Goal: Information Seeking & Learning: Learn about a topic

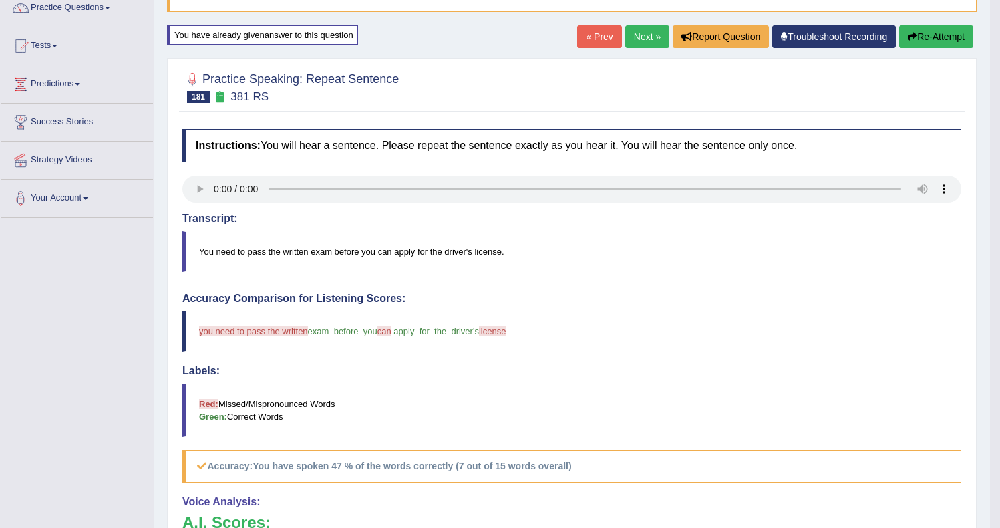
click at [932, 33] on button "Re-Attempt" at bounding box center [936, 36] width 74 height 23
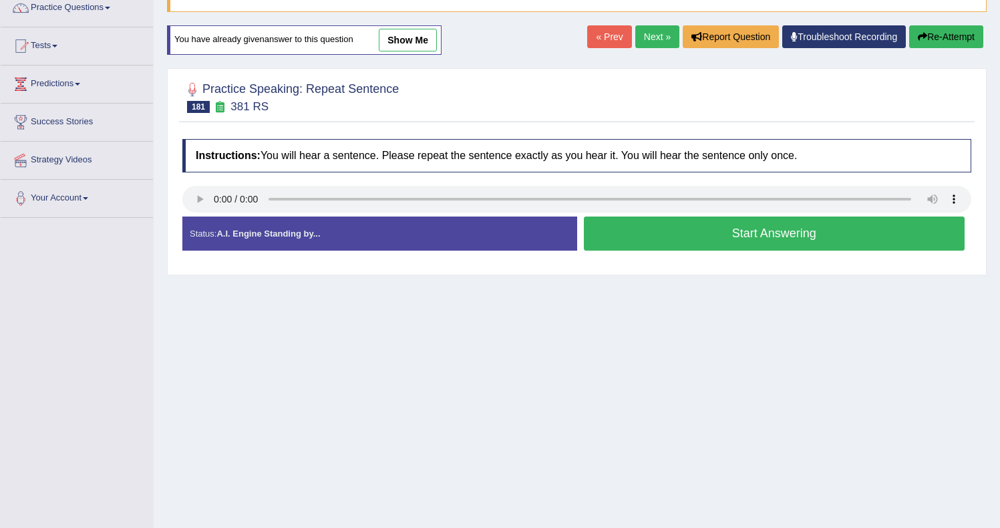
click at [679, 234] on button "Start Answering" at bounding box center [774, 233] width 381 height 34
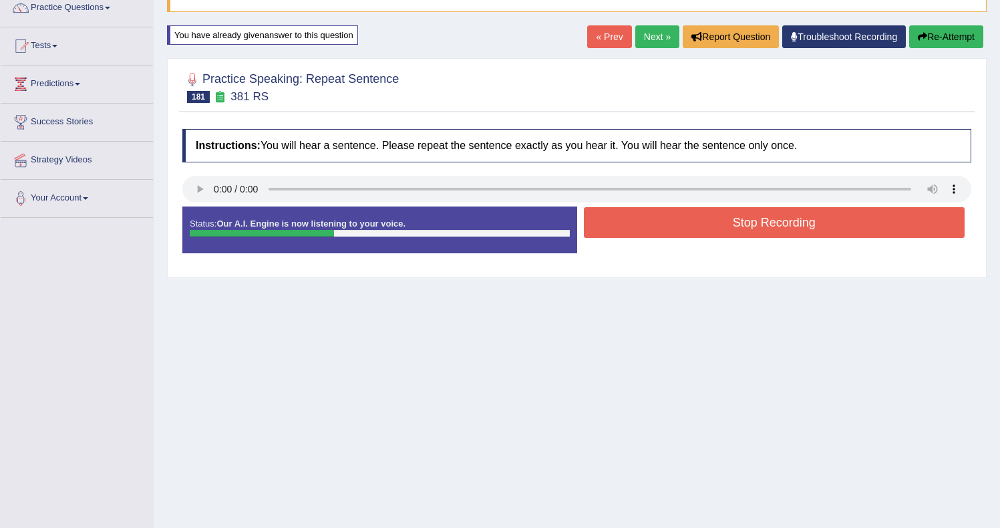
click at [636, 212] on button "Stop Recording" at bounding box center [774, 222] width 381 height 31
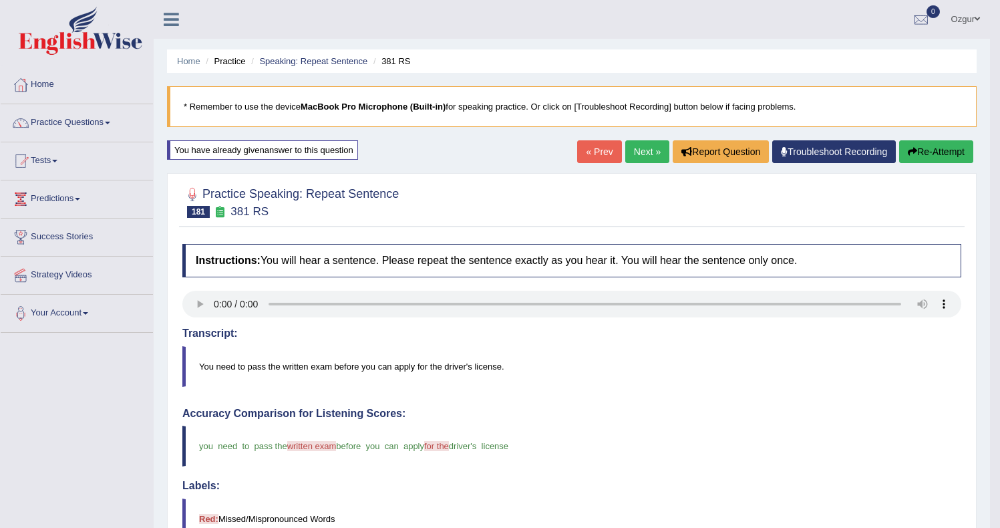
click at [948, 144] on button "Re-Attempt" at bounding box center [936, 151] width 74 height 23
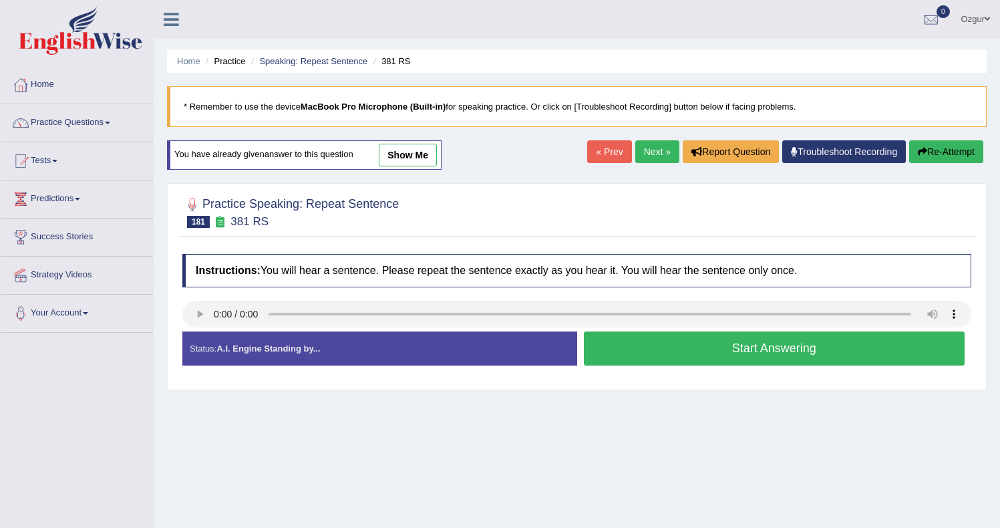
click at [844, 364] on button "Start Answering" at bounding box center [774, 348] width 381 height 34
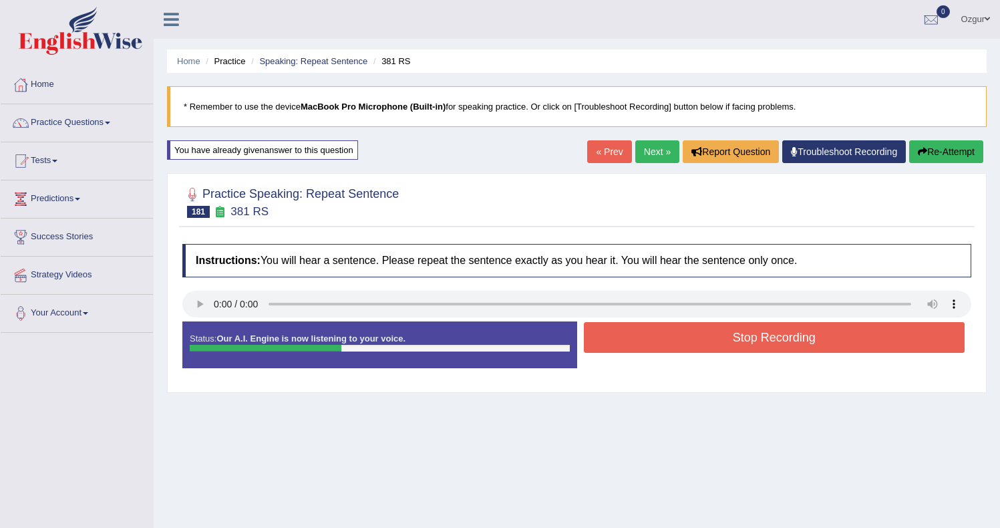
click at [760, 342] on button "Stop Recording" at bounding box center [774, 337] width 381 height 31
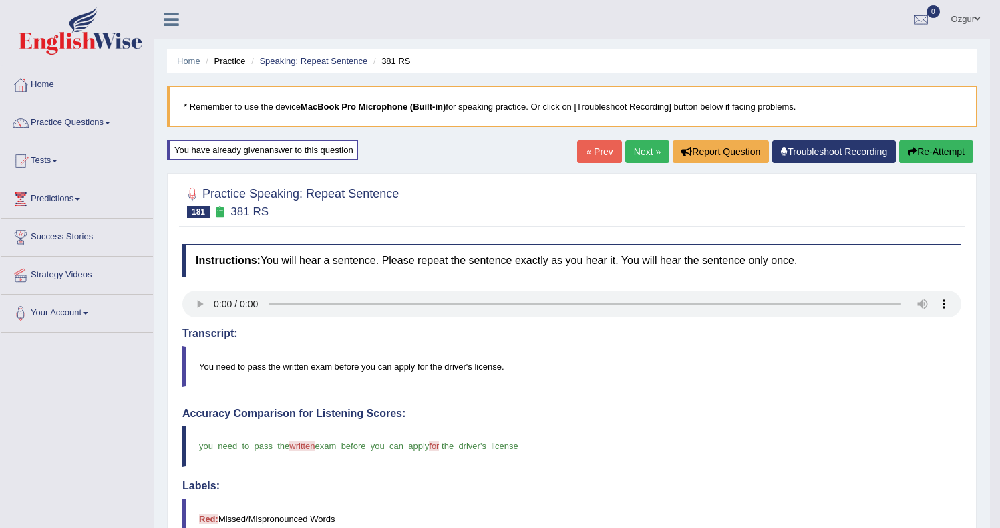
click at [931, 150] on button "Re-Attempt" at bounding box center [936, 151] width 74 height 23
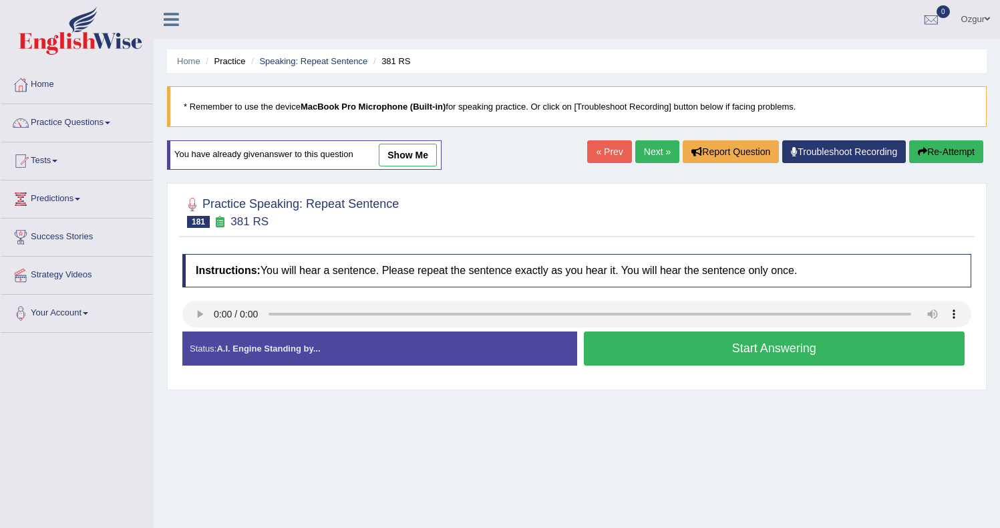
click at [697, 341] on button "Start Answering" at bounding box center [774, 348] width 381 height 34
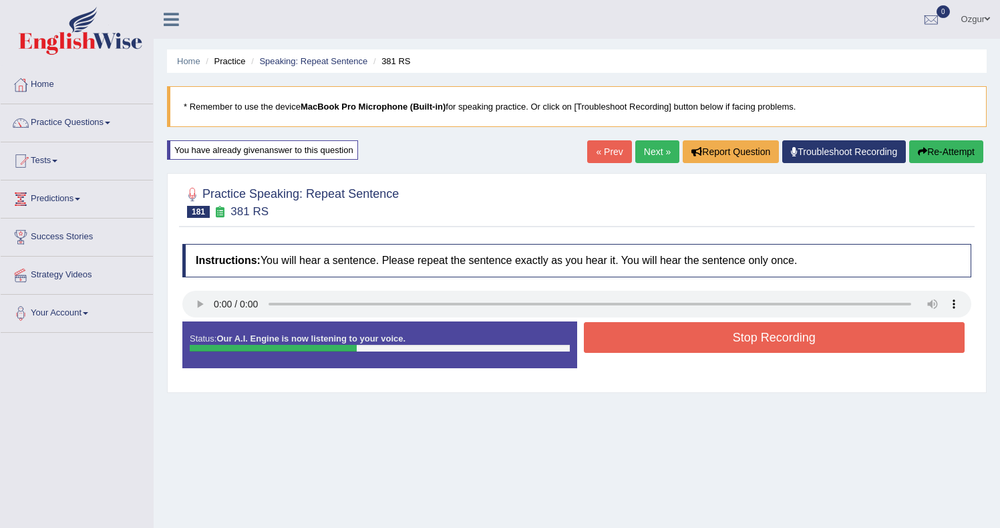
click at [679, 345] on button "Stop Recording" at bounding box center [774, 337] width 381 height 31
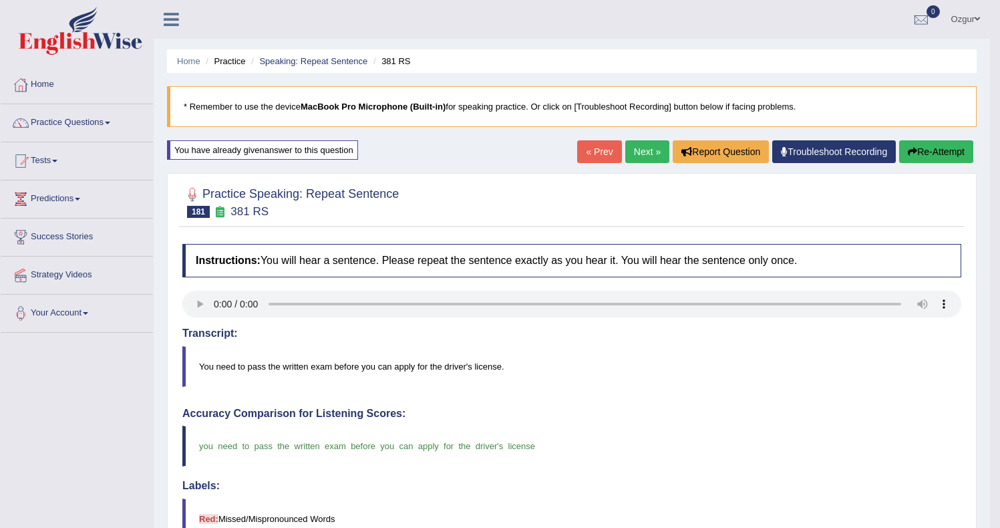
click at [646, 146] on link "Next »" at bounding box center [647, 151] width 44 height 23
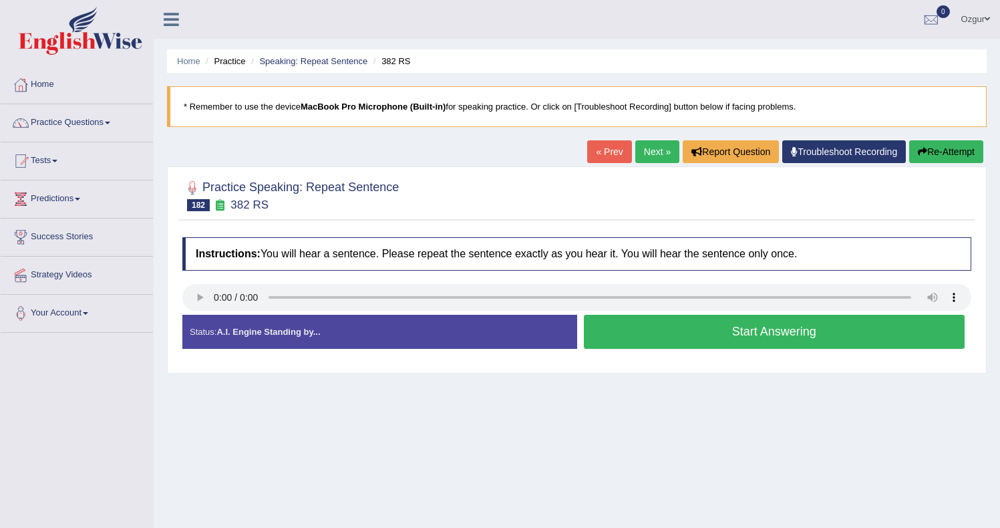
click at [671, 335] on button "Start Answering" at bounding box center [774, 332] width 381 height 34
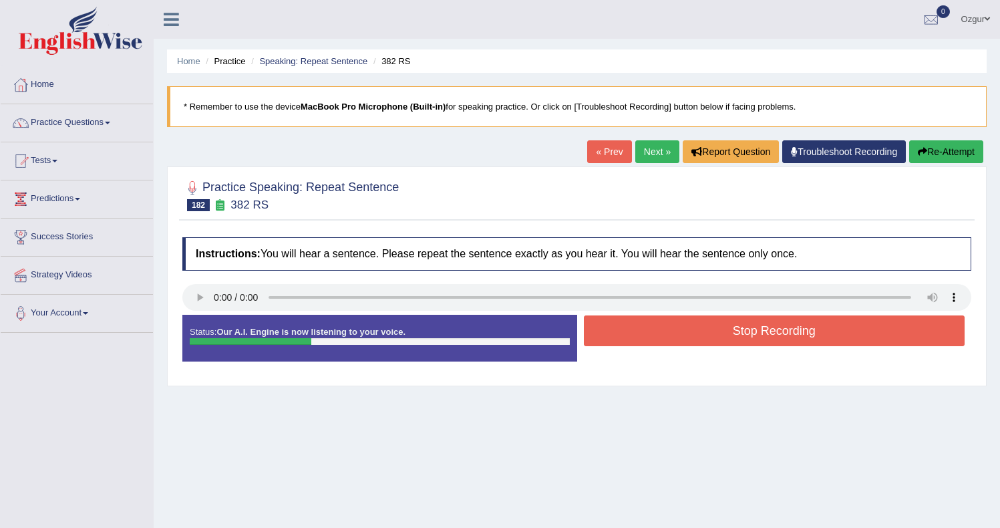
click at [685, 334] on button "Stop Recording" at bounding box center [774, 330] width 381 height 31
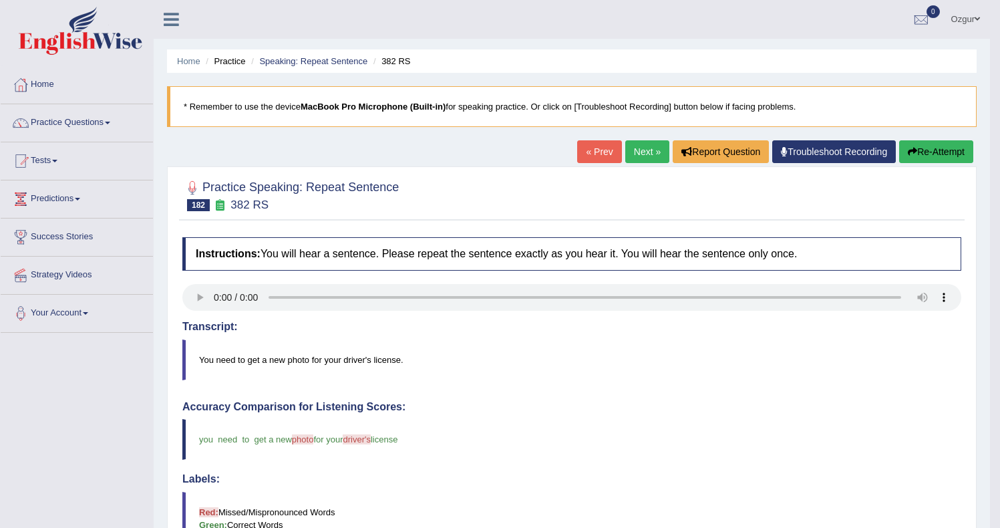
click at [930, 157] on button "Re-Attempt" at bounding box center [936, 151] width 74 height 23
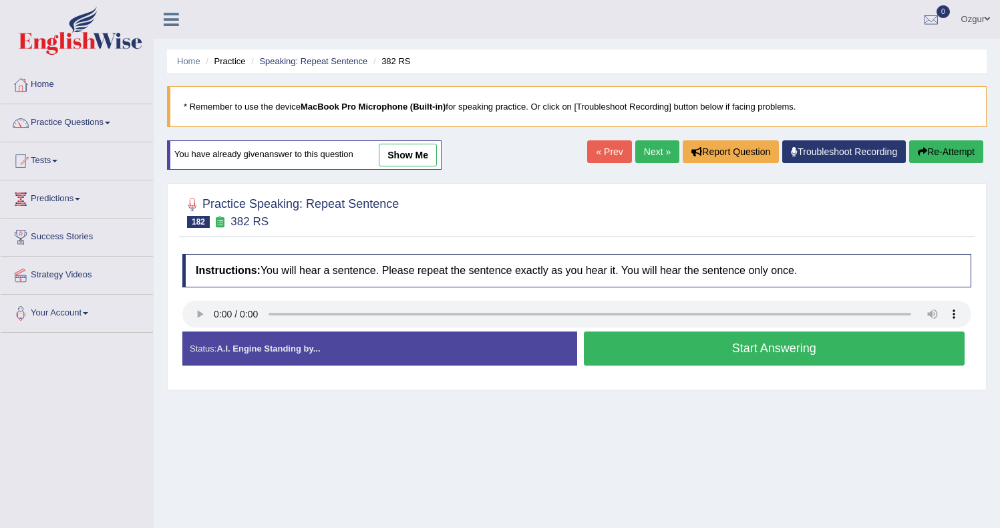
click at [682, 350] on button "Start Answering" at bounding box center [774, 348] width 381 height 34
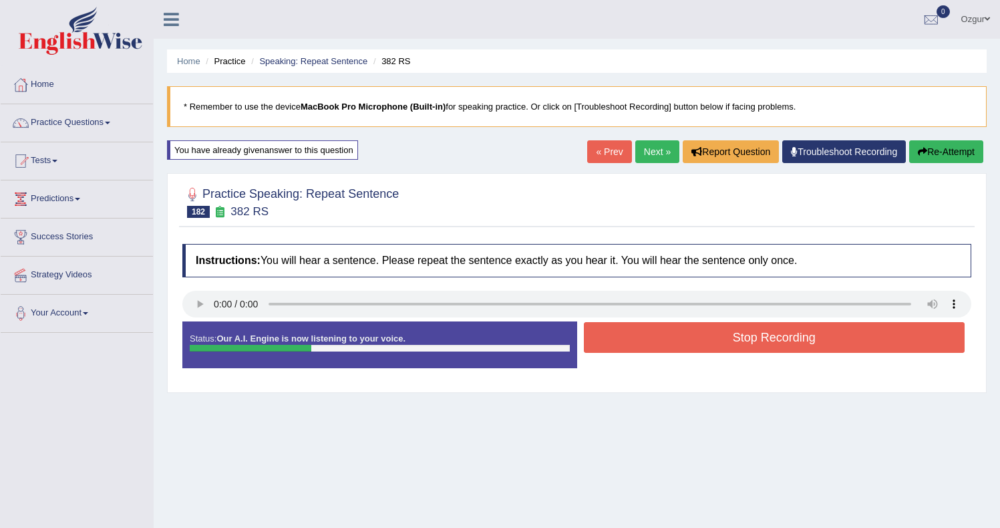
click at [647, 340] on button "Stop Recording" at bounding box center [774, 337] width 381 height 31
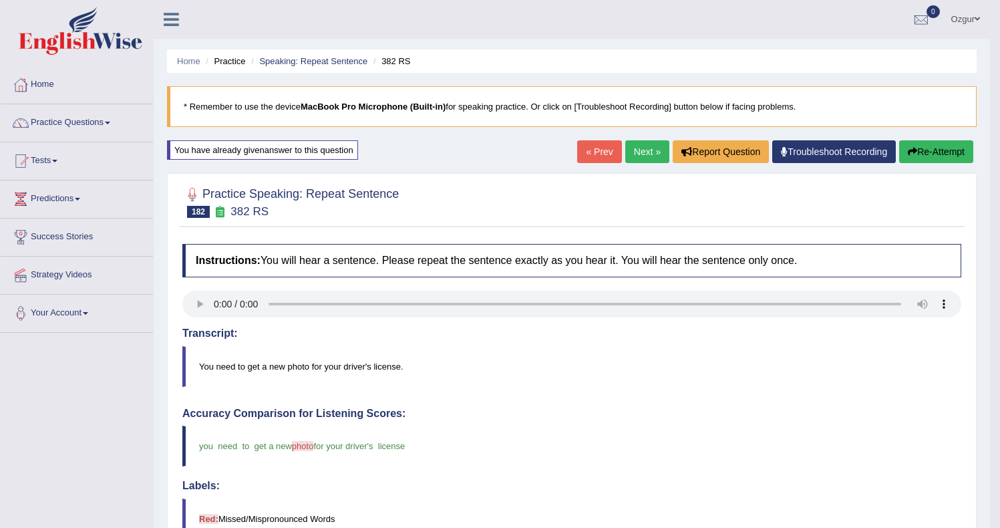
click at [625, 154] on link "Next »" at bounding box center [647, 151] width 44 height 23
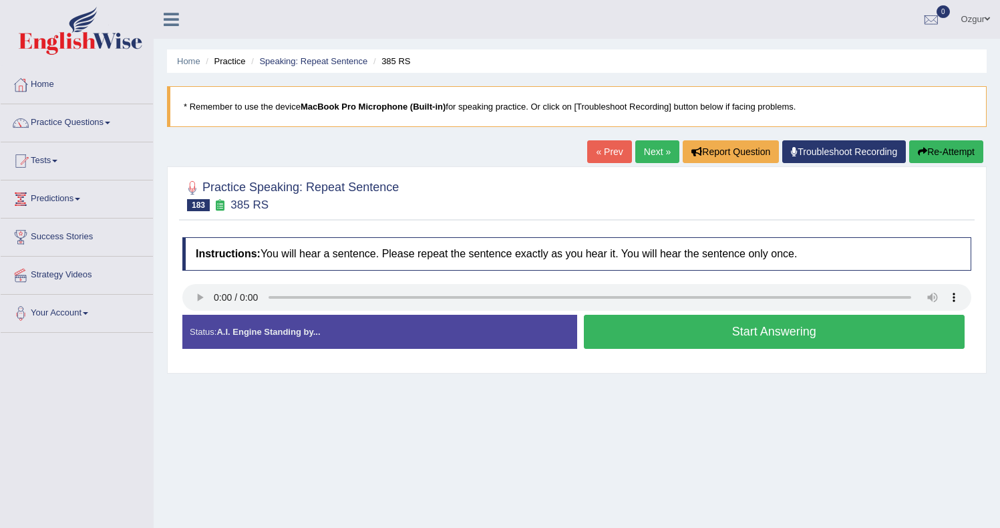
click at [663, 336] on button "Start Answering" at bounding box center [774, 332] width 381 height 34
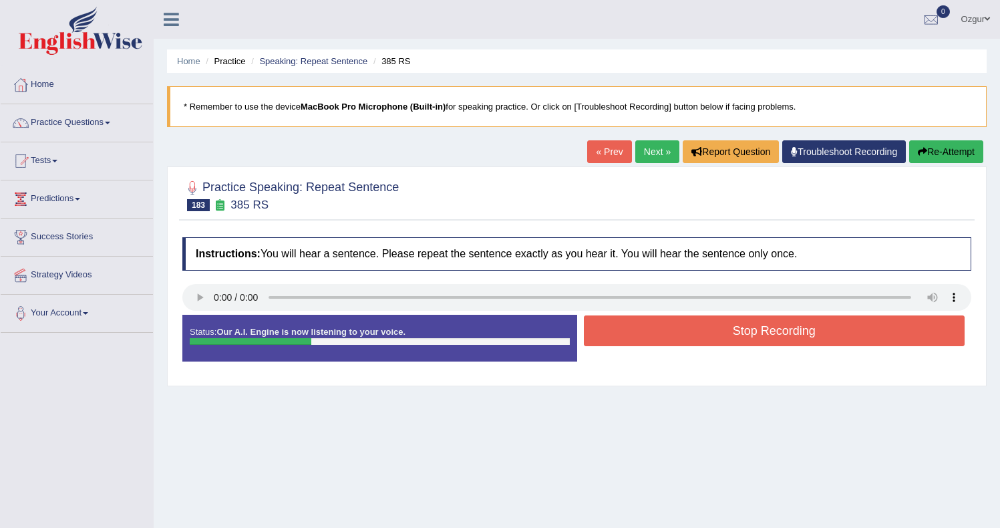
click at [687, 326] on button "Stop Recording" at bounding box center [774, 330] width 381 height 31
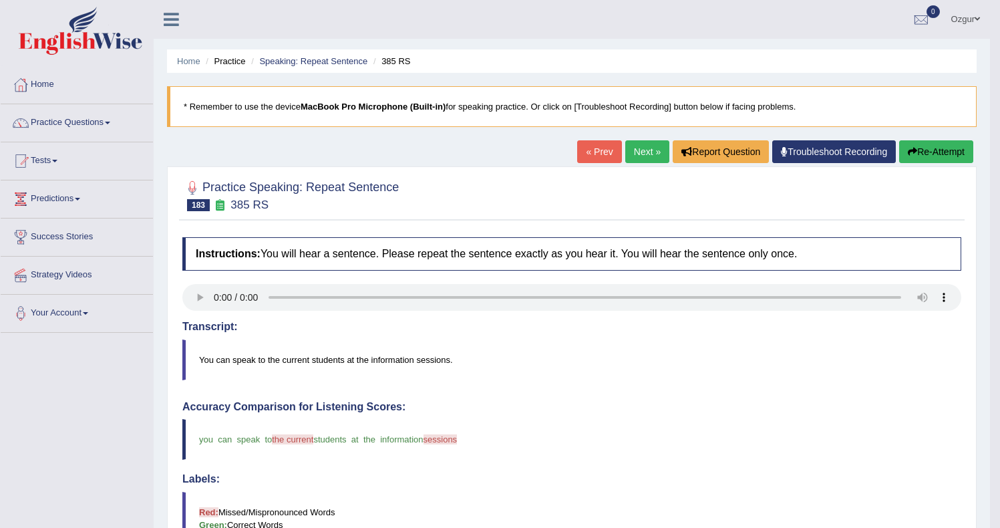
click at [918, 150] on button "Re-Attempt" at bounding box center [936, 151] width 74 height 23
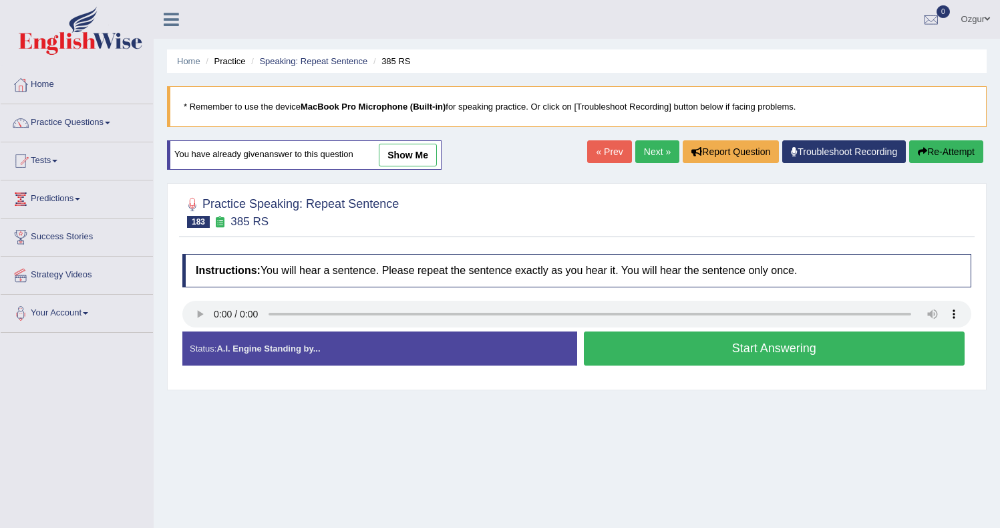
click at [660, 344] on button "Start Answering" at bounding box center [774, 348] width 381 height 34
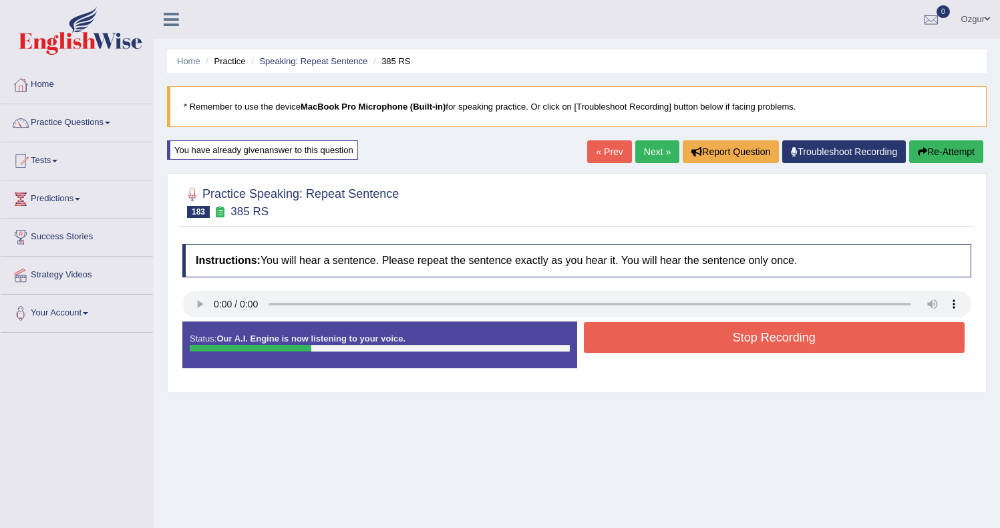
click at [758, 347] on button "Stop Recording" at bounding box center [774, 337] width 381 height 31
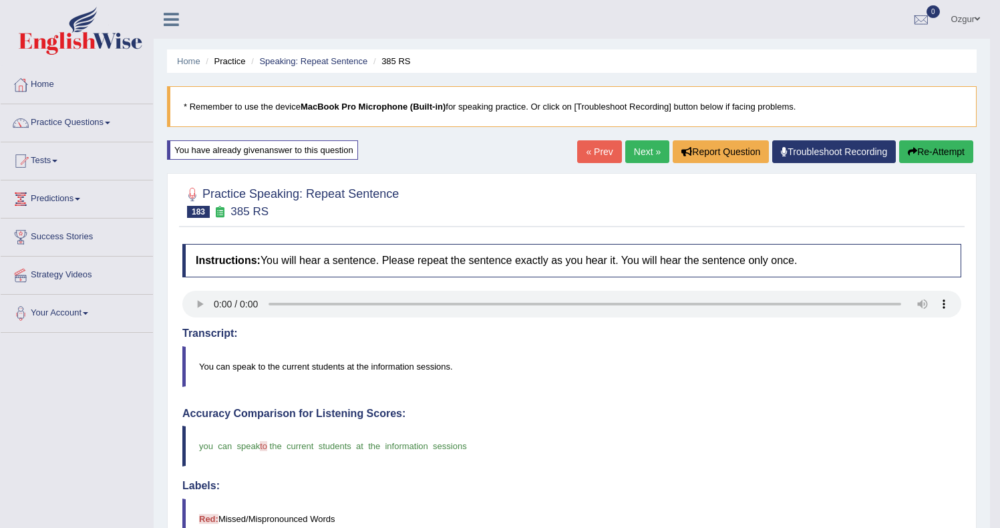
click at [638, 154] on link "Next »" at bounding box center [647, 151] width 44 height 23
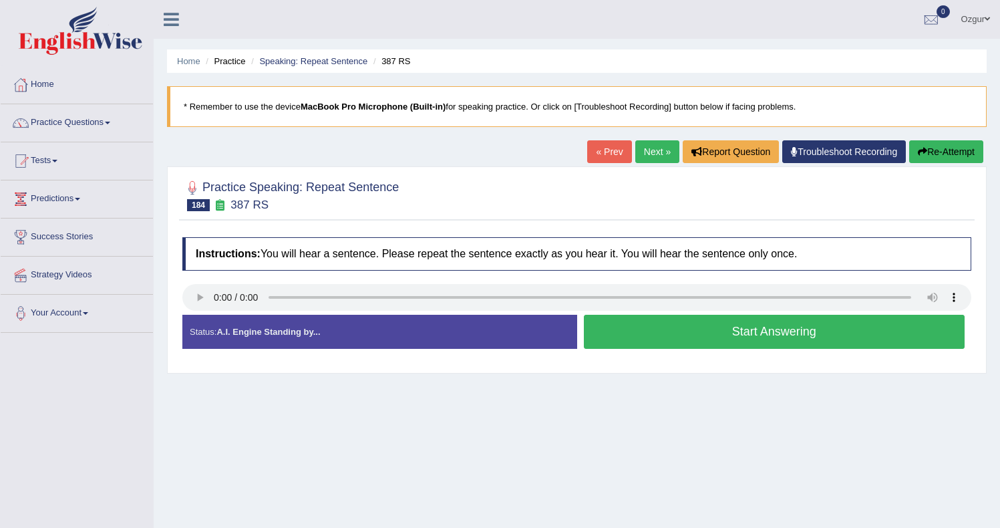
click at [707, 329] on button "Start Answering" at bounding box center [774, 332] width 381 height 34
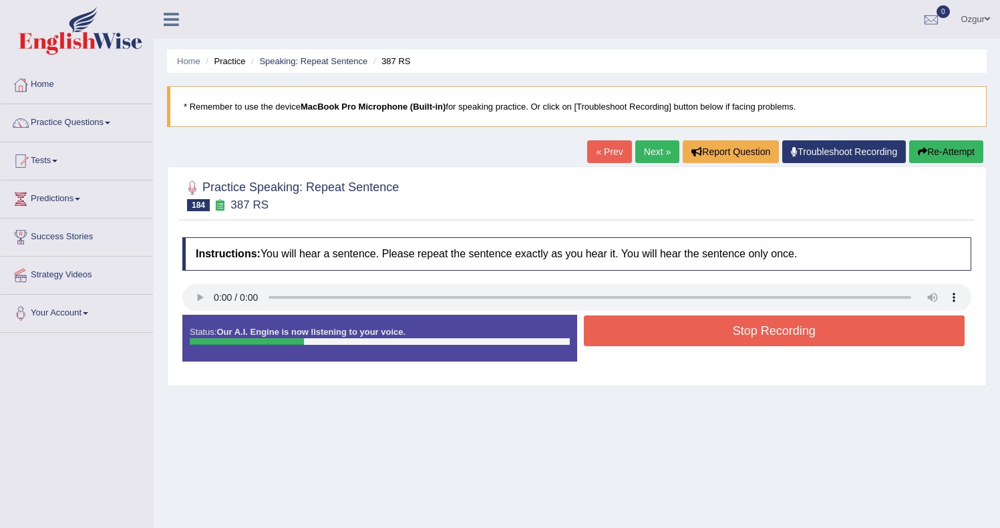
click at [913, 148] on button "Re-Attempt" at bounding box center [946, 151] width 74 height 23
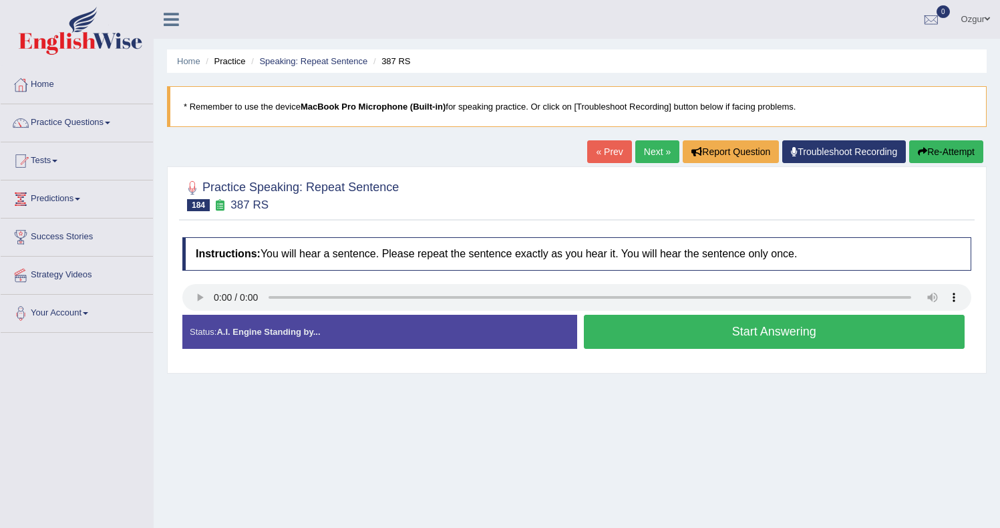
click at [639, 337] on button "Start Answering" at bounding box center [774, 332] width 381 height 34
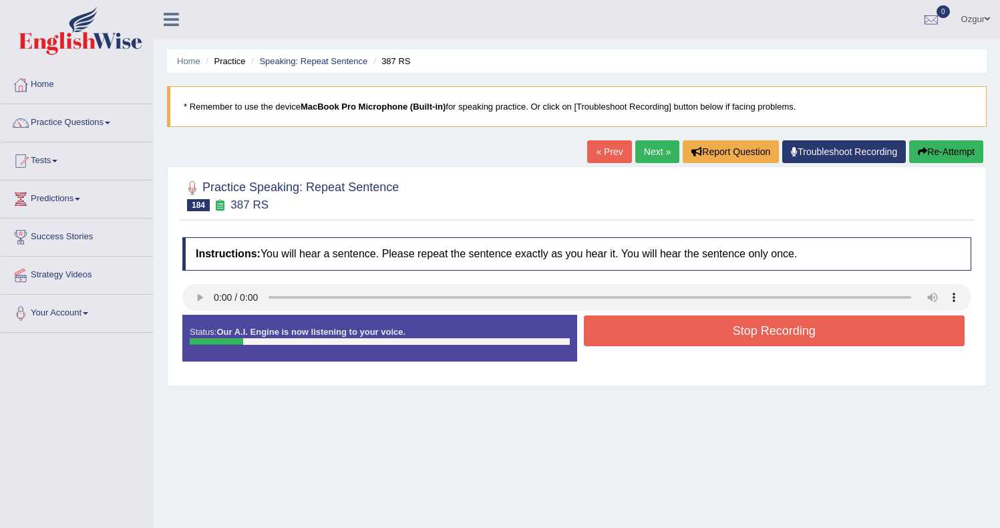
click at [973, 145] on button "Re-Attempt" at bounding box center [946, 151] width 74 height 23
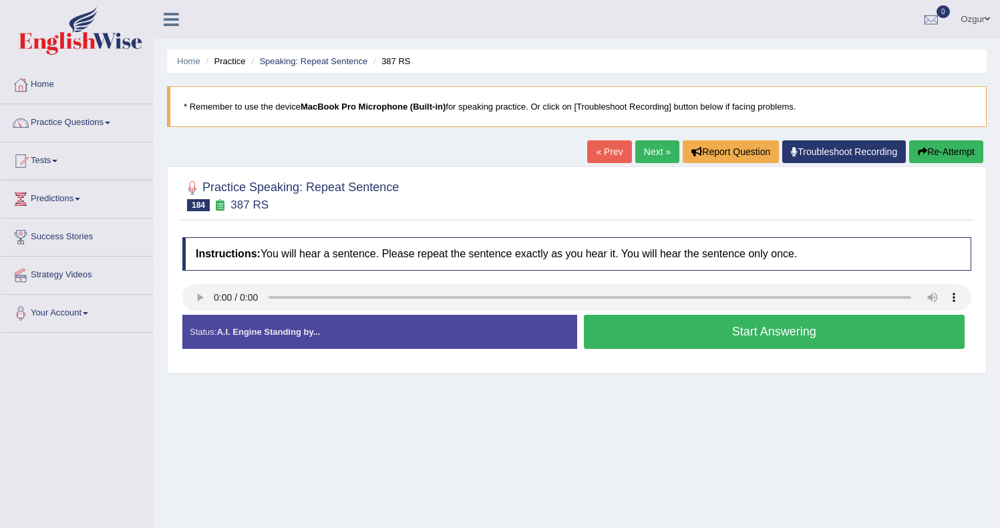
drag, startPoint x: 0, startPoint y: 0, endPoint x: 693, endPoint y: 315, distance: 761.3
click at [693, 315] on button "Start Answering" at bounding box center [774, 332] width 381 height 34
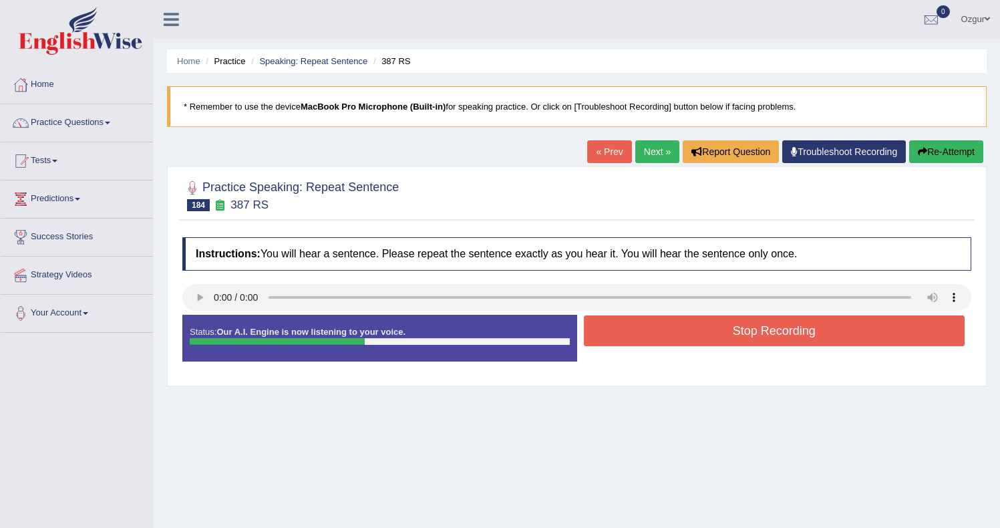
click at [968, 143] on button "Re-Attempt" at bounding box center [946, 151] width 74 height 23
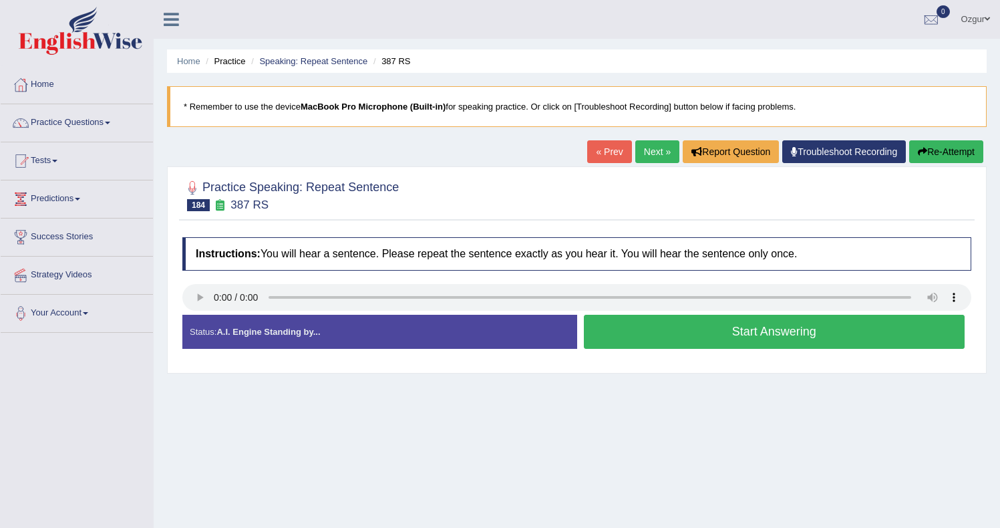
click at [781, 333] on button "Start Answering" at bounding box center [774, 332] width 381 height 34
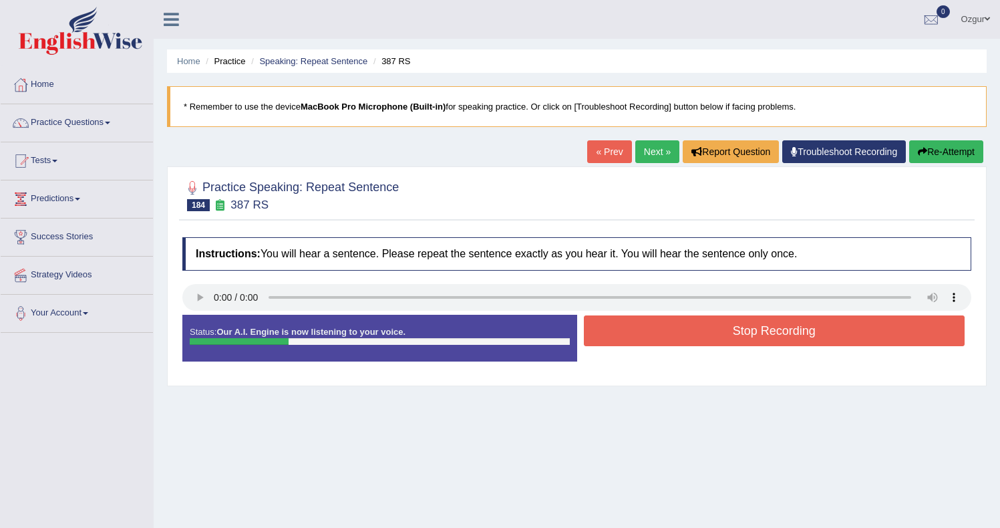
click at [767, 339] on button "Stop Recording" at bounding box center [774, 330] width 381 height 31
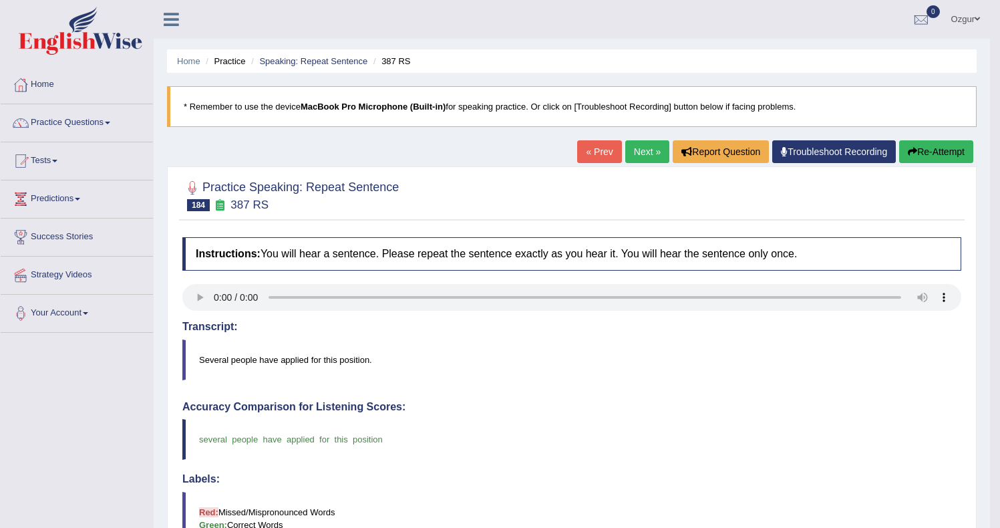
click at [626, 151] on link "Next »" at bounding box center [647, 151] width 44 height 23
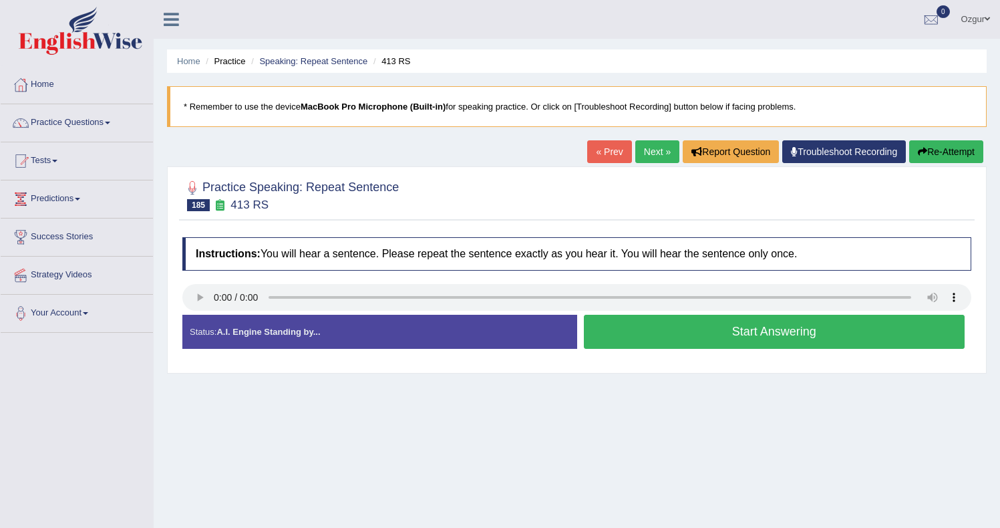
click at [725, 341] on button "Start Answering" at bounding box center [774, 332] width 381 height 34
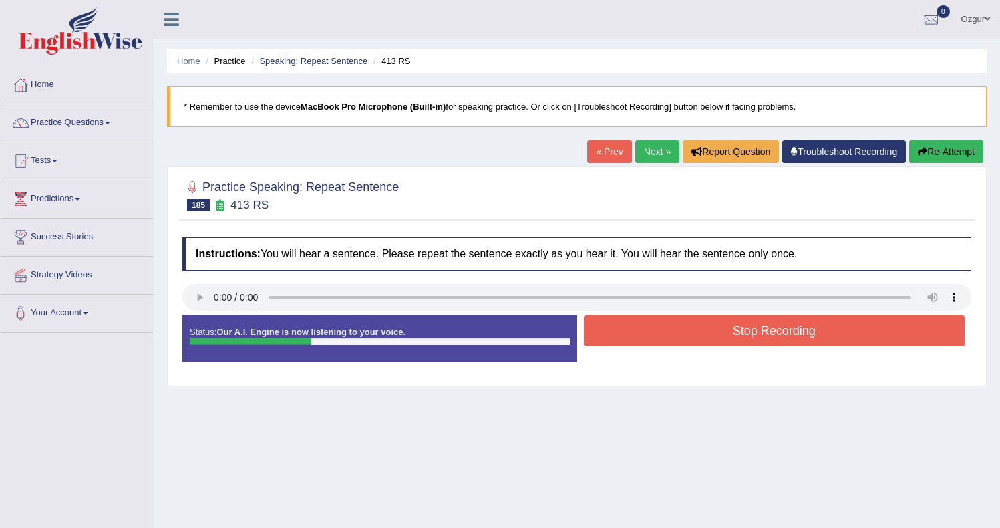
click at [662, 340] on button "Stop Recording" at bounding box center [774, 330] width 381 height 31
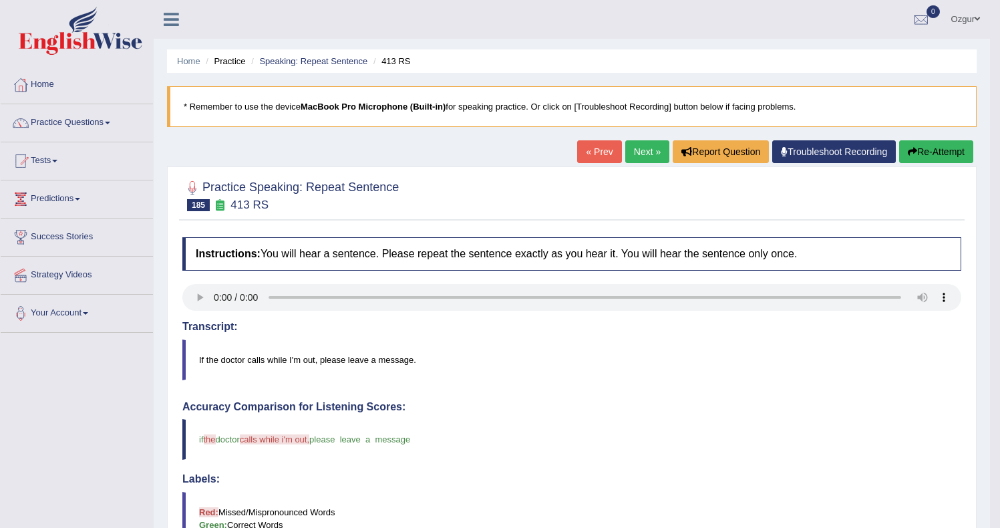
click at [958, 152] on button "Re-Attempt" at bounding box center [936, 151] width 74 height 23
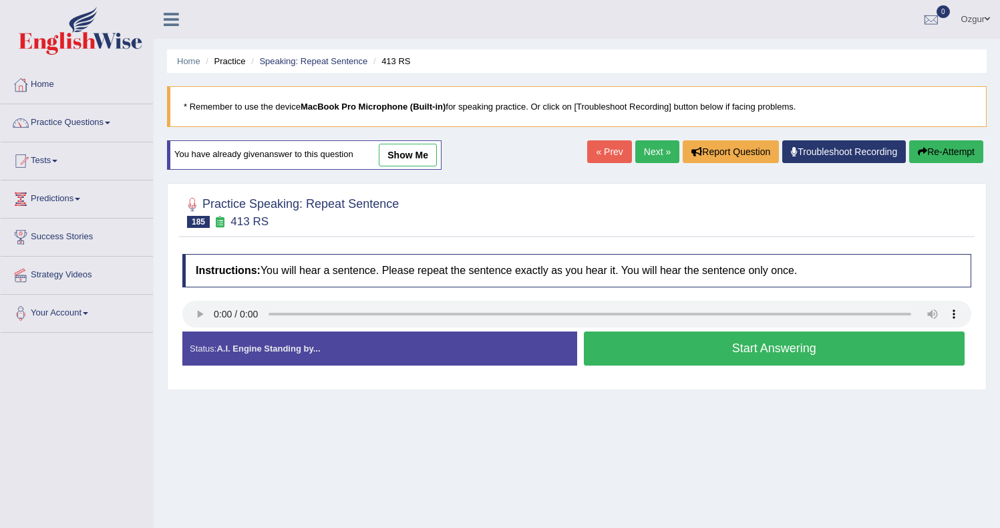
click at [715, 351] on button "Start Answering" at bounding box center [774, 348] width 381 height 34
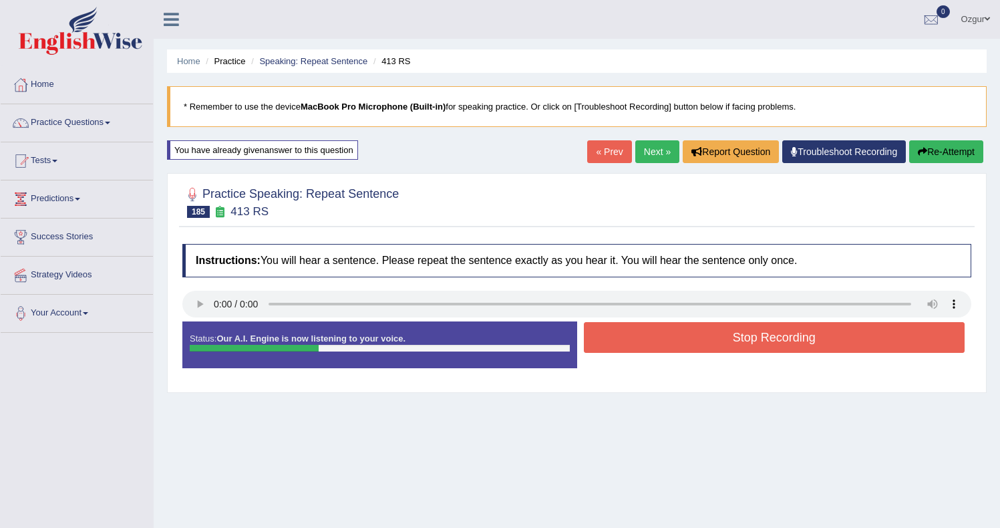
click at [669, 339] on button "Stop Recording" at bounding box center [774, 337] width 381 height 31
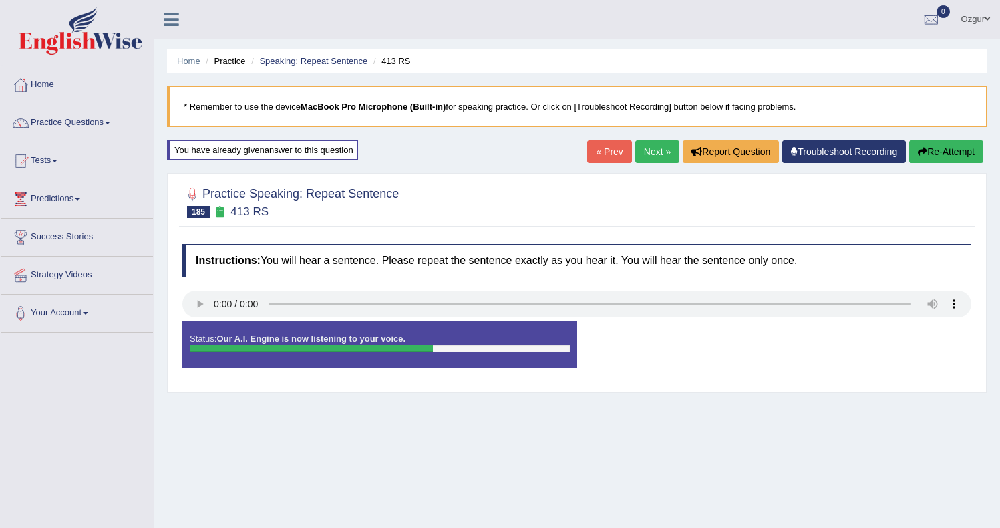
click at [959, 156] on button "Re-Attempt" at bounding box center [946, 151] width 74 height 23
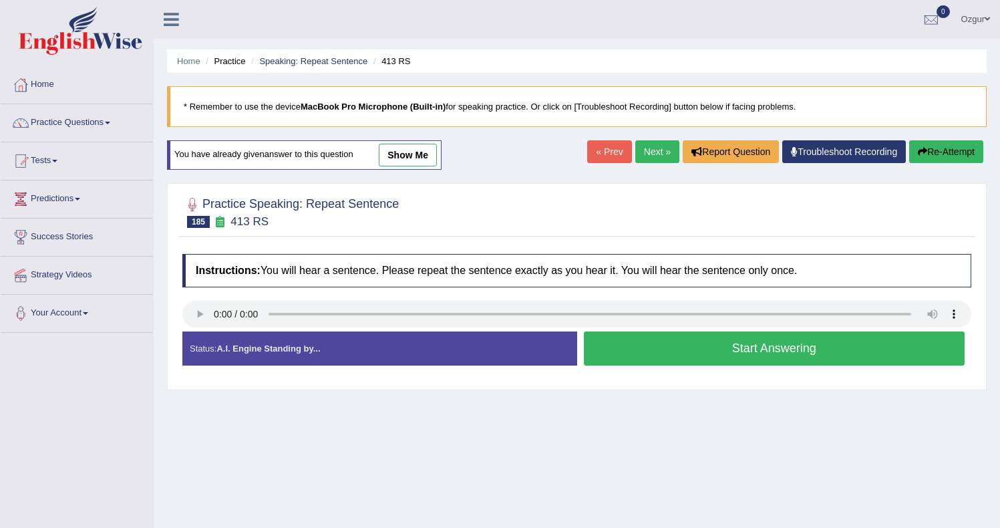
drag, startPoint x: 0, startPoint y: 0, endPoint x: 736, endPoint y: 339, distance: 810.2
click at [735, 339] on button "Start Answering" at bounding box center [774, 348] width 381 height 34
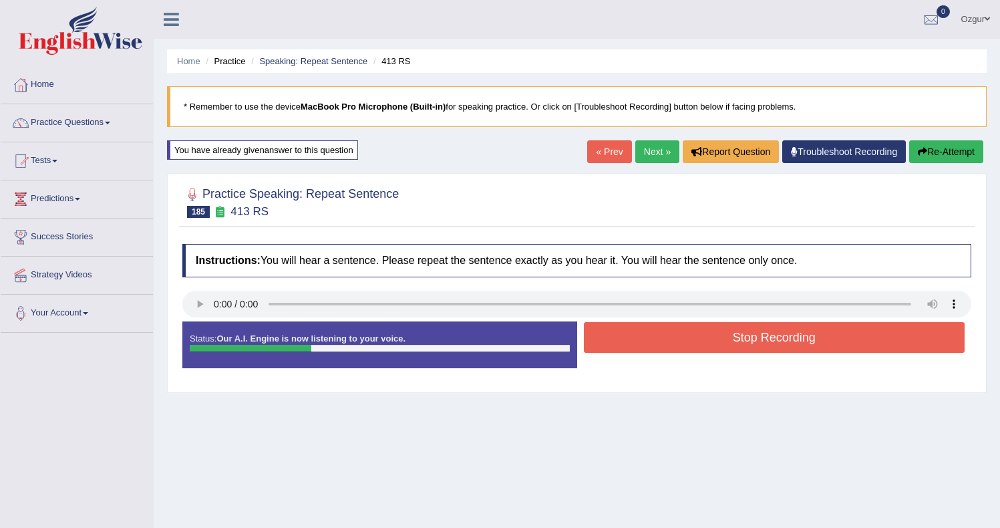
click at [685, 333] on button "Stop Recording" at bounding box center [774, 337] width 381 height 31
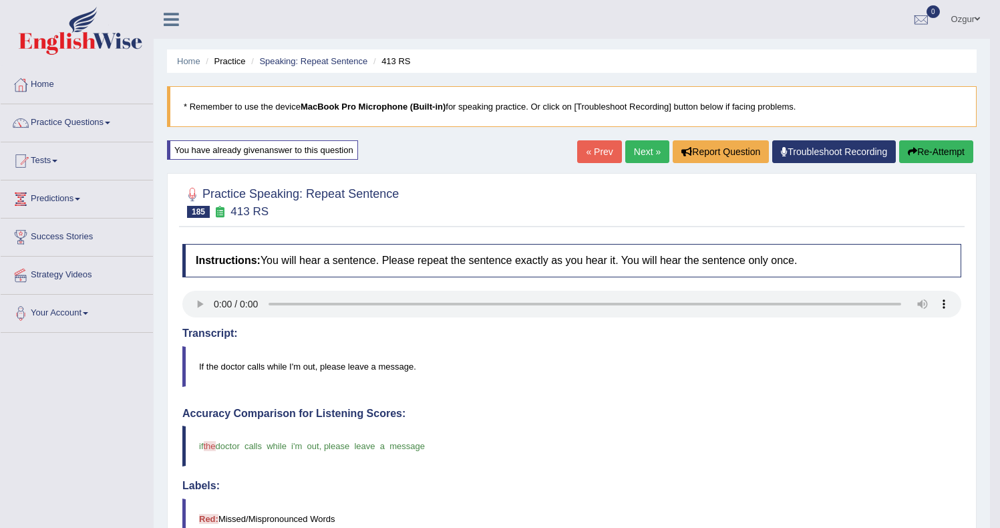
click at [631, 153] on link "Next »" at bounding box center [647, 151] width 44 height 23
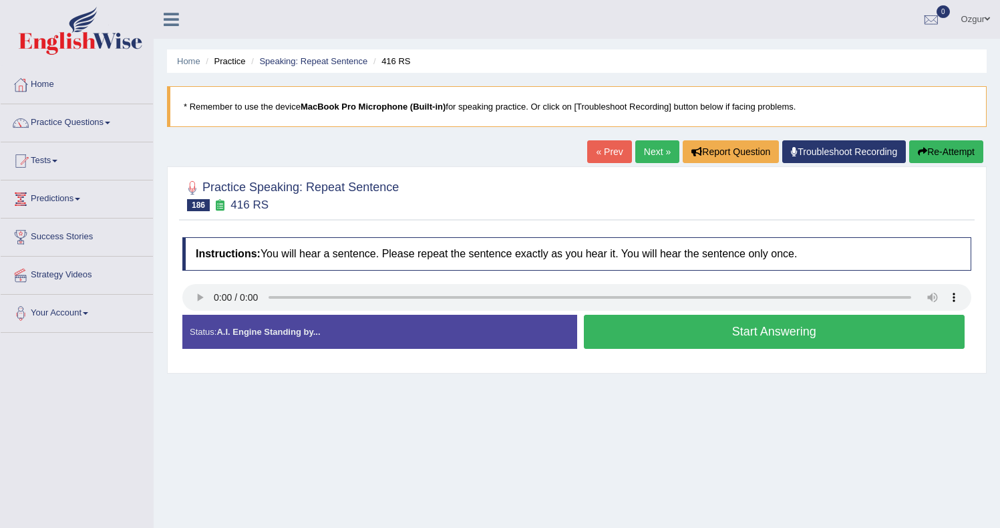
click at [689, 327] on button "Start Answering" at bounding box center [774, 332] width 381 height 34
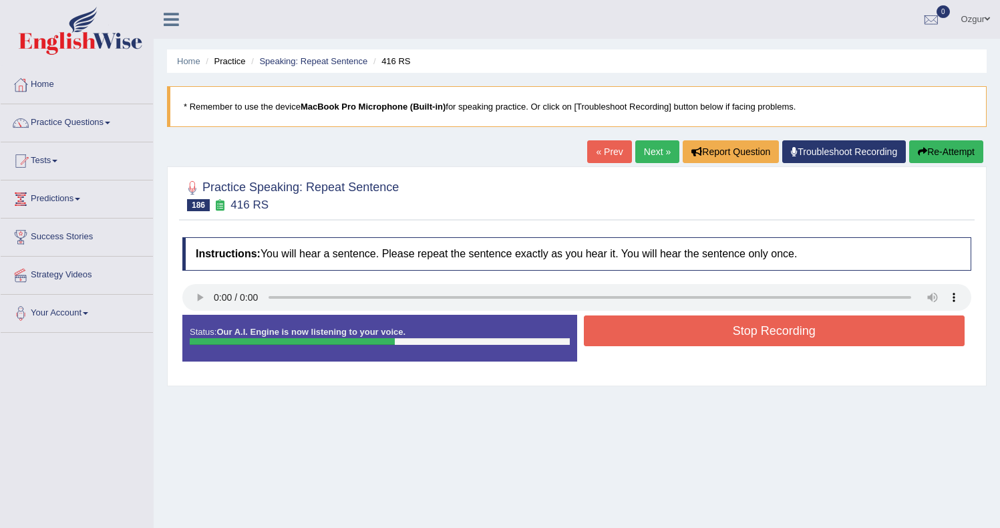
click at [944, 157] on button "Re-Attempt" at bounding box center [946, 151] width 74 height 23
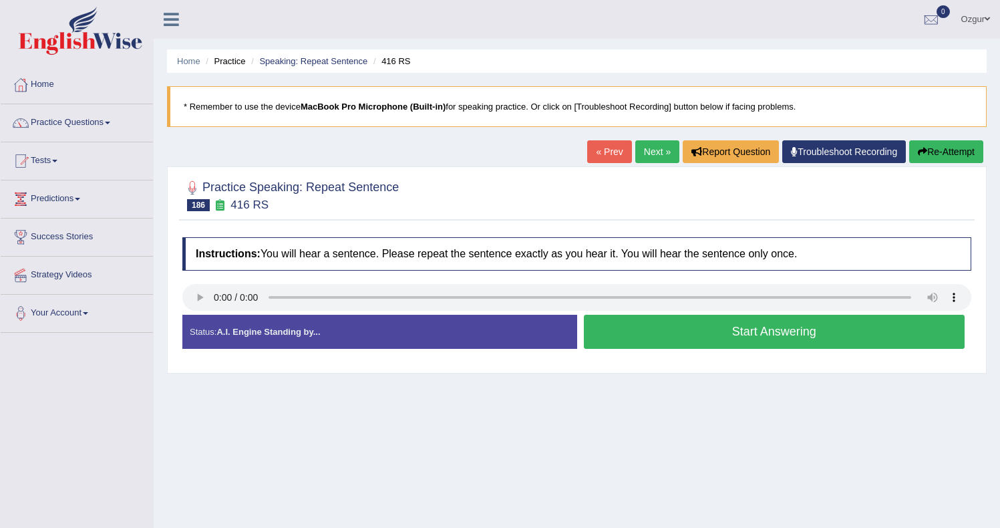
click at [706, 322] on button "Start Answering" at bounding box center [774, 332] width 381 height 34
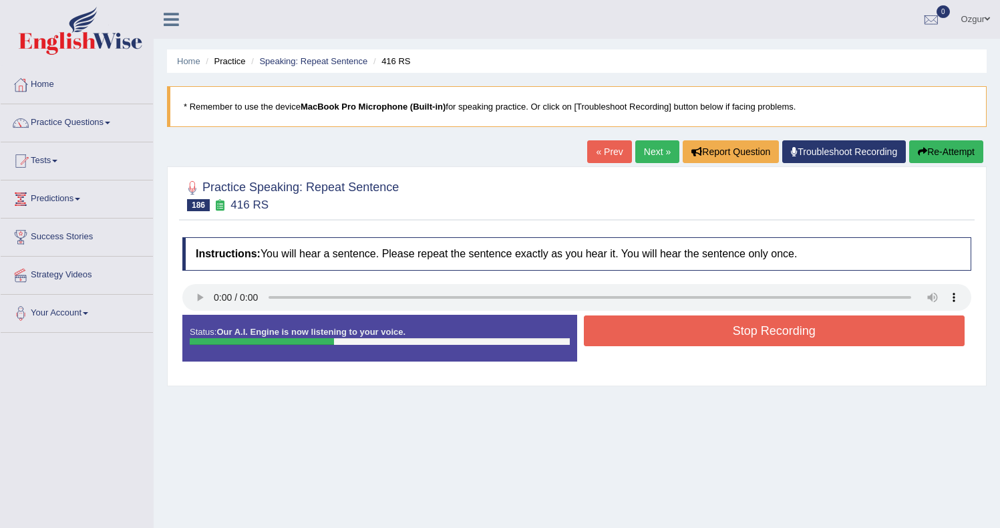
click at [687, 343] on button "Stop Recording" at bounding box center [774, 330] width 381 height 31
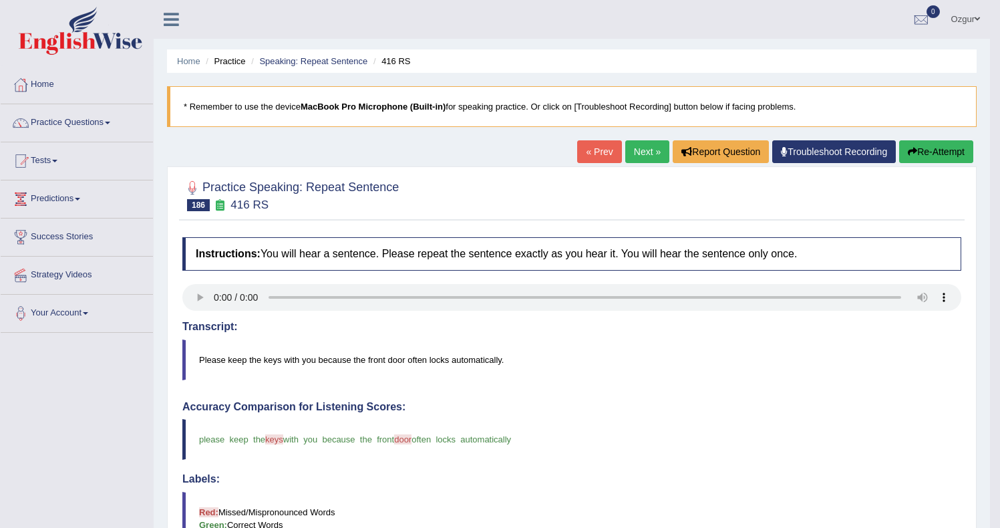
click at [645, 144] on link "Next »" at bounding box center [647, 151] width 44 height 23
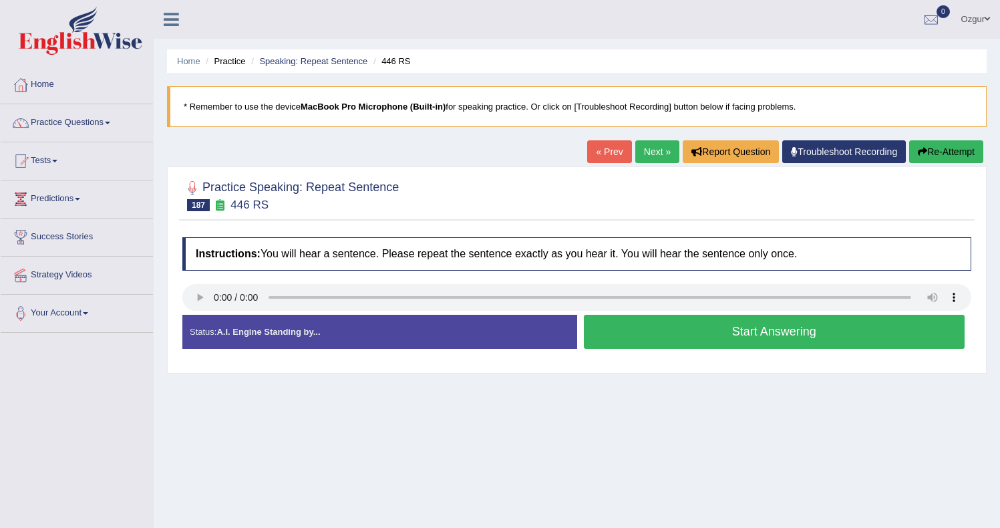
click at [707, 339] on button "Start Answering" at bounding box center [774, 332] width 381 height 34
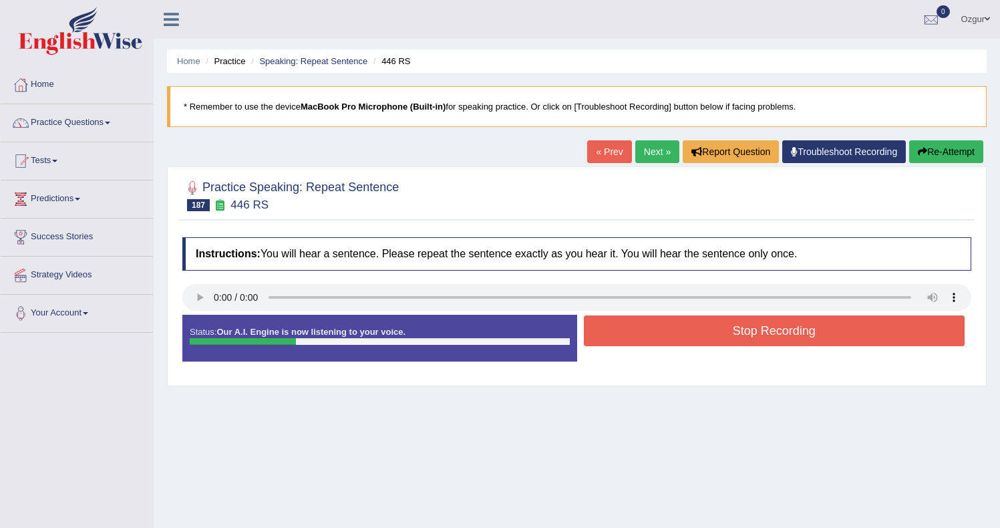
click at [676, 345] on button "Stop Recording" at bounding box center [774, 330] width 381 height 31
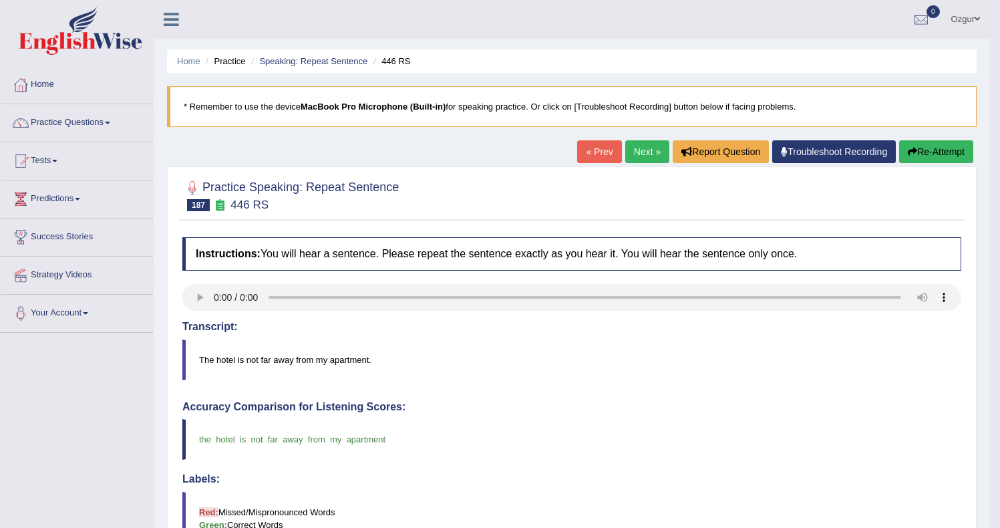
click at [642, 152] on link "Next »" at bounding box center [647, 151] width 44 height 23
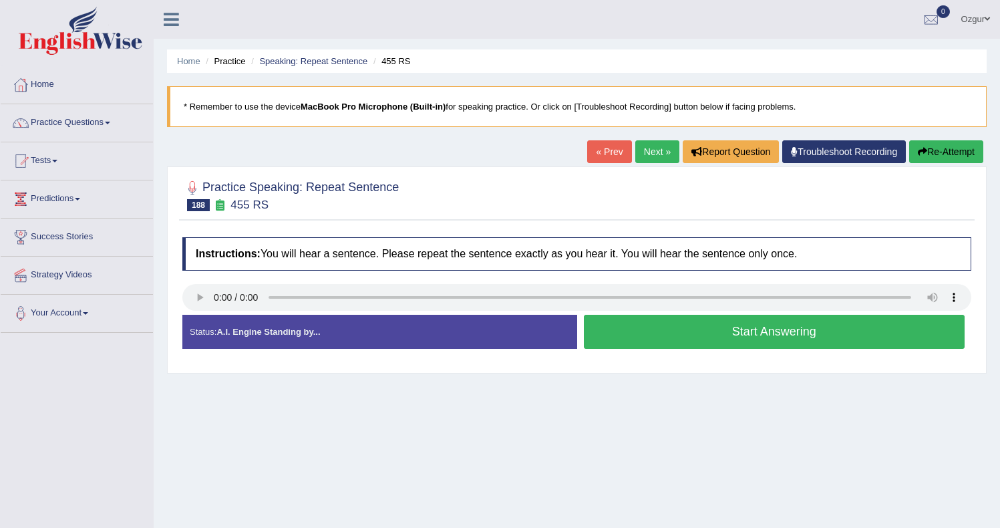
click at [698, 351] on div "Start Answering" at bounding box center [774, 333] width 395 height 37
click at [701, 332] on button "Start Answering" at bounding box center [774, 332] width 381 height 34
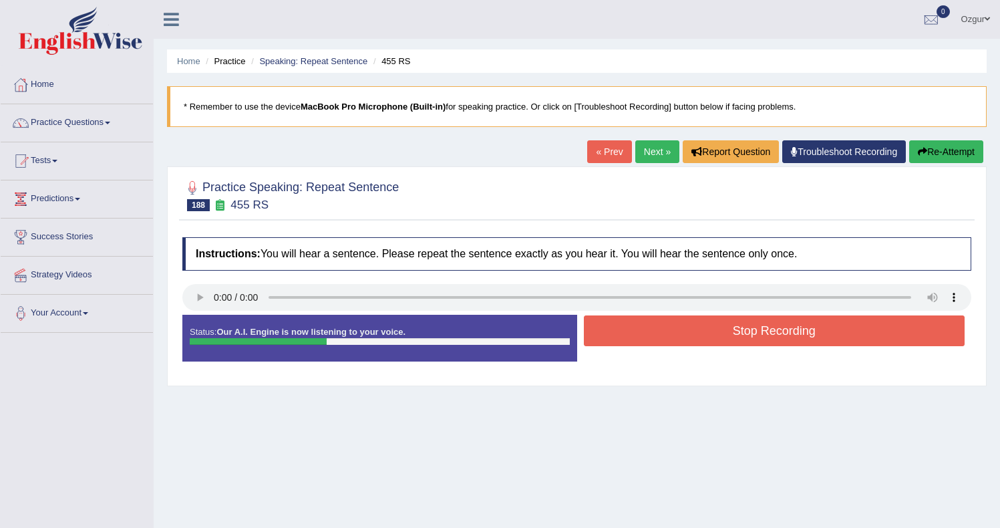
click at [677, 333] on button "Stop Recording" at bounding box center [774, 330] width 381 height 31
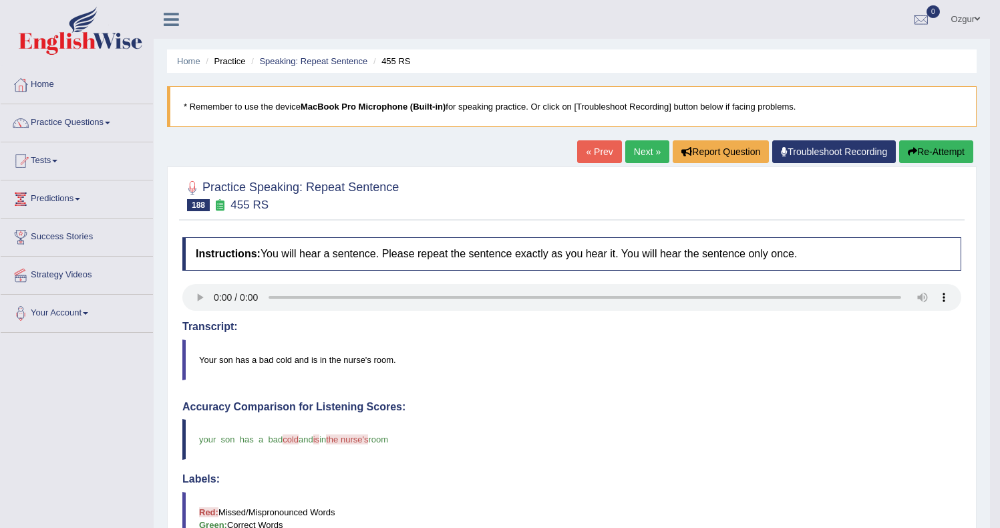
click at [936, 152] on button "Re-Attempt" at bounding box center [936, 151] width 74 height 23
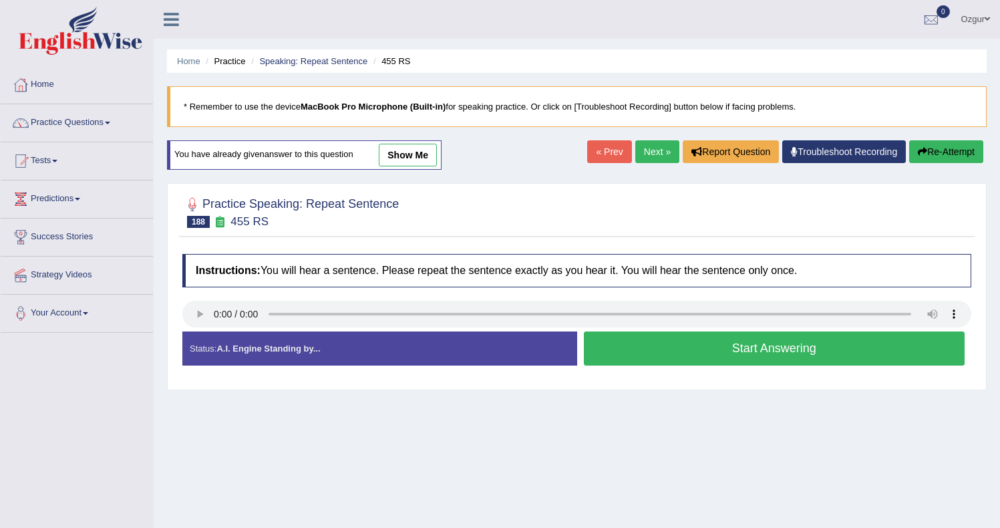
click at [751, 346] on button "Start Answering" at bounding box center [774, 348] width 381 height 34
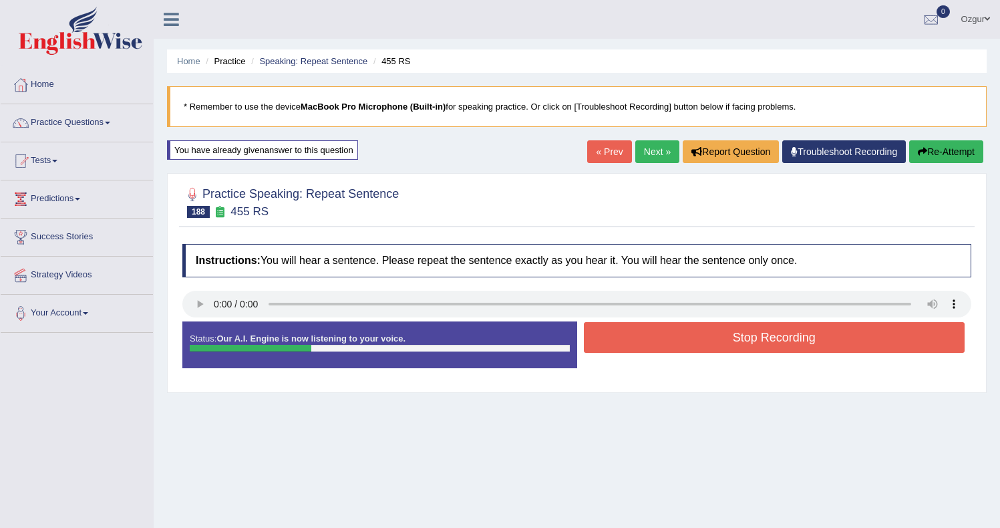
click at [681, 337] on button "Stop Recording" at bounding box center [774, 337] width 381 height 31
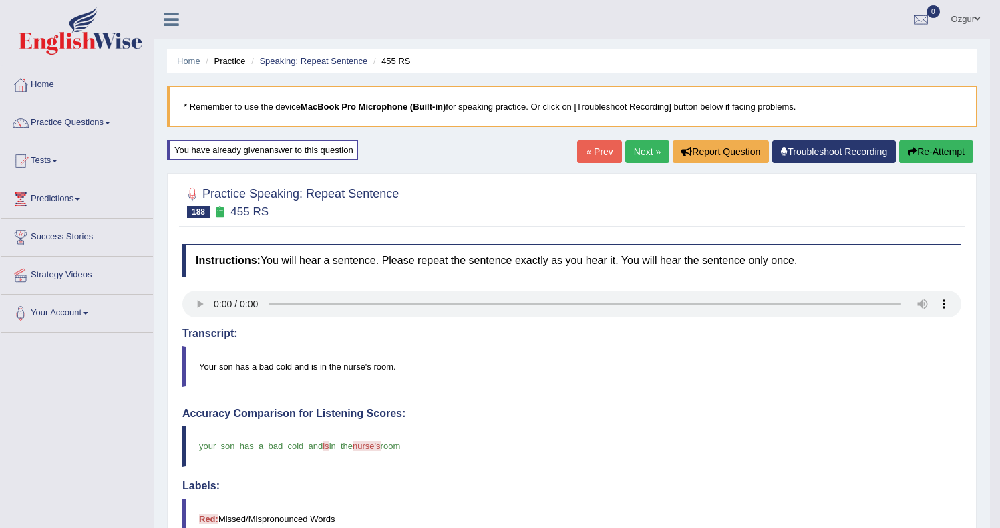
click at [938, 154] on button "Re-Attempt" at bounding box center [936, 151] width 74 height 23
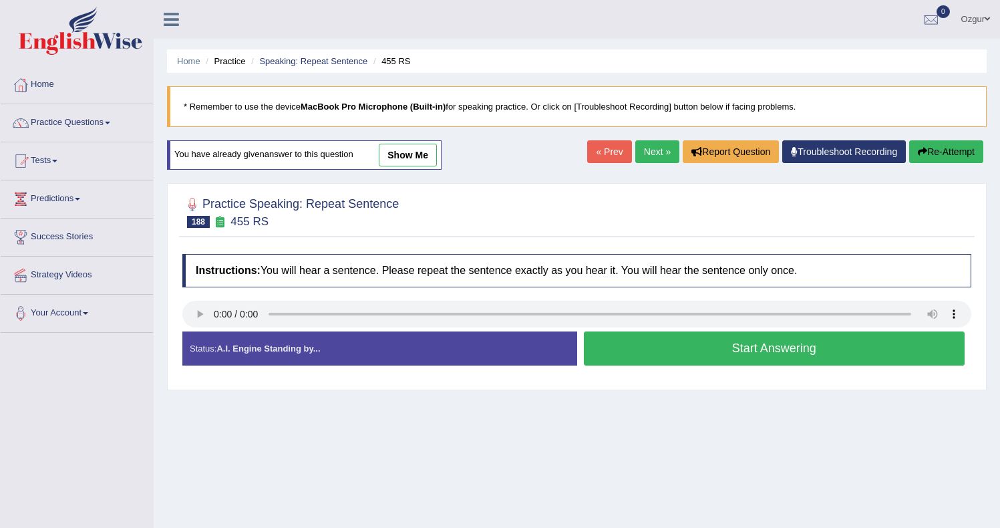
click at [757, 340] on button "Start Answering" at bounding box center [774, 348] width 381 height 34
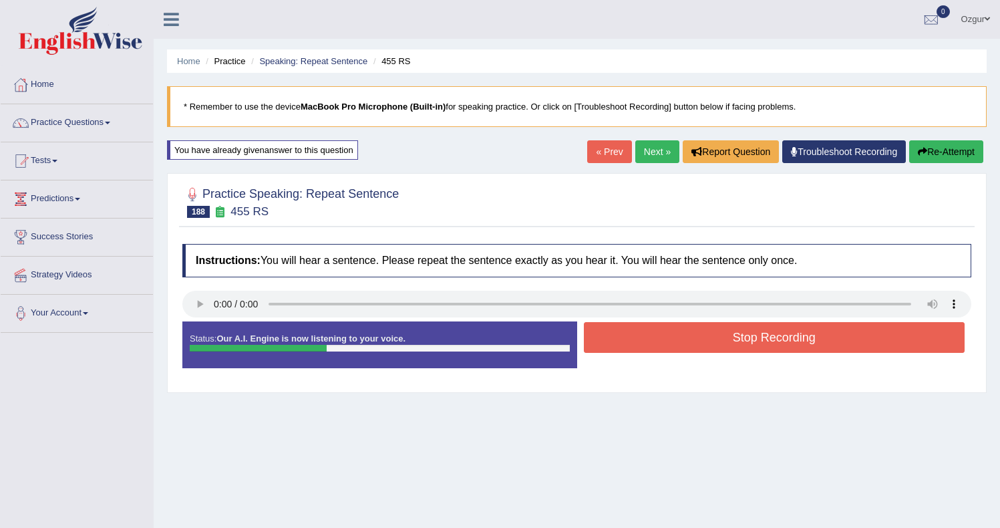
drag, startPoint x: 694, startPoint y: 338, endPoint x: 696, endPoint y: 331, distance: 7.0
click at [694, 338] on button "Stop Recording" at bounding box center [774, 337] width 381 height 31
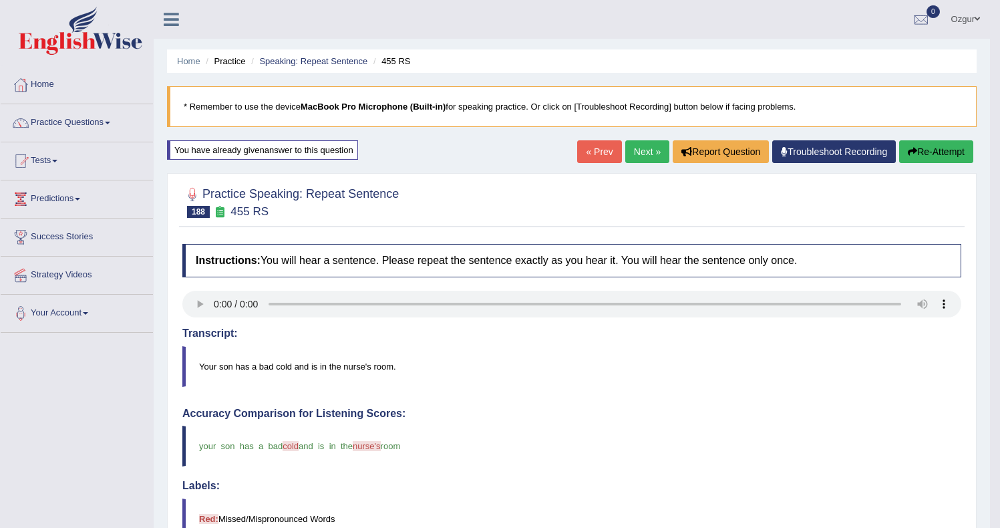
click at [932, 156] on button "Re-Attempt" at bounding box center [936, 151] width 74 height 23
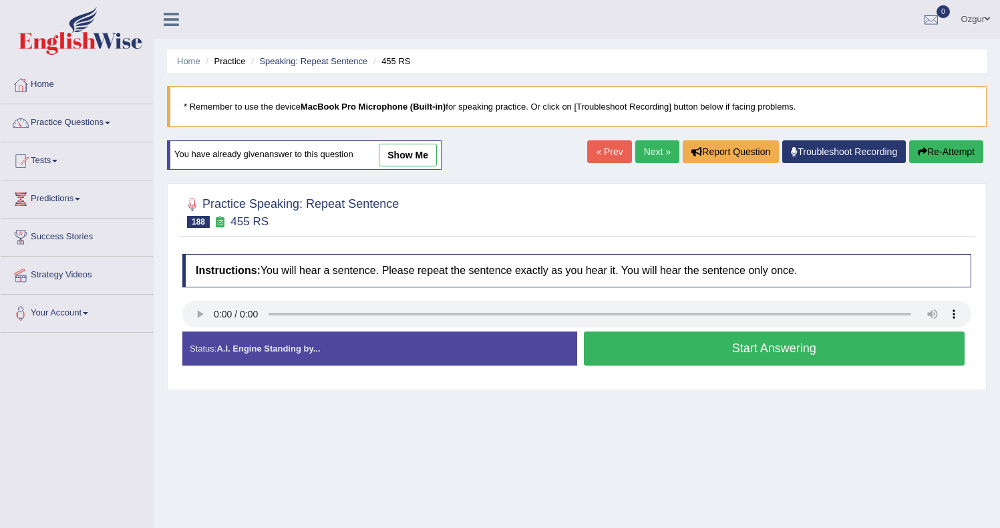
click at [749, 358] on button "Start Answering" at bounding box center [774, 348] width 381 height 34
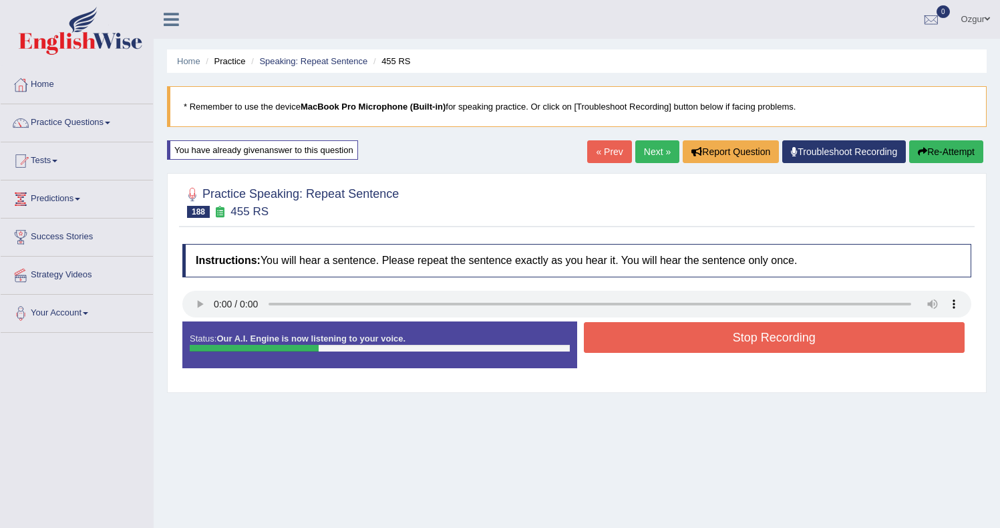
click at [810, 342] on button "Stop Recording" at bounding box center [774, 337] width 381 height 31
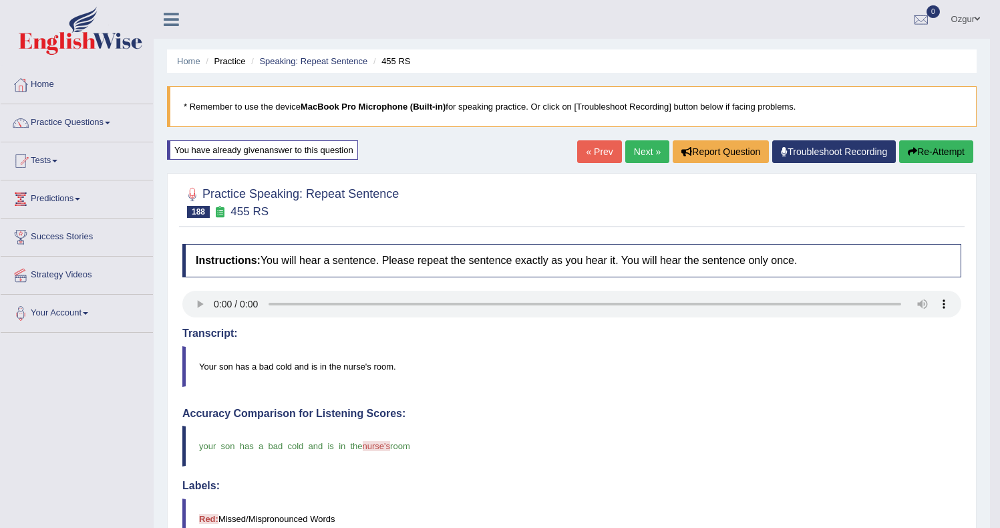
click at [625, 156] on link "Next »" at bounding box center [647, 151] width 44 height 23
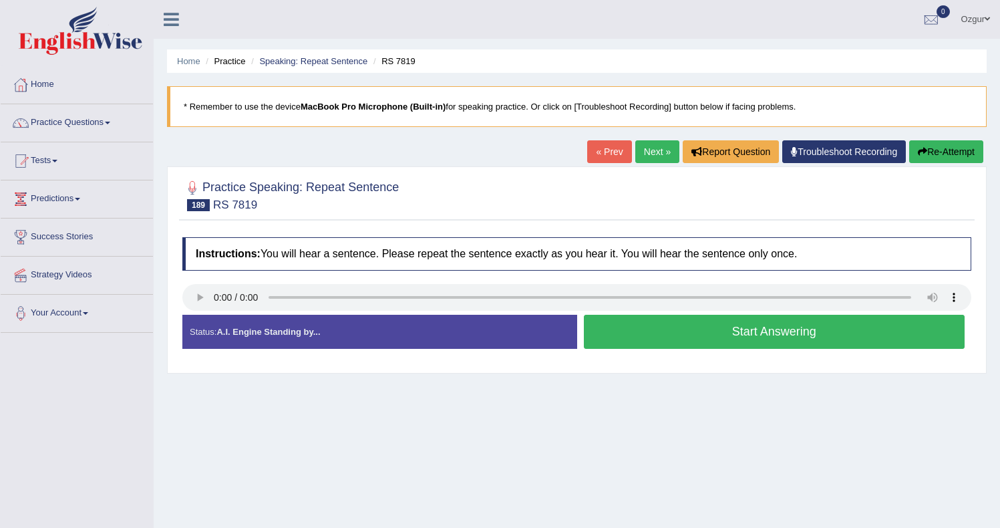
click at [693, 329] on button "Start Answering" at bounding box center [774, 332] width 381 height 34
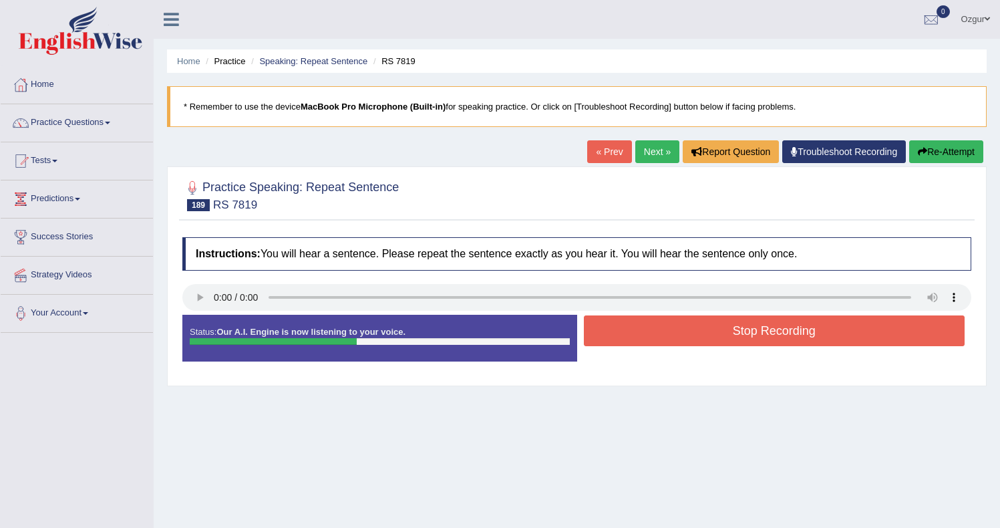
click at [652, 339] on button "Stop Recording" at bounding box center [774, 330] width 381 height 31
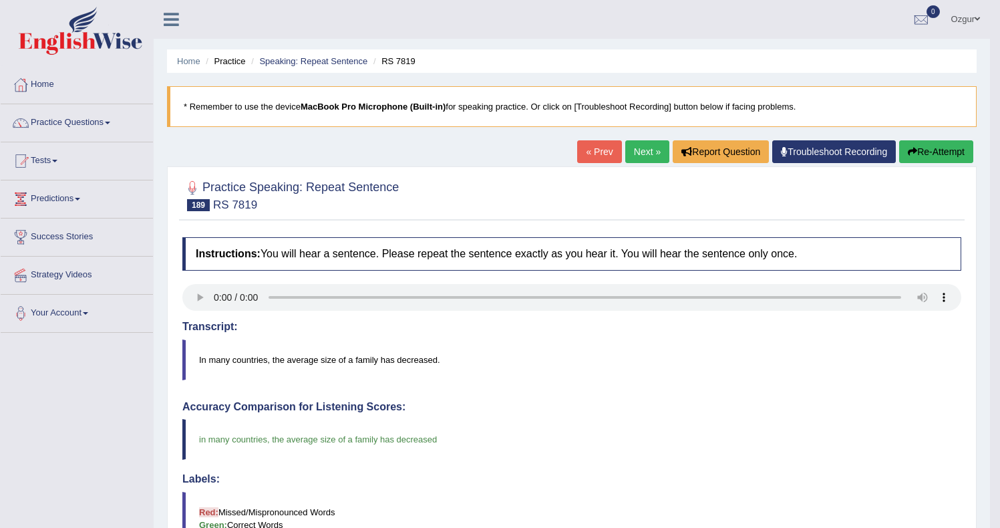
click at [637, 150] on link "Next »" at bounding box center [647, 151] width 44 height 23
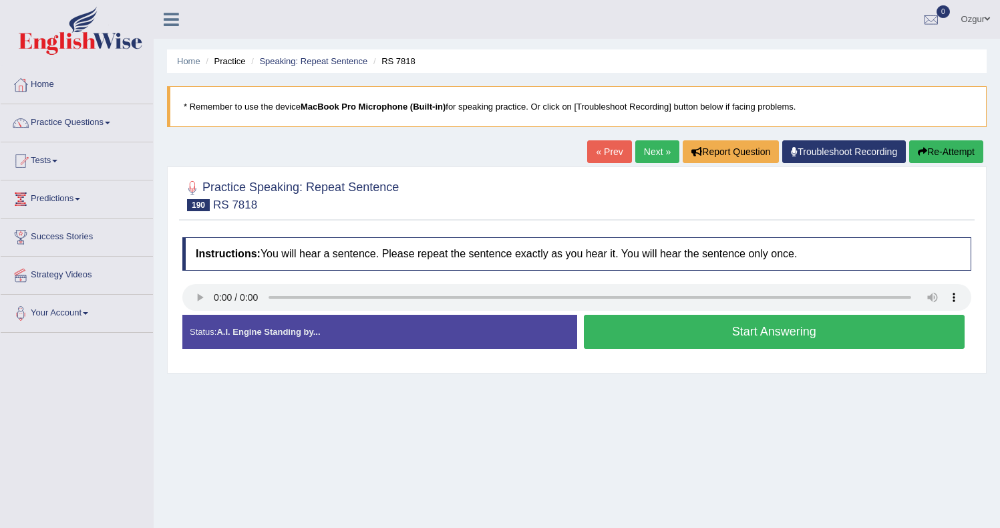
click at [657, 338] on button "Start Answering" at bounding box center [774, 332] width 381 height 34
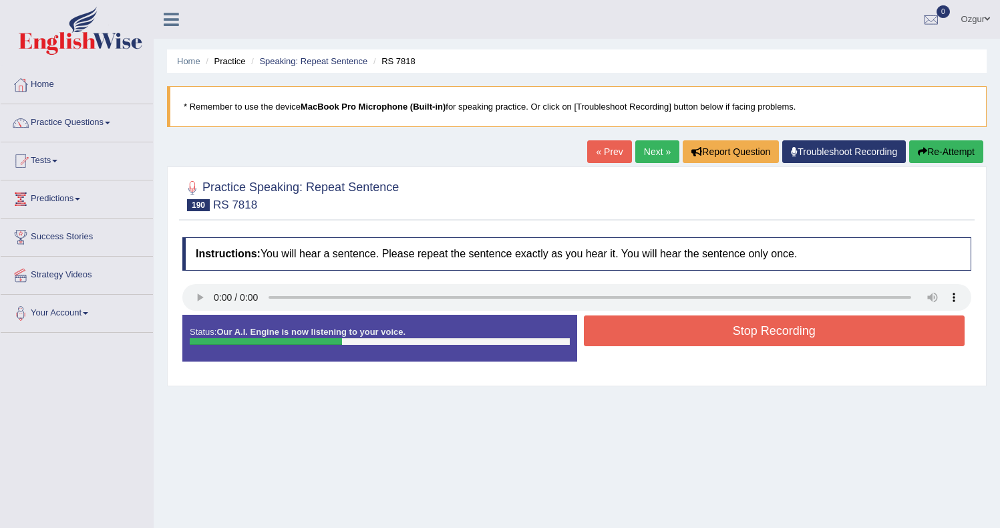
click at [653, 333] on button "Stop Recording" at bounding box center [774, 330] width 381 height 31
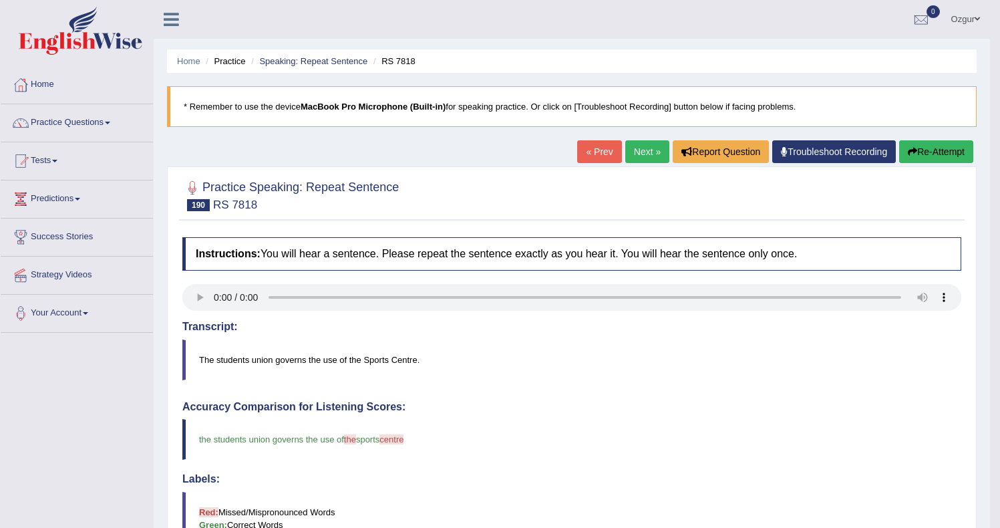
click at [647, 145] on link "Next »" at bounding box center [647, 151] width 44 height 23
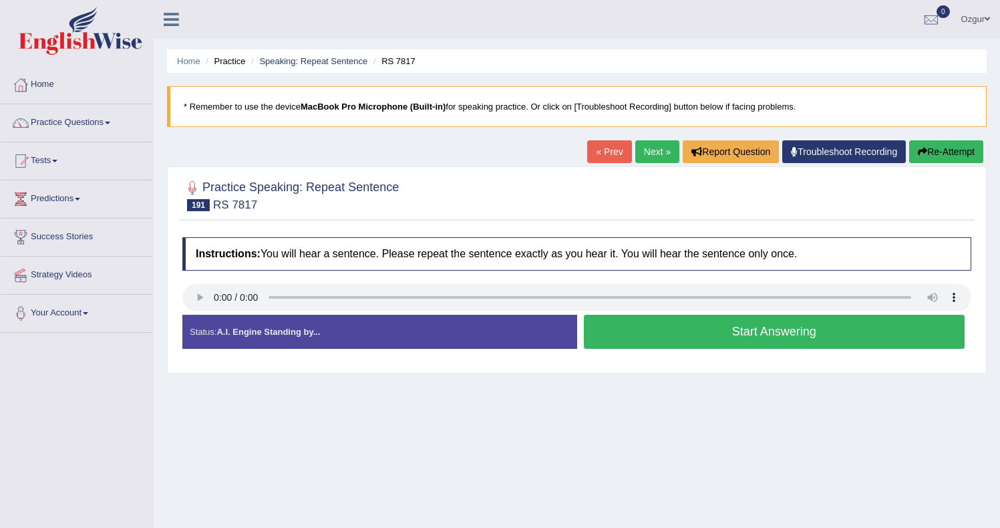
click at [705, 332] on button "Start Answering" at bounding box center [774, 332] width 381 height 34
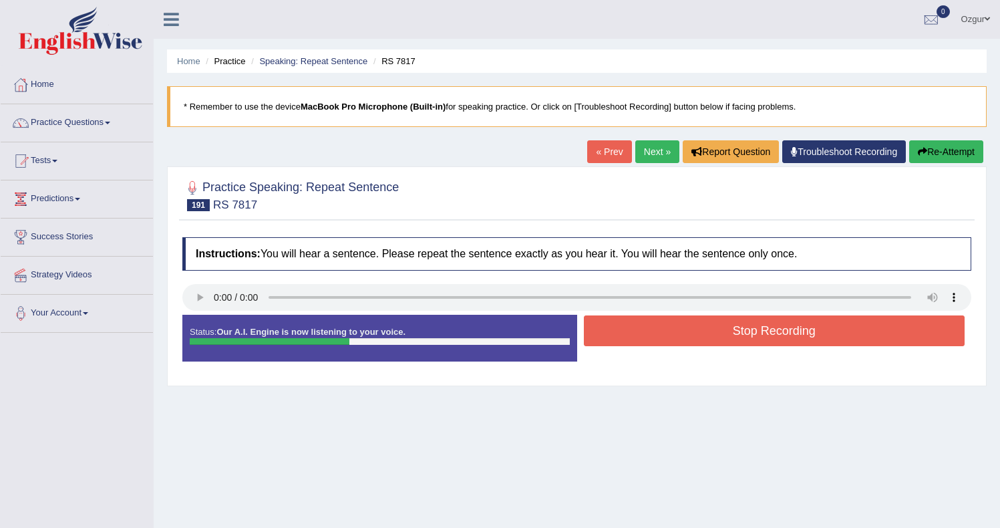
click at [696, 339] on button "Stop Recording" at bounding box center [774, 330] width 381 height 31
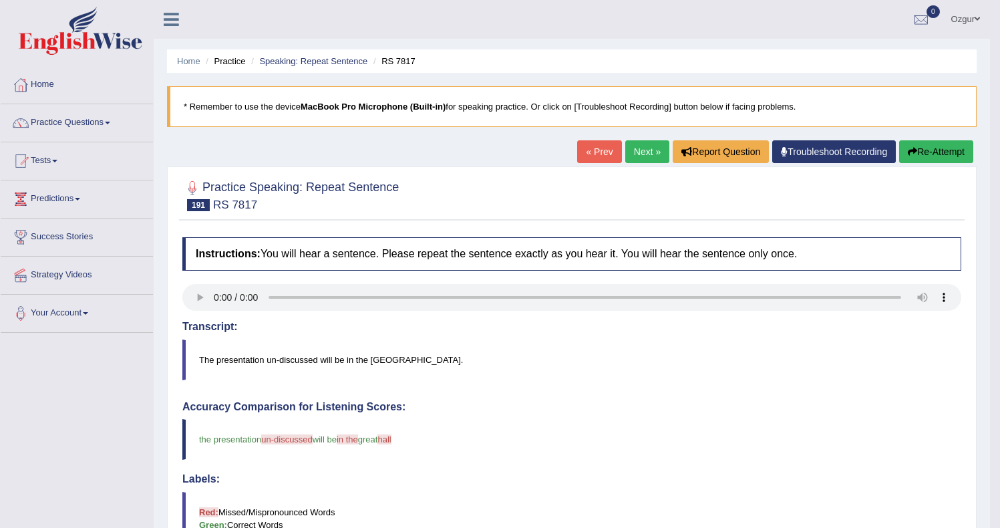
click at [958, 149] on button "Re-Attempt" at bounding box center [936, 151] width 74 height 23
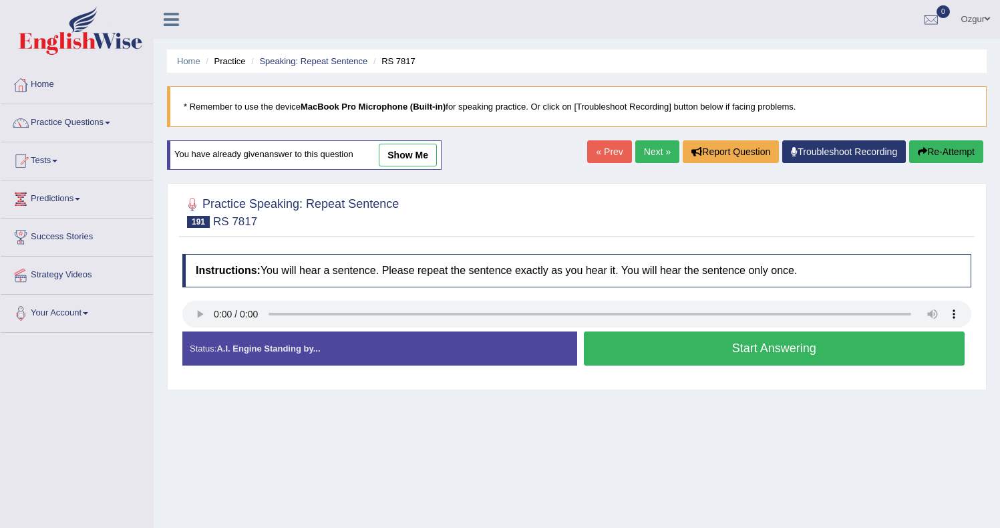
click at [711, 353] on button "Start Answering" at bounding box center [774, 348] width 381 height 34
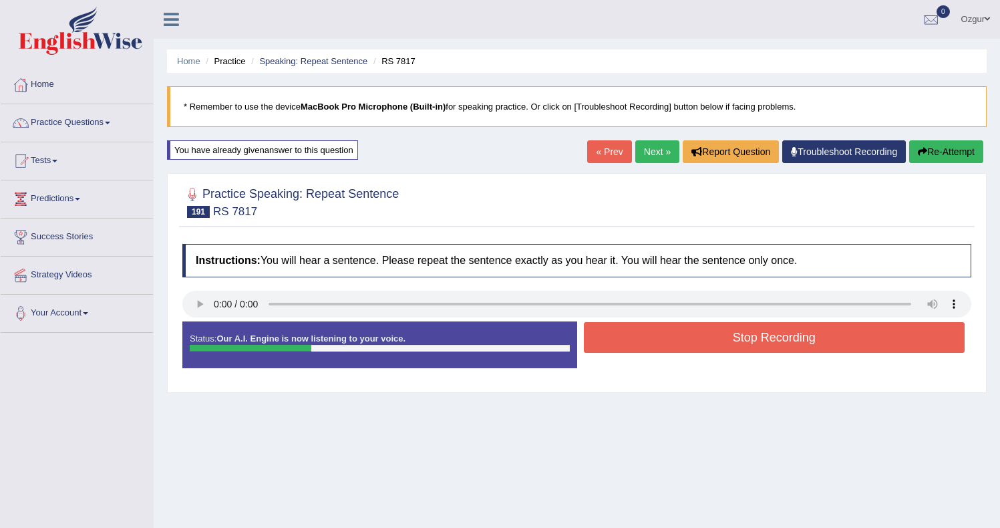
click at [691, 336] on button "Stop Recording" at bounding box center [774, 337] width 381 height 31
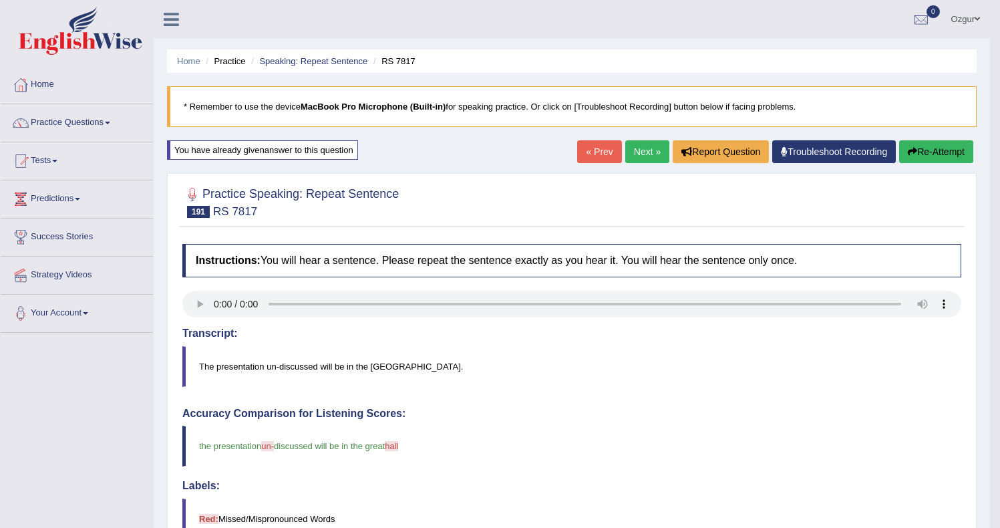
click at [644, 149] on link "Next »" at bounding box center [647, 151] width 44 height 23
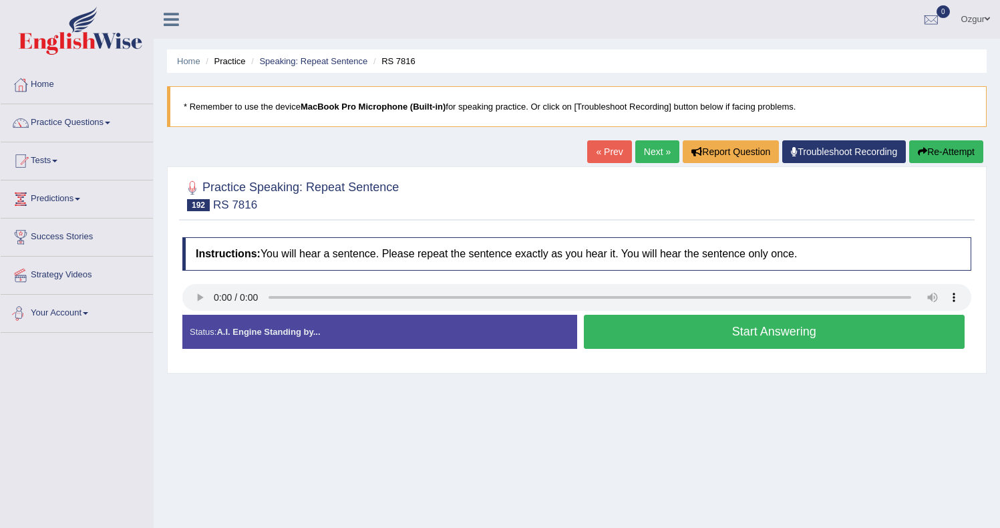
click at [642, 327] on button "Start Answering" at bounding box center [774, 332] width 381 height 34
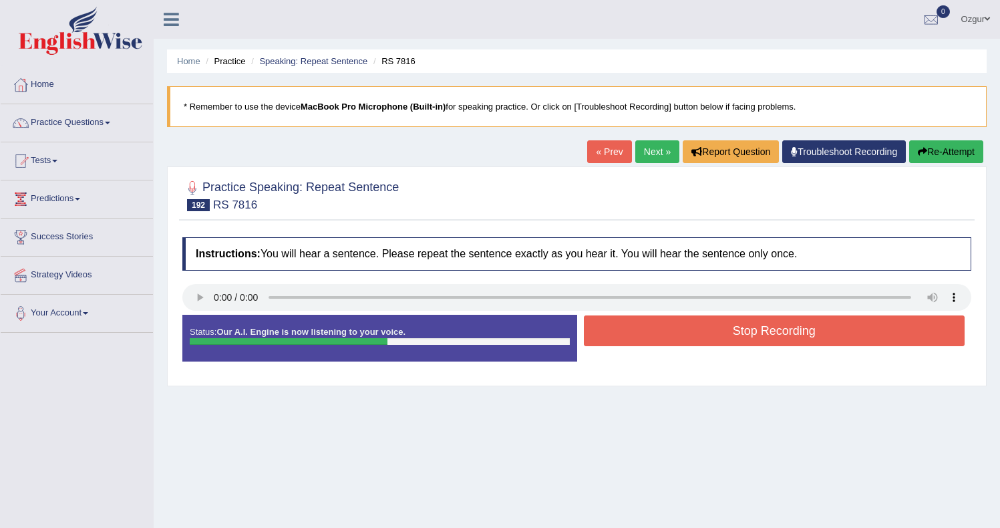
click at [705, 331] on button "Stop Recording" at bounding box center [774, 330] width 381 height 31
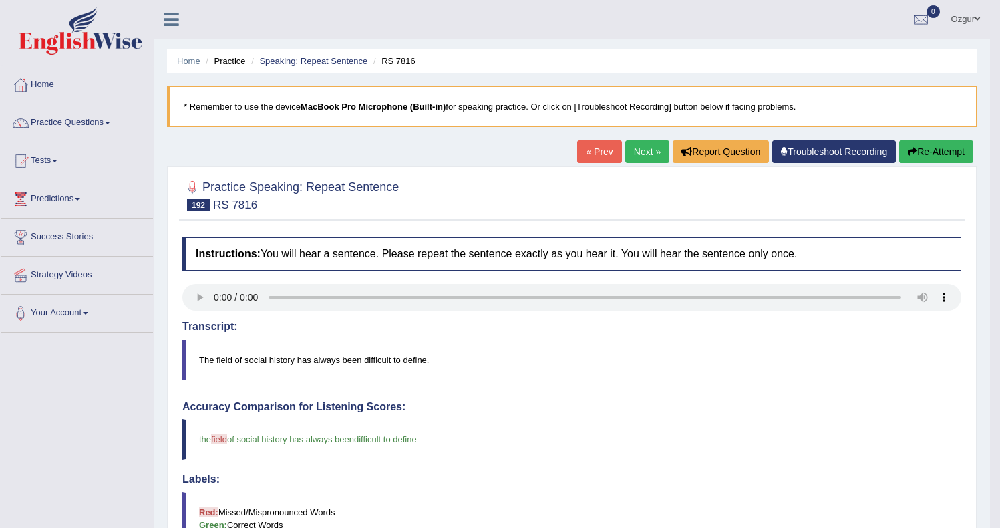
click at [931, 155] on button "Re-Attempt" at bounding box center [936, 151] width 74 height 23
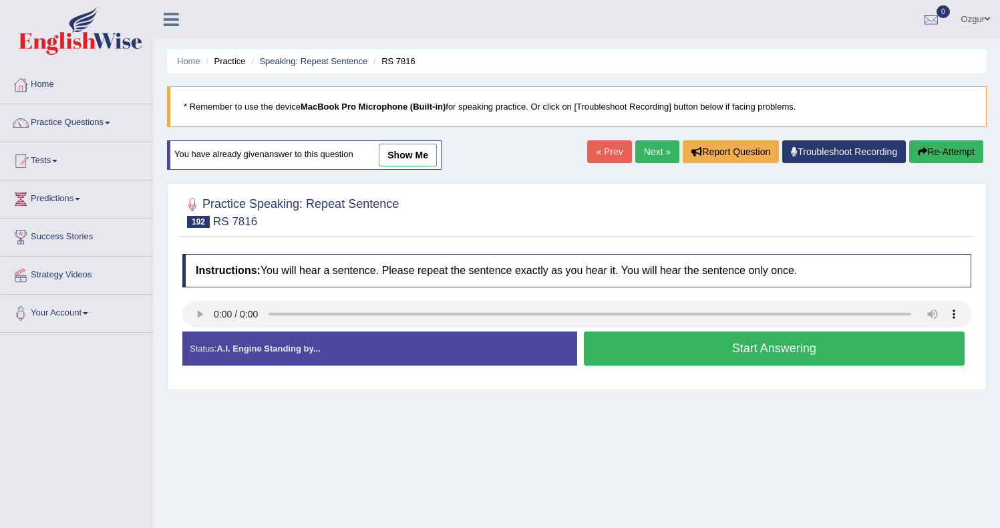
drag, startPoint x: 653, startPoint y: 344, endPoint x: 638, endPoint y: 351, distance: 16.4
click at [653, 344] on button "Start Answering" at bounding box center [774, 348] width 381 height 34
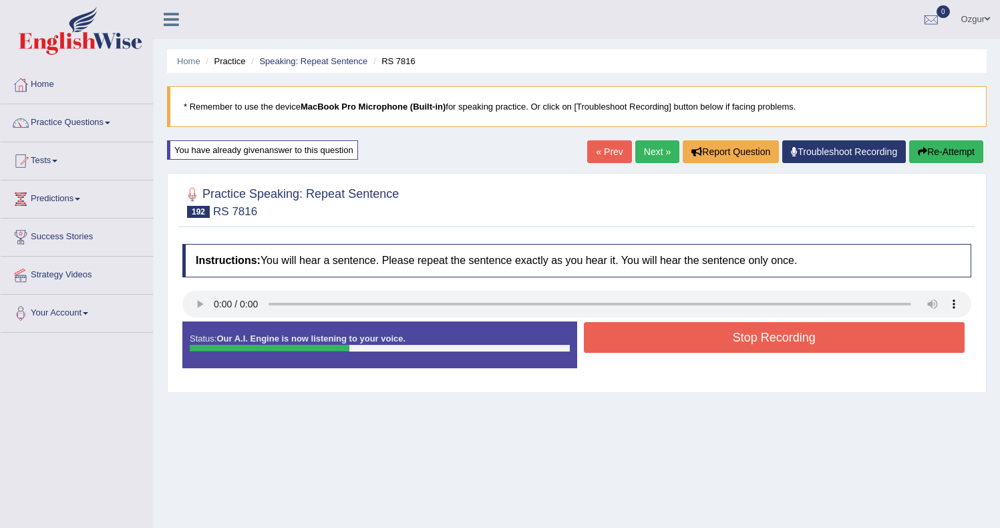
click at [634, 357] on div "Status: Our A.I. Engine is now listening to your voice. Start Answering Stop Re…" at bounding box center [576, 351] width 789 height 60
click at [637, 345] on button "Stop Recording" at bounding box center [774, 337] width 381 height 31
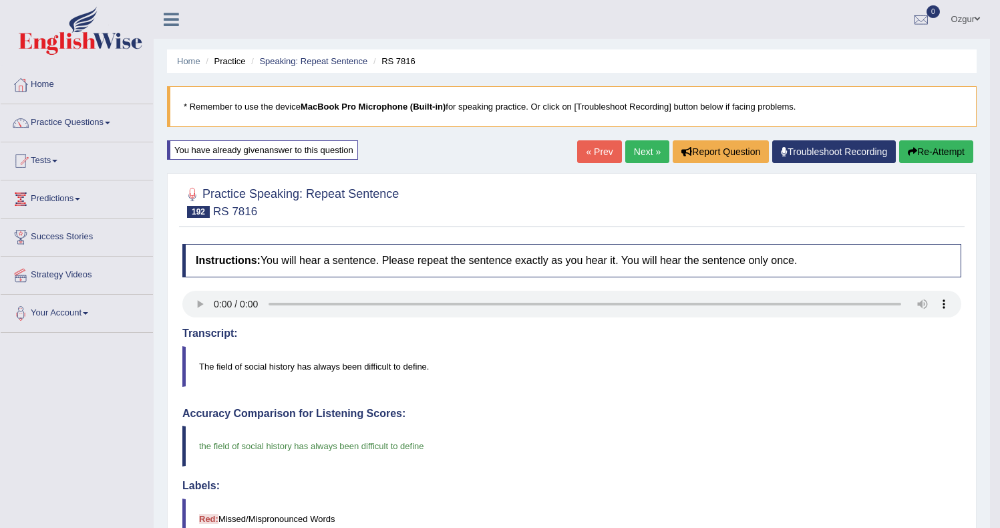
click at [642, 158] on link "Next »" at bounding box center [647, 151] width 44 height 23
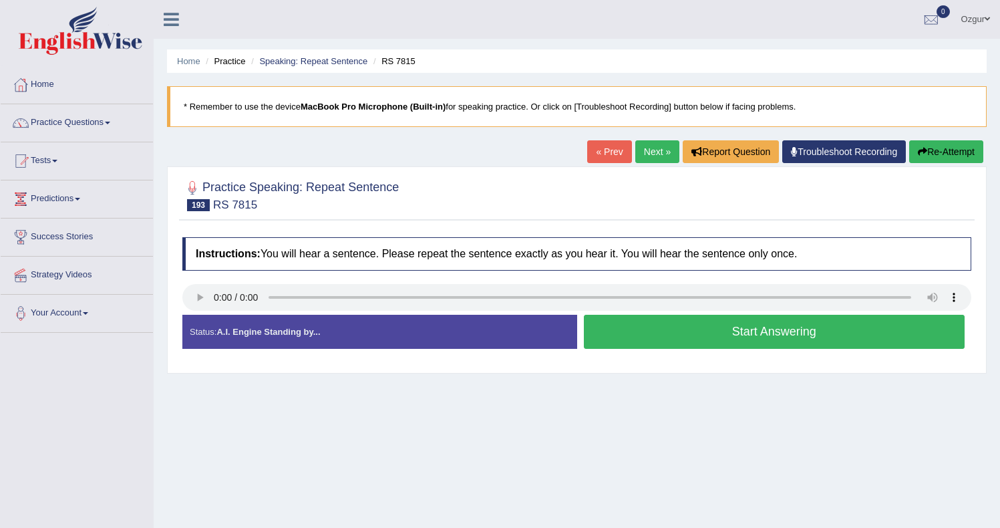
click at [680, 334] on button "Start Answering" at bounding box center [774, 332] width 381 height 34
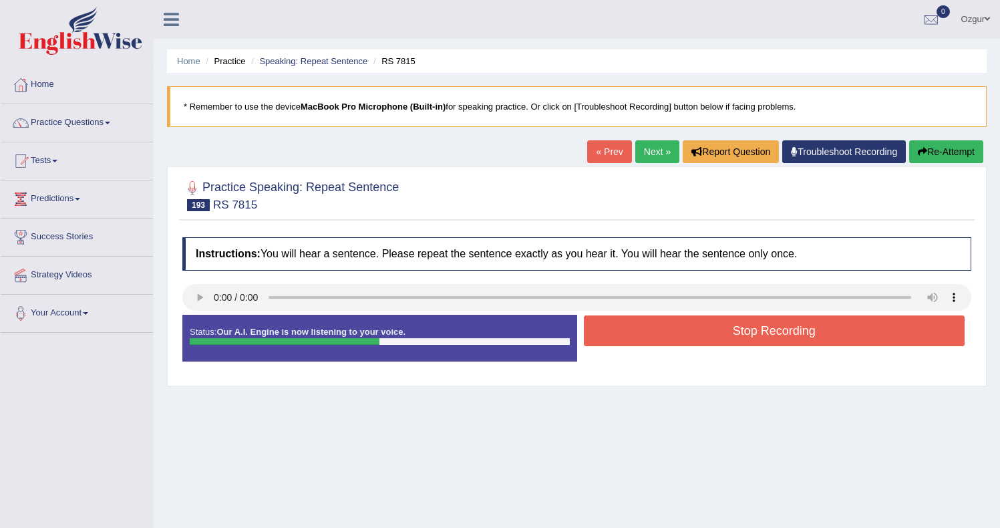
click at [654, 327] on button "Stop Recording" at bounding box center [774, 330] width 381 height 31
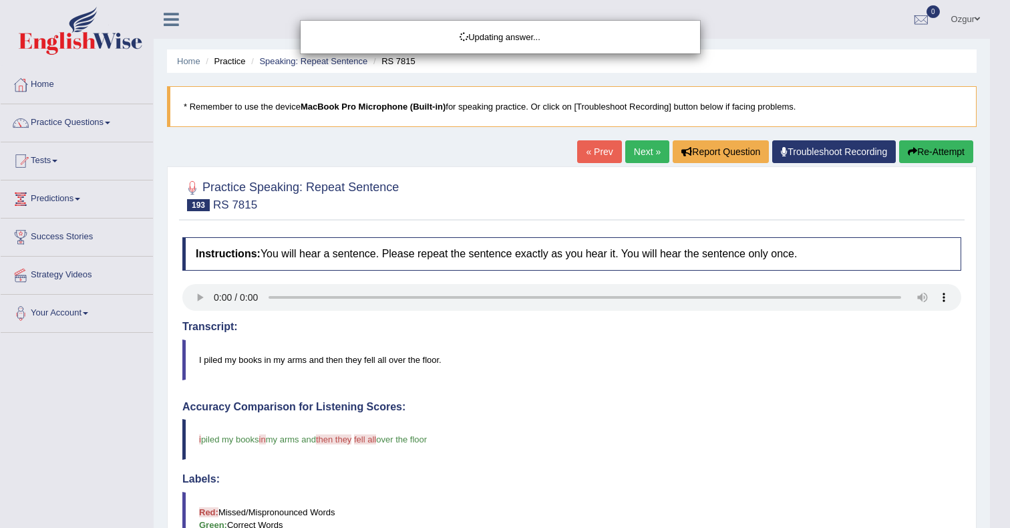
click at [918, 148] on body "Toggle navigation Home Practice Questions Speaking Practice Read Aloud Repeat S…" at bounding box center [505, 264] width 1010 height 528
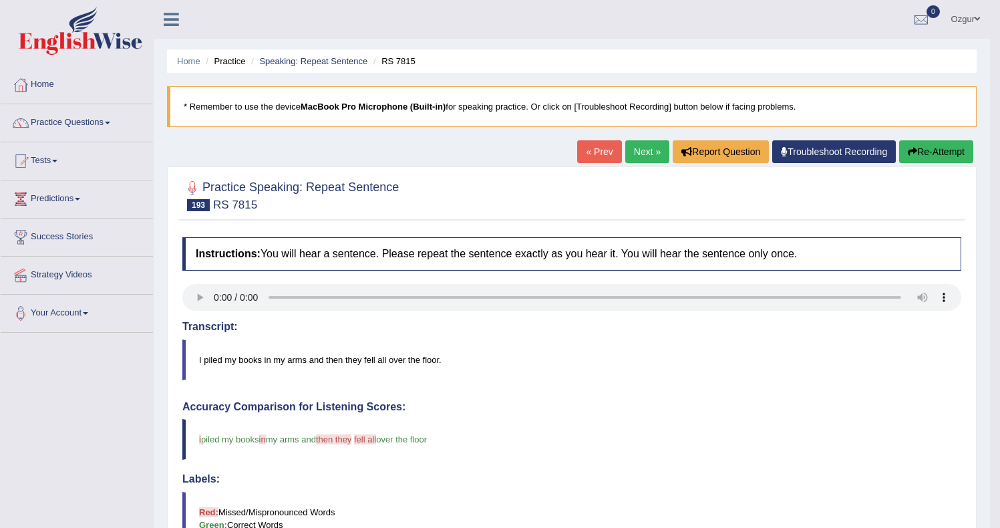
click at [944, 150] on button "Re-Attempt" at bounding box center [936, 151] width 74 height 23
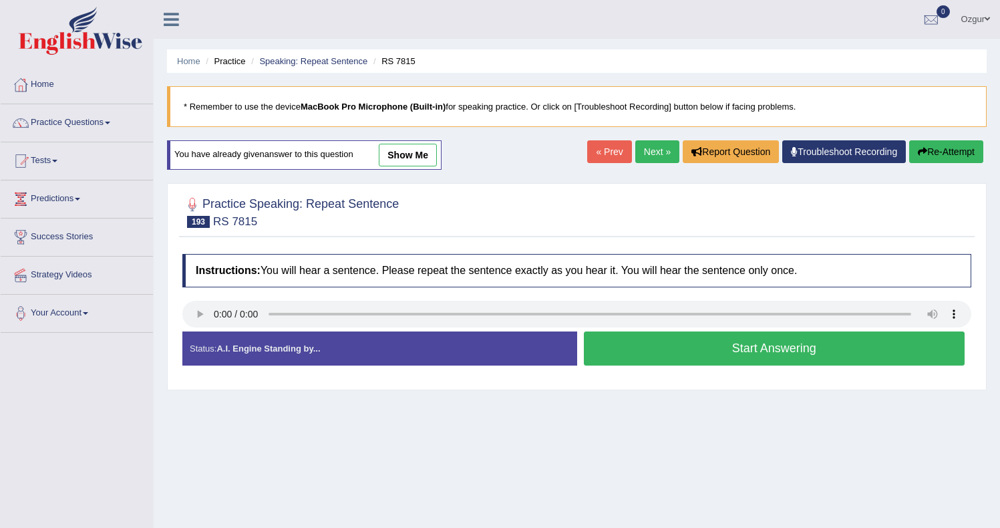
click at [675, 353] on button "Start Answering" at bounding box center [774, 348] width 381 height 34
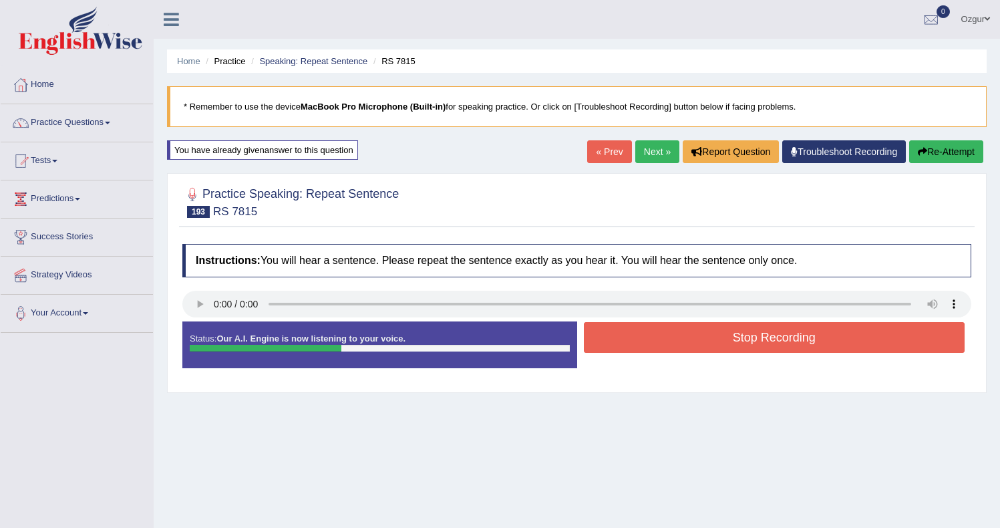
click at [744, 337] on button "Stop Recording" at bounding box center [774, 337] width 381 height 31
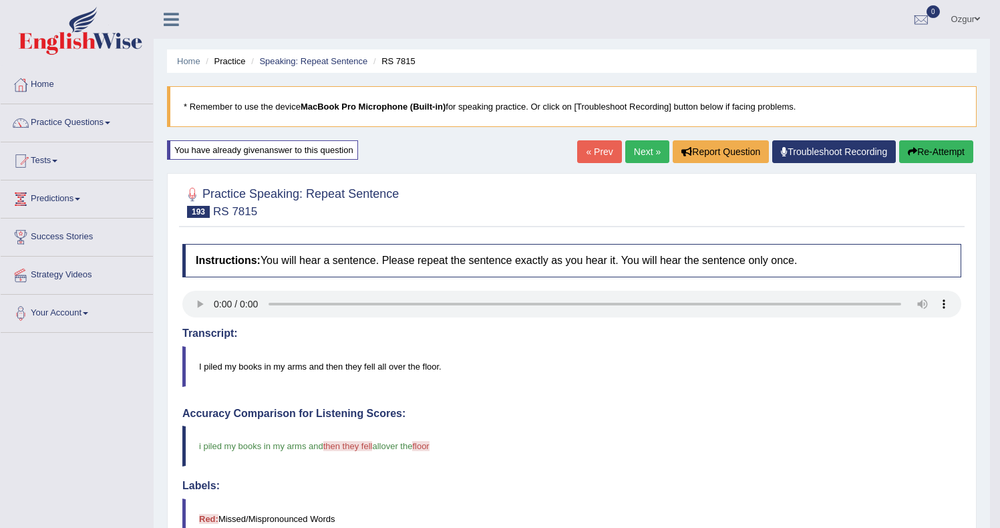
click at [930, 154] on button "Re-Attempt" at bounding box center [936, 151] width 74 height 23
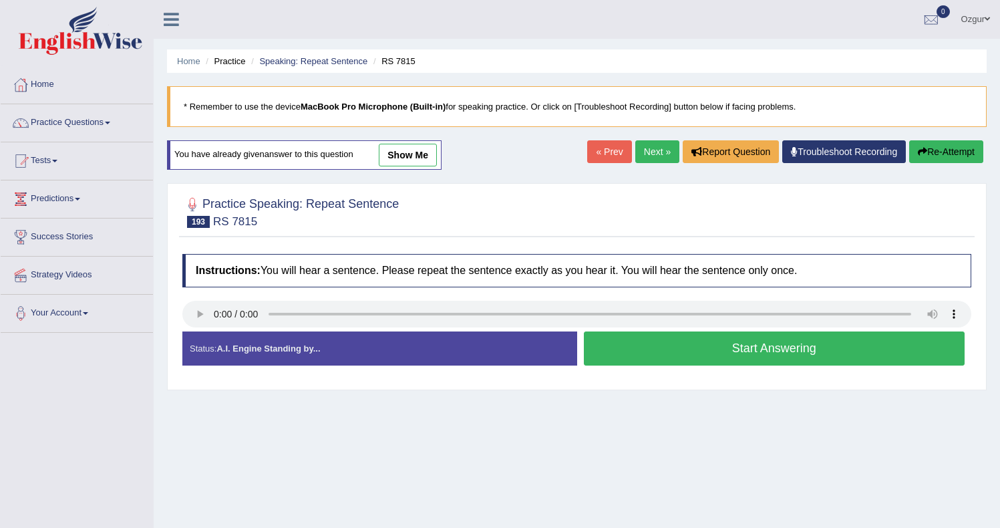
click at [668, 343] on button "Start Answering" at bounding box center [774, 348] width 381 height 34
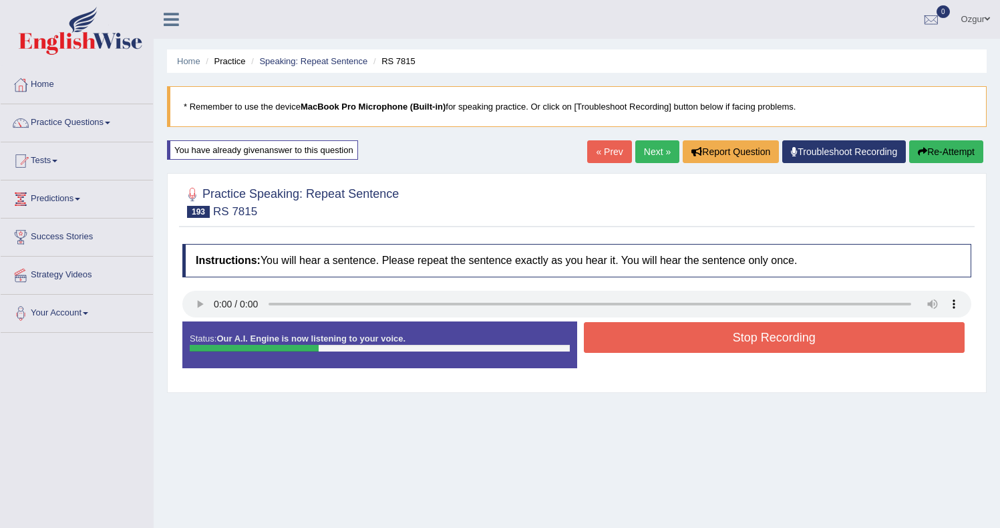
click at [699, 343] on button "Stop Recording" at bounding box center [774, 337] width 381 height 31
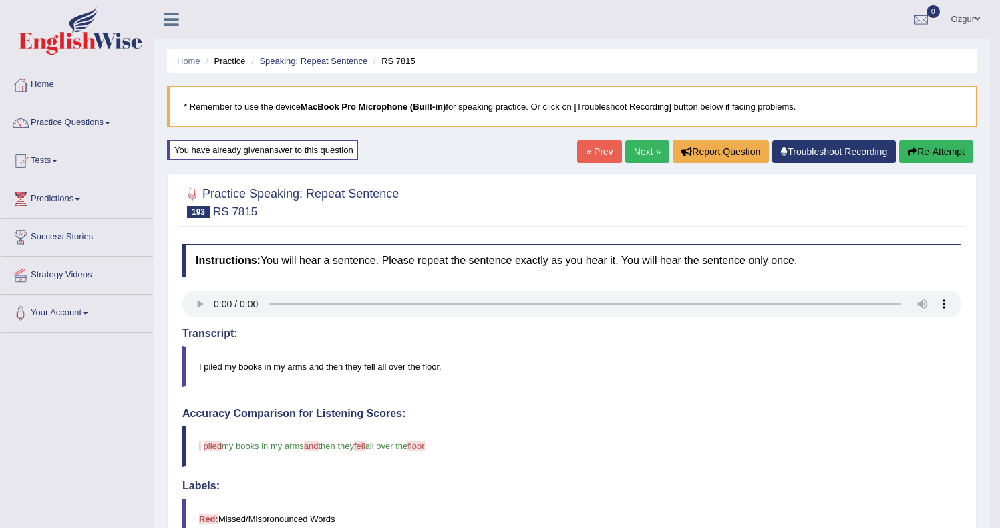
click at [639, 144] on link "Next »" at bounding box center [647, 151] width 44 height 23
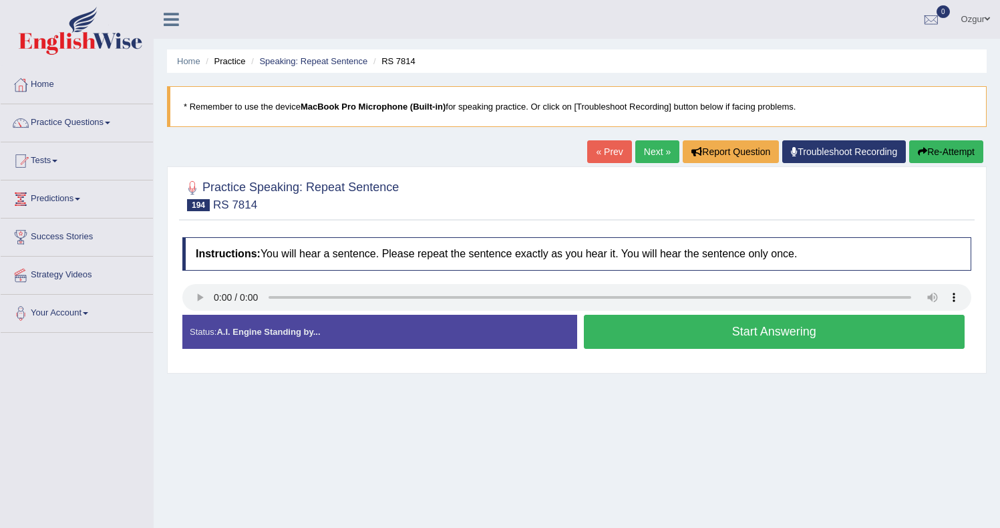
click at [673, 334] on button "Start Answering" at bounding box center [774, 332] width 381 height 34
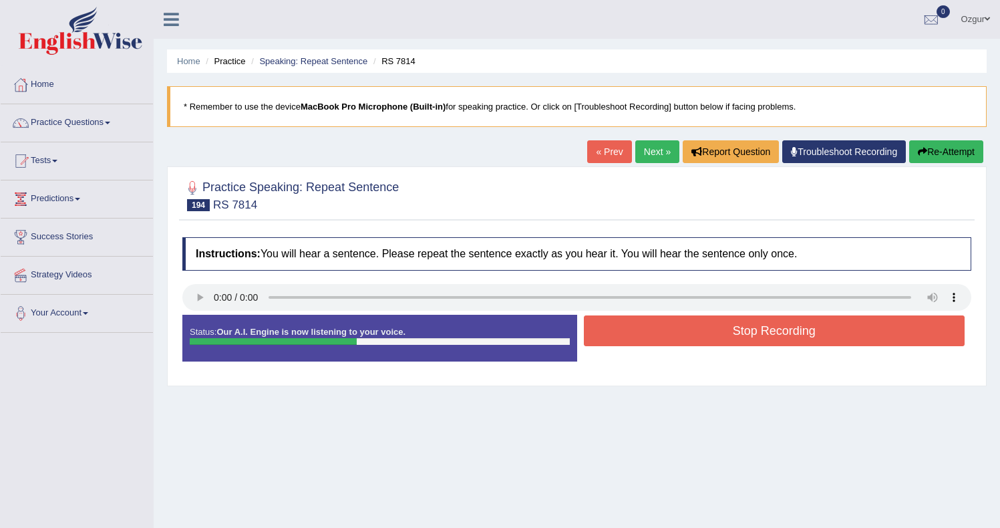
click at [649, 329] on button "Stop Recording" at bounding box center [774, 330] width 381 height 31
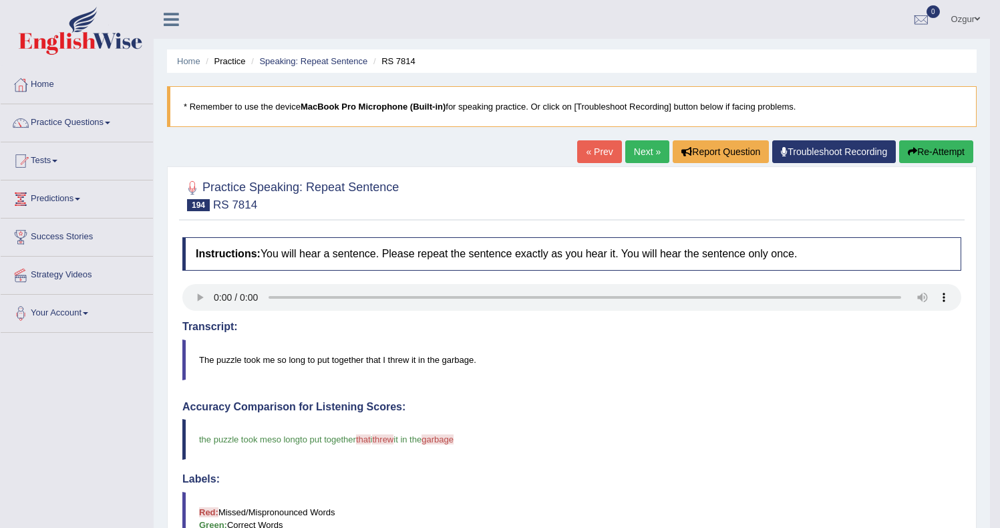
click at [945, 140] on button "Re-Attempt" at bounding box center [936, 151] width 74 height 23
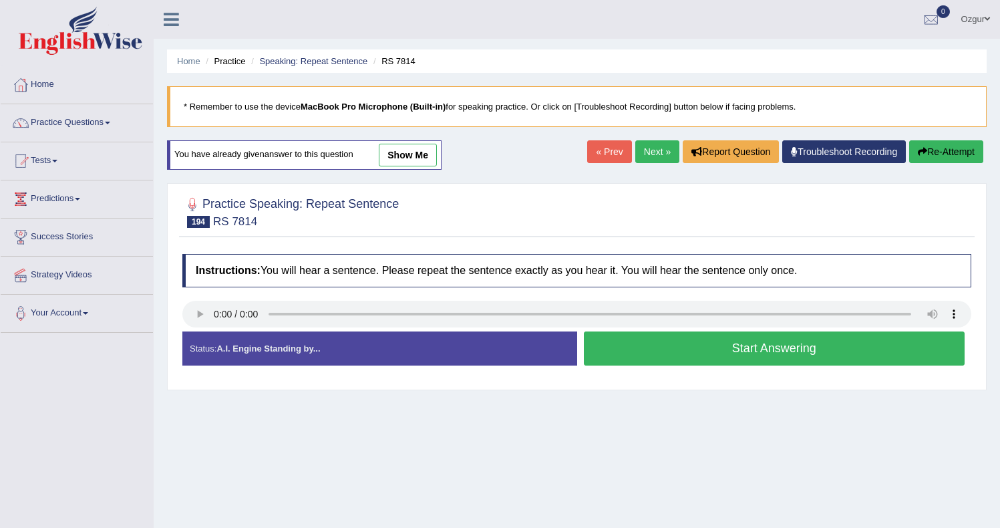
click at [721, 357] on button "Start Answering" at bounding box center [774, 348] width 381 height 34
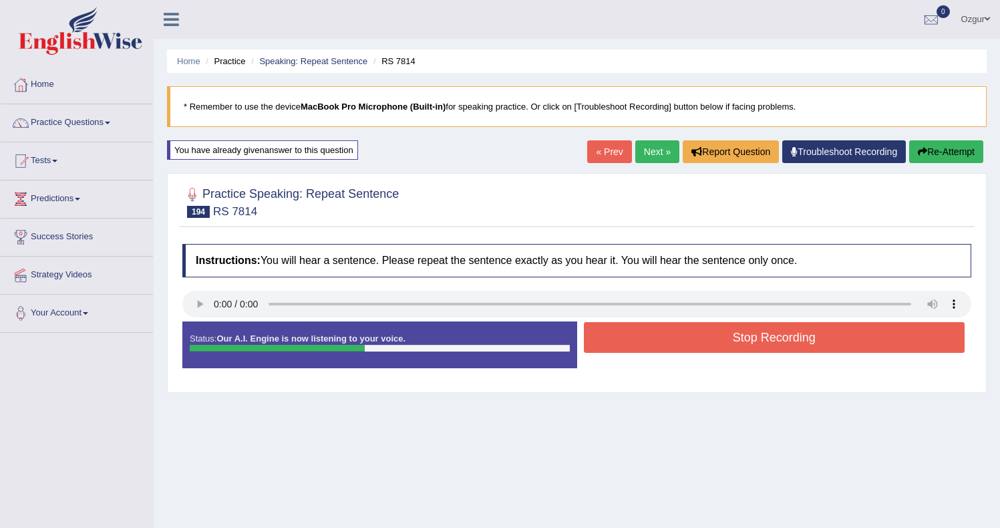
click at [709, 335] on button "Stop Recording" at bounding box center [774, 337] width 381 height 31
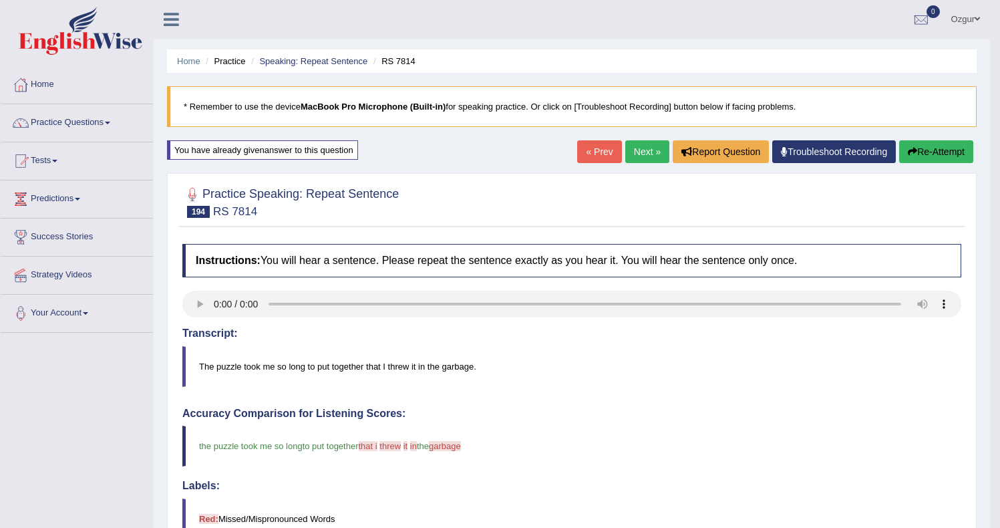
click at [632, 146] on link "Next »" at bounding box center [647, 151] width 44 height 23
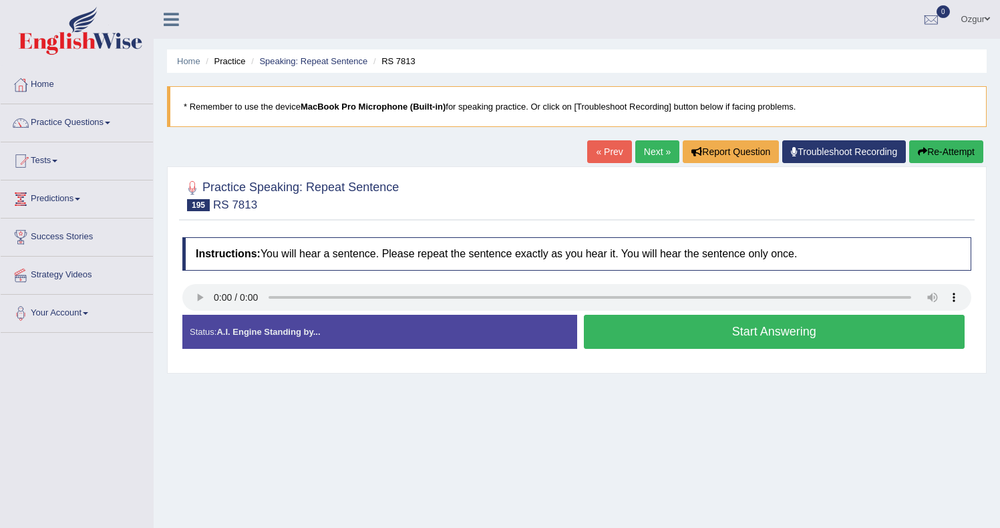
click at [646, 337] on button "Start Answering" at bounding box center [774, 332] width 381 height 34
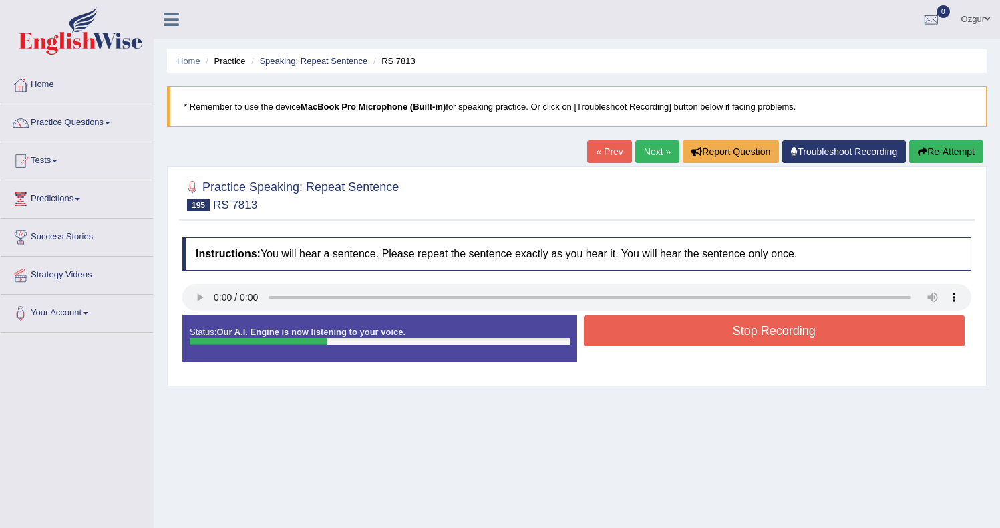
click at [647, 319] on button "Stop Recording" at bounding box center [774, 330] width 381 height 31
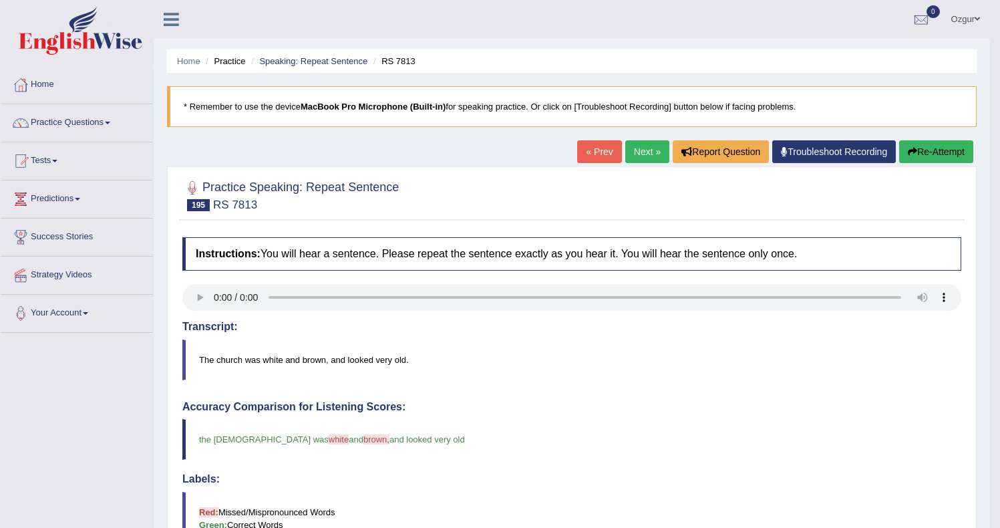
click at [954, 140] on button "Re-Attempt" at bounding box center [936, 151] width 74 height 23
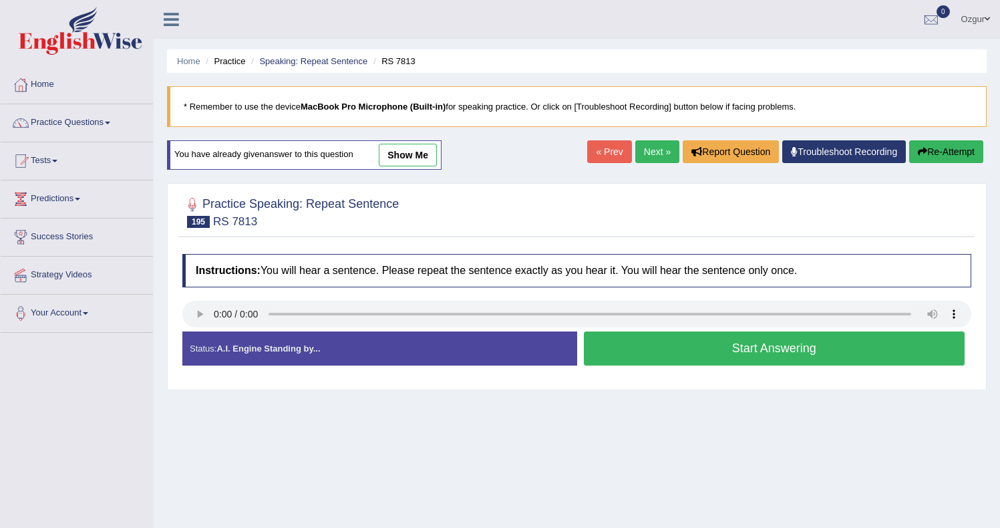
click at [769, 351] on button "Start Answering" at bounding box center [774, 348] width 381 height 34
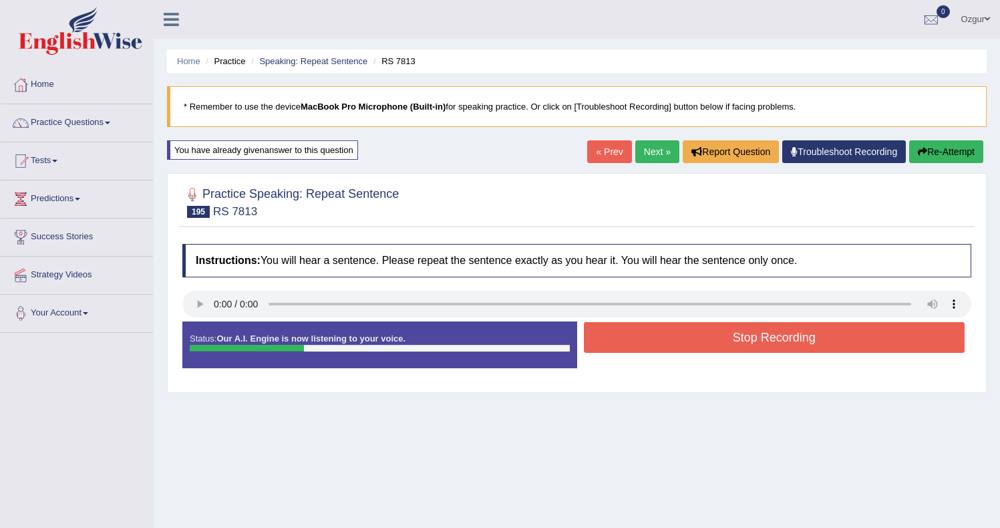
click at [686, 343] on button "Stop Recording" at bounding box center [774, 337] width 381 height 31
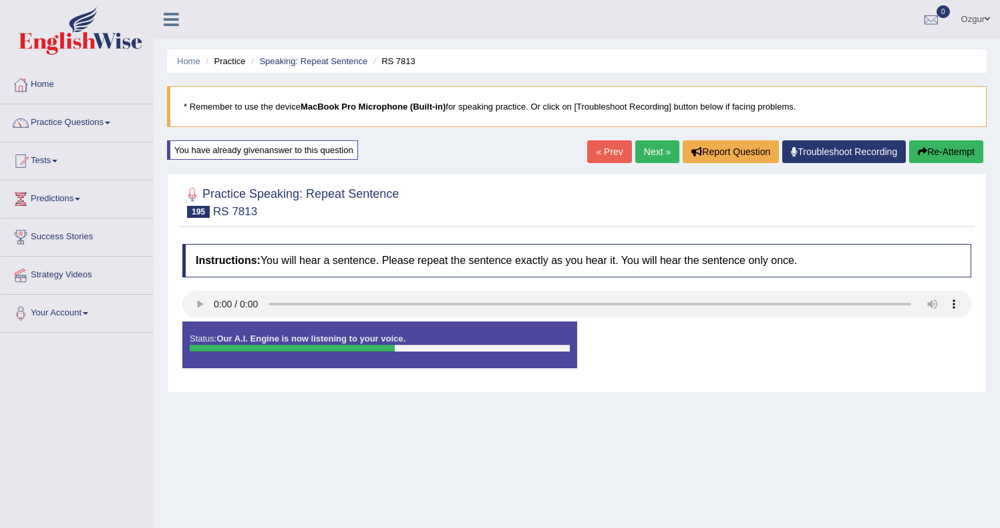
click at [968, 150] on button "Re-Attempt" at bounding box center [946, 151] width 74 height 23
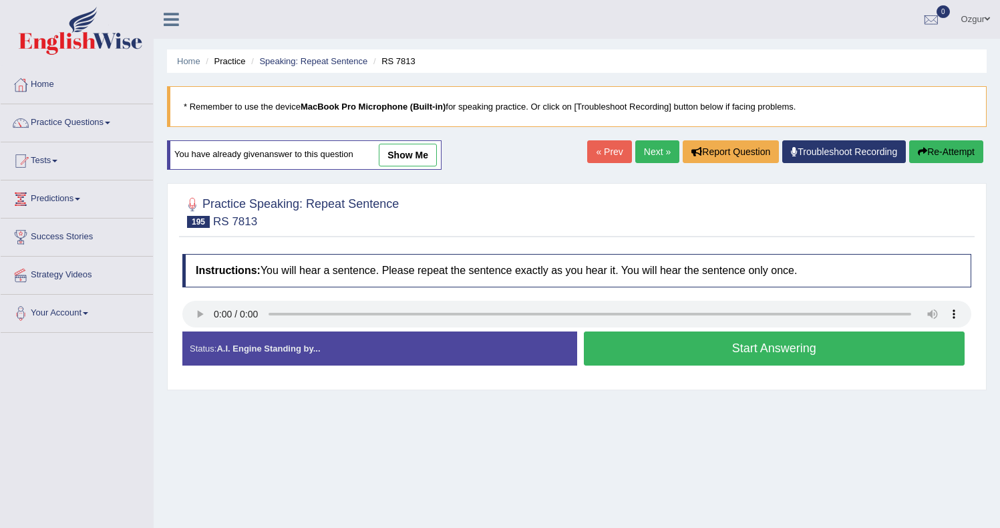
click at [745, 346] on button "Start Answering" at bounding box center [774, 348] width 381 height 34
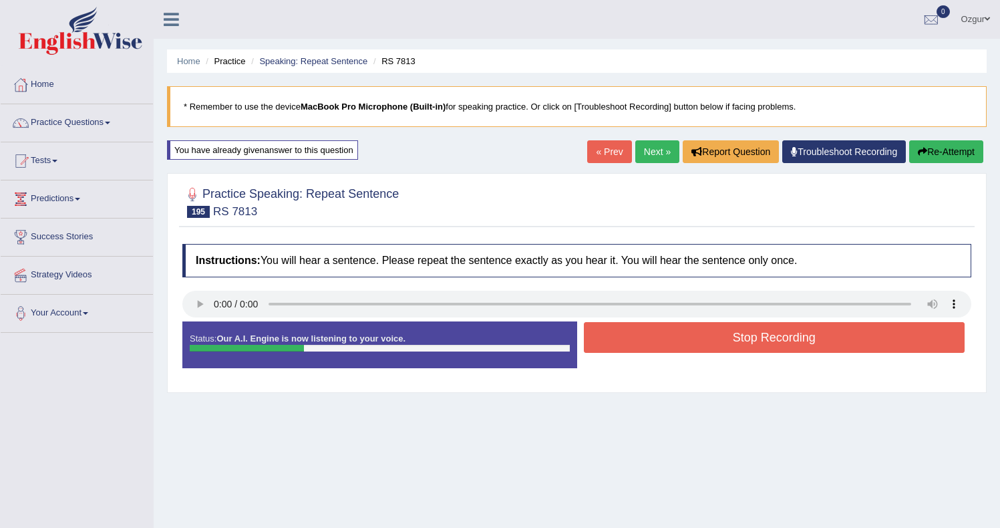
click at [710, 335] on button "Stop Recording" at bounding box center [774, 337] width 381 height 31
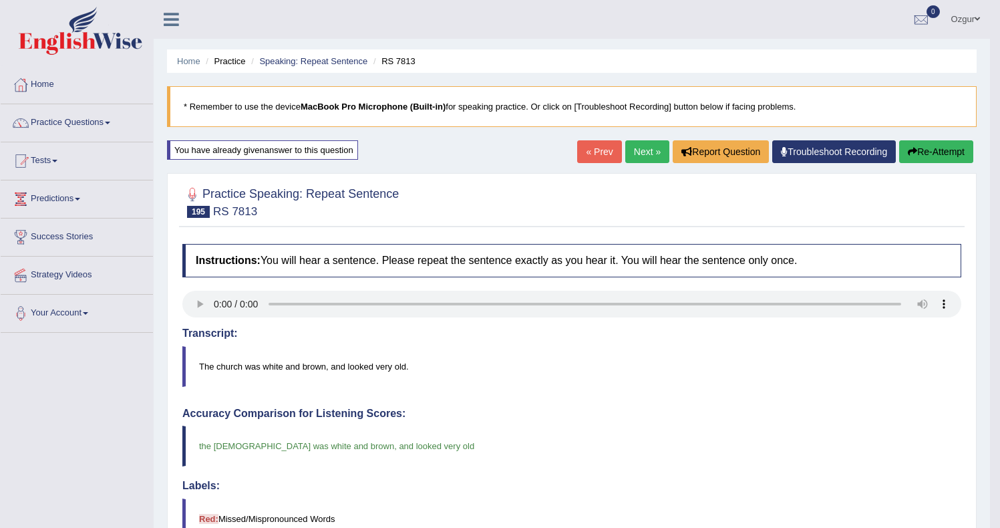
click at [633, 148] on link "Next »" at bounding box center [647, 151] width 44 height 23
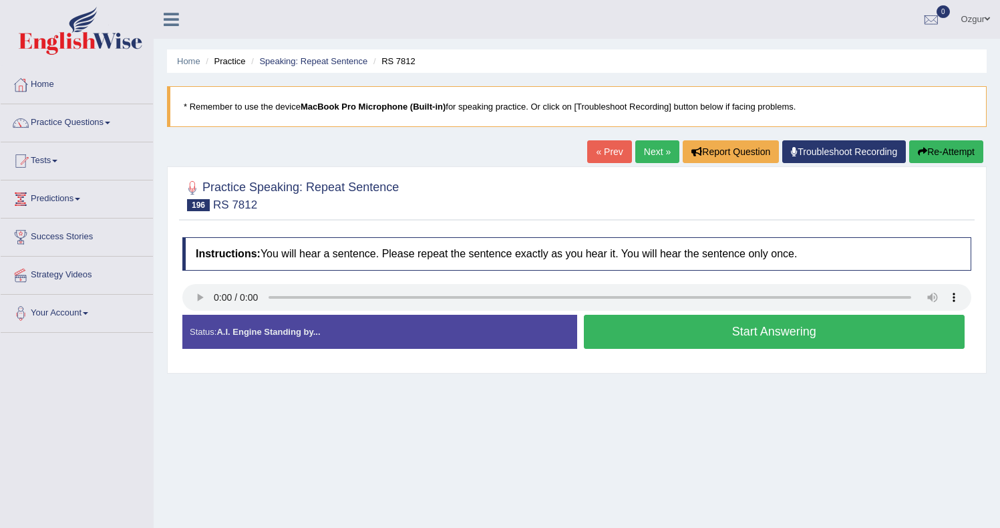
click at [687, 335] on button "Start Answering" at bounding box center [774, 332] width 381 height 34
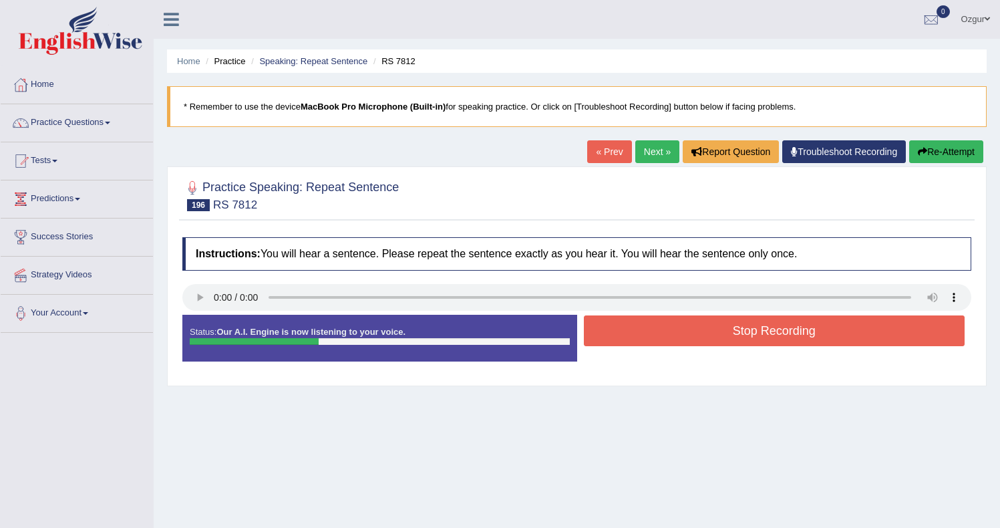
click at [736, 335] on button "Stop Recording" at bounding box center [774, 330] width 381 height 31
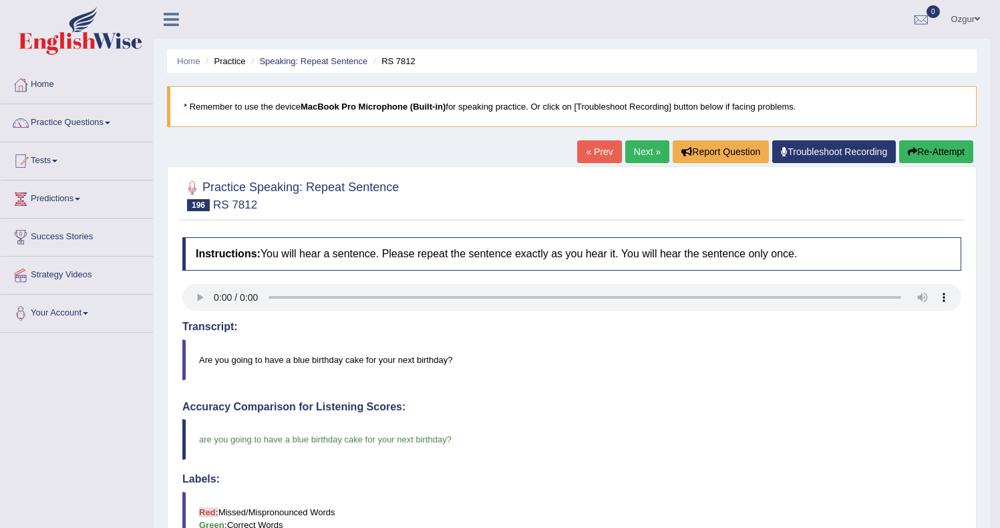
click at [660, 148] on div "« Prev Next » Report Question Troubleshoot Recording Re-Attempt" at bounding box center [776, 153] width 399 height 26
click at [637, 156] on link "Next »" at bounding box center [647, 151] width 44 height 23
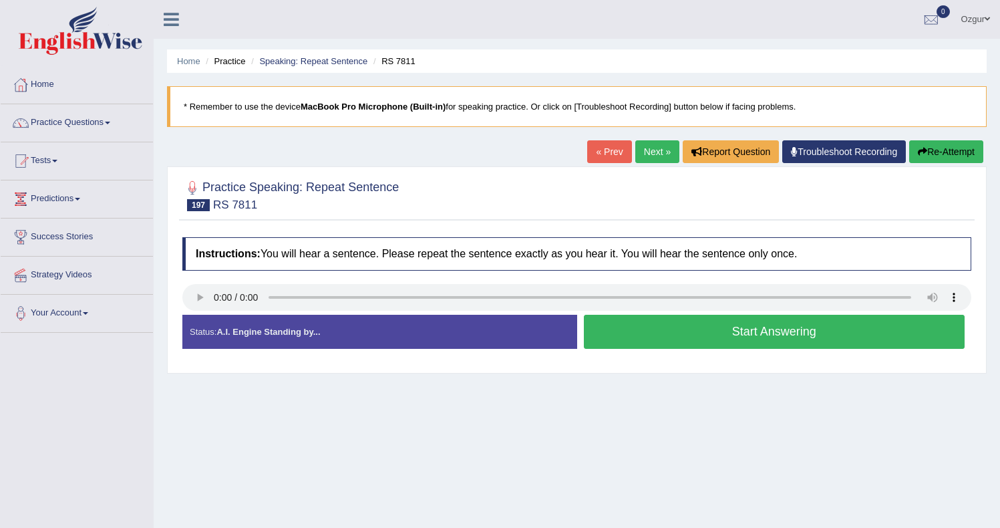
click at [644, 334] on button "Start Answering" at bounding box center [774, 332] width 381 height 34
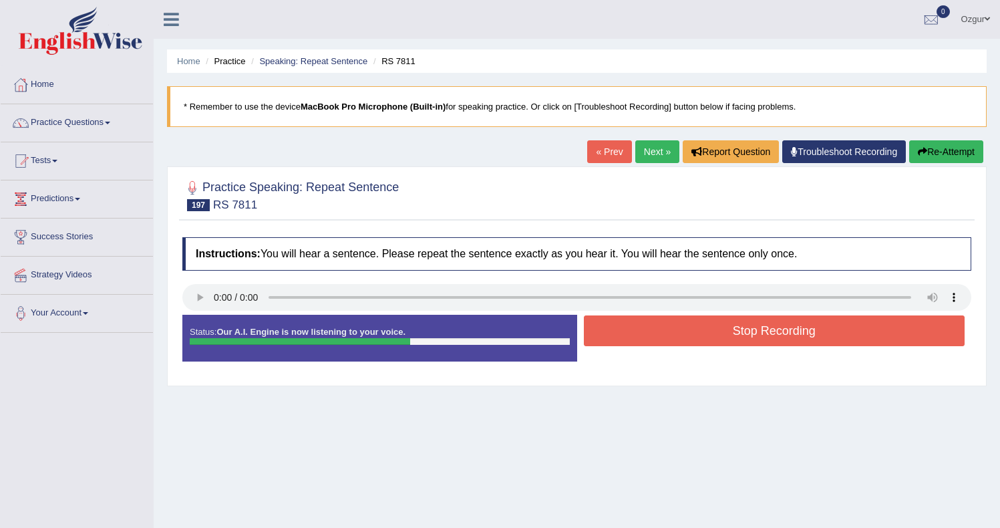
drag, startPoint x: 699, startPoint y: 316, endPoint x: 723, endPoint y: 306, distance: 25.4
click at [699, 316] on button "Stop Recording" at bounding box center [774, 330] width 381 height 31
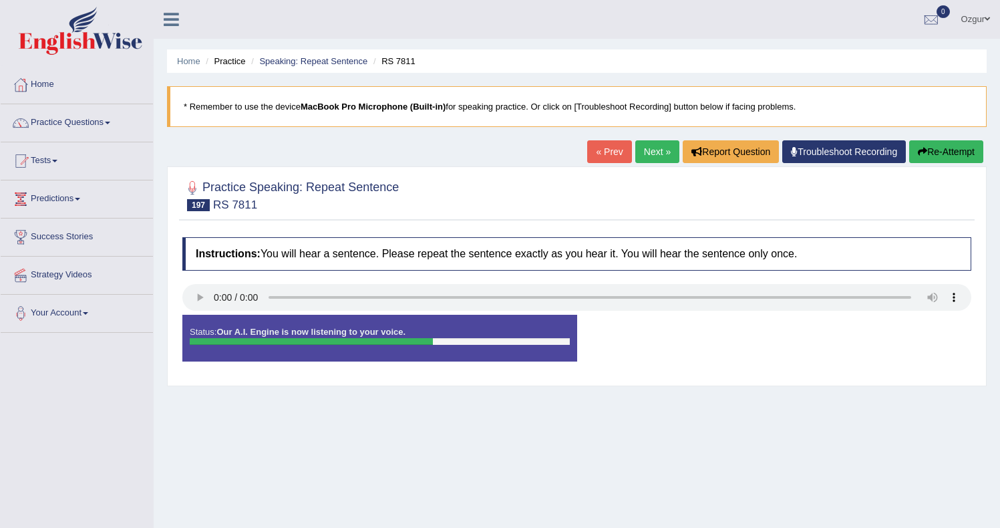
click at [948, 160] on button "Re-Attempt" at bounding box center [946, 151] width 74 height 23
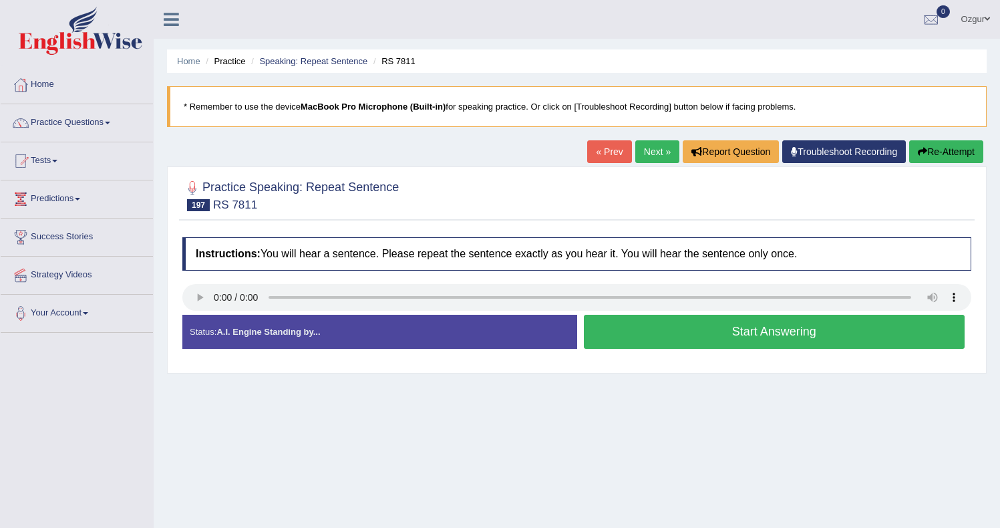
click at [672, 327] on button "Start Answering" at bounding box center [774, 332] width 381 height 34
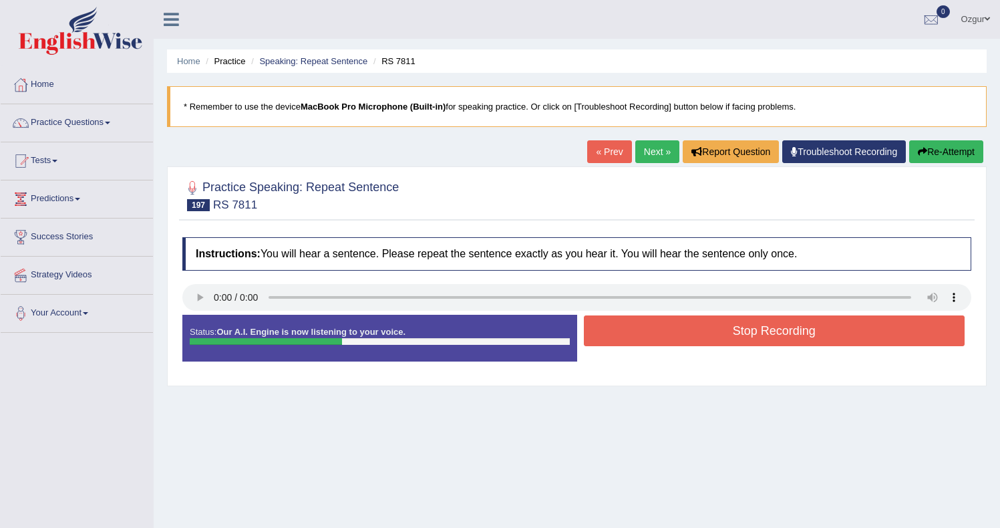
click at [671, 329] on button "Stop Recording" at bounding box center [774, 330] width 381 height 31
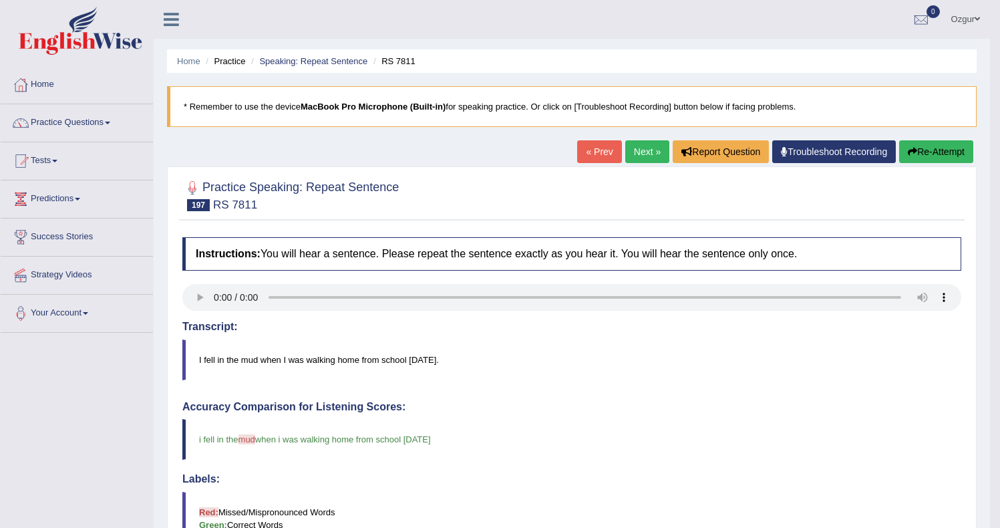
click at [626, 152] on link "Next »" at bounding box center [647, 151] width 44 height 23
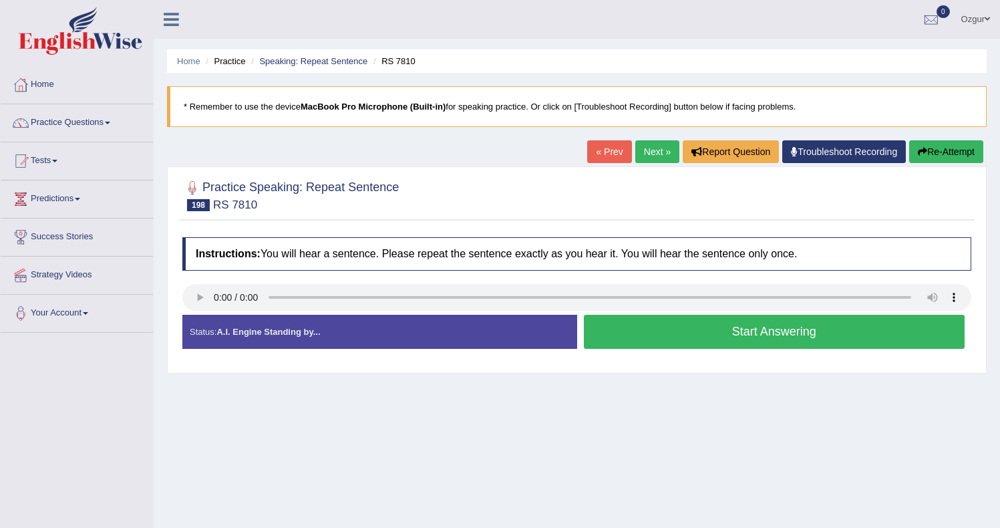
click at [685, 345] on button "Start Answering" at bounding box center [774, 332] width 381 height 34
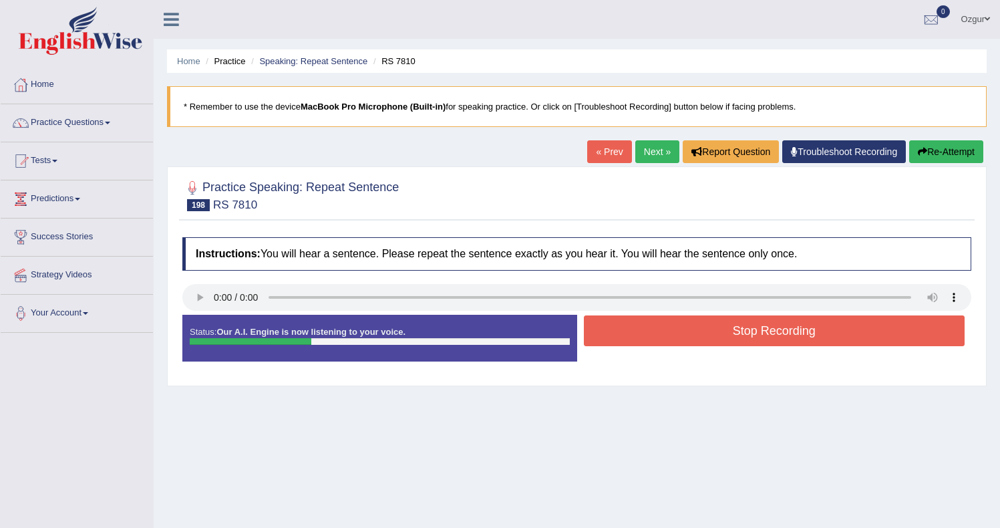
drag, startPoint x: 751, startPoint y: 330, endPoint x: 514, endPoint y: 347, distance: 237.7
click at [751, 330] on button "Stop Recording" at bounding box center [774, 330] width 381 height 31
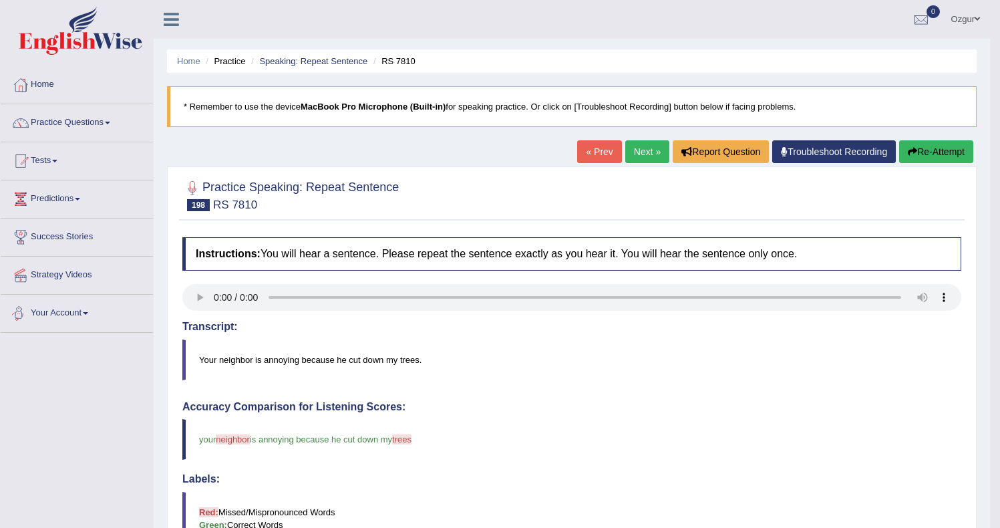
click at [944, 150] on button "Re-Attempt" at bounding box center [936, 151] width 74 height 23
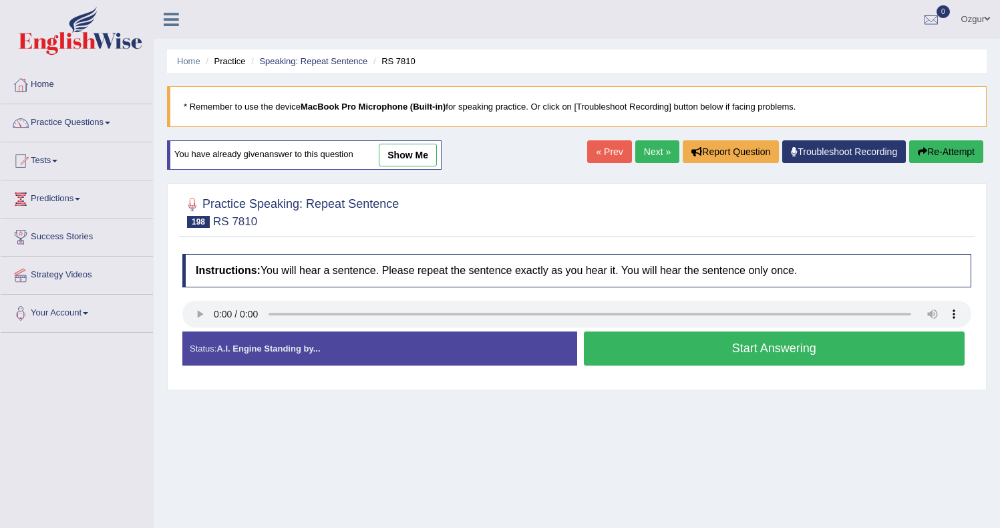
drag, startPoint x: 736, startPoint y: 346, endPoint x: 729, endPoint y: 344, distance: 7.6
click at [736, 346] on button "Start Answering" at bounding box center [774, 348] width 381 height 34
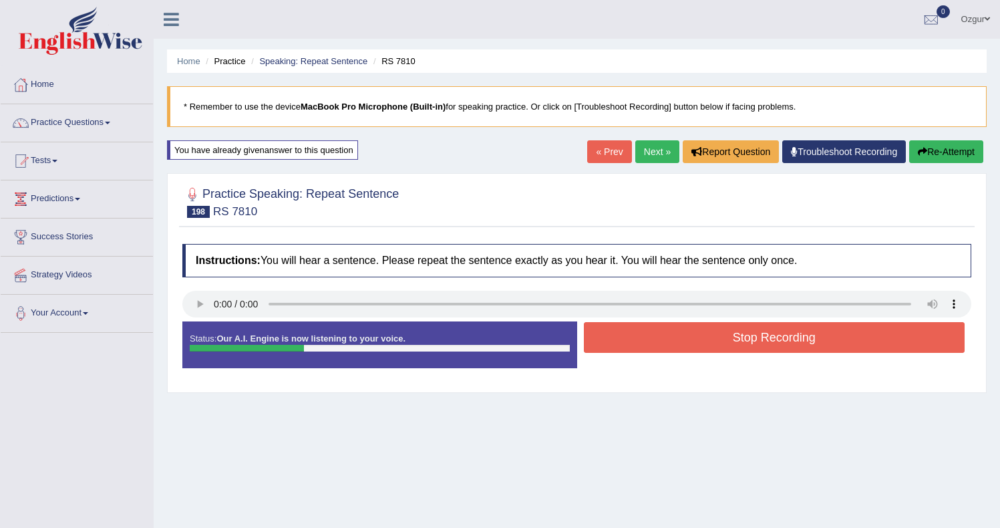
click at [669, 339] on button "Stop Recording" at bounding box center [774, 337] width 381 height 31
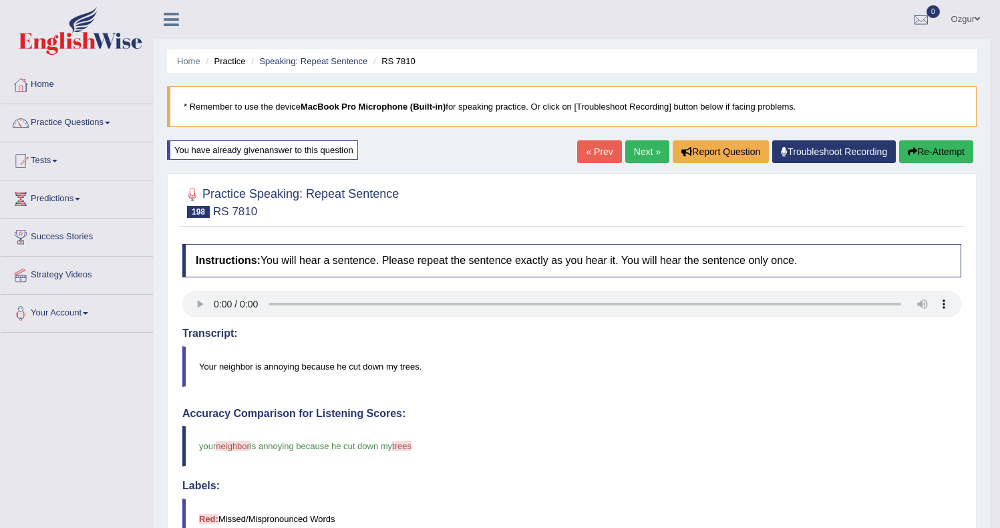
click at [950, 140] on button "Re-Attempt" at bounding box center [936, 151] width 74 height 23
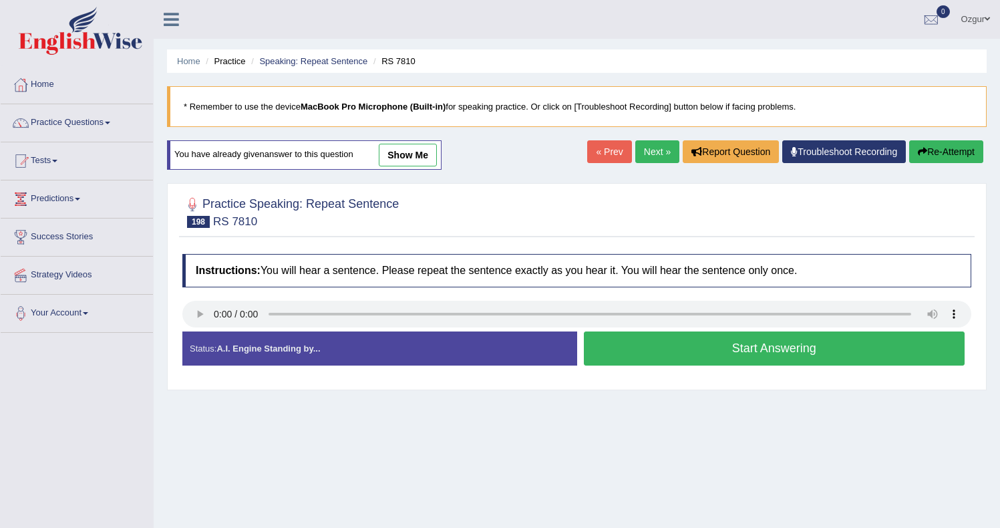
click at [762, 335] on button "Start Answering" at bounding box center [774, 348] width 381 height 34
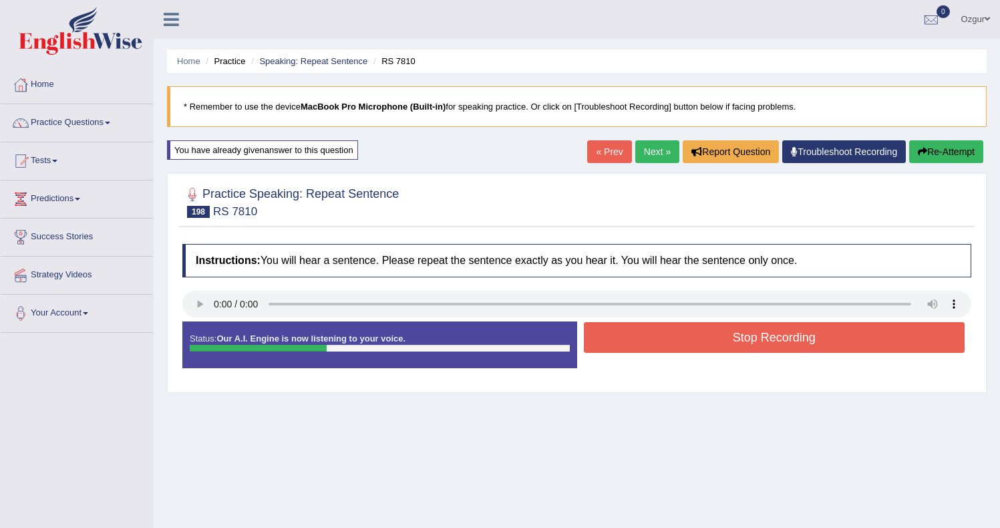
click at [655, 337] on button "Stop Recording" at bounding box center [774, 337] width 381 height 31
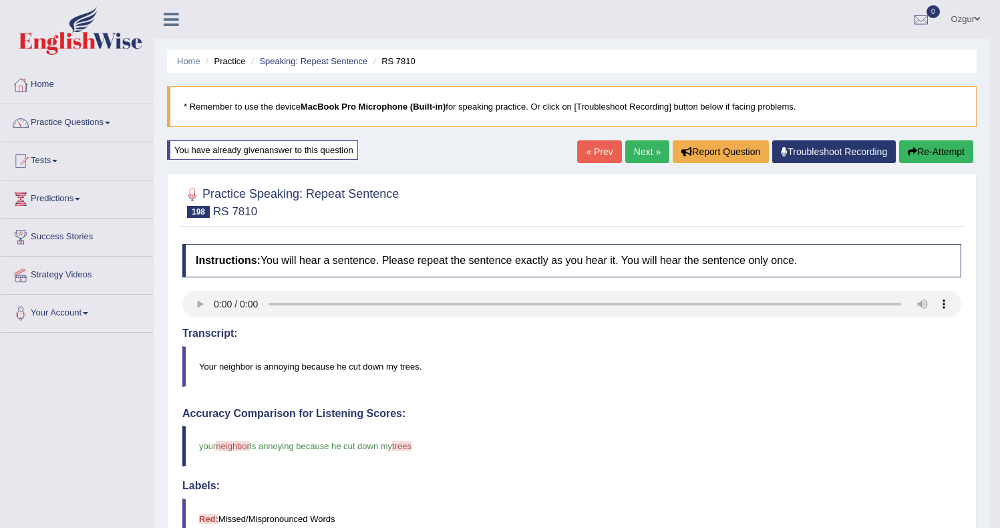
click at [636, 152] on link "Next »" at bounding box center [647, 151] width 44 height 23
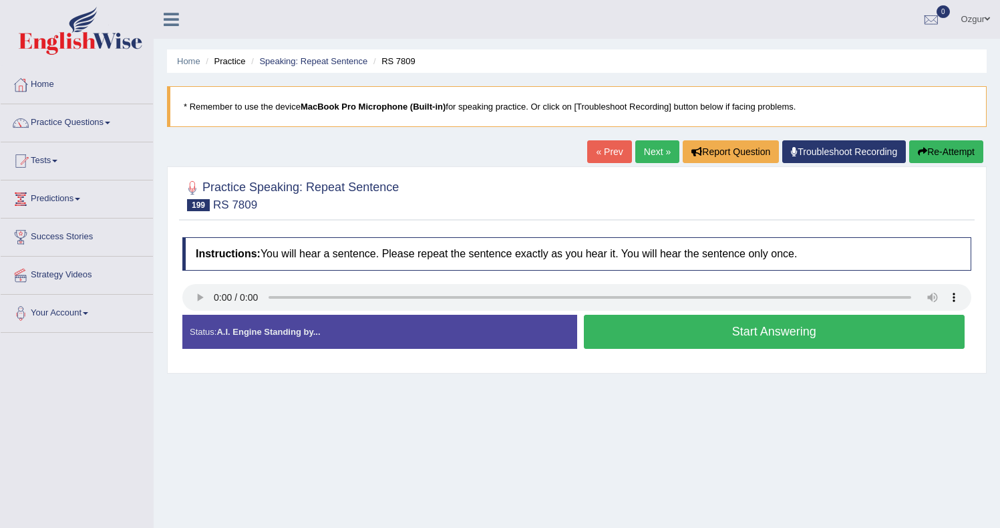
click at [614, 316] on button "Start Answering" at bounding box center [774, 332] width 381 height 34
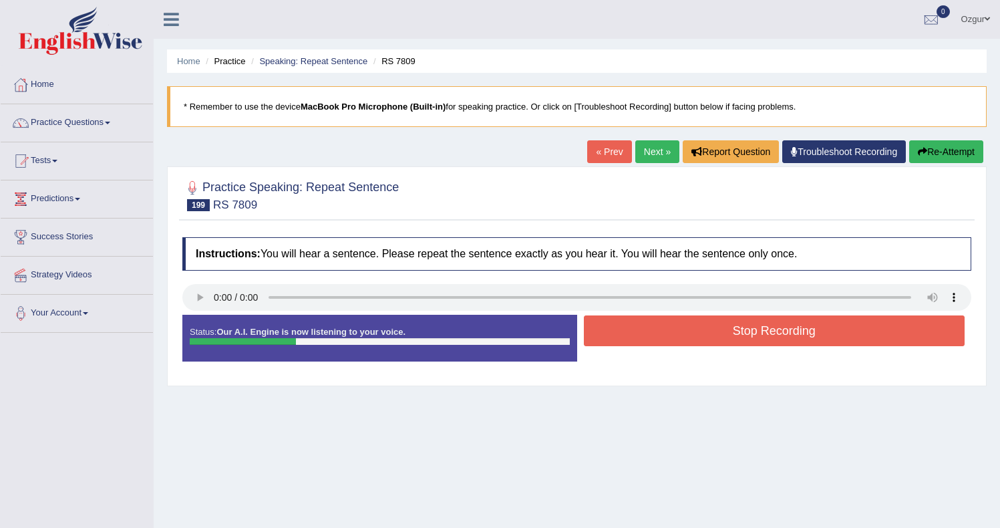
click at [739, 346] on button "Stop Recording" at bounding box center [774, 330] width 381 height 31
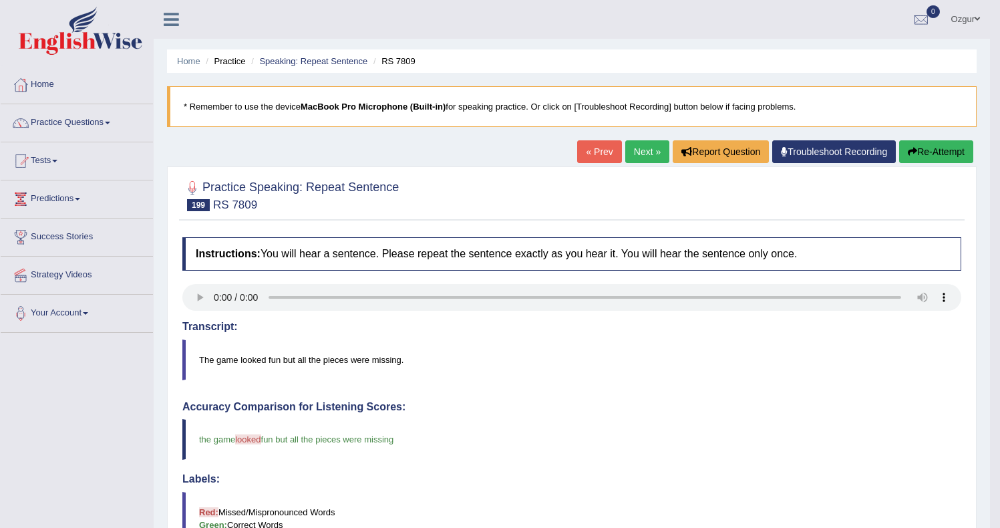
click at [630, 156] on link "Next »" at bounding box center [647, 151] width 44 height 23
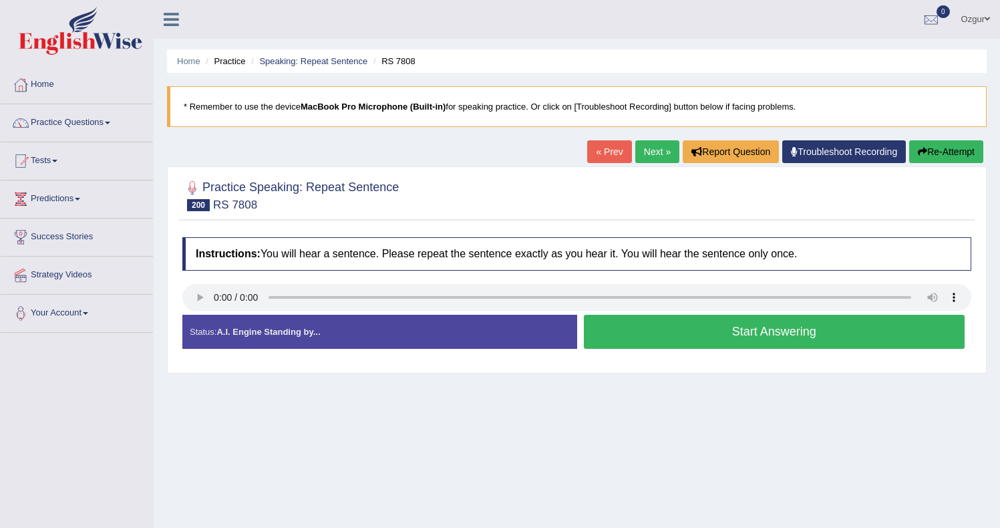
click at [693, 330] on button "Start Answering" at bounding box center [774, 332] width 381 height 34
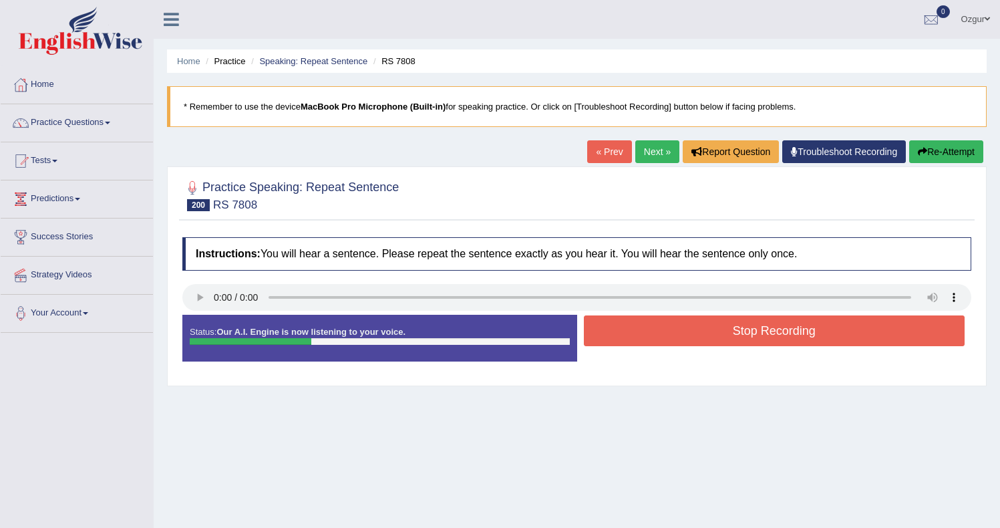
click at [701, 331] on button "Stop Recording" at bounding box center [774, 330] width 381 height 31
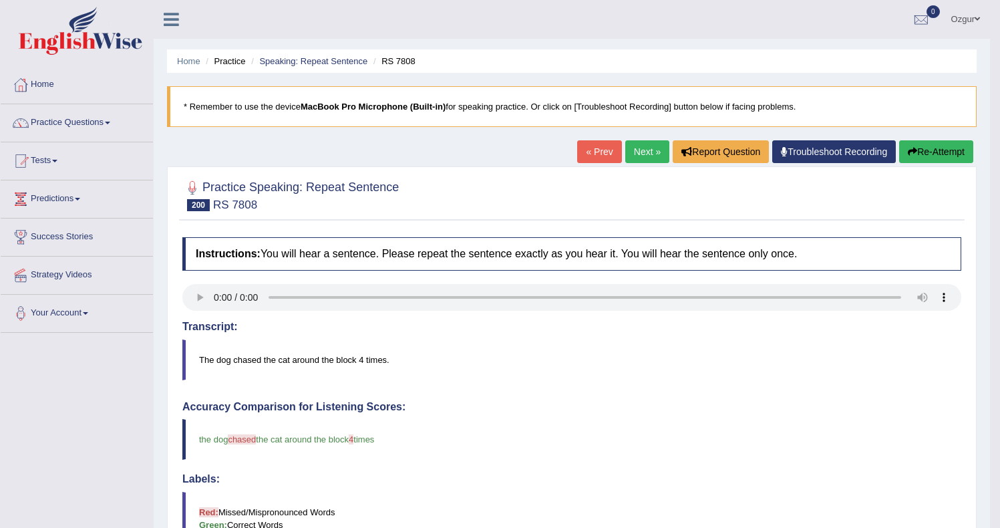
click at [952, 157] on button "Re-Attempt" at bounding box center [936, 151] width 74 height 23
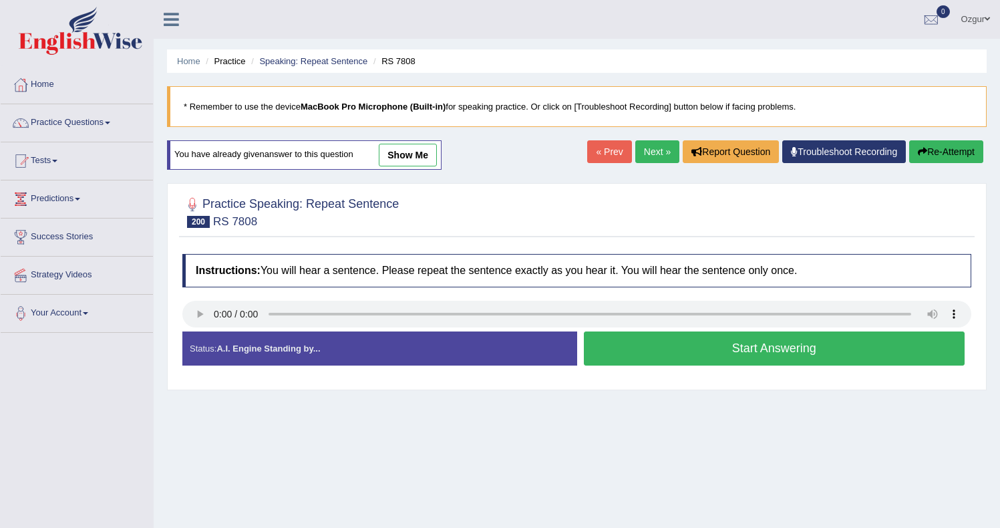
click at [698, 345] on button "Start Answering" at bounding box center [774, 348] width 381 height 34
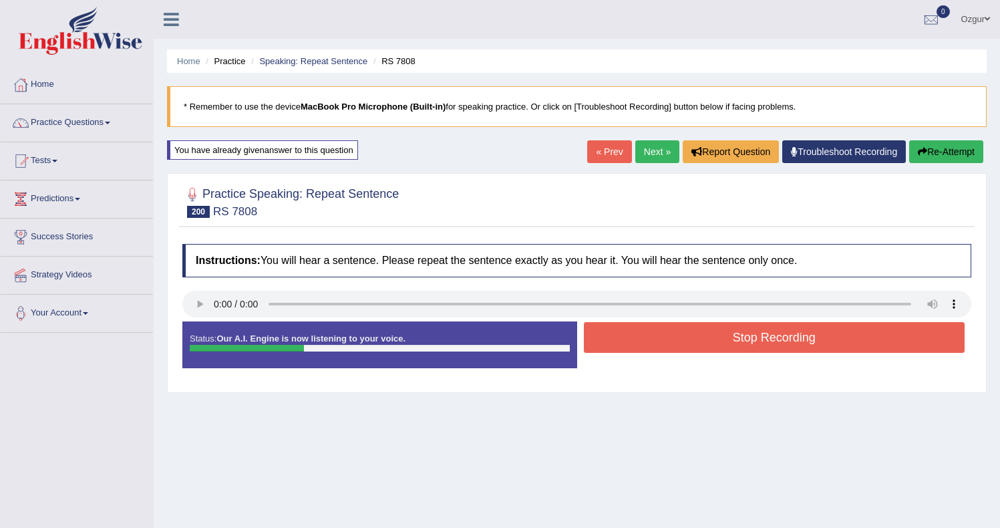
click at [650, 342] on button "Stop Recording" at bounding box center [774, 337] width 381 height 31
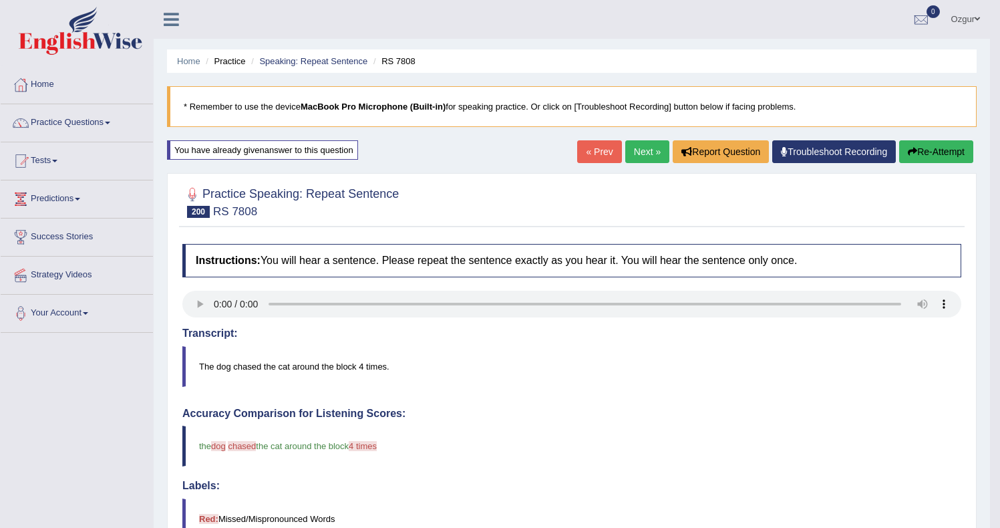
click at [922, 149] on button "Re-Attempt" at bounding box center [936, 151] width 74 height 23
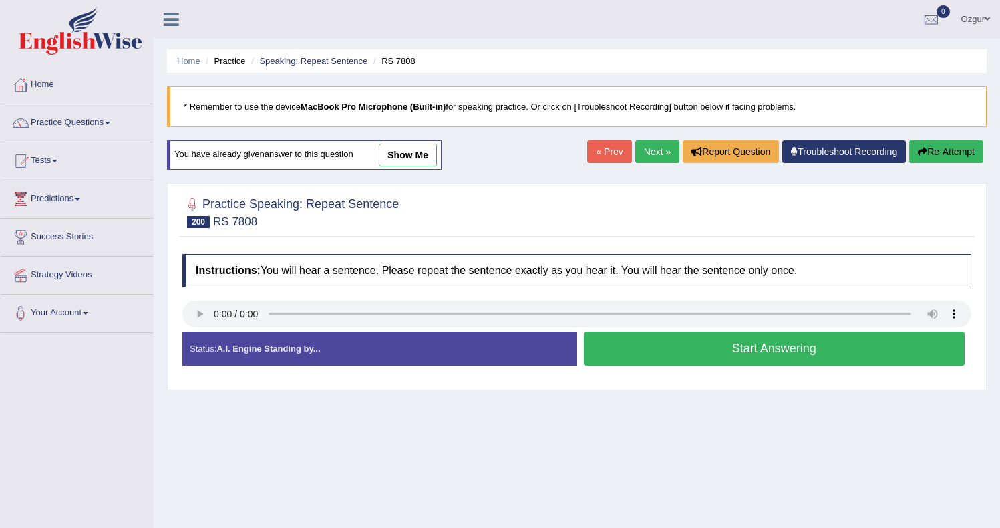
click at [671, 345] on button "Start Answering" at bounding box center [774, 348] width 381 height 34
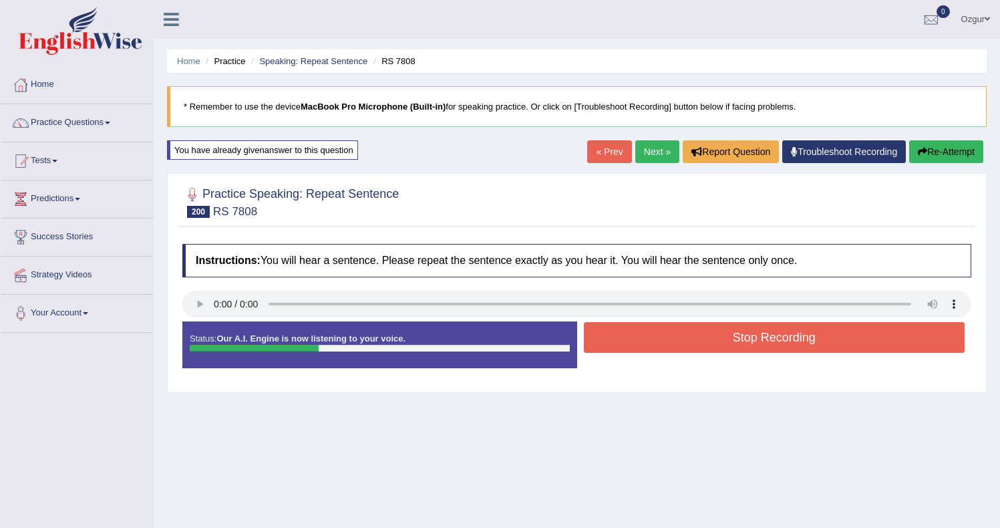
click at [697, 341] on button "Stop Recording" at bounding box center [774, 337] width 381 height 31
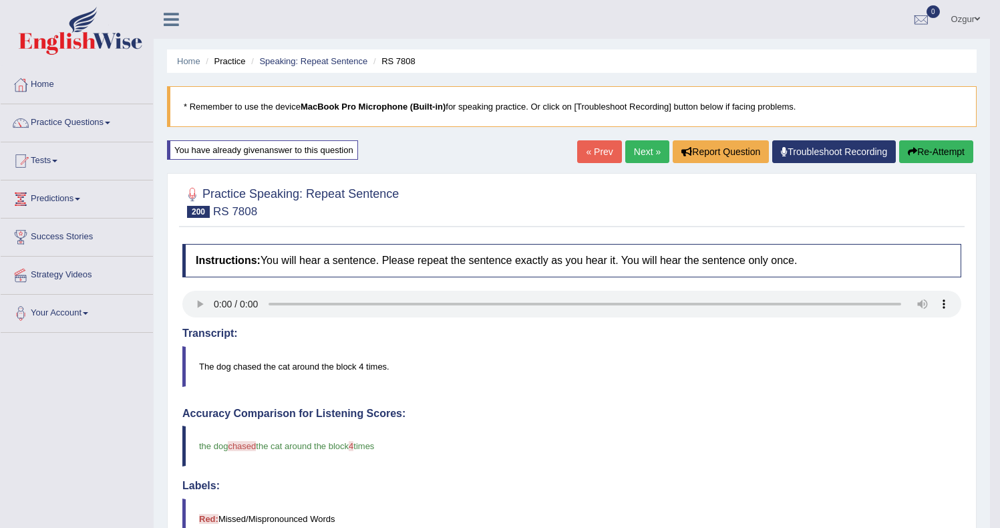
click at [638, 162] on link "Next »" at bounding box center [647, 151] width 44 height 23
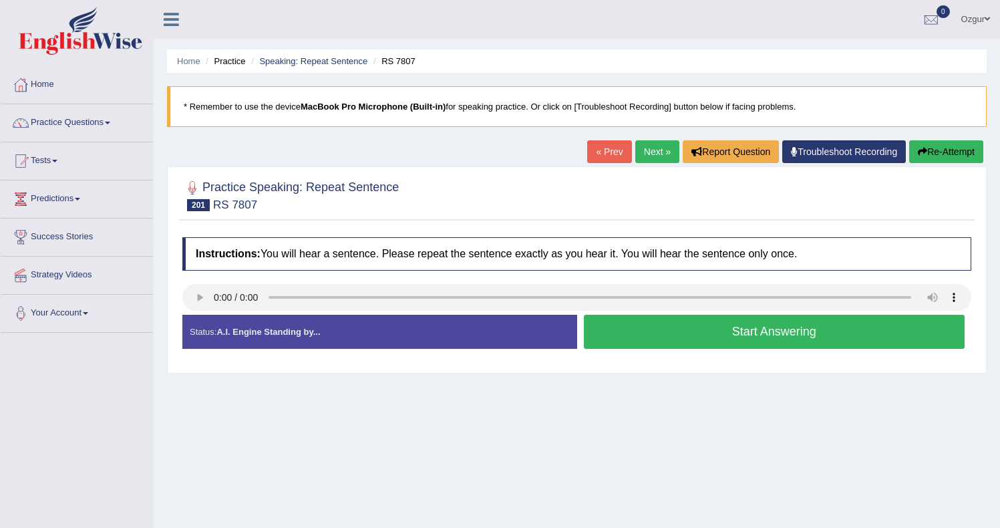
click at [634, 336] on button "Start Answering" at bounding box center [774, 332] width 381 height 34
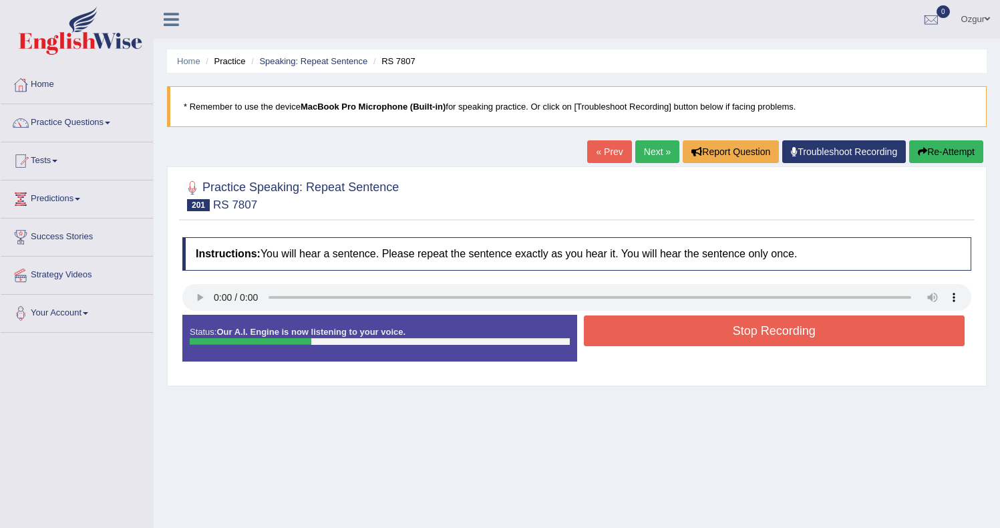
click at [670, 337] on button "Stop Recording" at bounding box center [774, 330] width 381 height 31
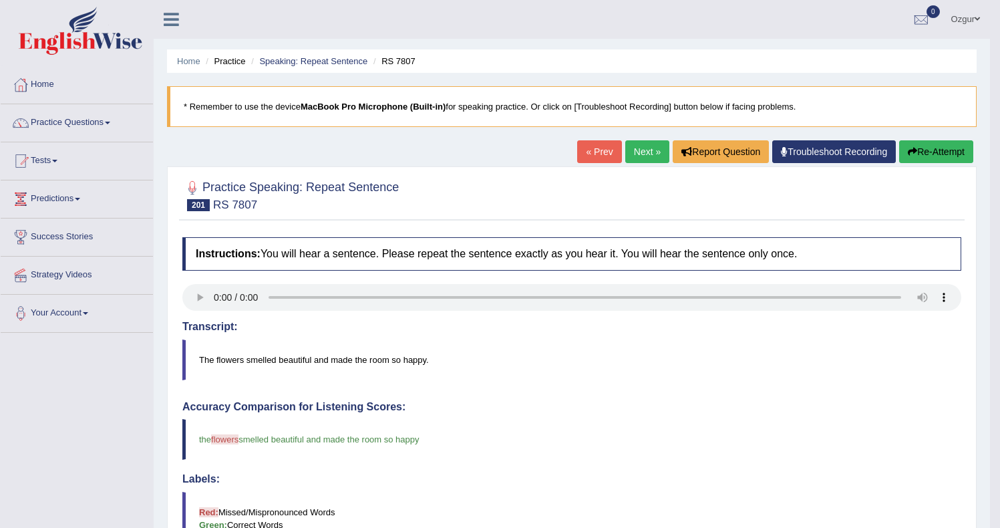
click at [638, 155] on link "Next »" at bounding box center [647, 151] width 44 height 23
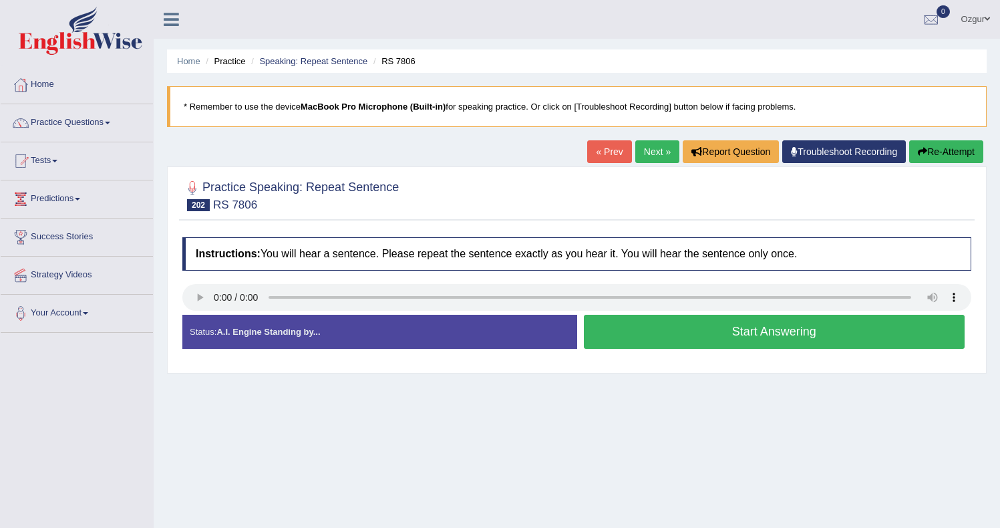
click at [615, 329] on button "Start Answering" at bounding box center [774, 332] width 381 height 34
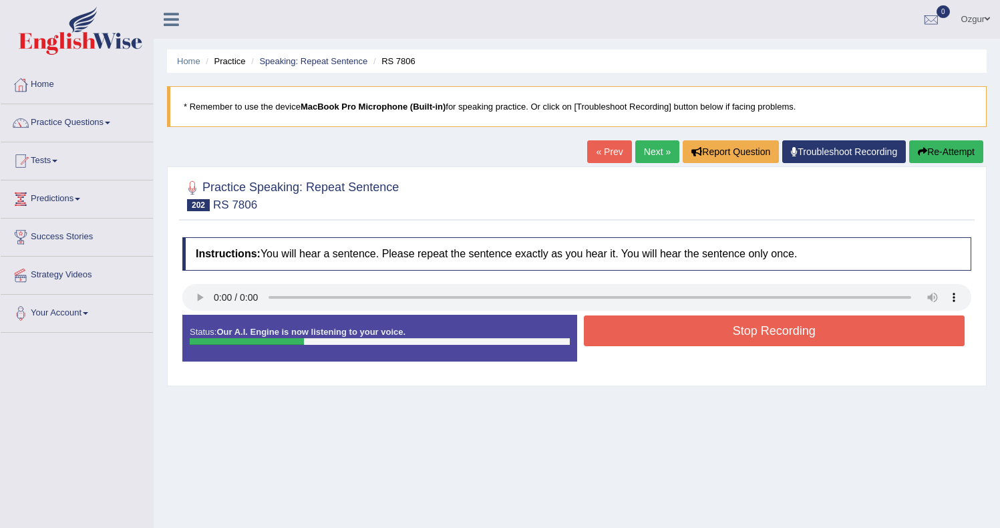
click at [715, 329] on button "Stop Recording" at bounding box center [774, 330] width 381 height 31
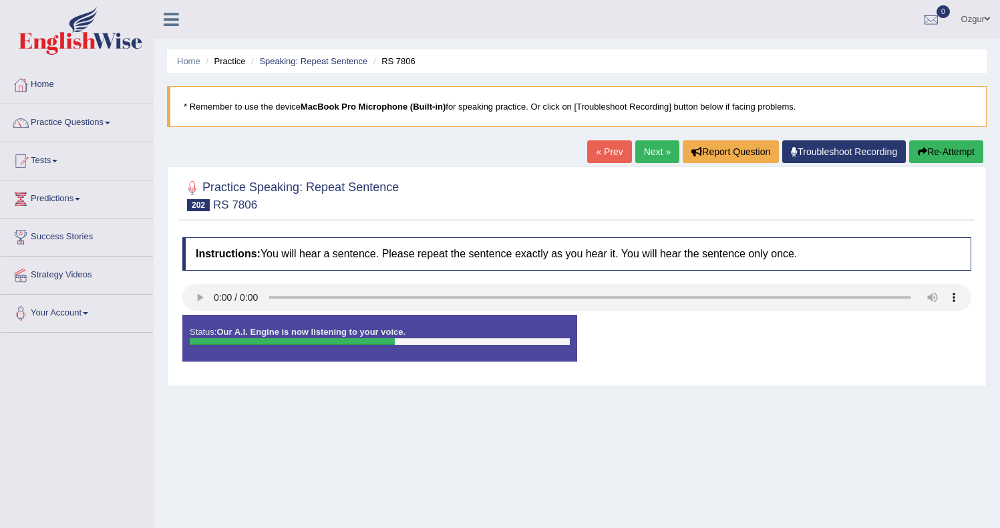
click at [967, 144] on button "Re-Attempt" at bounding box center [946, 151] width 74 height 23
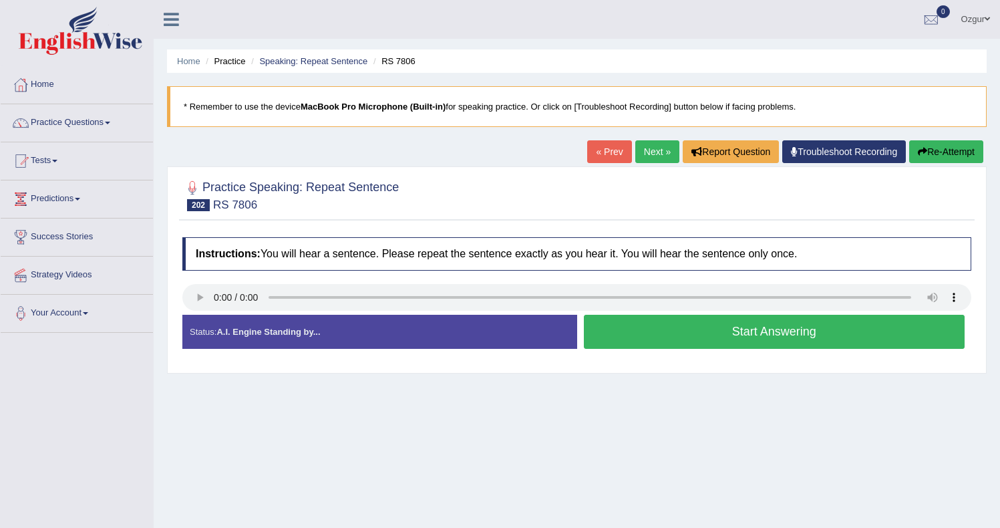
click at [852, 340] on button "Start Answering" at bounding box center [774, 332] width 381 height 34
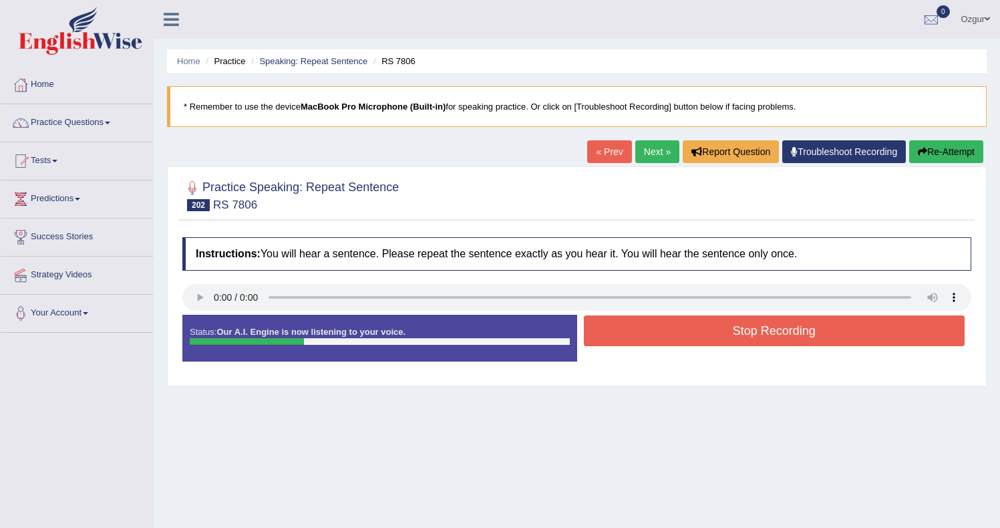
click at [686, 321] on button "Stop Recording" at bounding box center [774, 330] width 381 height 31
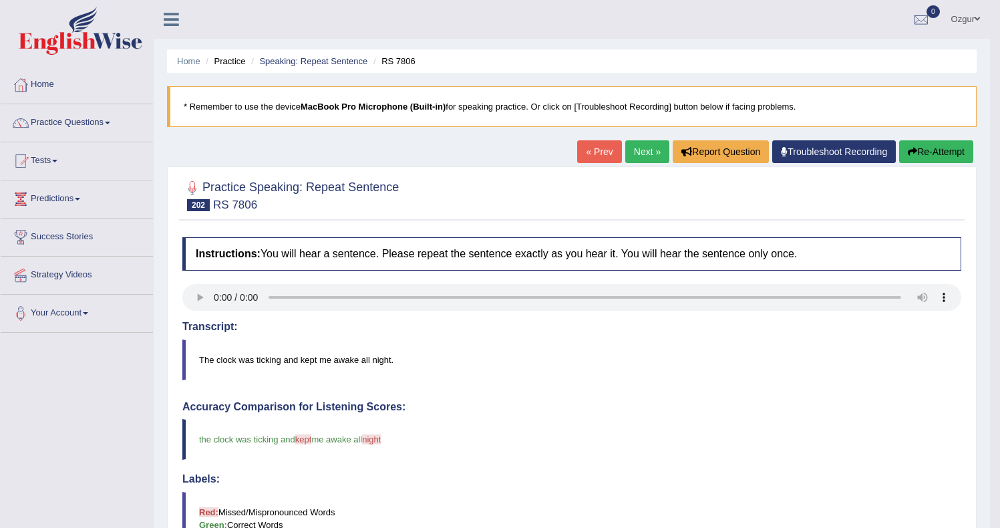
click at [916, 154] on button "Re-Attempt" at bounding box center [936, 151] width 74 height 23
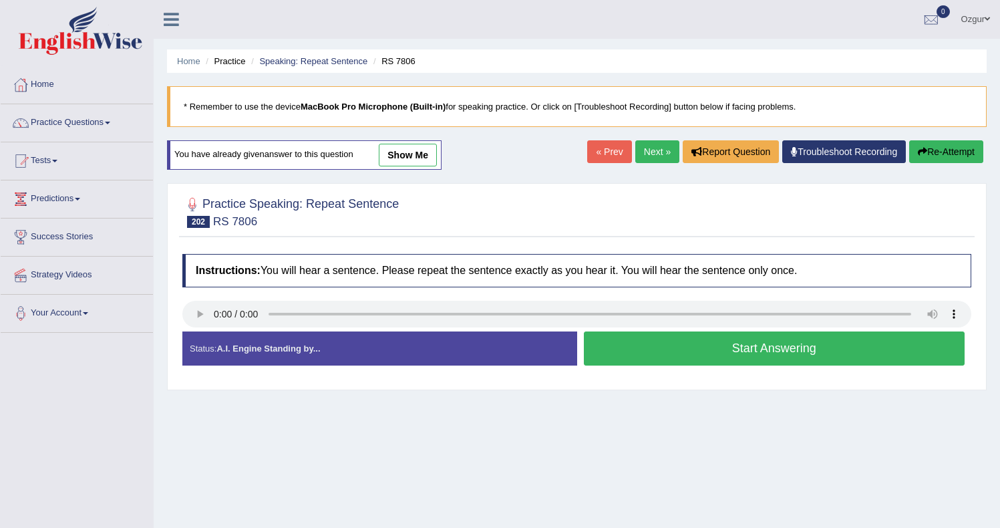
click at [750, 349] on button "Start Answering" at bounding box center [774, 348] width 381 height 34
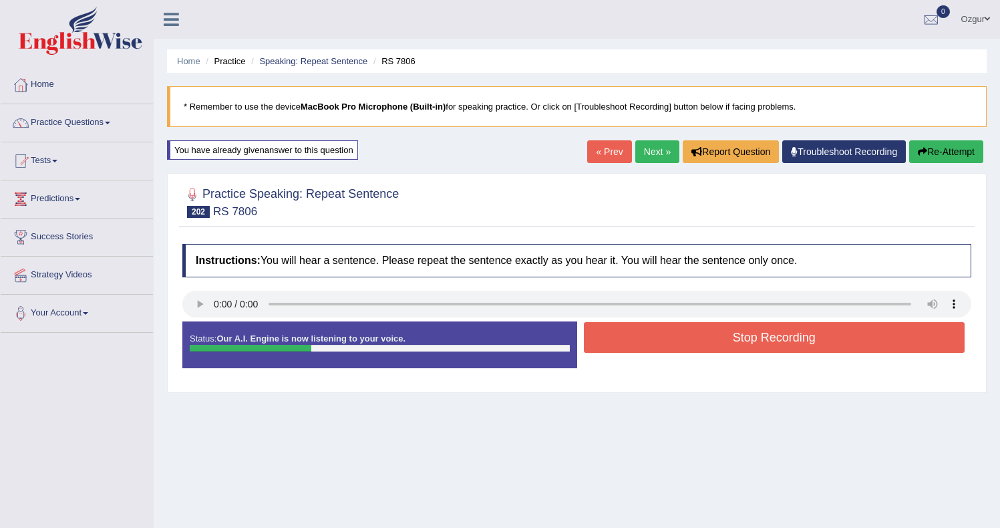
click at [687, 338] on button "Stop Recording" at bounding box center [774, 337] width 381 height 31
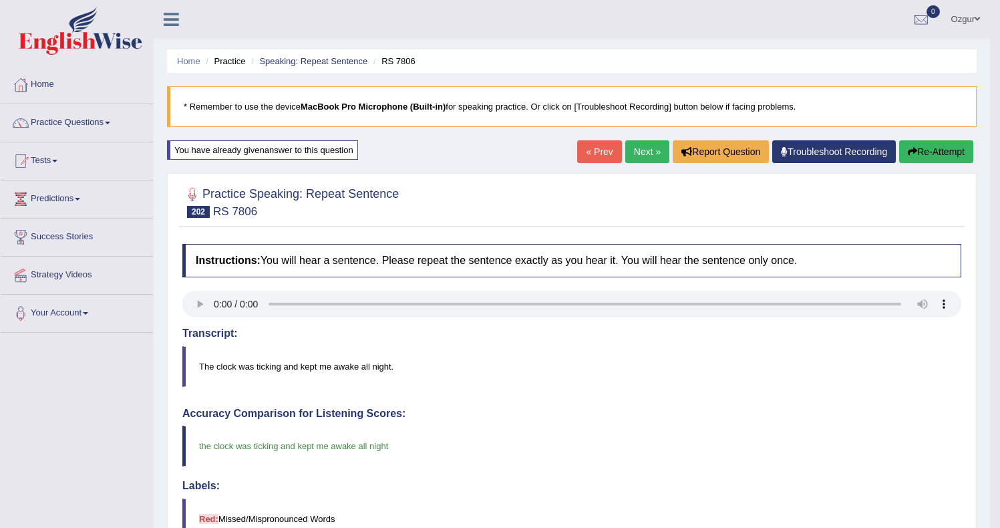
click at [647, 156] on link "Next »" at bounding box center [647, 151] width 44 height 23
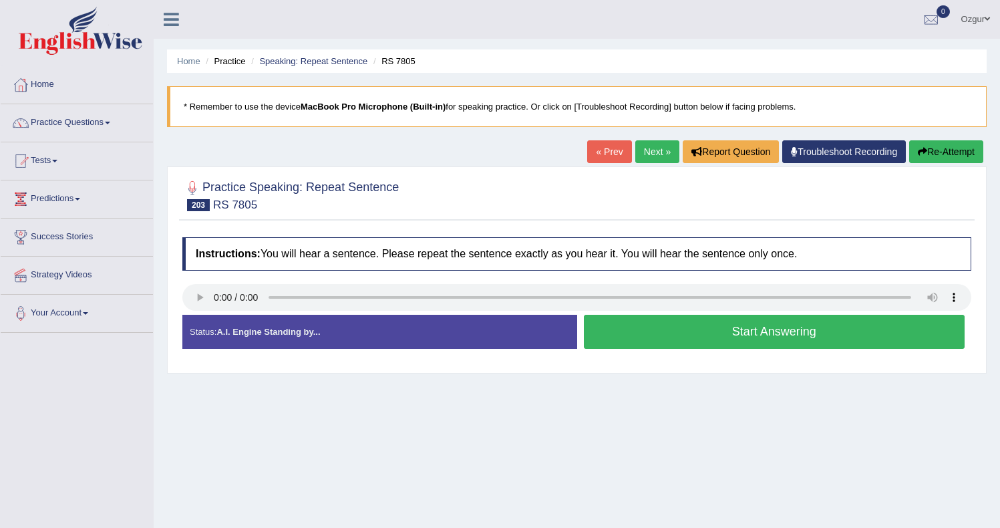
click at [658, 327] on button "Start Answering" at bounding box center [774, 332] width 381 height 34
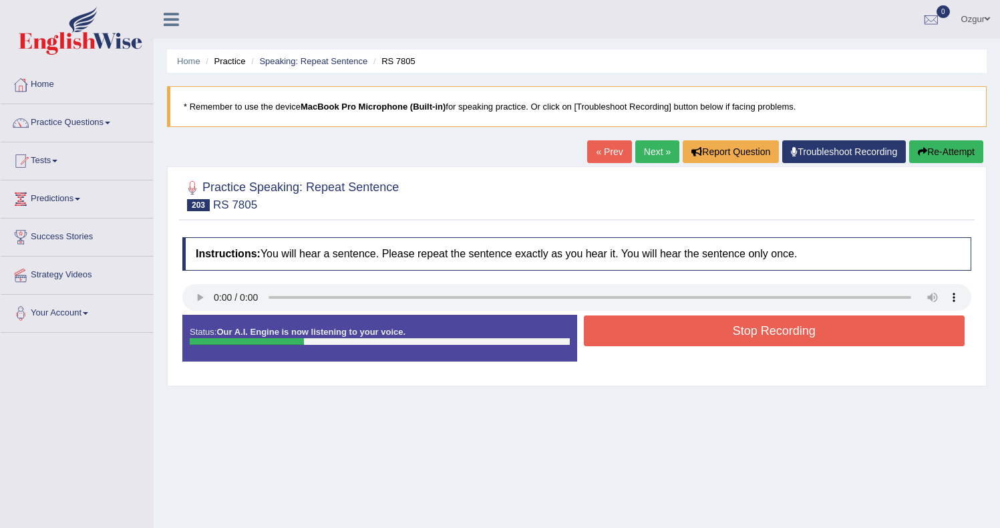
click at [744, 334] on button "Stop Recording" at bounding box center [774, 330] width 381 height 31
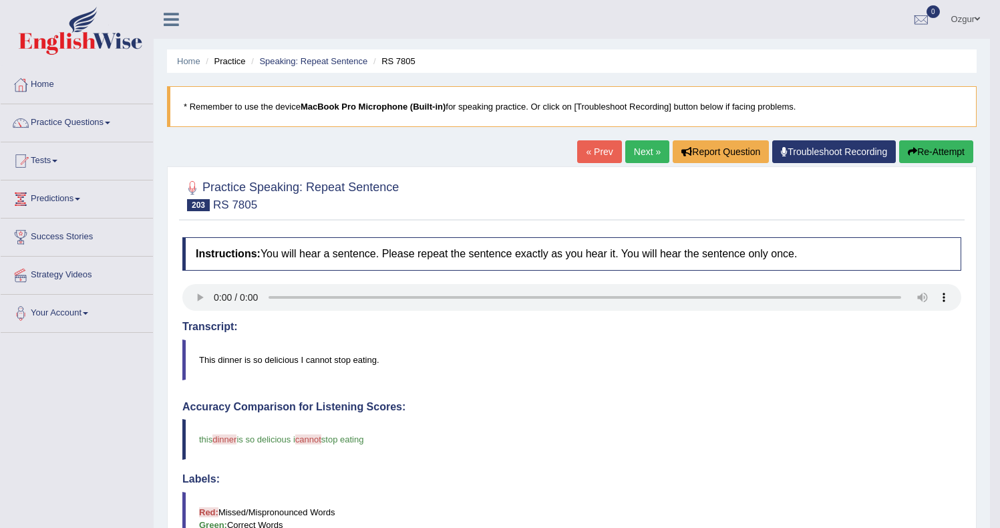
click at [918, 151] on button "Re-Attempt" at bounding box center [936, 151] width 74 height 23
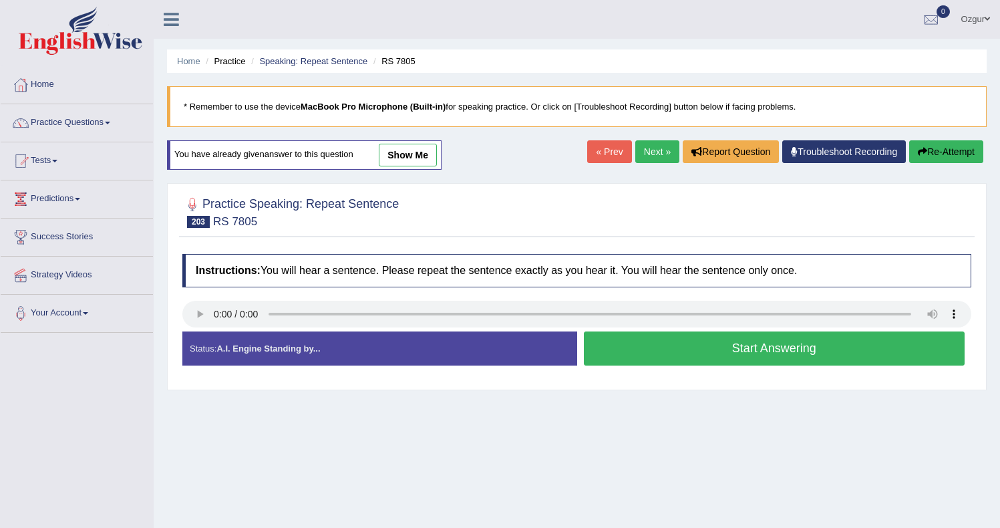
click at [689, 347] on button "Start Answering" at bounding box center [774, 348] width 381 height 34
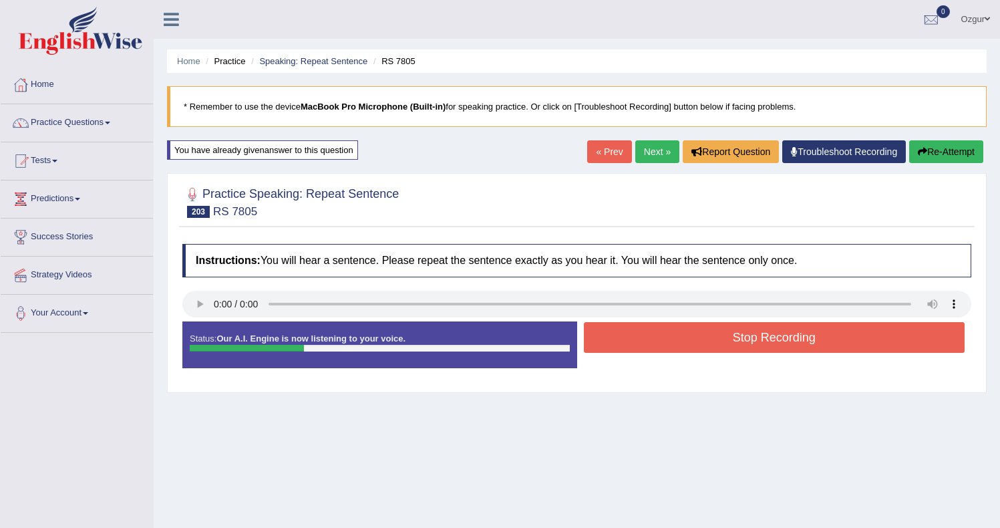
click at [622, 338] on button "Stop Recording" at bounding box center [774, 337] width 381 height 31
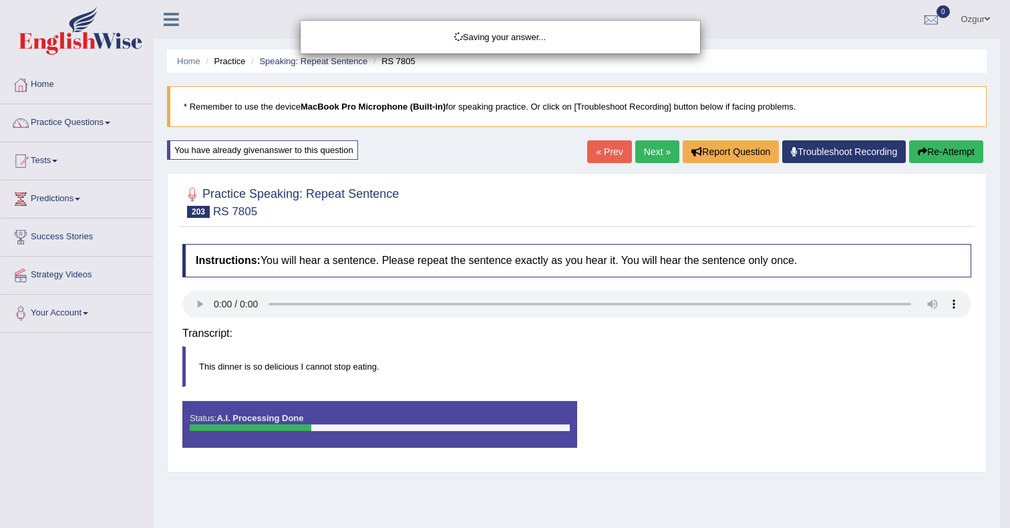
click at [945, 161] on div "Saving your answer..." at bounding box center [505, 264] width 1010 height 528
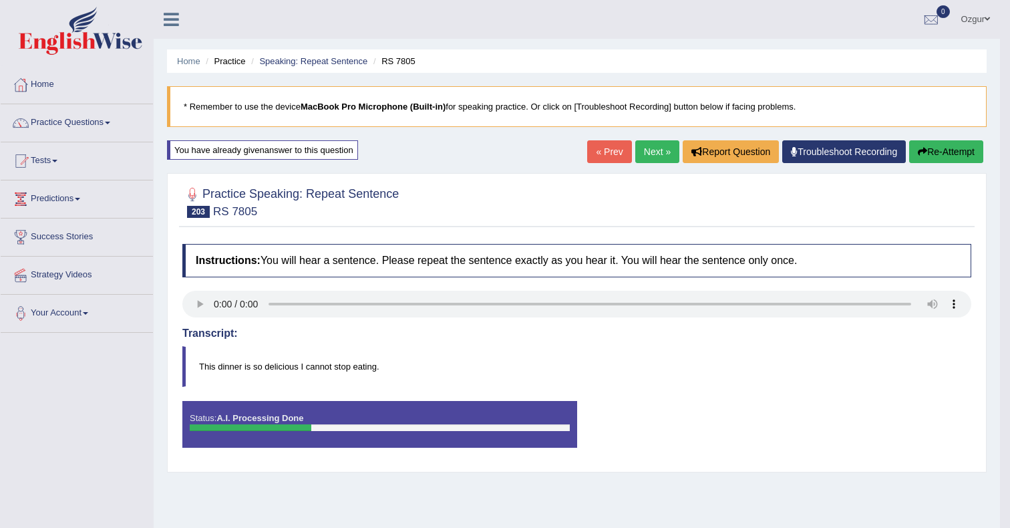
click at [944, 154] on div "Saving your answer..." at bounding box center [505, 264] width 1010 height 528
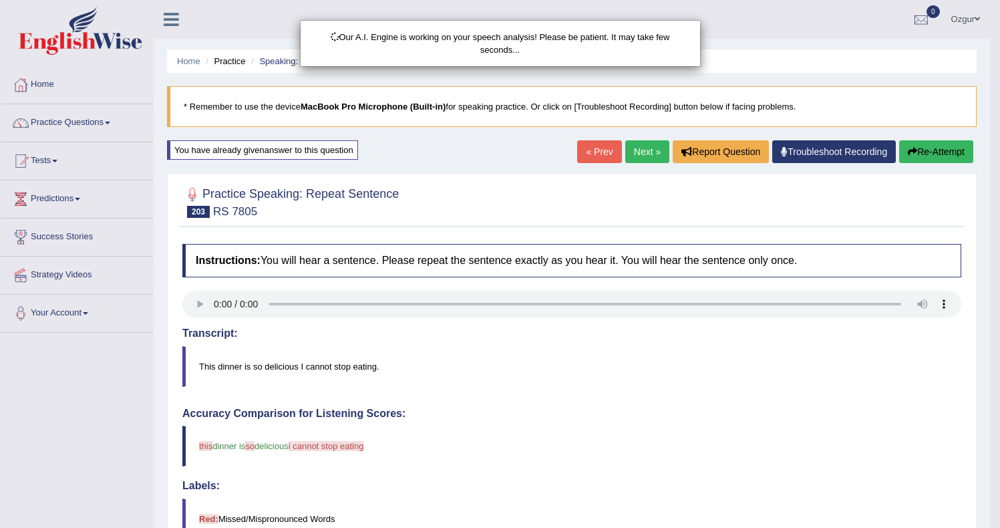
click at [944, 154] on div "Our A.I. Engine is working on your speech analysis! Please be patient. It may t…" at bounding box center [500, 264] width 1000 height 528
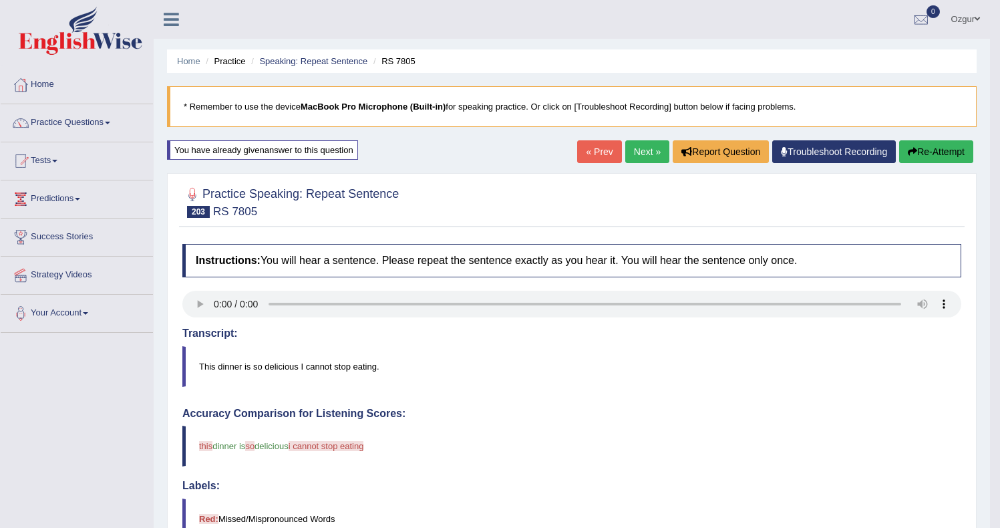
click at [942, 155] on button "Re-Attempt" at bounding box center [936, 151] width 74 height 23
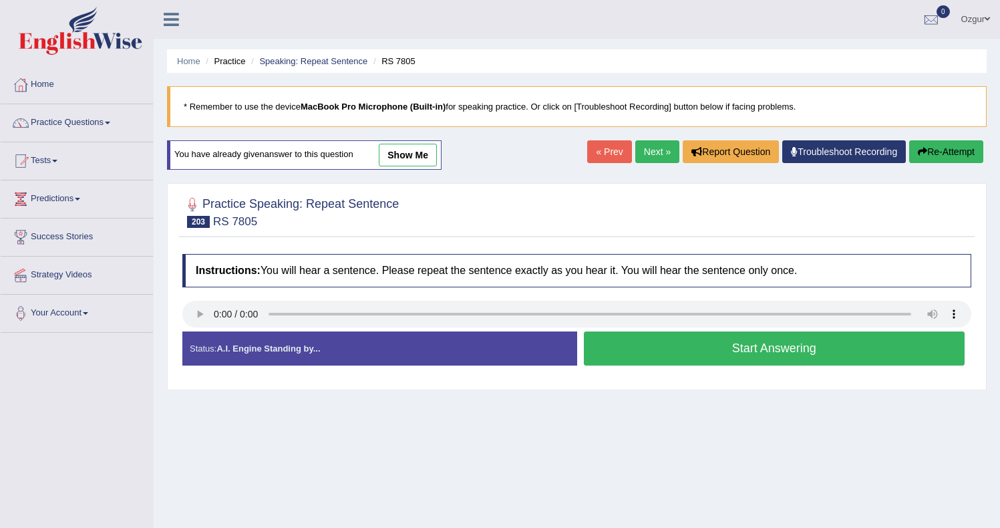
click at [801, 350] on button "Start Answering" at bounding box center [774, 348] width 381 height 34
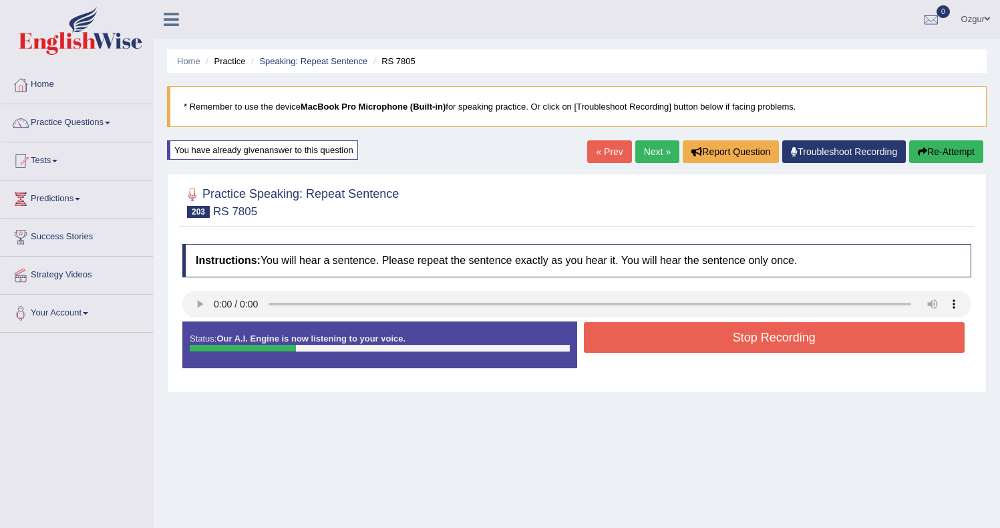
click at [728, 335] on button "Stop Recording" at bounding box center [774, 337] width 381 height 31
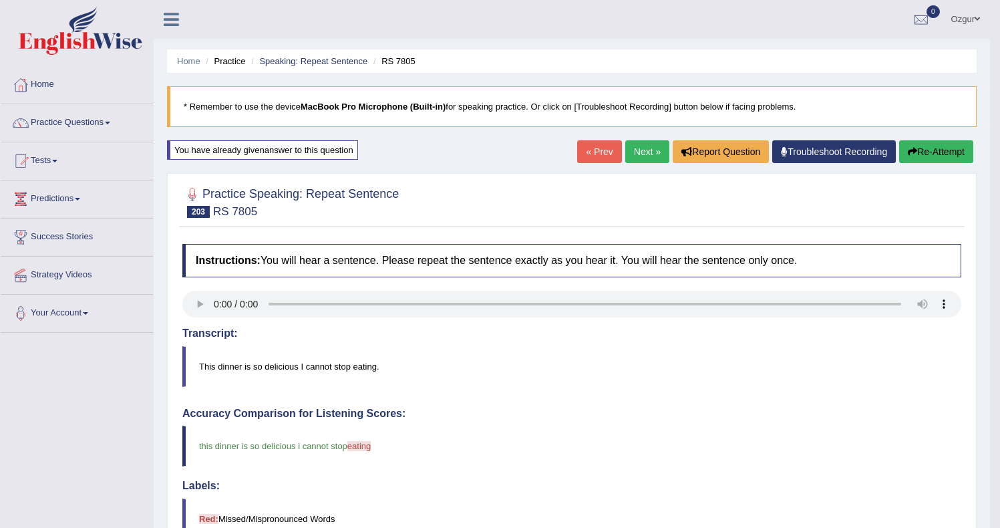
click at [638, 162] on link "Next »" at bounding box center [647, 151] width 44 height 23
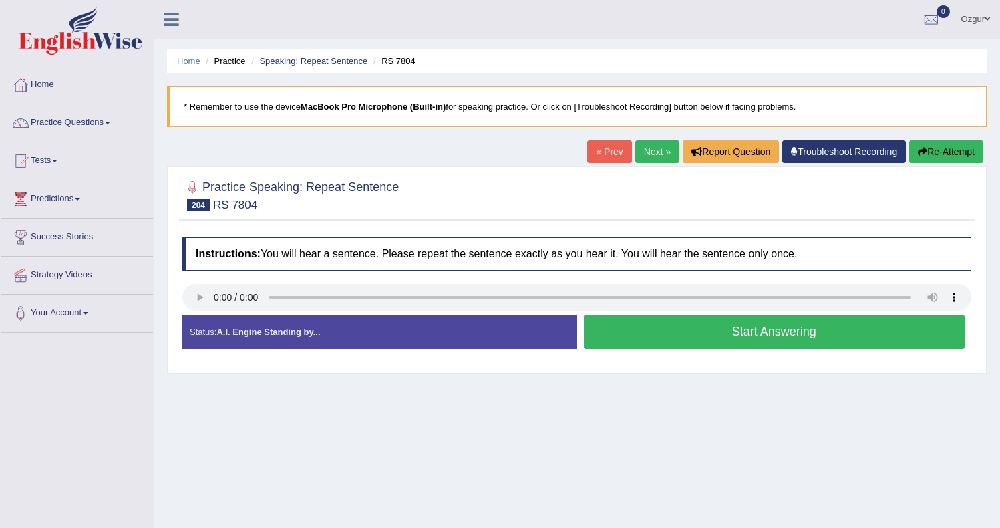
click at [710, 339] on button "Start Answering" at bounding box center [774, 332] width 381 height 34
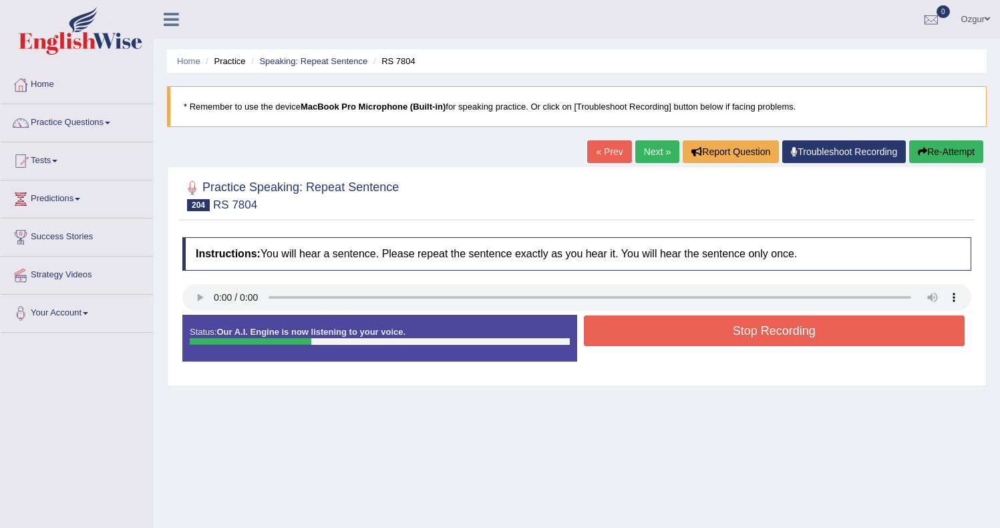
click at [644, 331] on button "Stop Recording" at bounding box center [774, 330] width 381 height 31
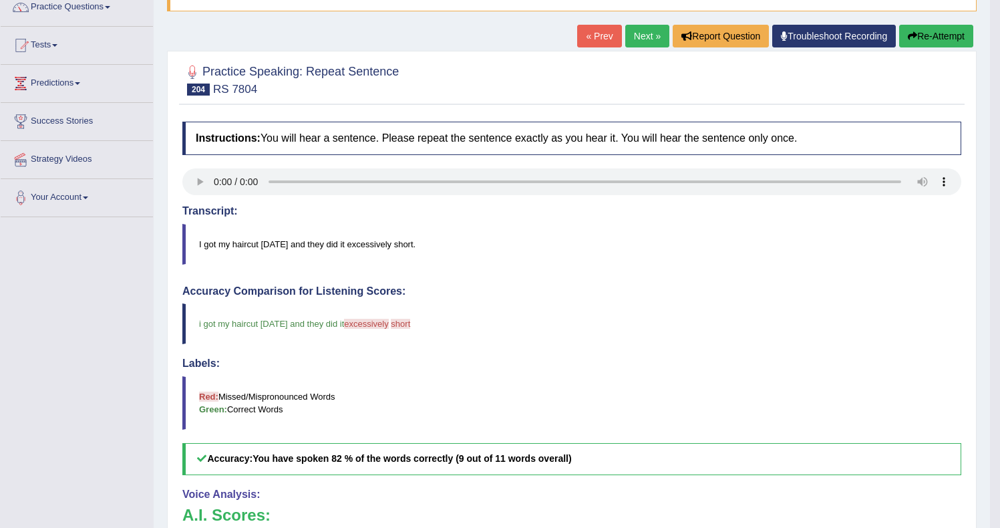
scroll to position [116, 0]
click at [625, 39] on link "Next »" at bounding box center [647, 35] width 44 height 23
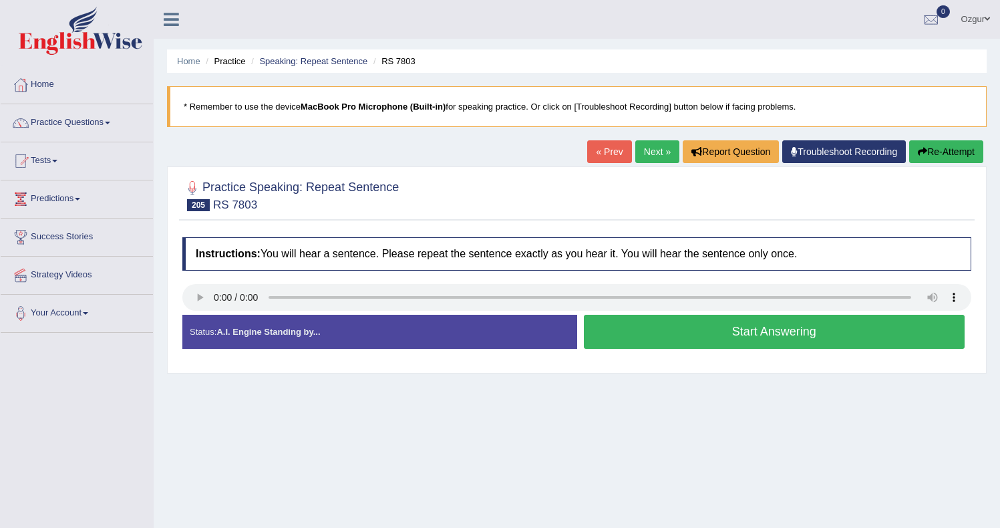
click at [804, 339] on button "Start Answering" at bounding box center [774, 332] width 381 height 34
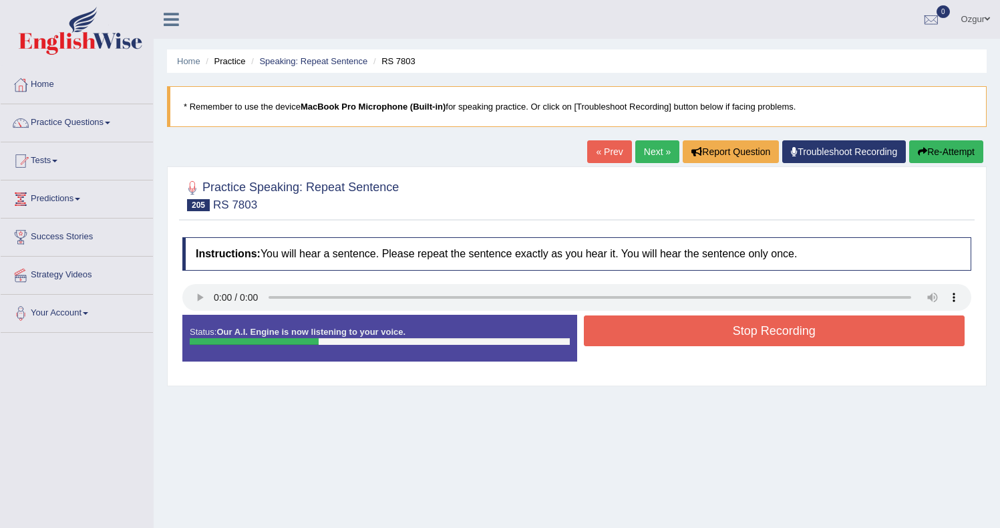
click at [663, 337] on button "Stop Recording" at bounding box center [774, 330] width 381 height 31
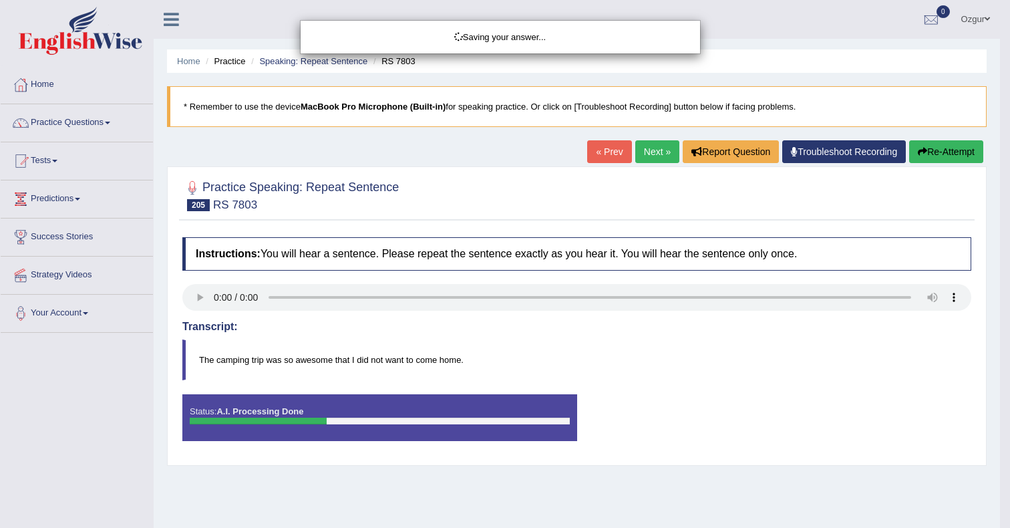
click at [932, 152] on div "Saving your answer..." at bounding box center [505, 264] width 1010 height 528
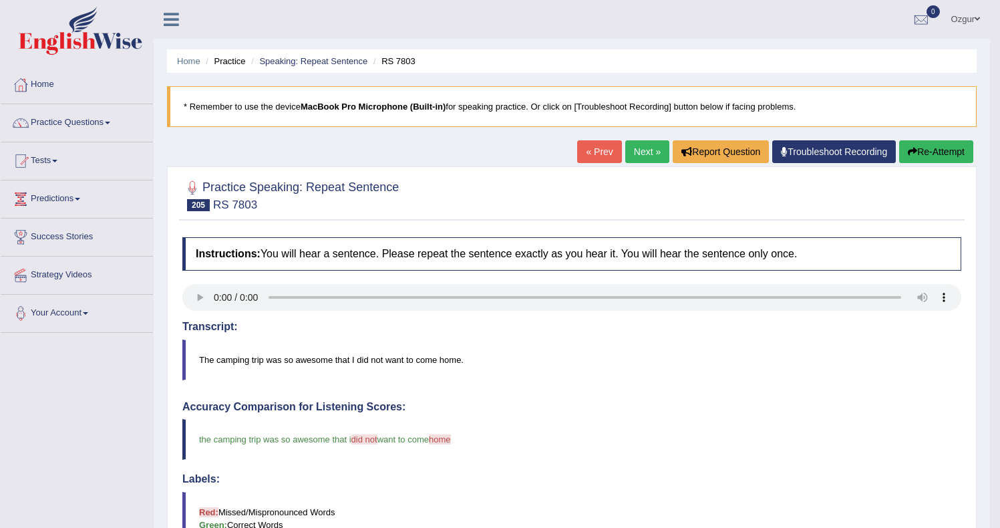
click at [946, 159] on button "Re-Attempt" at bounding box center [936, 151] width 74 height 23
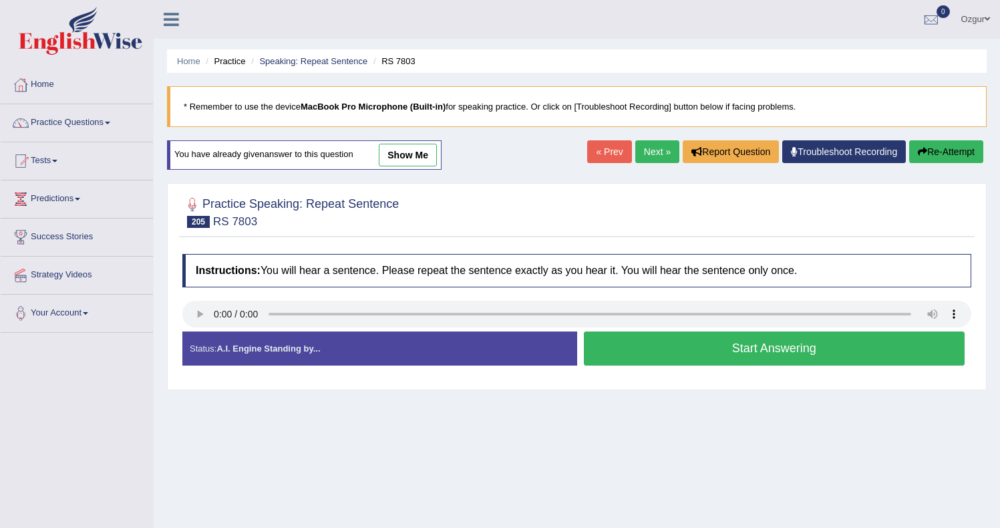
click at [691, 351] on button "Start Answering" at bounding box center [774, 348] width 381 height 34
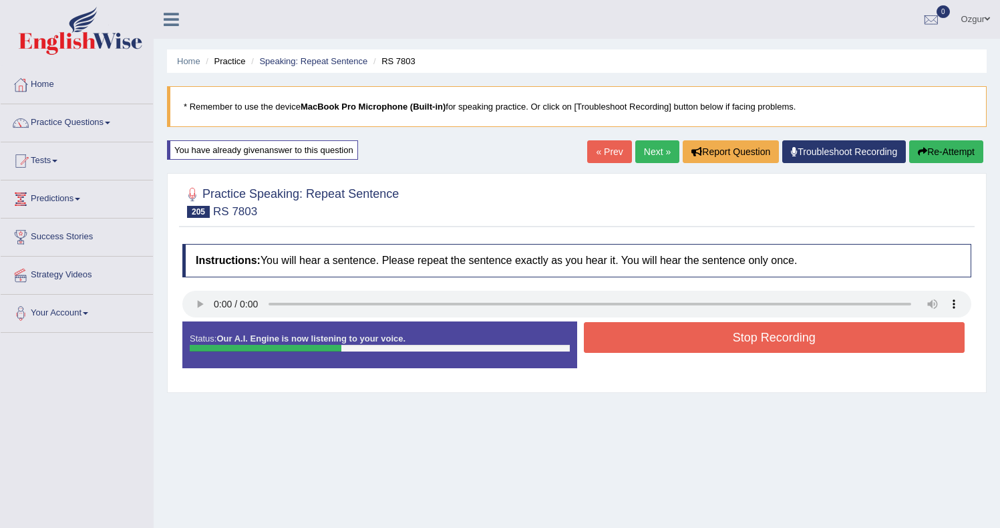
click at [673, 338] on button "Stop Recording" at bounding box center [774, 337] width 381 height 31
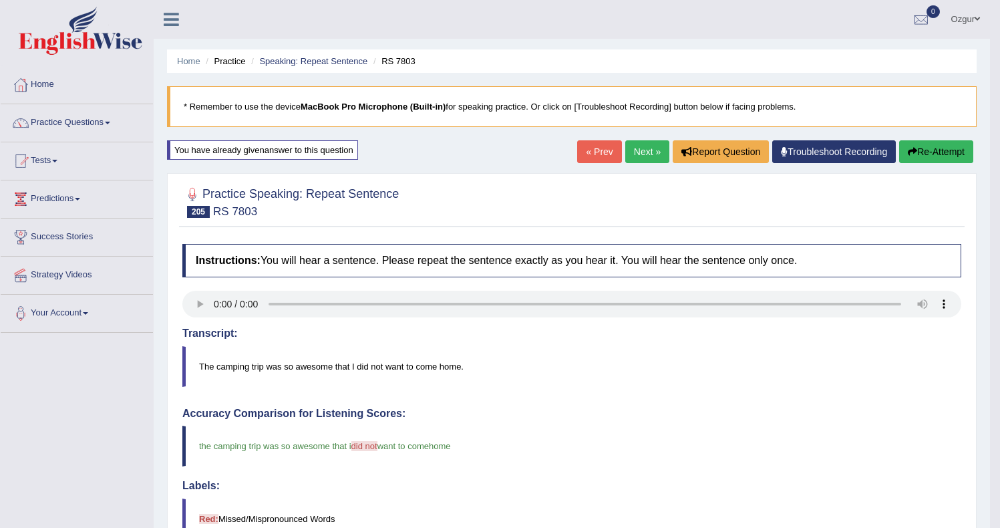
click at [647, 152] on link "Next »" at bounding box center [647, 151] width 44 height 23
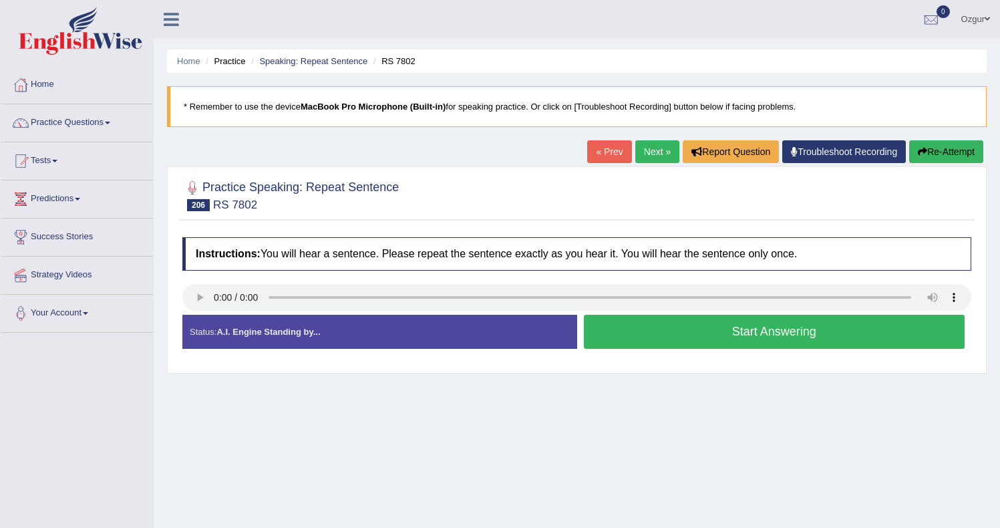
click at [633, 333] on button "Start Answering" at bounding box center [774, 332] width 381 height 34
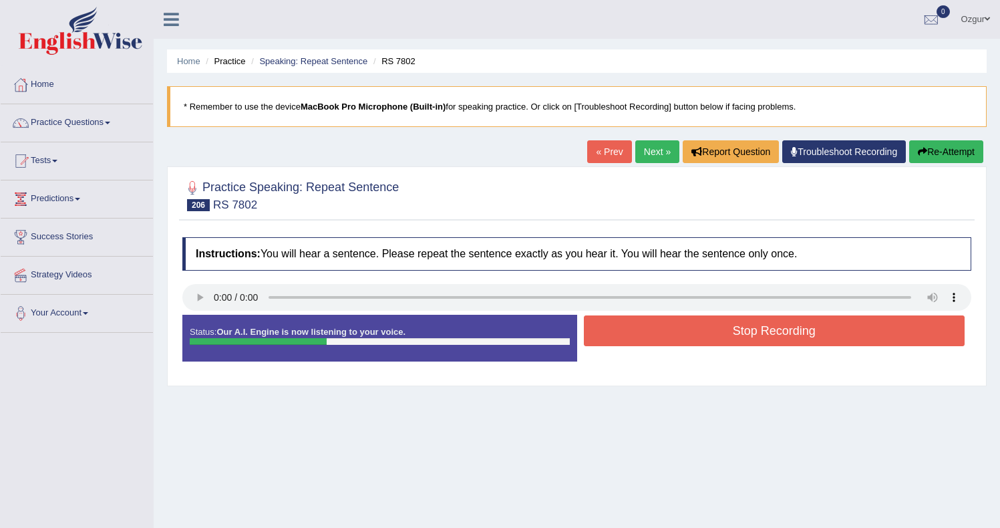
click at [648, 326] on button "Stop Recording" at bounding box center [774, 330] width 381 height 31
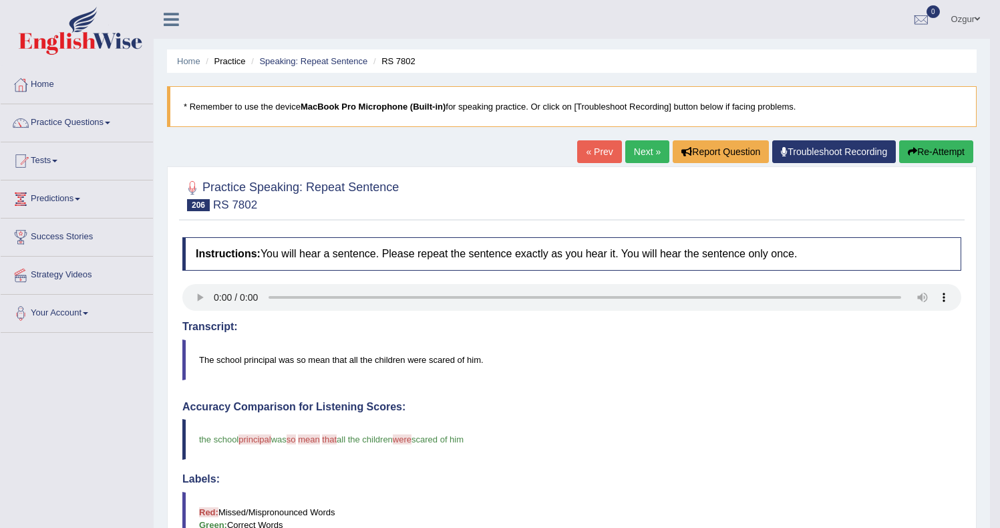
click at [941, 148] on button "Re-Attempt" at bounding box center [936, 151] width 74 height 23
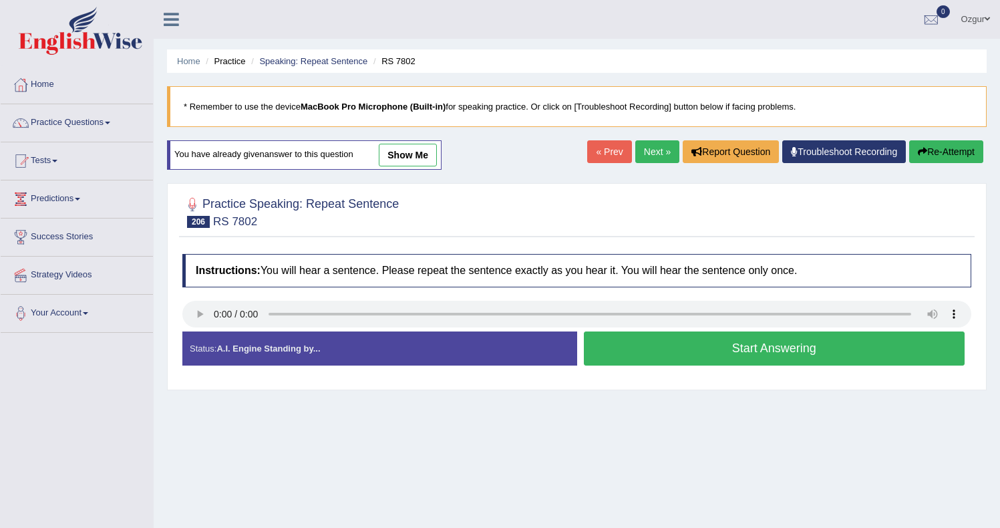
click at [741, 341] on button "Start Answering" at bounding box center [774, 348] width 381 height 34
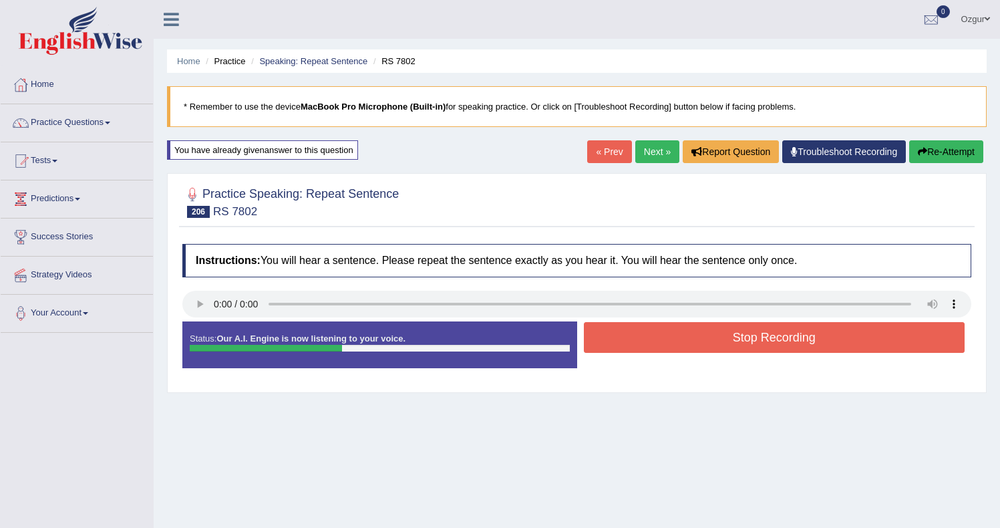
click at [657, 341] on button "Stop Recording" at bounding box center [774, 337] width 381 height 31
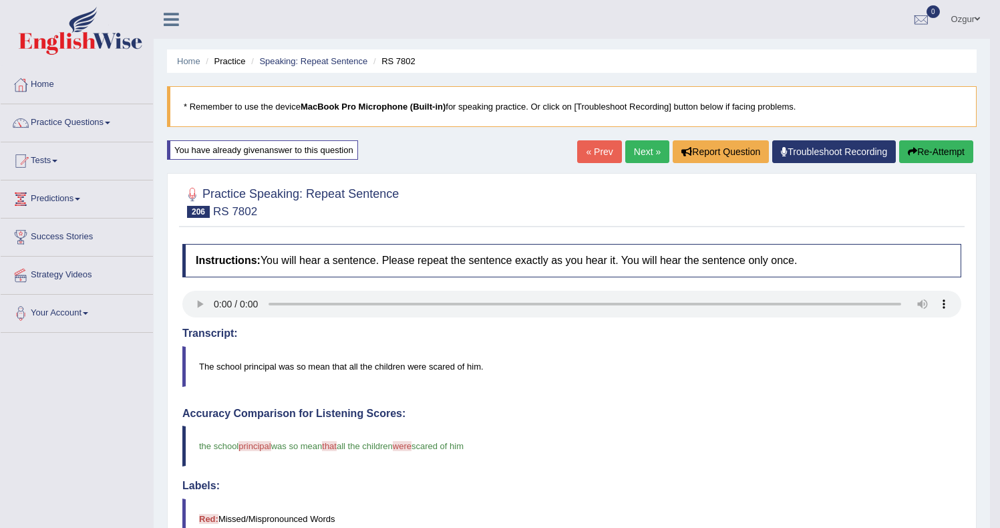
click at [635, 147] on link "Next »" at bounding box center [647, 151] width 44 height 23
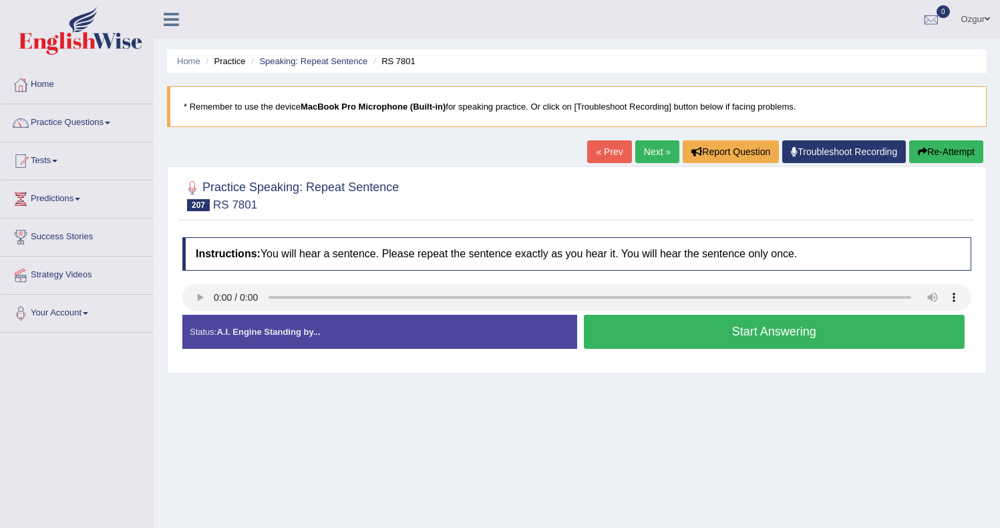
click at [665, 331] on button "Start Answering" at bounding box center [774, 332] width 381 height 34
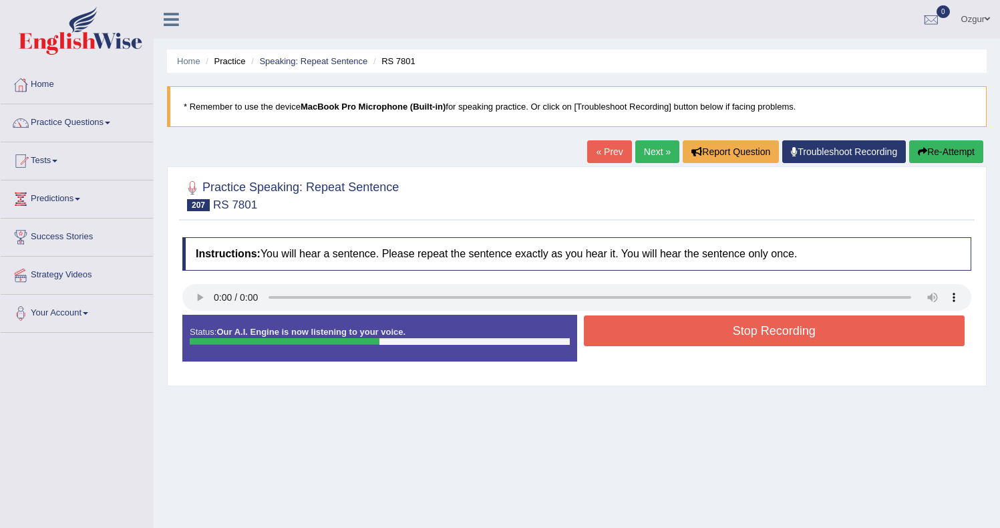
click at [673, 334] on button "Stop Recording" at bounding box center [774, 330] width 381 height 31
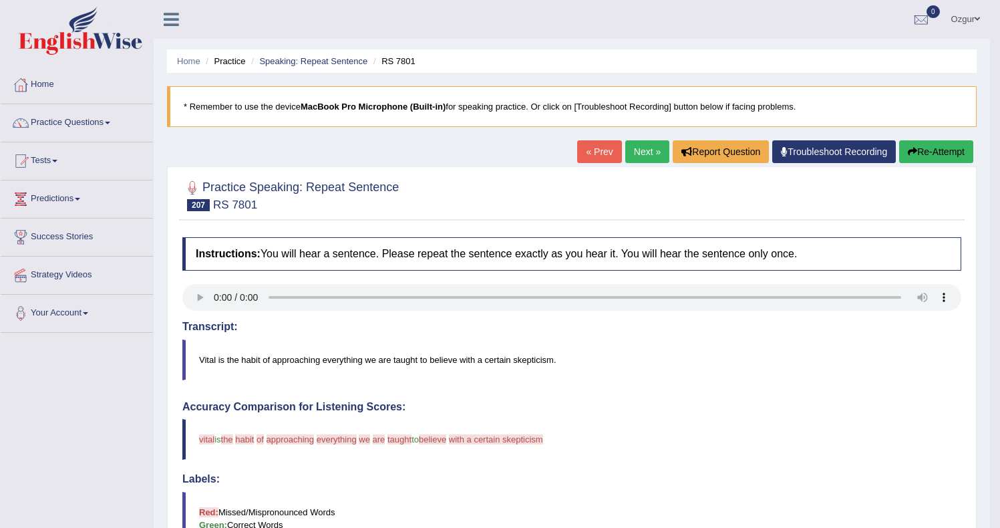
click at [951, 142] on button "Re-Attempt" at bounding box center [936, 151] width 74 height 23
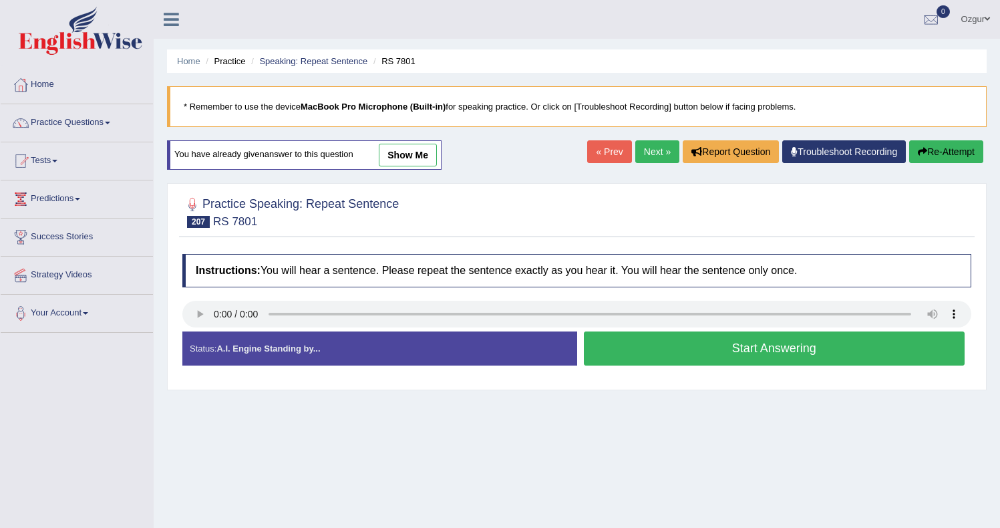
click at [620, 351] on button "Start Answering" at bounding box center [774, 348] width 381 height 34
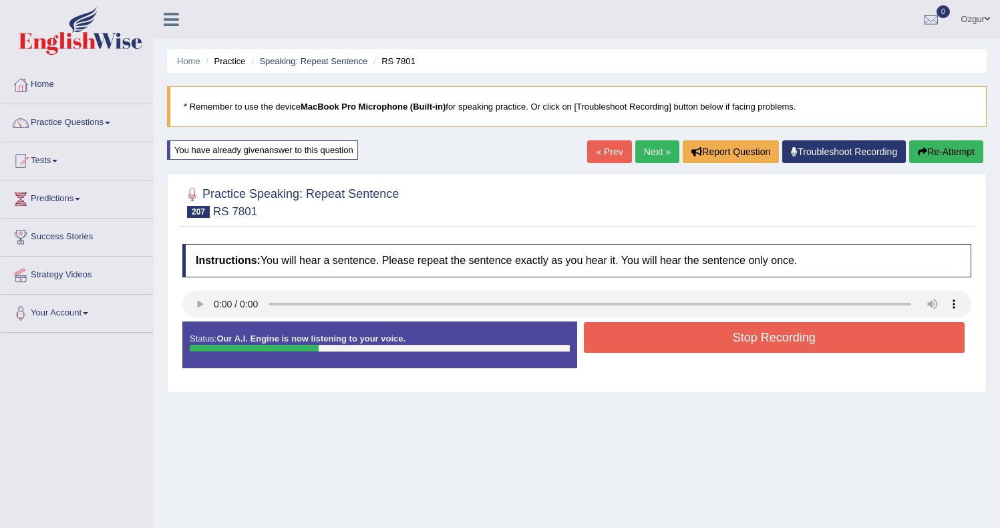
click at [715, 337] on button "Stop Recording" at bounding box center [774, 337] width 381 height 31
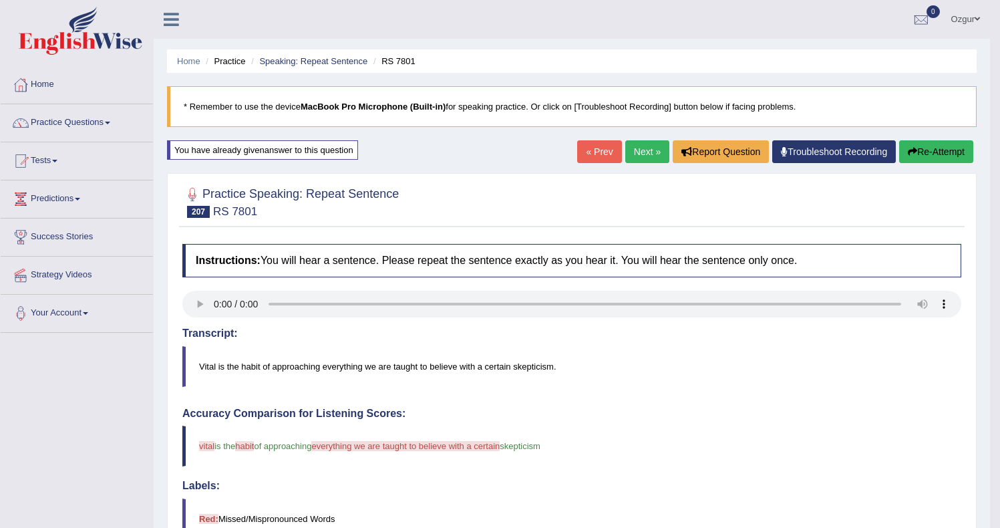
click at [913, 152] on button "Re-Attempt" at bounding box center [936, 151] width 74 height 23
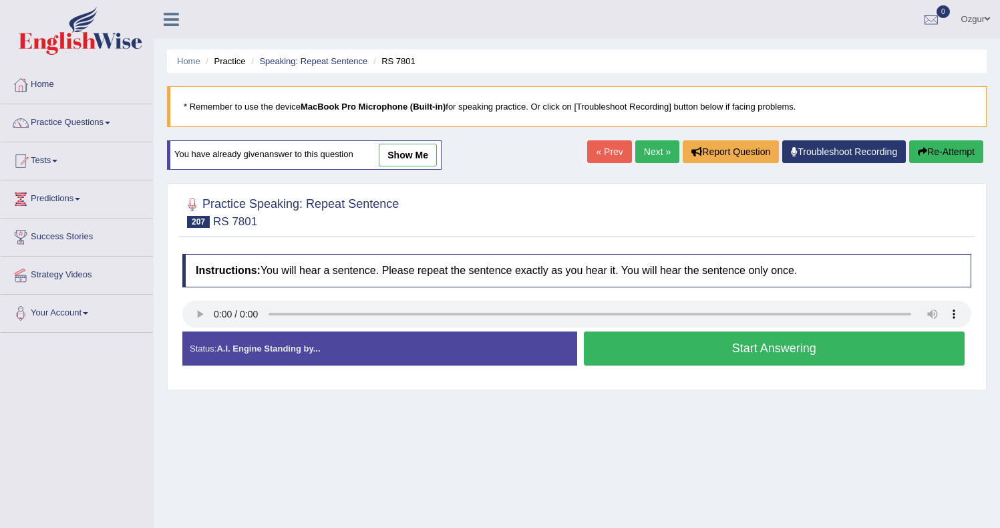
click at [644, 341] on button "Start Answering" at bounding box center [774, 348] width 381 height 34
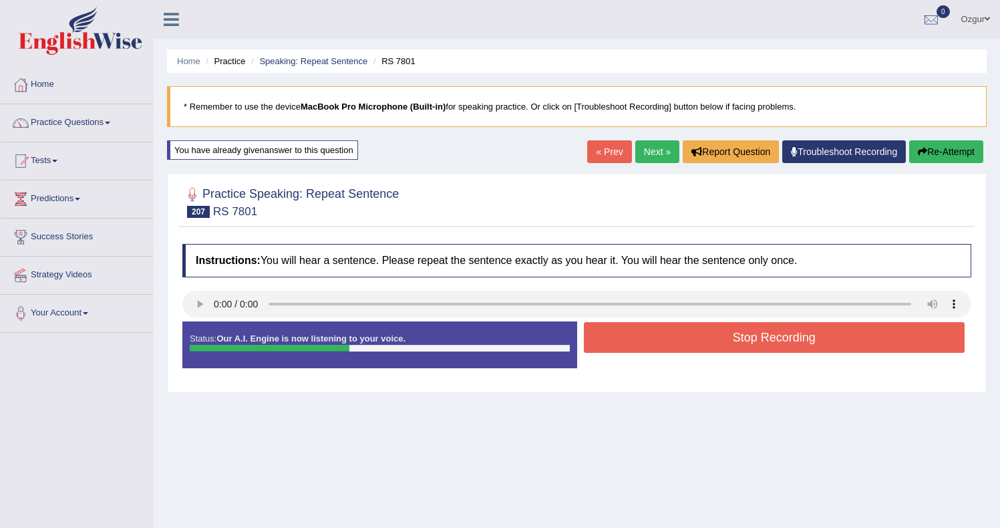
click at [670, 339] on button "Stop Recording" at bounding box center [774, 337] width 381 height 31
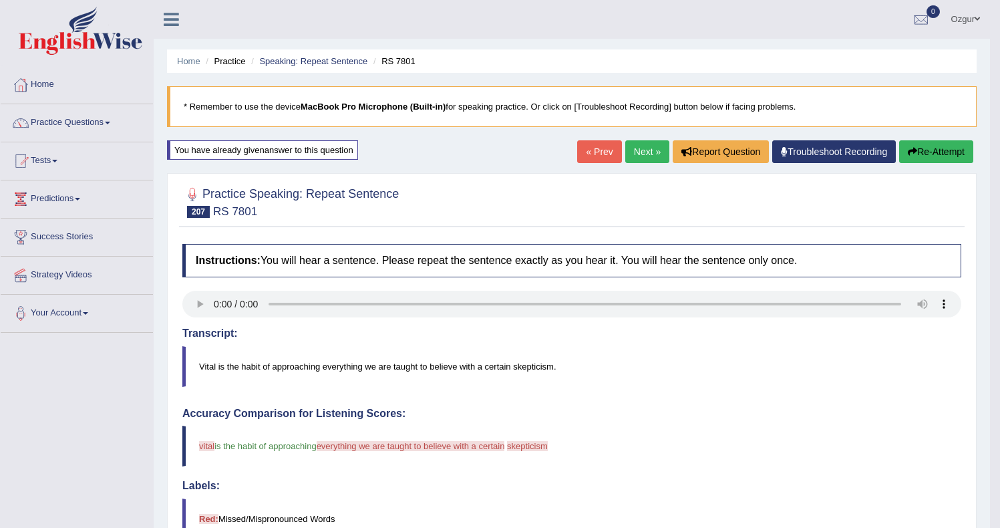
click at [948, 146] on button "Re-Attempt" at bounding box center [936, 151] width 74 height 23
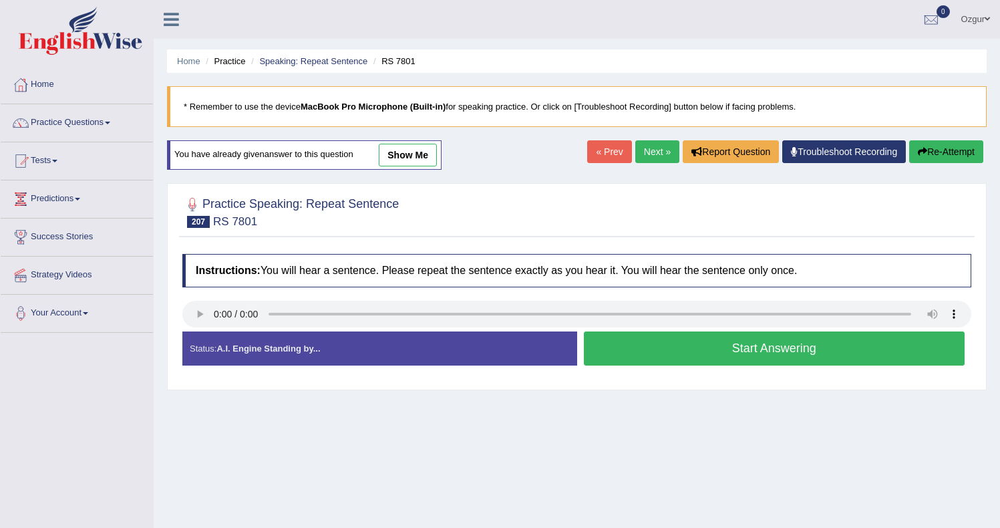
click at [693, 350] on button "Start Answering" at bounding box center [774, 348] width 381 height 34
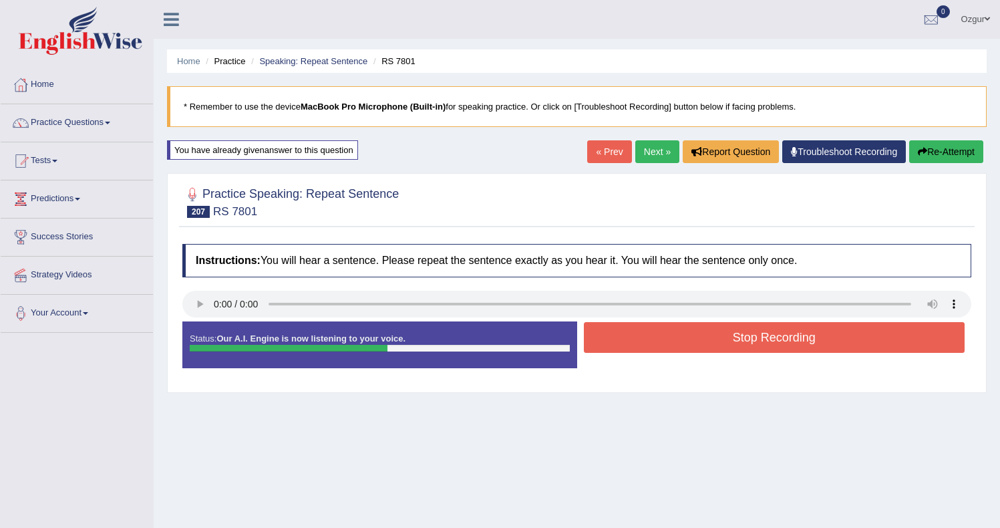
click at [638, 343] on button "Stop Recording" at bounding box center [774, 337] width 381 height 31
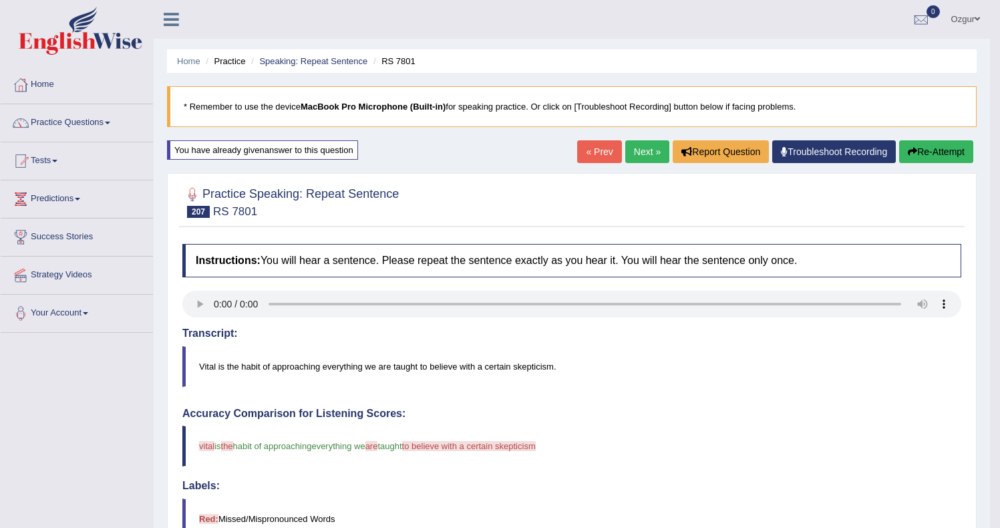
click at [634, 147] on link "Next »" at bounding box center [647, 151] width 44 height 23
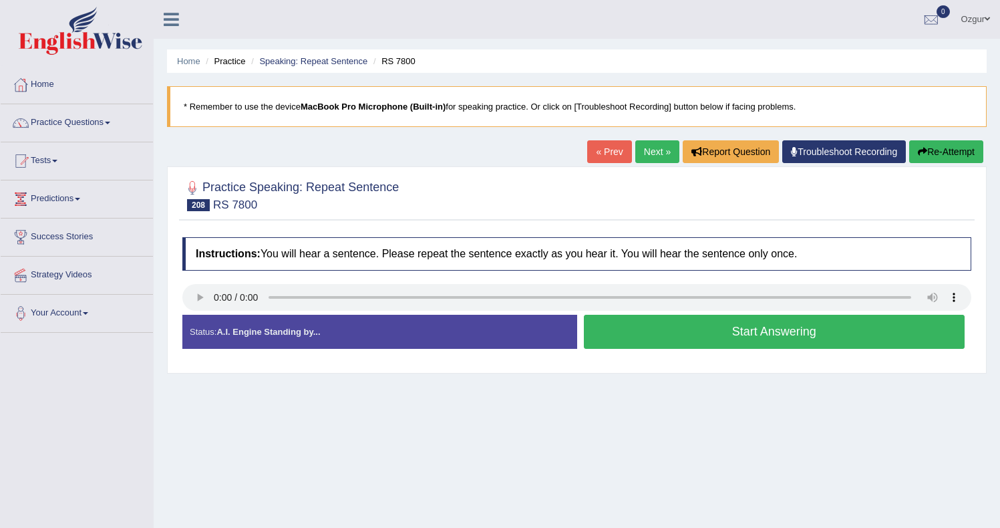
click at [636, 335] on button "Start Answering" at bounding box center [774, 332] width 381 height 34
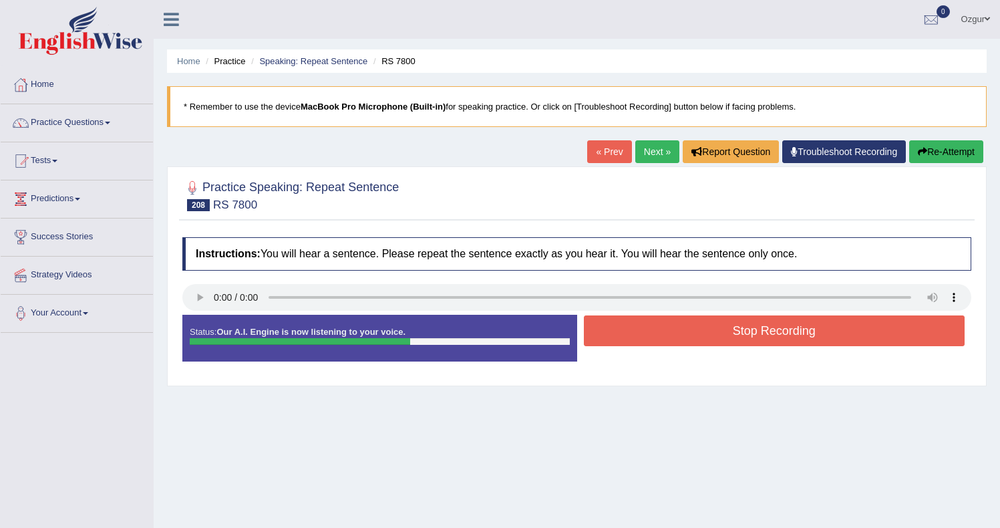
click at [647, 338] on button "Stop Recording" at bounding box center [774, 330] width 381 height 31
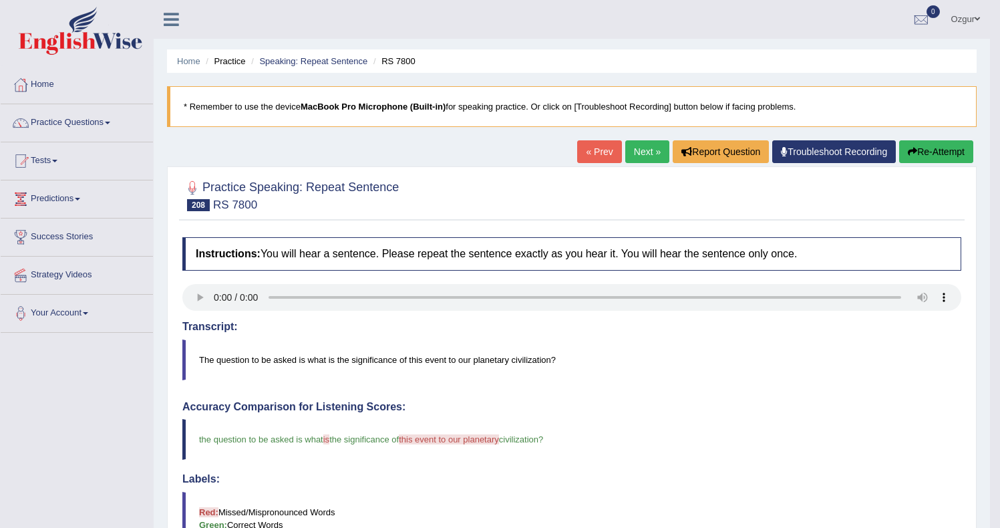
click at [939, 152] on button "Re-Attempt" at bounding box center [936, 151] width 74 height 23
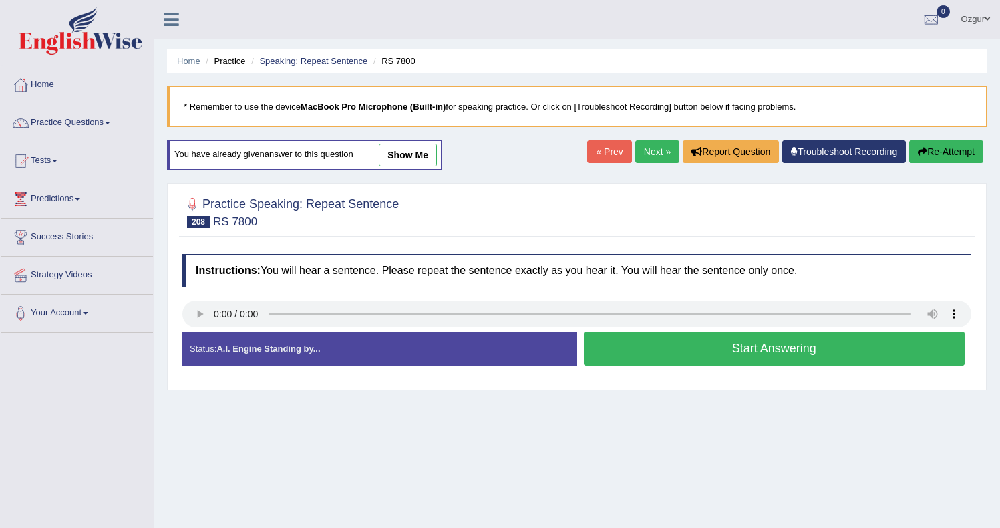
click at [651, 353] on button "Start Answering" at bounding box center [774, 348] width 381 height 34
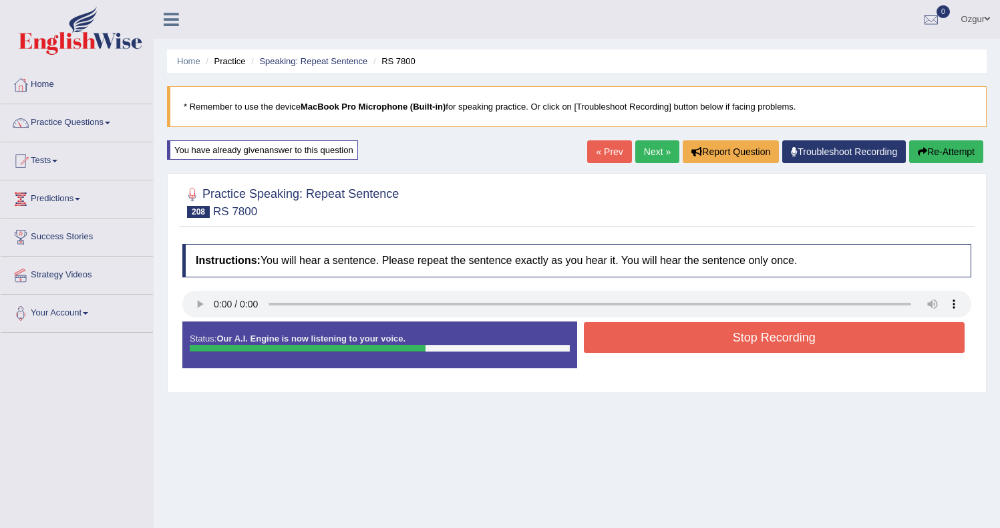
click at [659, 343] on button "Stop Recording" at bounding box center [774, 337] width 381 height 31
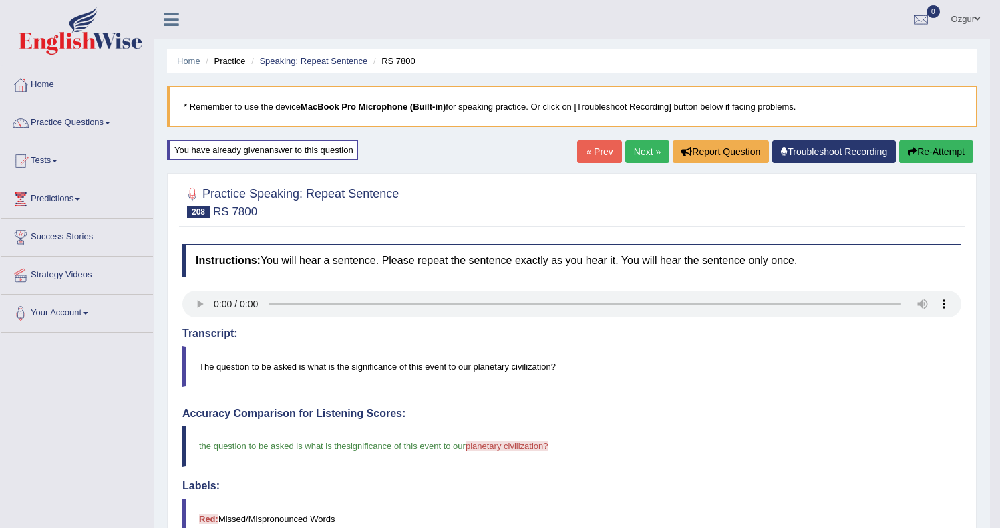
click at [953, 159] on button "Re-Attempt" at bounding box center [936, 151] width 74 height 23
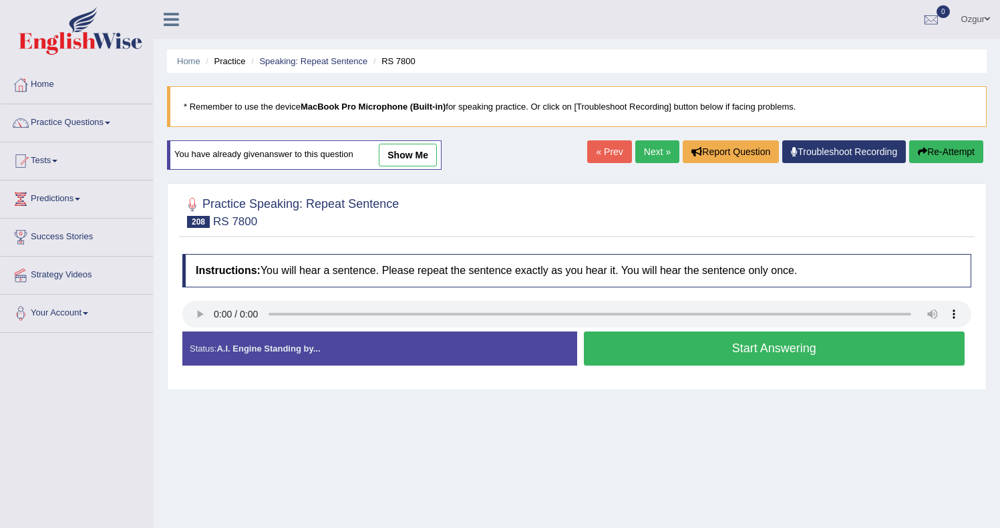
click at [644, 357] on button "Start Answering" at bounding box center [774, 348] width 381 height 34
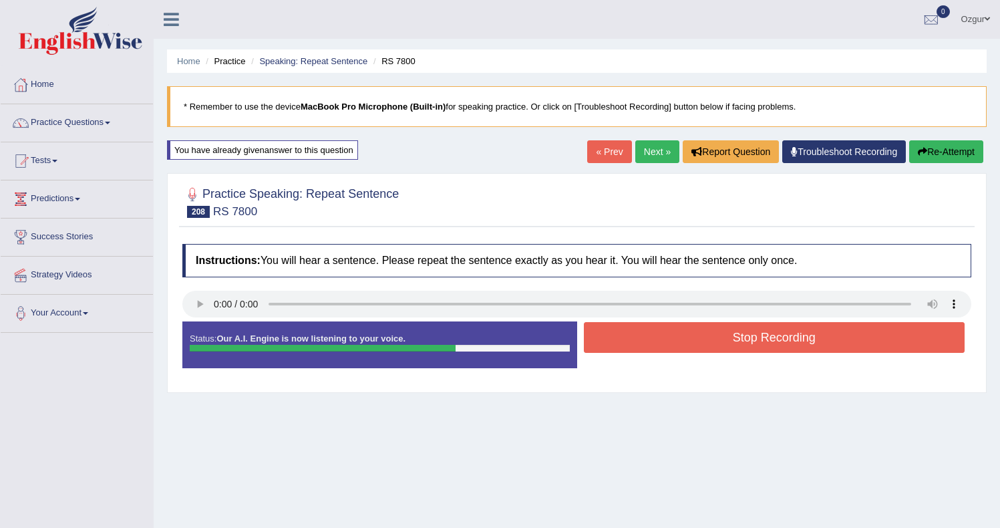
click at [637, 327] on button "Stop Recording" at bounding box center [774, 337] width 381 height 31
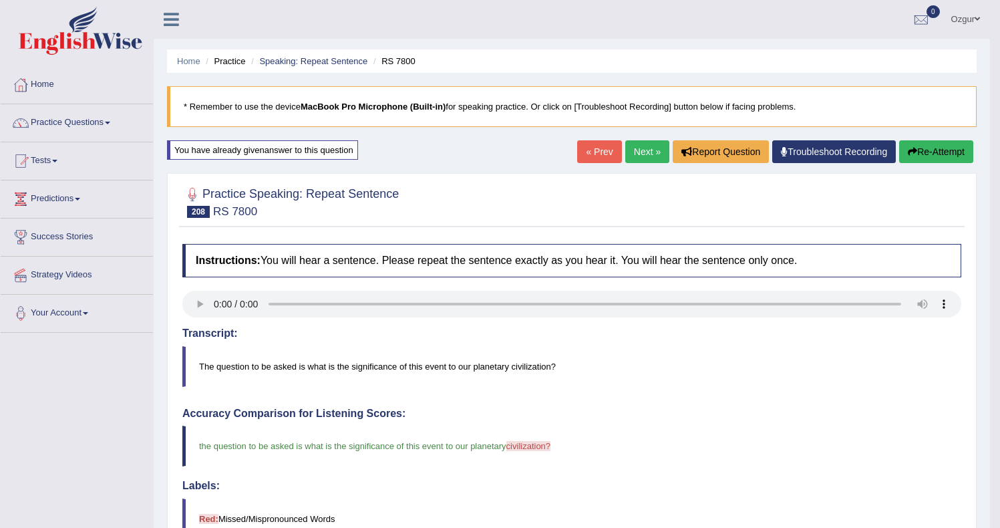
click at [917, 150] on button "Re-Attempt" at bounding box center [936, 151] width 74 height 23
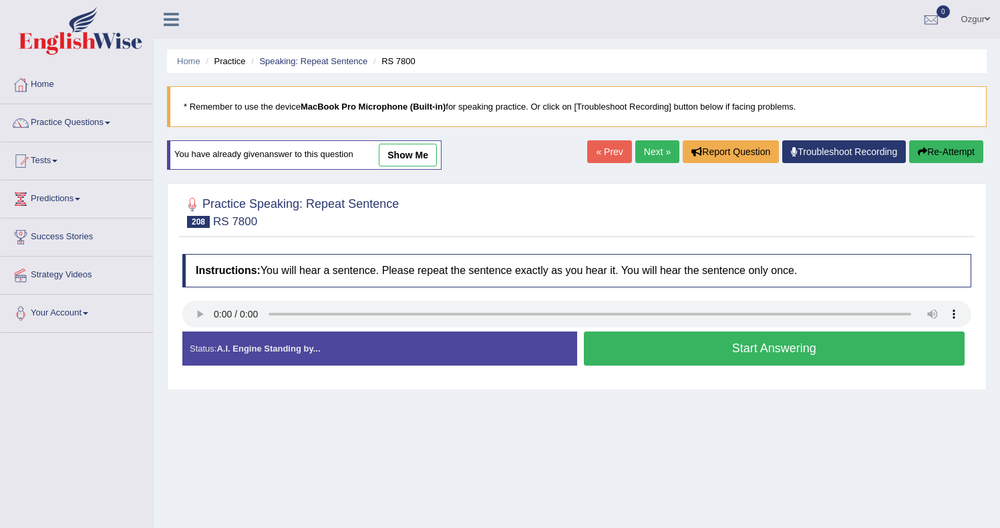
click at [660, 341] on button "Start Answering" at bounding box center [774, 348] width 381 height 34
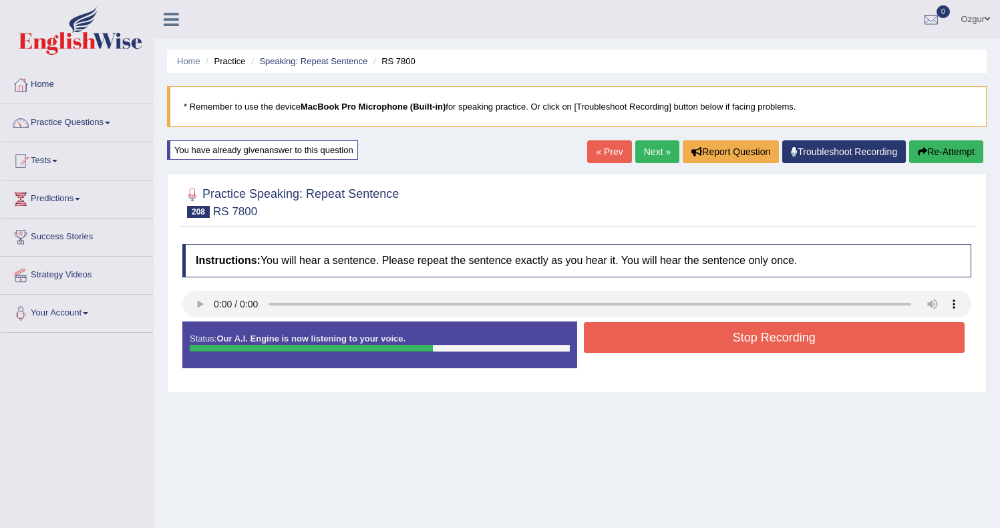
click at [606, 328] on button "Stop Recording" at bounding box center [774, 337] width 381 height 31
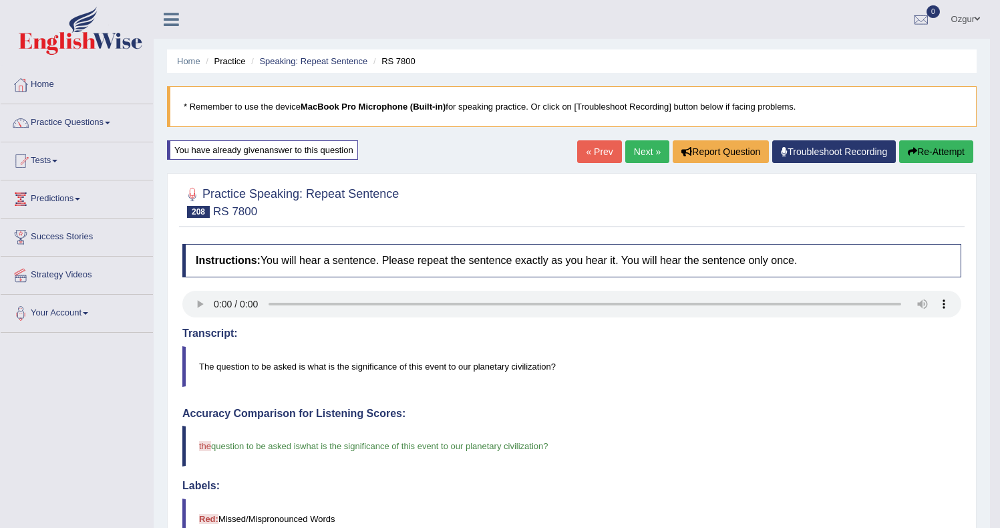
click at [642, 159] on link "Next »" at bounding box center [647, 151] width 44 height 23
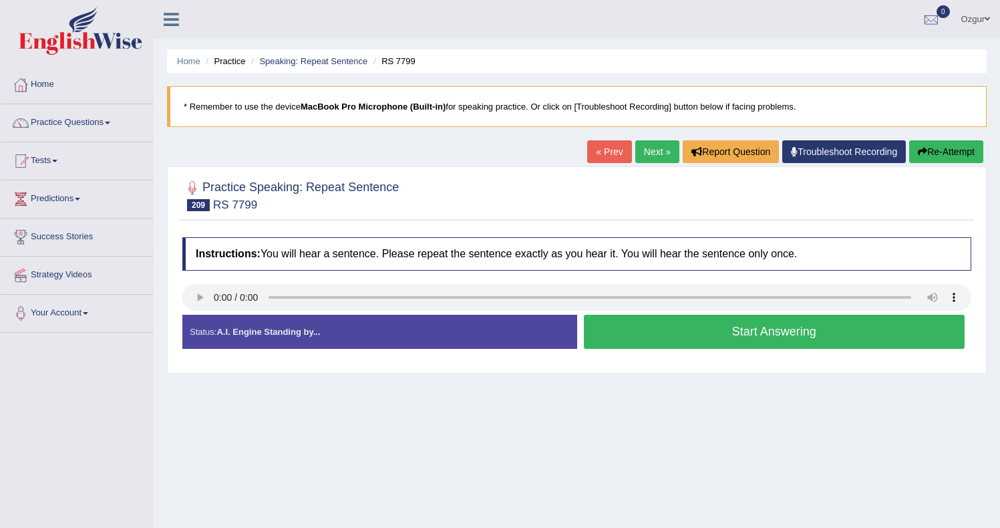
click at [644, 333] on button "Start Answering" at bounding box center [774, 332] width 381 height 34
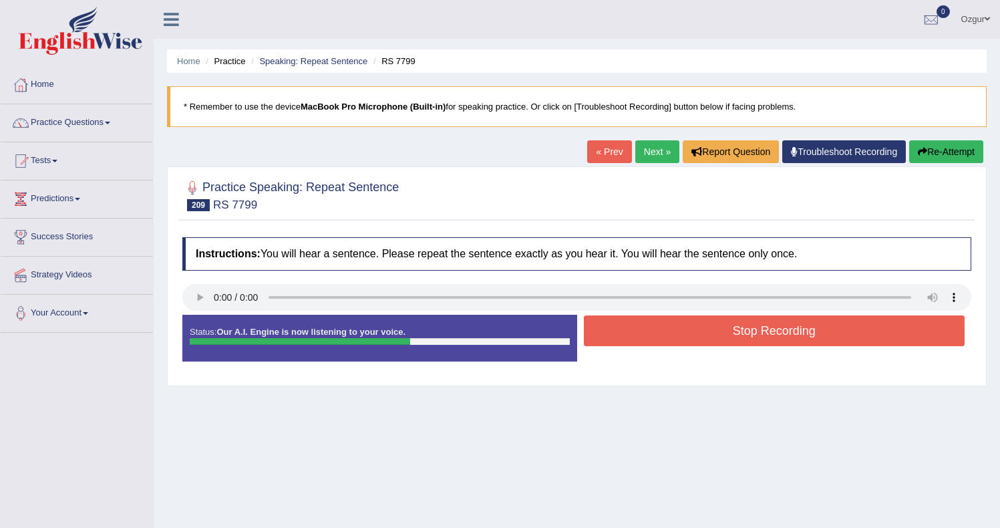
click at [667, 339] on button "Stop Recording" at bounding box center [774, 330] width 381 height 31
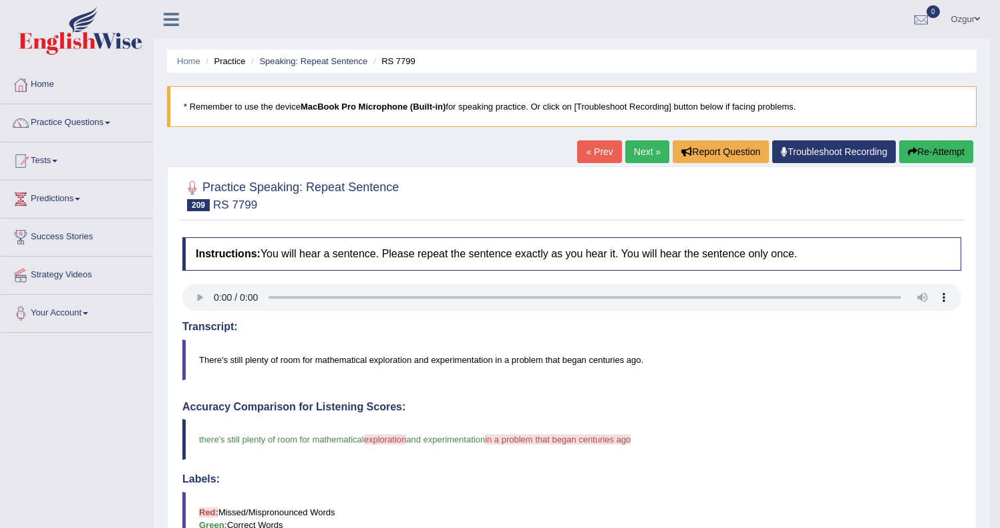
click at [927, 154] on button "Re-Attempt" at bounding box center [936, 151] width 74 height 23
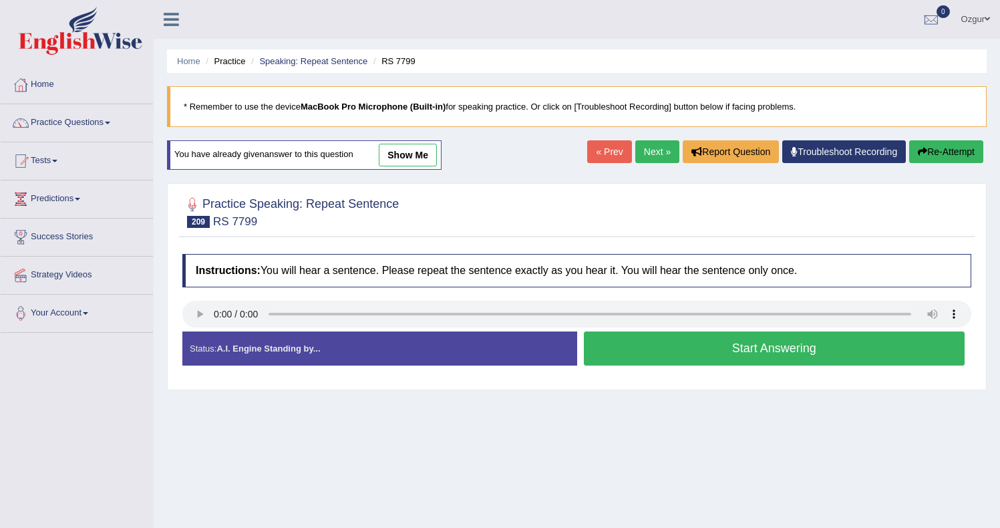
click at [626, 346] on button "Start Answering" at bounding box center [774, 348] width 381 height 34
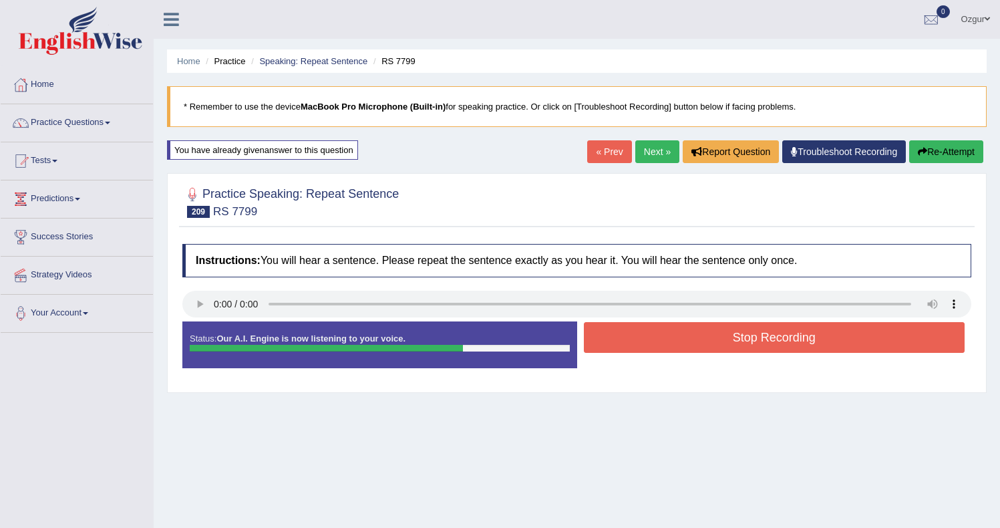
click at [632, 342] on button "Stop Recording" at bounding box center [774, 337] width 381 height 31
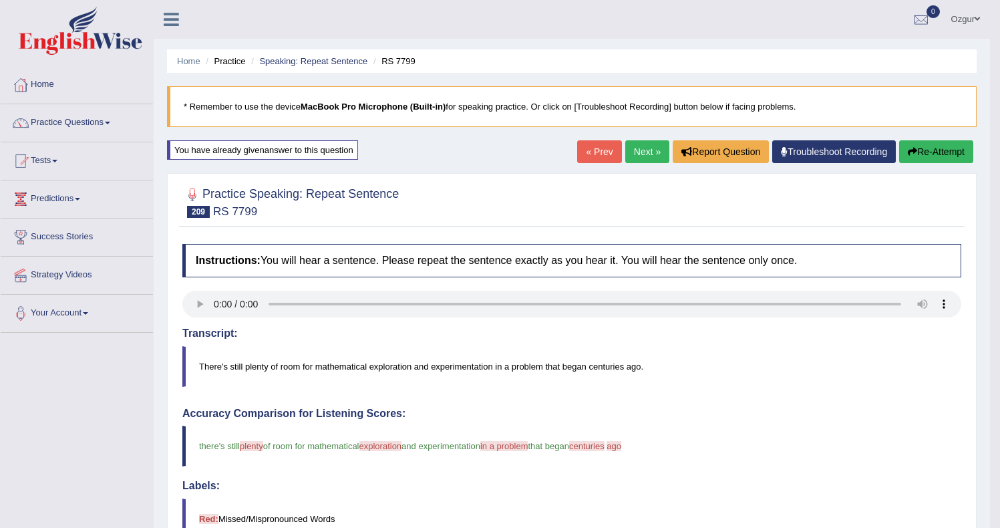
click at [942, 156] on button "Re-Attempt" at bounding box center [936, 151] width 74 height 23
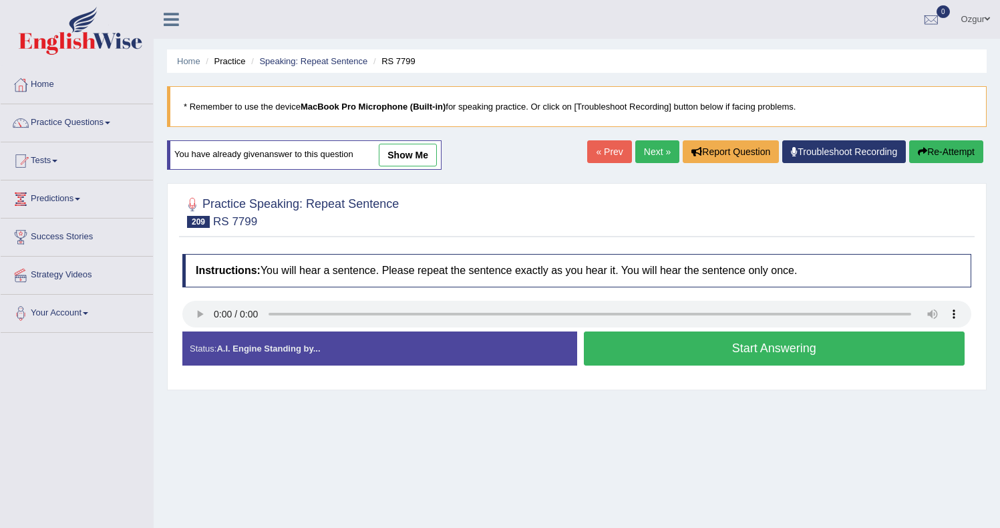
click at [655, 353] on button "Start Answering" at bounding box center [774, 348] width 381 height 34
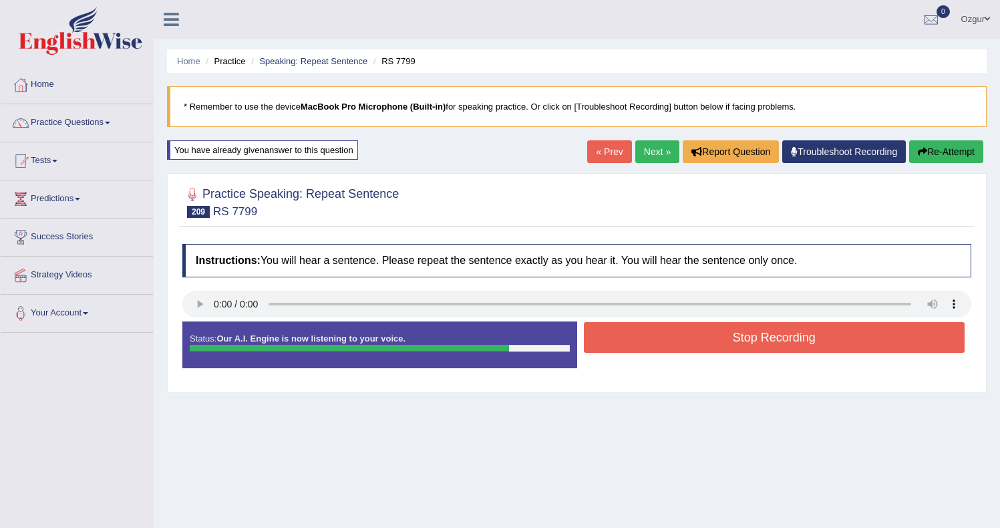
click at [677, 332] on button "Stop Recording" at bounding box center [774, 337] width 381 height 31
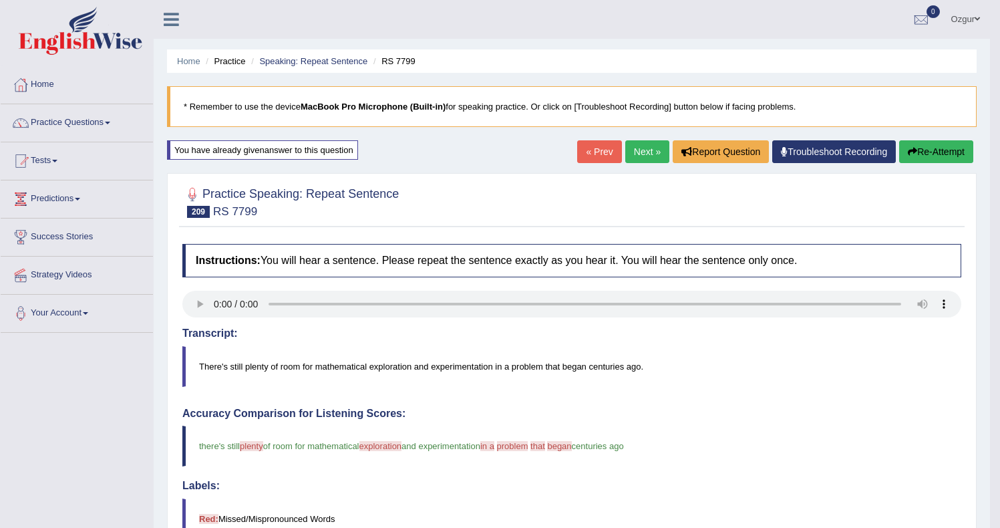
click at [912, 151] on icon "button" at bounding box center [912, 151] width 9 height 9
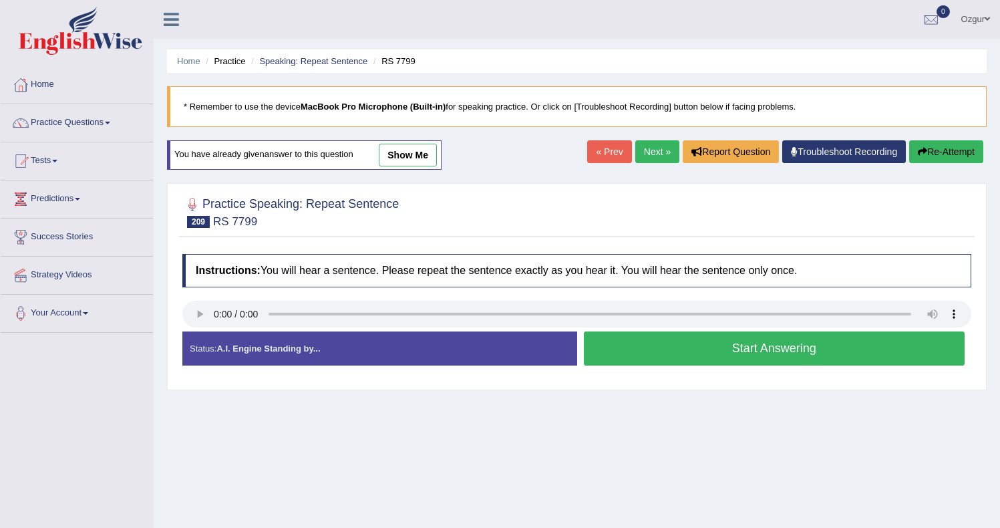
click at [703, 363] on button "Start Answering" at bounding box center [774, 348] width 381 height 34
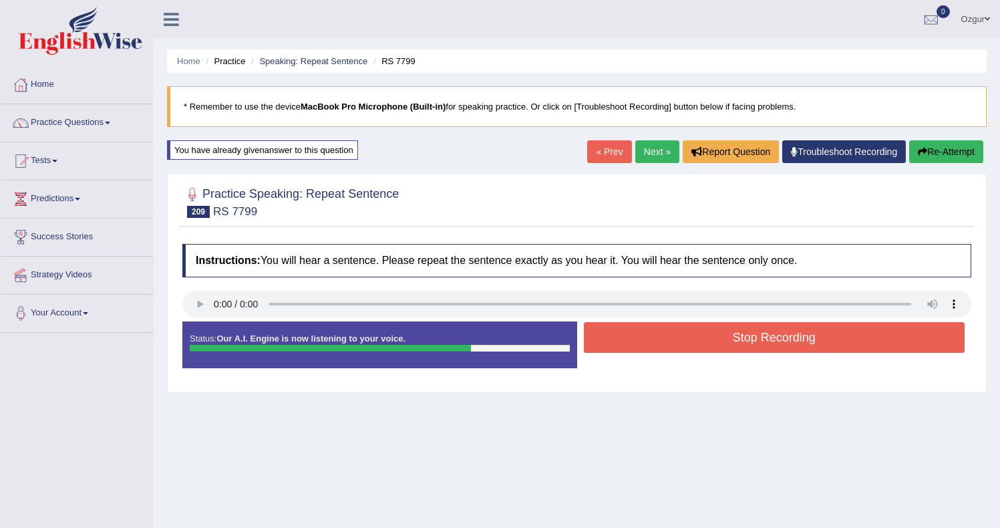
click at [652, 342] on button "Stop Recording" at bounding box center [774, 337] width 381 height 31
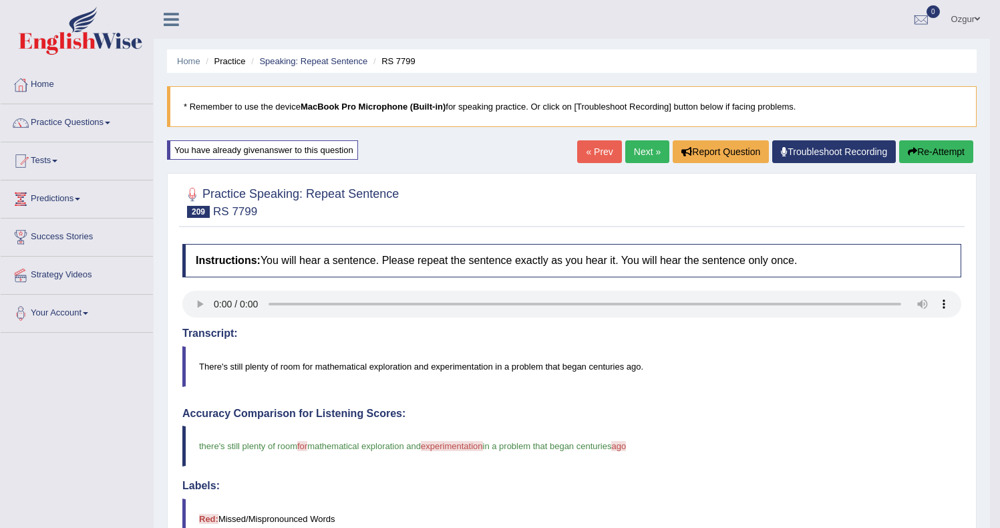
click at [950, 143] on button "Re-Attempt" at bounding box center [936, 151] width 74 height 23
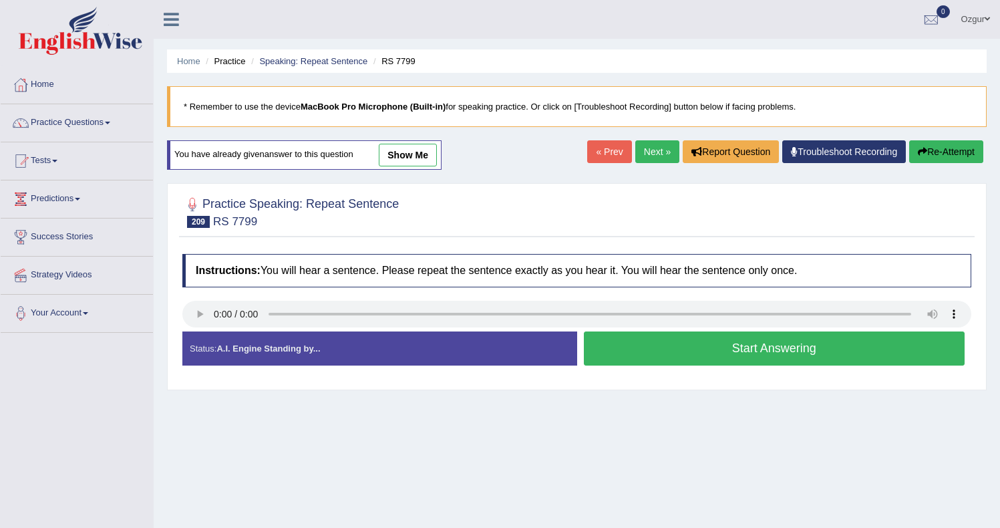
click at [819, 341] on button "Start Answering" at bounding box center [774, 348] width 381 height 34
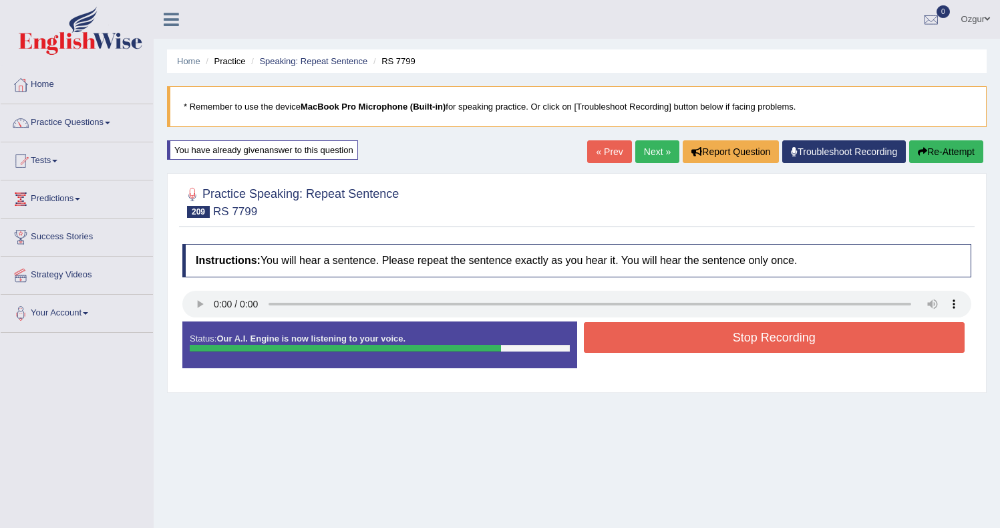
click at [726, 336] on button "Stop Recording" at bounding box center [774, 337] width 381 height 31
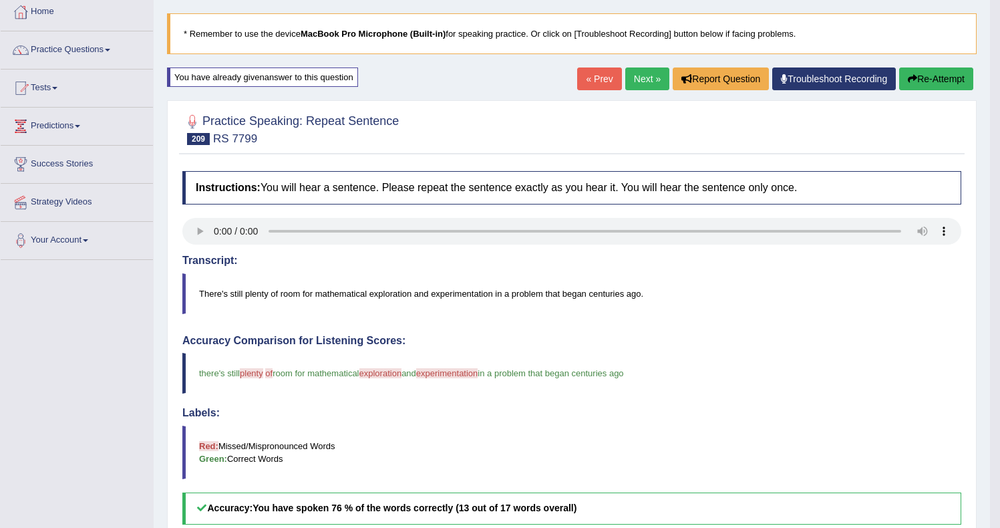
scroll to position [51, 0]
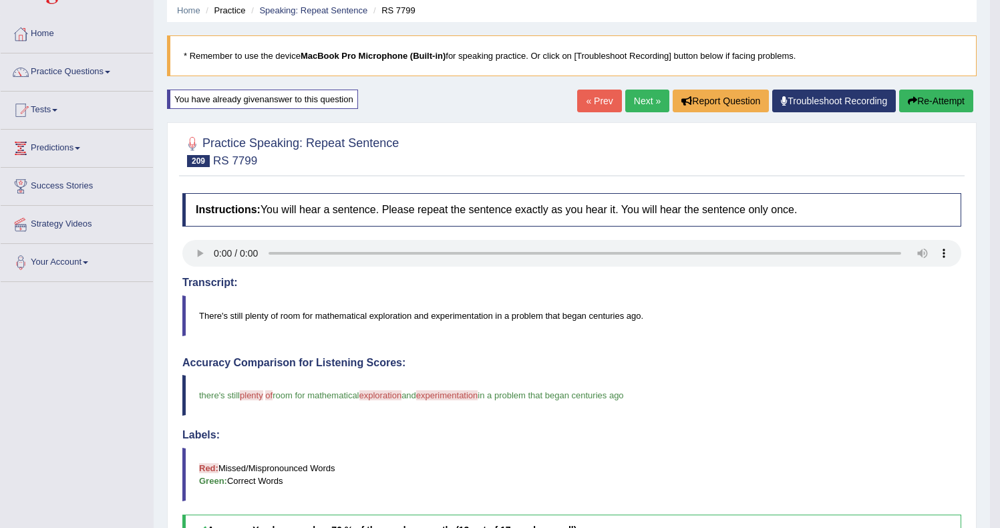
click at [926, 106] on button "Re-Attempt" at bounding box center [936, 100] width 74 height 23
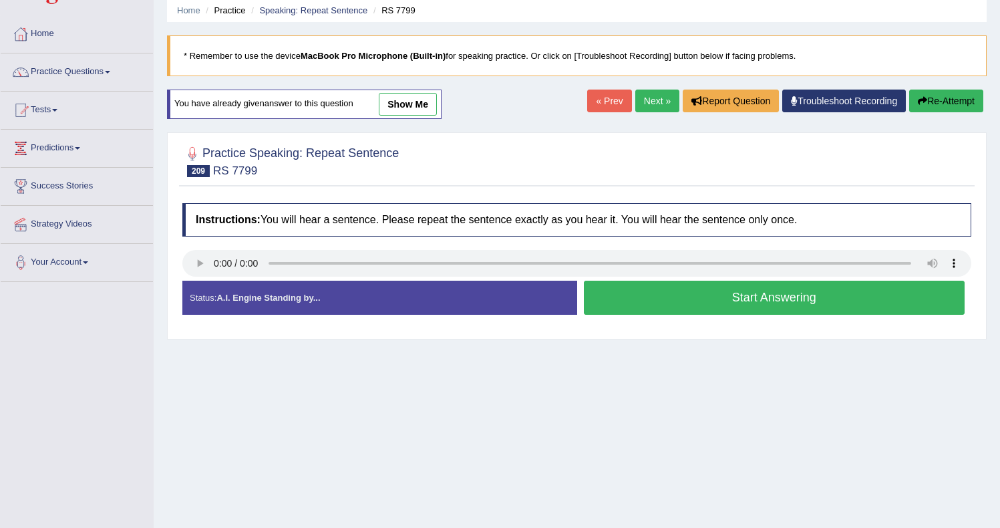
click at [673, 301] on button "Start Answering" at bounding box center [774, 298] width 381 height 34
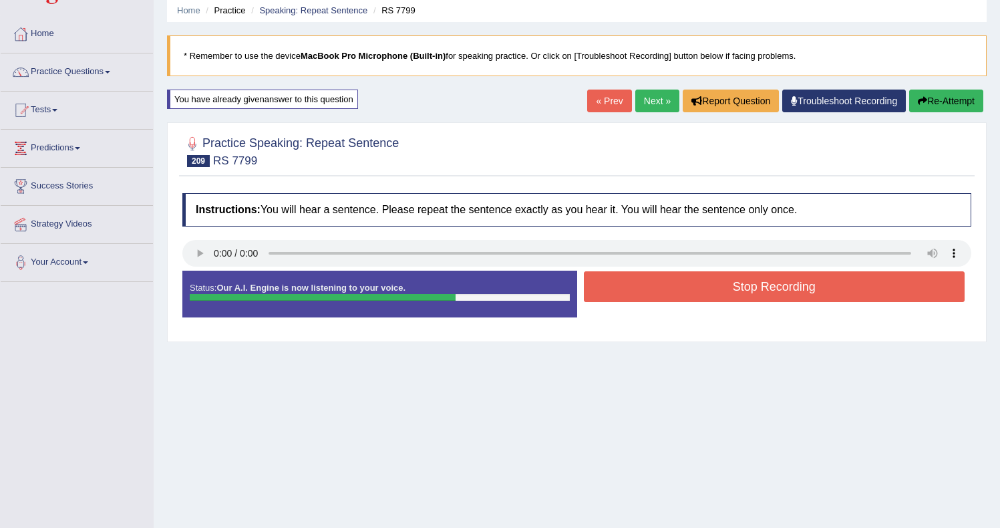
click at [693, 292] on button "Stop Recording" at bounding box center [774, 286] width 381 height 31
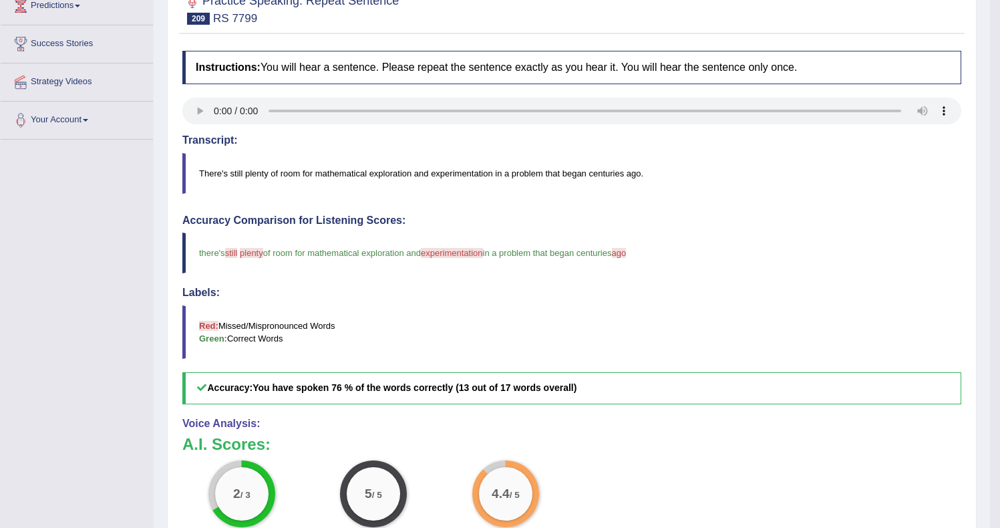
scroll to position [65, 0]
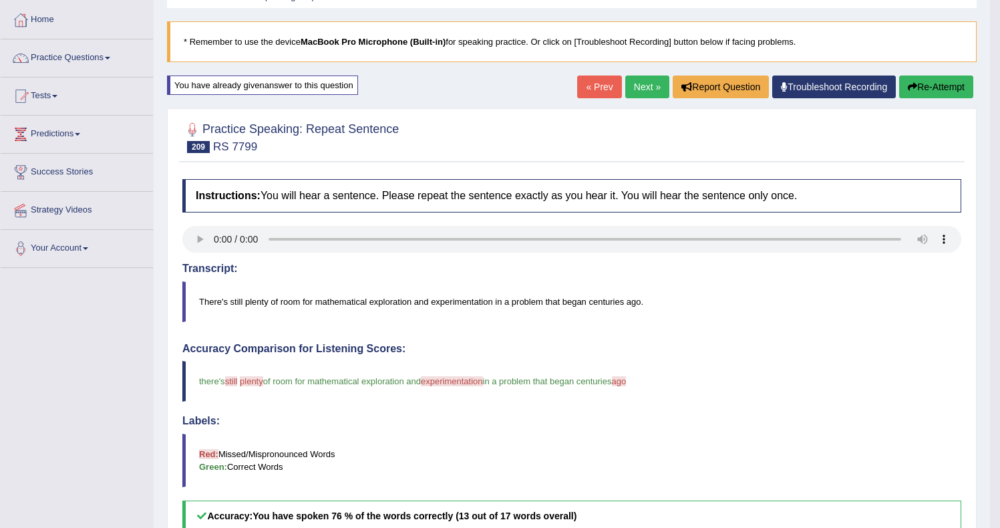
click at [936, 88] on button "Re-Attempt" at bounding box center [936, 86] width 74 height 23
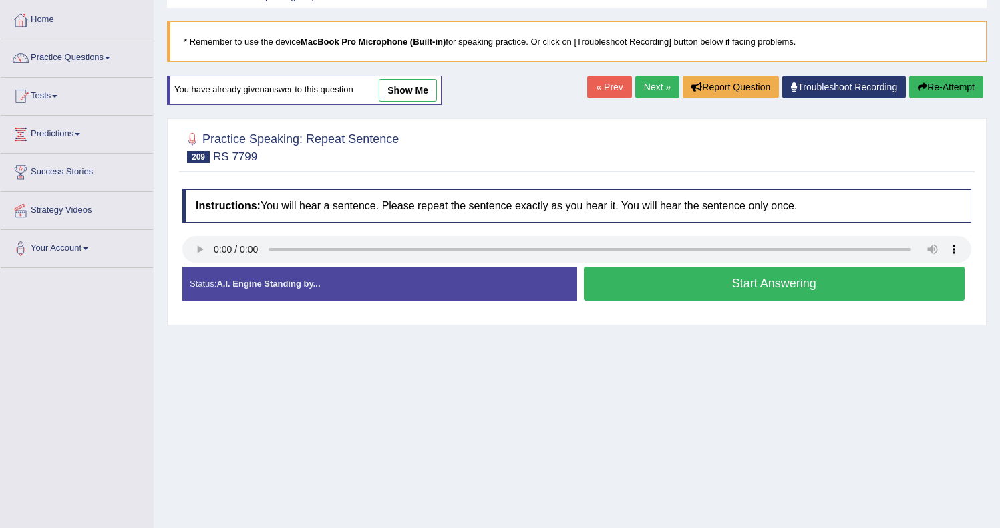
click at [734, 291] on button "Start Answering" at bounding box center [774, 283] width 381 height 34
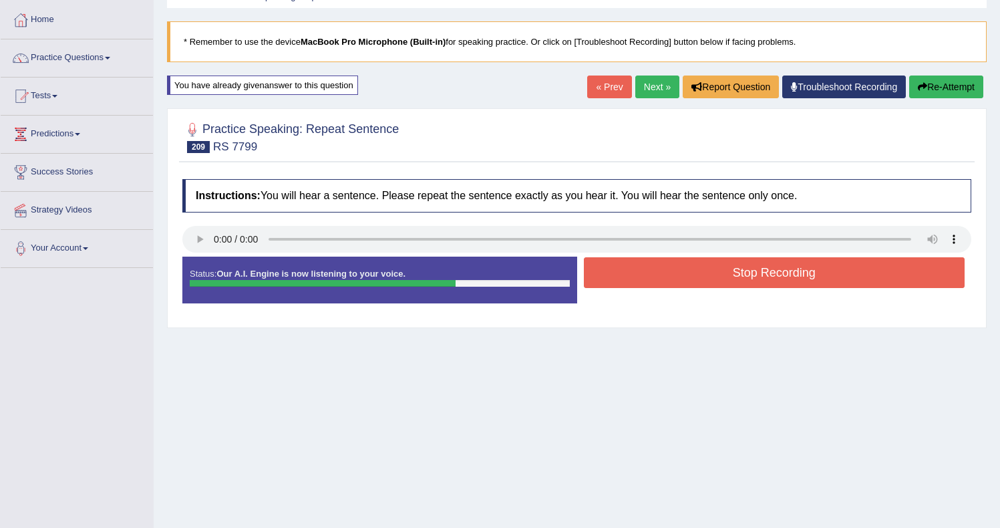
drag, startPoint x: 966, startPoint y: 101, endPoint x: 963, endPoint y: 91, distance: 9.7
click at [966, 101] on div "« Prev Next » Report Question Troubleshoot Recording Re-Attempt" at bounding box center [786, 88] width 399 height 26
click at [964, 76] on button "Re-Attempt" at bounding box center [946, 86] width 74 height 23
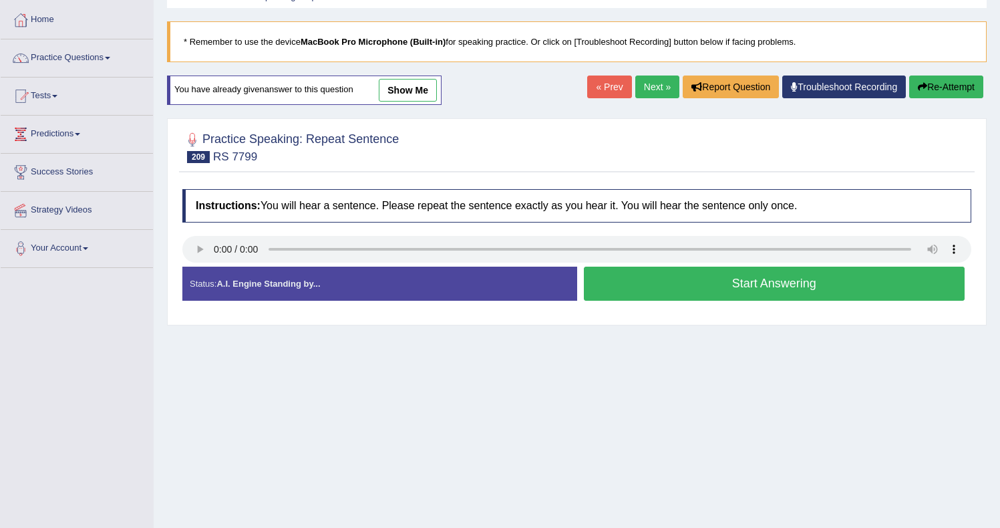
click at [861, 329] on div "Home Practice Speaking: Repeat Sentence RS 7799 * Remember to use the device Ma…" at bounding box center [577, 269] width 846 height 668
click at [850, 288] on button "Start Answering" at bounding box center [774, 283] width 381 height 34
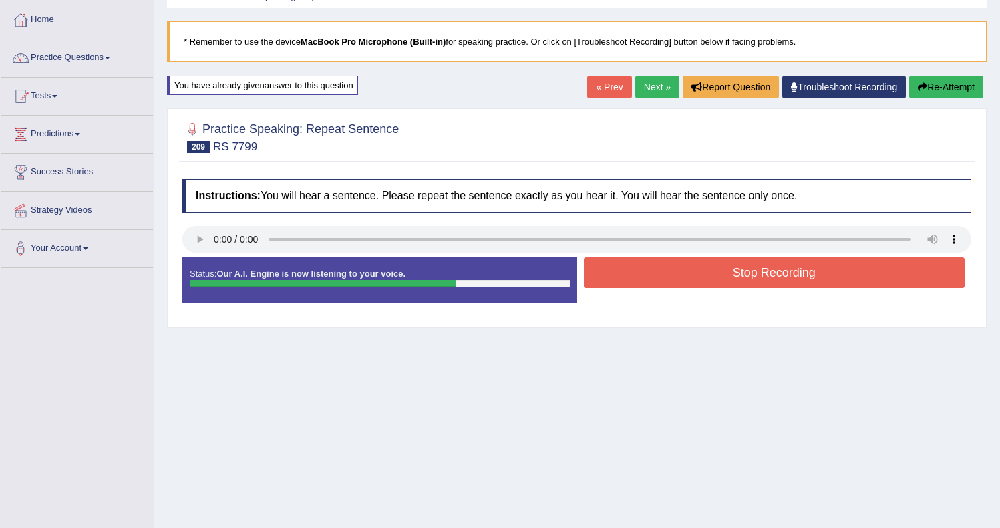
click at [641, 294] on div "Status: Our A.I. Engine is now listening to your voice. Start Answering Stop Re…" at bounding box center [576, 286] width 789 height 60
click at [641, 270] on button "Stop Recording" at bounding box center [774, 272] width 381 height 31
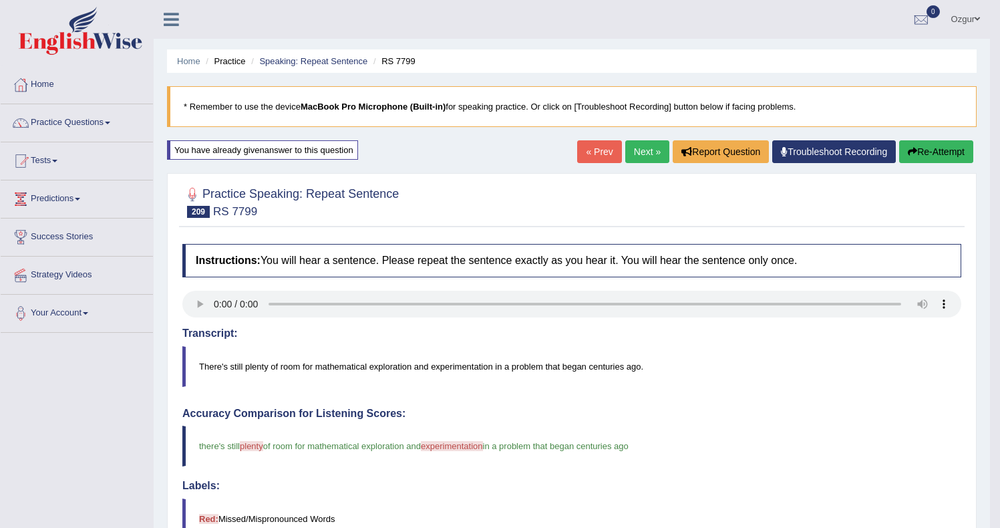
click at [625, 156] on link "Next »" at bounding box center [647, 151] width 44 height 23
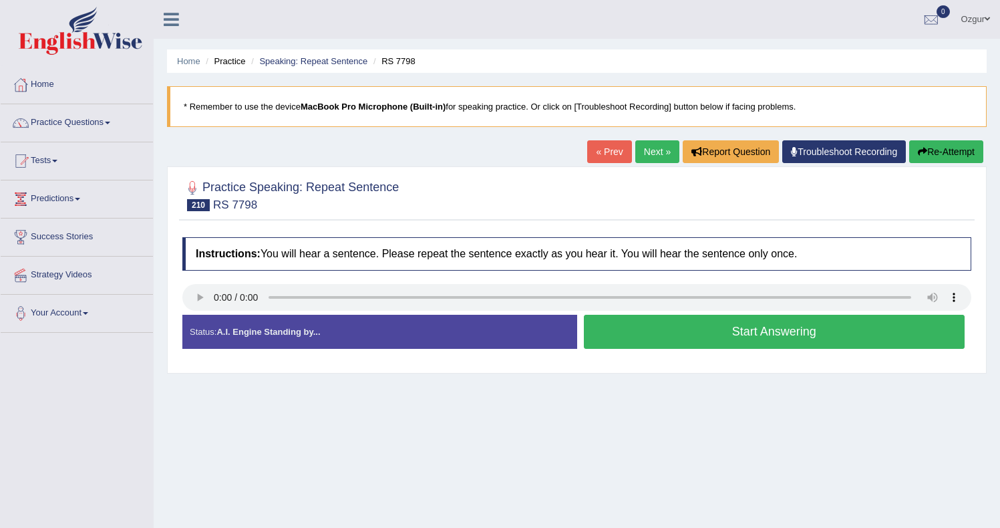
click at [665, 335] on button "Start Answering" at bounding box center [774, 332] width 381 height 34
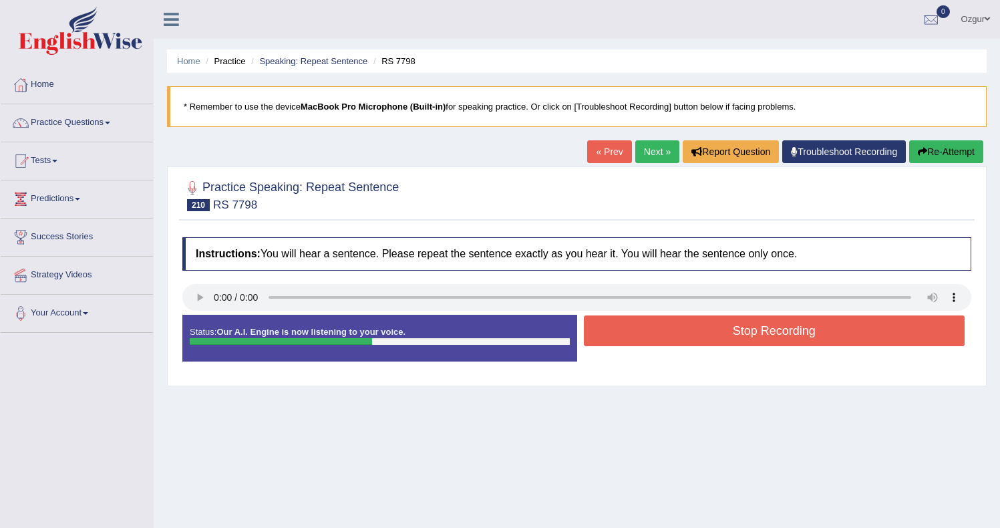
click at [710, 337] on button "Stop Recording" at bounding box center [774, 330] width 381 height 31
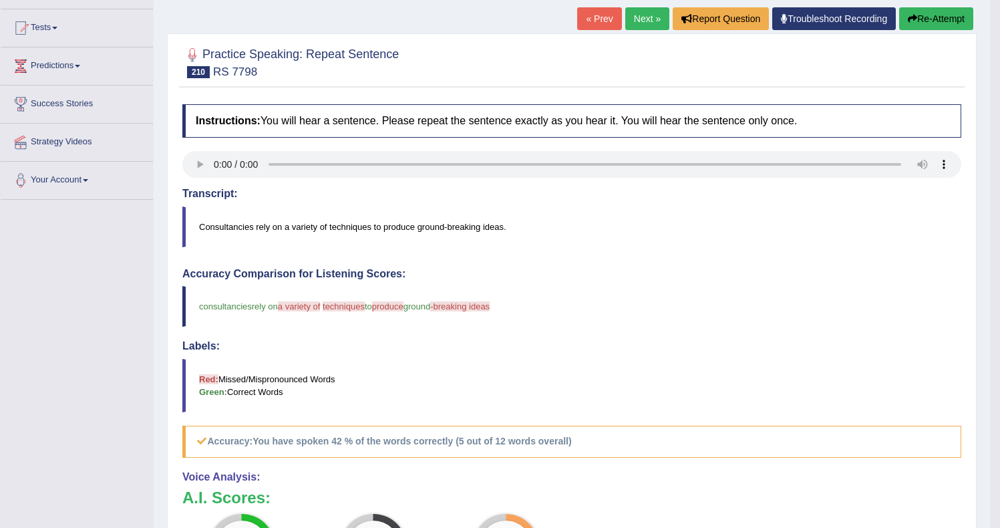
scroll to position [83, 0]
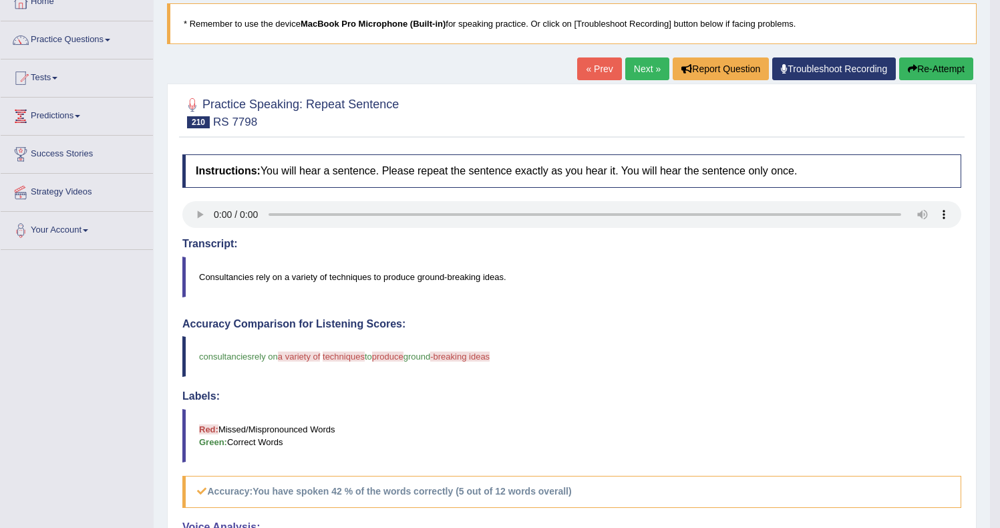
click at [924, 75] on button "Re-Attempt" at bounding box center [936, 68] width 74 height 23
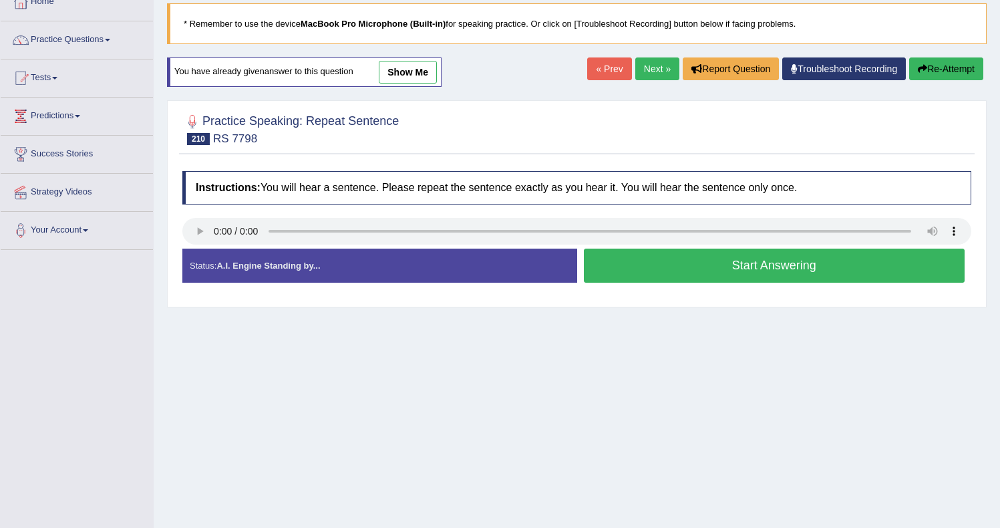
click at [642, 270] on button "Start Answering" at bounding box center [774, 265] width 381 height 34
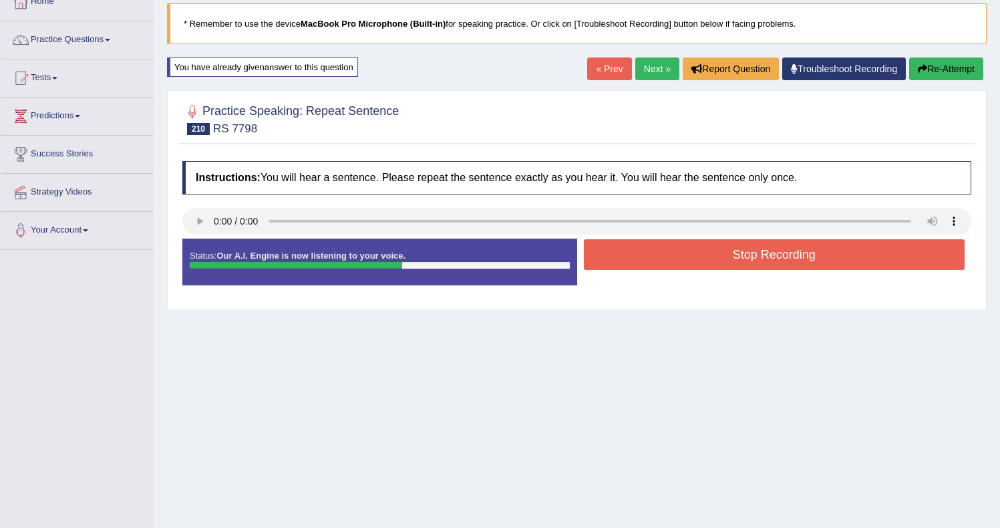
click at [657, 252] on button "Stop Recording" at bounding box center [774, 254] width 381 height 31
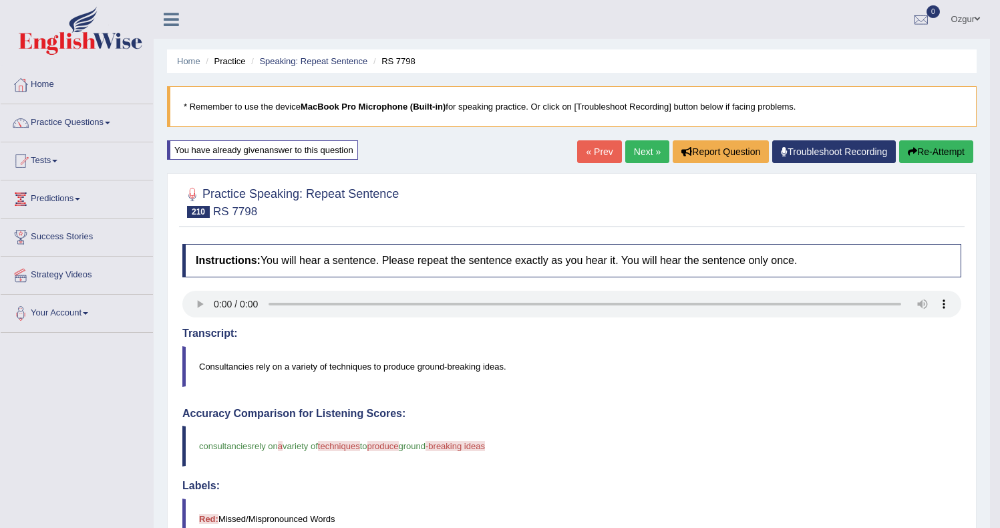
click at [943, 150] on button "Re-Attempt" at bounding box center [936, 151] width 74 height 23
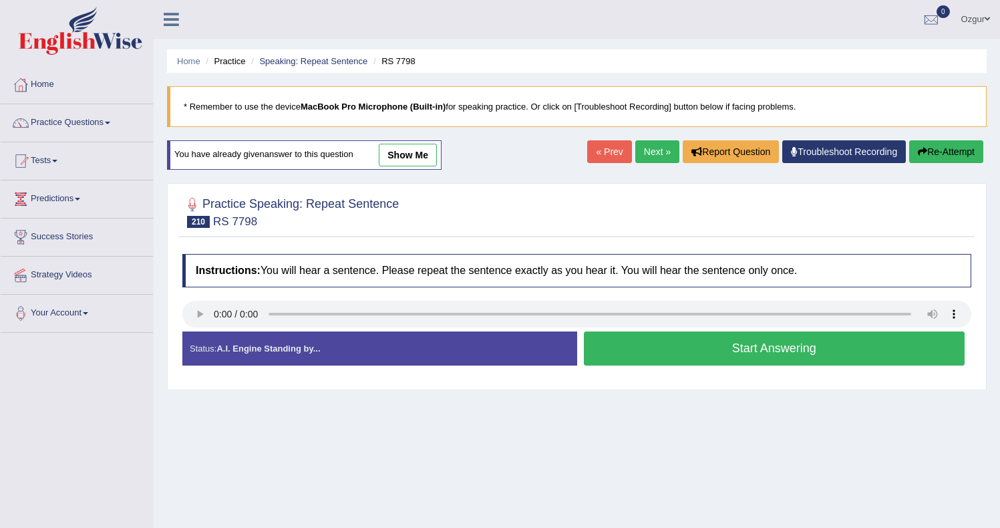
click at [669, 345] on button "Start Answering" at bounding box center [774, 348] width 381 height 34
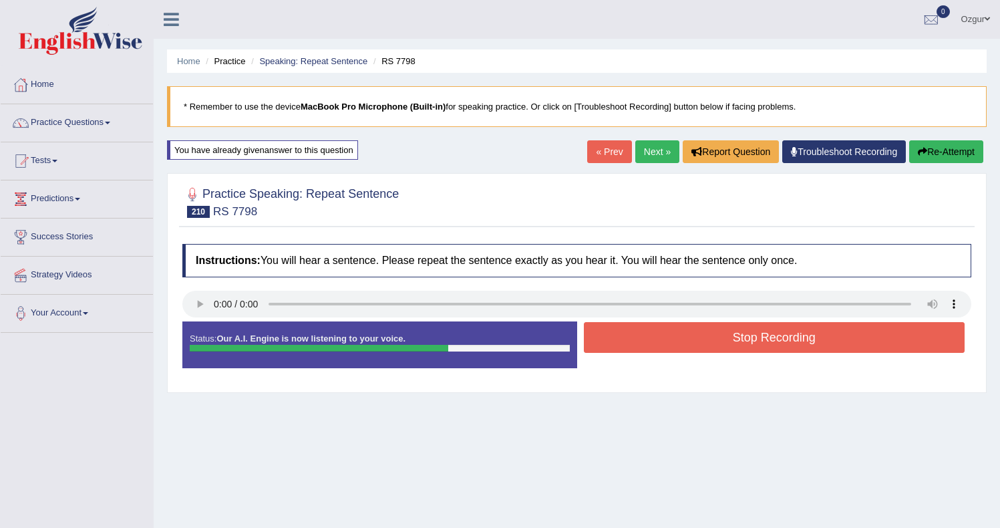
click at [655, 328] on button "Stop Recording" at bounding box center [774, 337] width 381 height 31
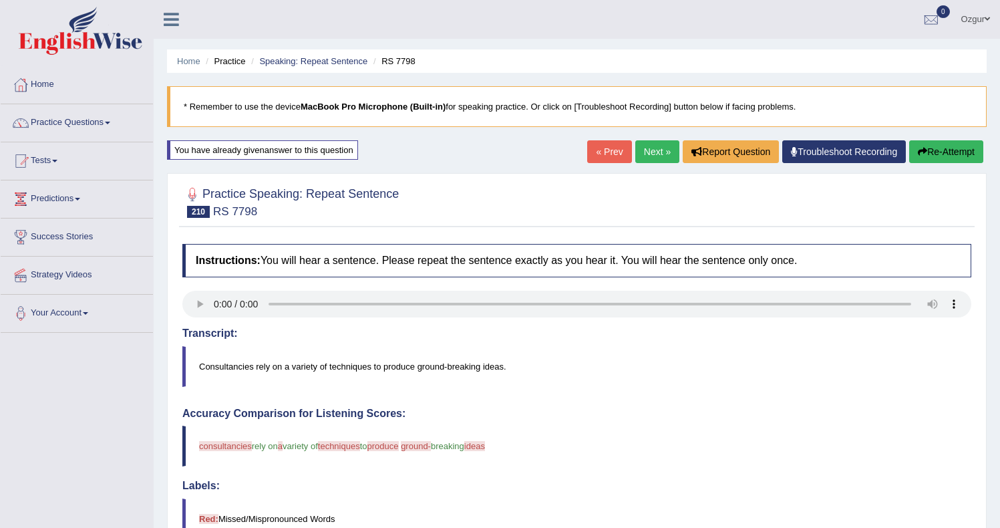
click at [0, 0] on div "Our A.I. Engine is working on your speech analysis! Please be patient. It may t…" at bounding box center [0, 0] width 0 height 0
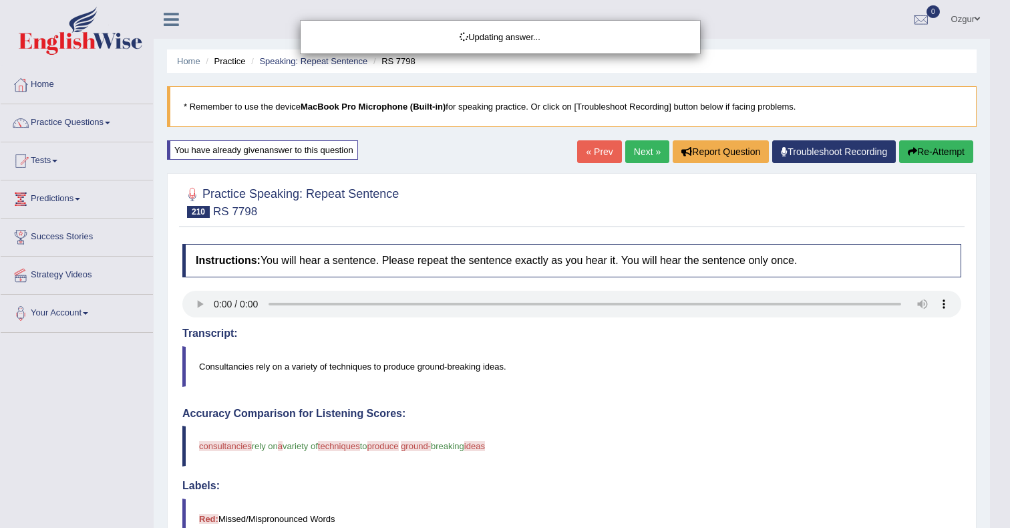
click at [948, 156] on div "Updating answer..." at bounding box center [505, 264] width 1010 height 528
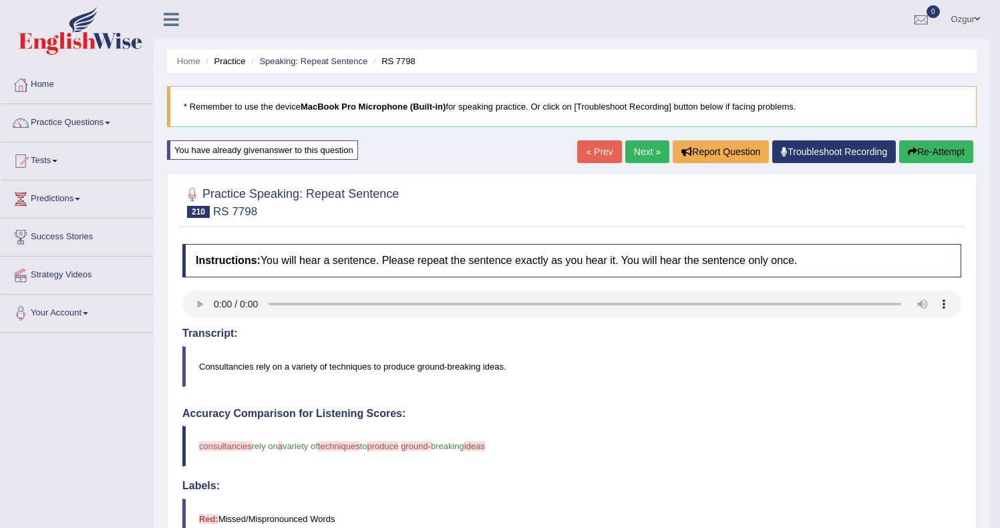
click at [936, 152] on button "Re-Attempt" at bounding box center [936, 151] width 74 height 23
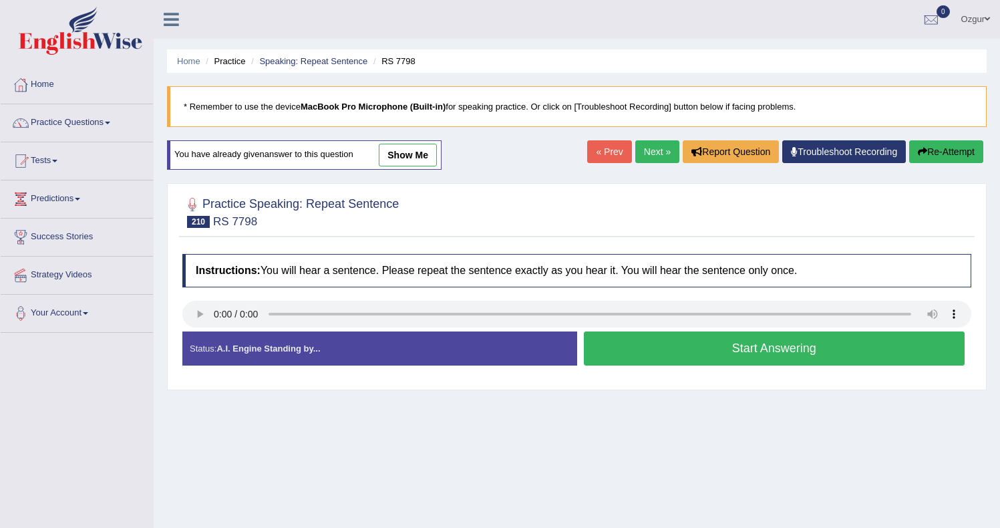
click at [667, 354] on button "Start Answering" at bounding box center [774, 348] width 381 height 34
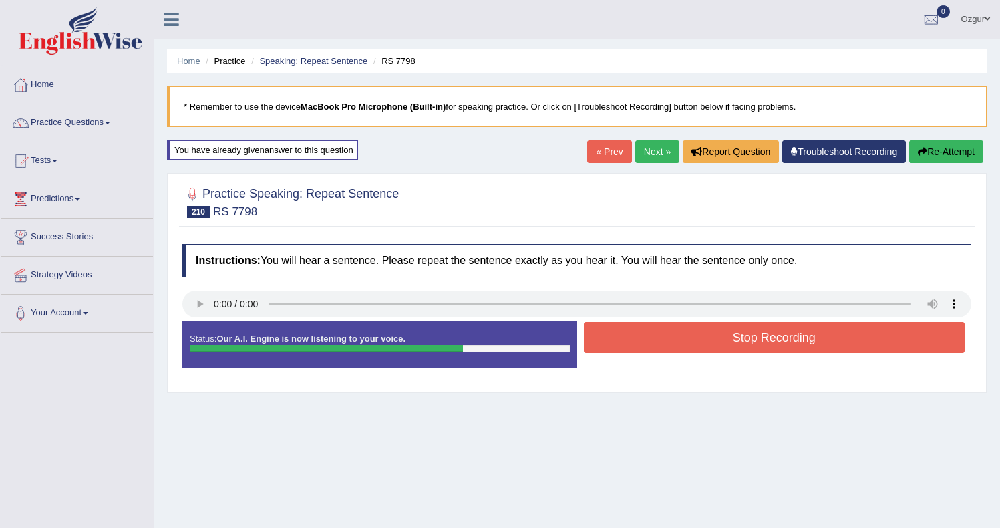
click at [634, 351] on button "Stop Recording" at bounding box center [774, 337] width 381 height 31
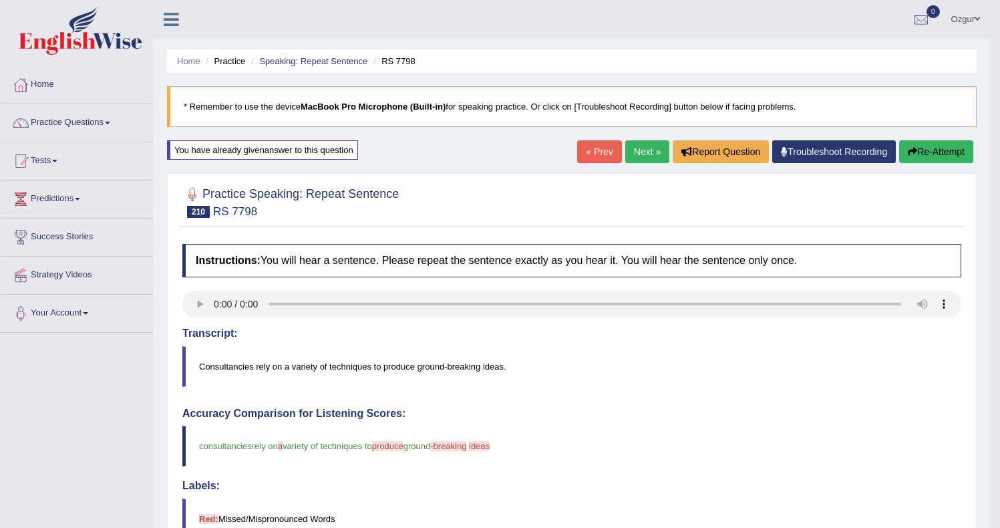
click at [933, 148] on button "Re-Attempt" at bounding box center [936, 151] width 74 height 23
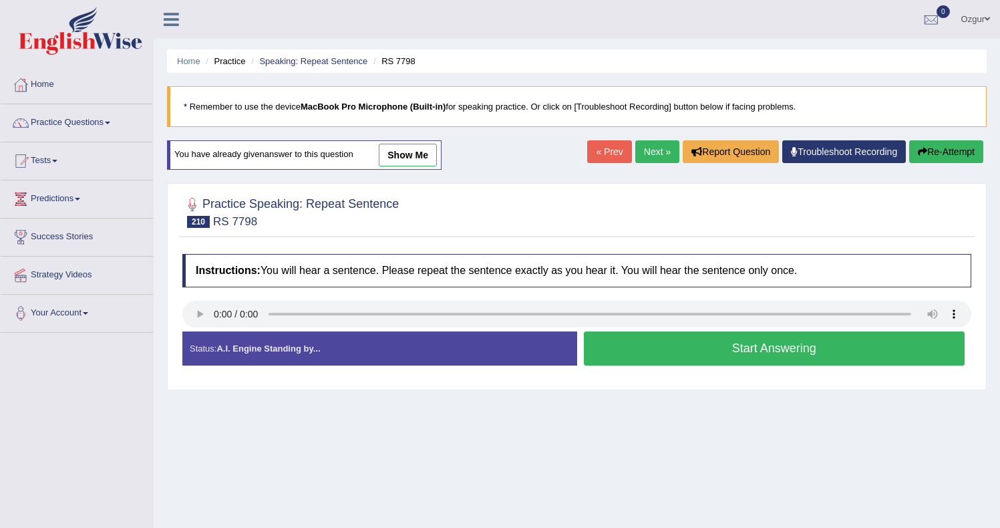
click at [703, 352] on button "Start Answering" at bounding box center [774, 348] width 381 height 34
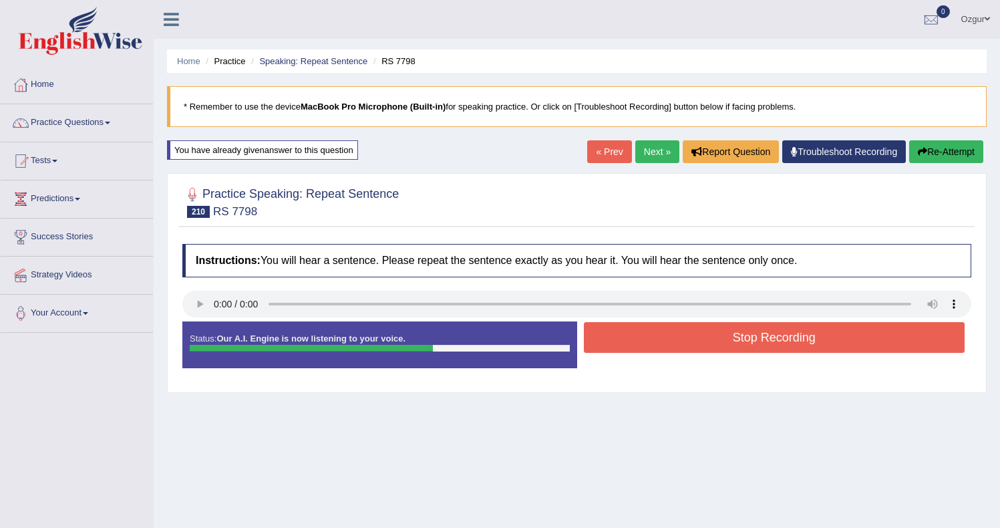
click at [626, 337] on button "Stop Recording" at bounding box center [774, 337] width 381 height 31
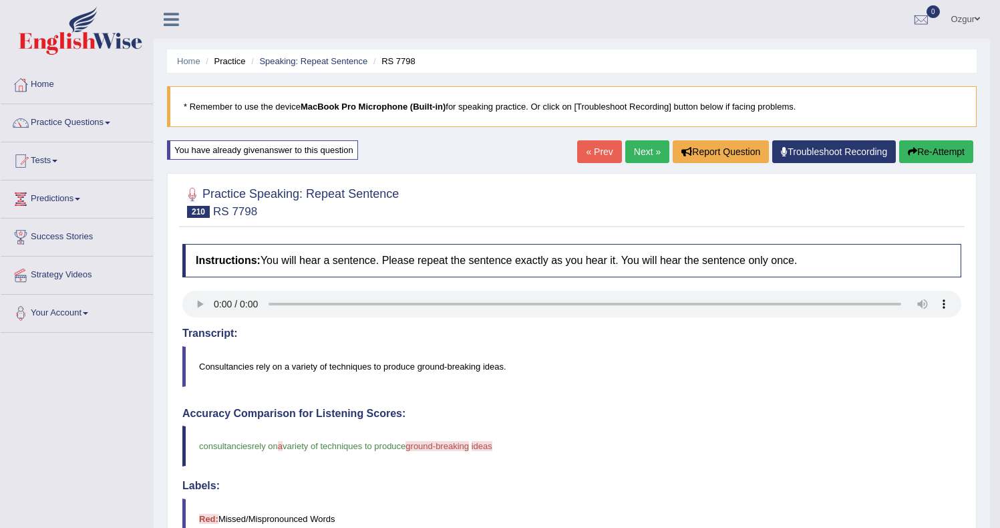
click at [941, 140] on div "Home Practice Speaking: Repeat Sentence RS 7798 * Remember to use the device Ma…" at bounding box center [572, 438] width 836 height 876
click at [938, 142] on button "Re-Attempt" at bounding box center [936, 151] width 74 height 23
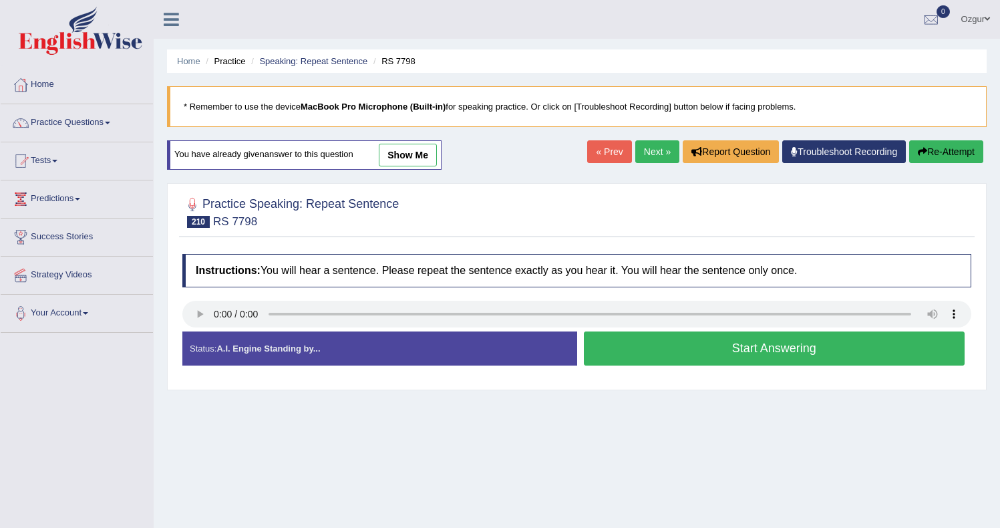
click at [689, 342] on button "Start Answering" at bounding box center [774, 348] width 381 height 34
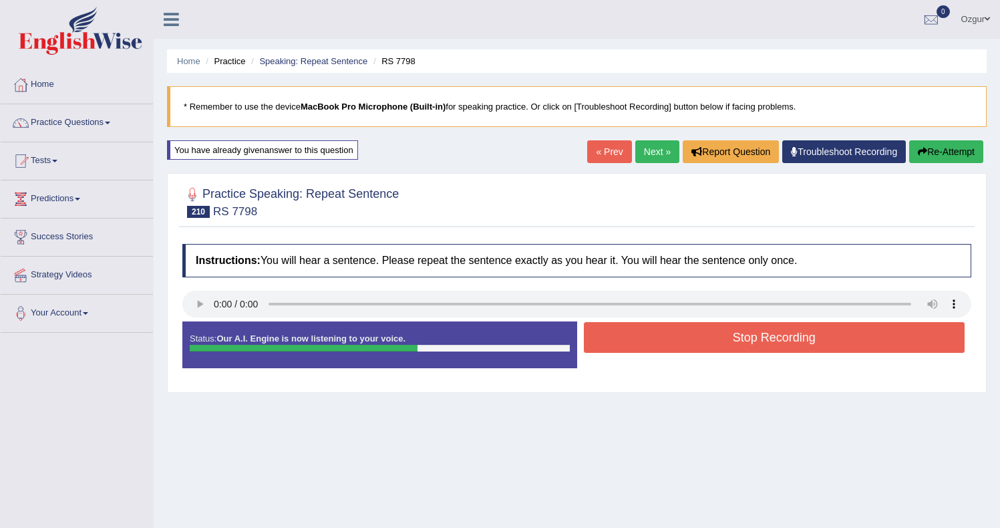
click at [629, 340] on button "Stop Recording" at bounding box center [774, 337] width 381 height 31
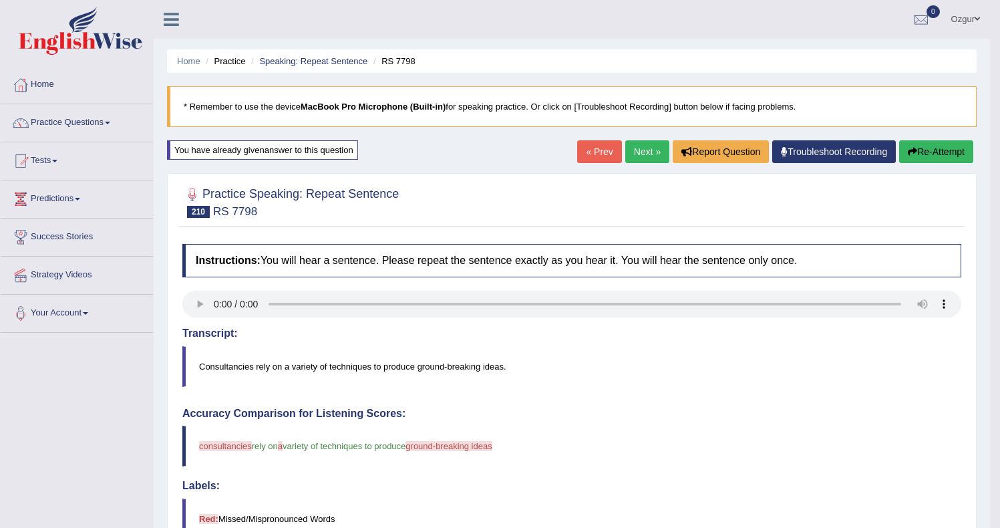
click at [913, 150] on button "Re-Attempt" at bounding box center [936, 151] width 74 height 23
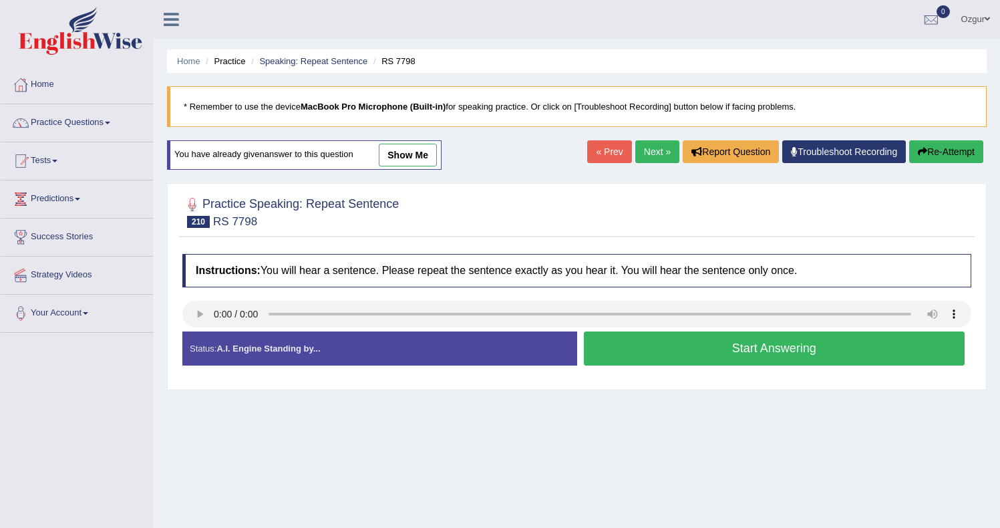
click at [735, 353] on button "Start Answering" at bounding box center [774, 348] width 381 height 34
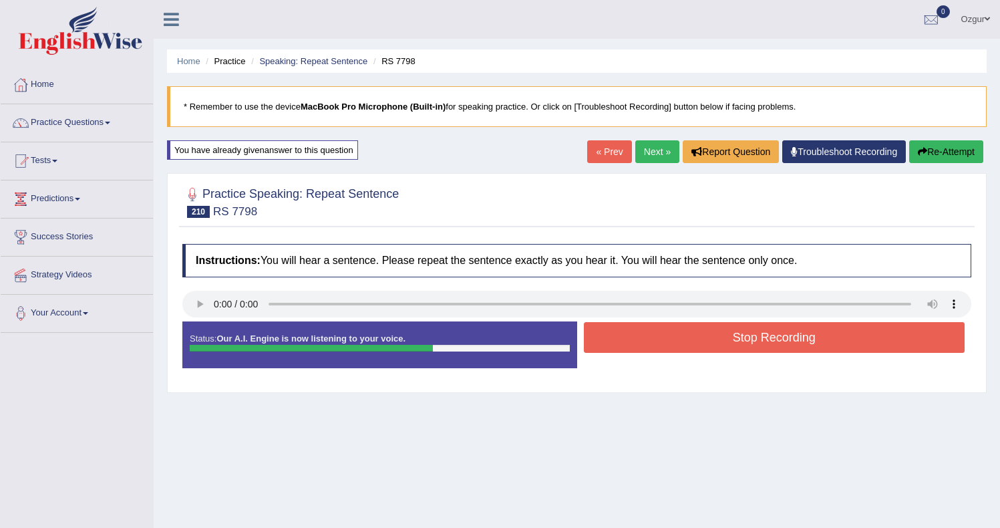
click at [653, 340] on button "Stop Recording" at bounding box center [774, 337] width 381 height 31
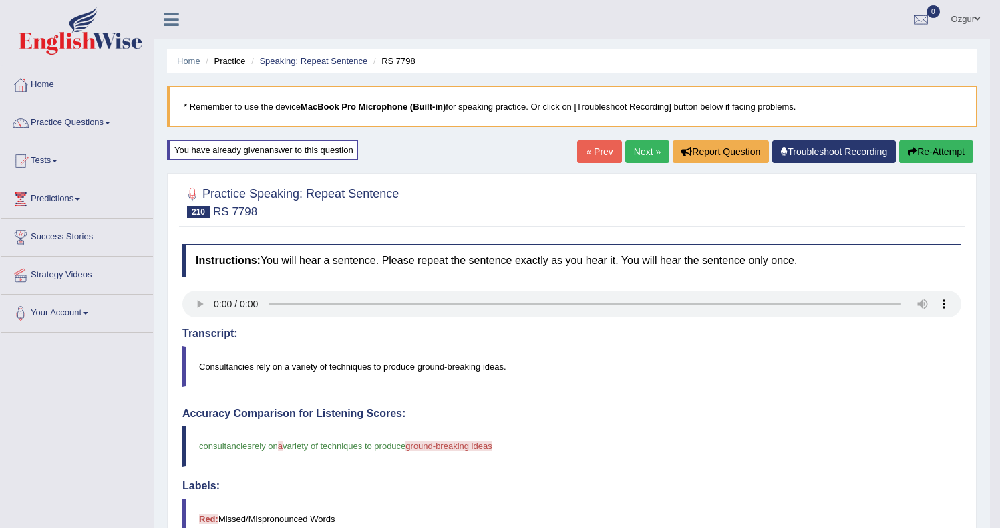
click at [959, 155] on button "Re-Attempt" at bounding box center [936, 151] width 74 height 23
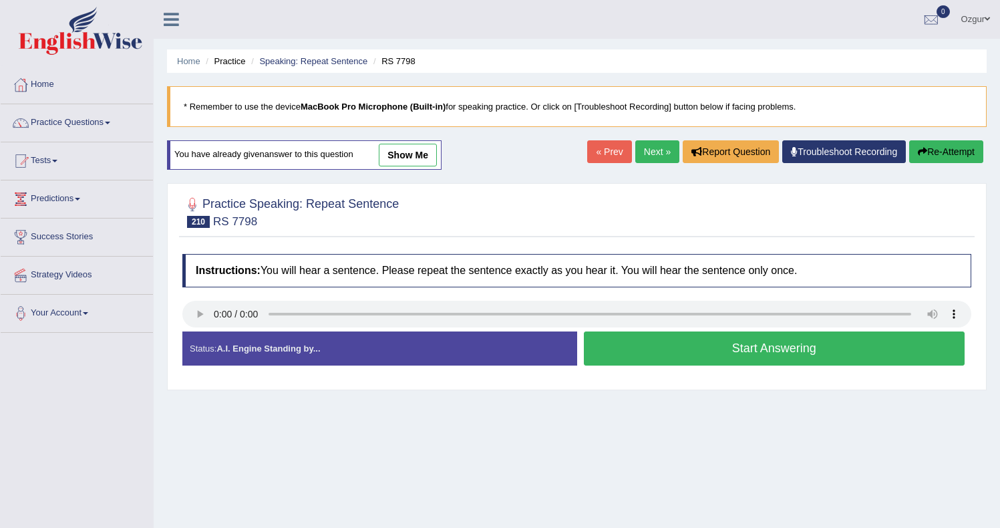
click at [644, 347] on button "Start Answering" at bounding box center [774, 348] width 381 height 34
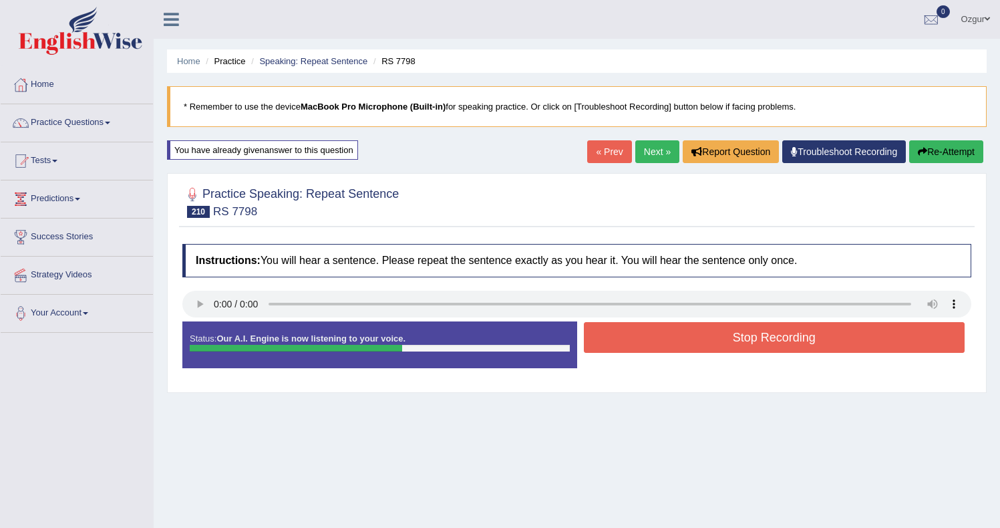
click at [620, 343] on button "Stop Recording" at bounding box center [774, 337] width 381 height 31
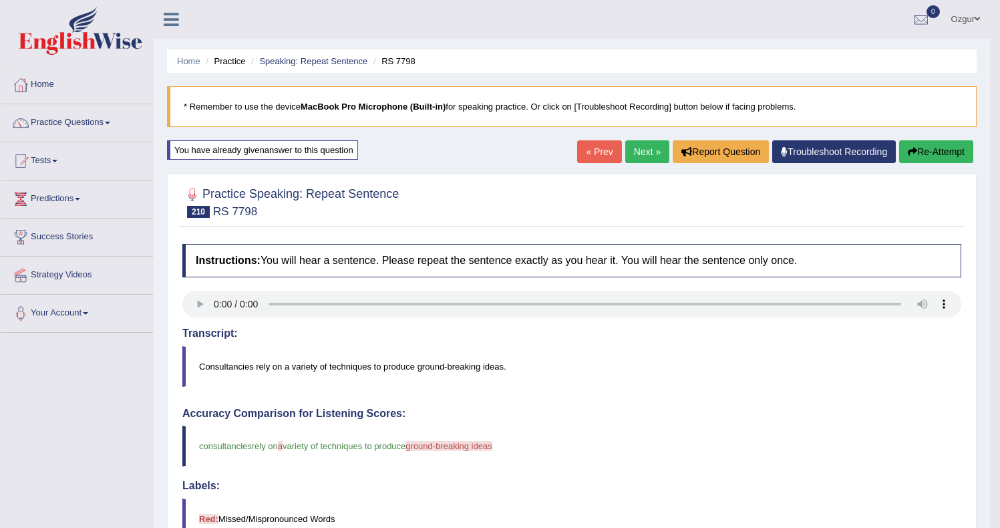
click at [946, 152] on button "Re-Attempt" at bounding box center [936, 151] width 74 height 23
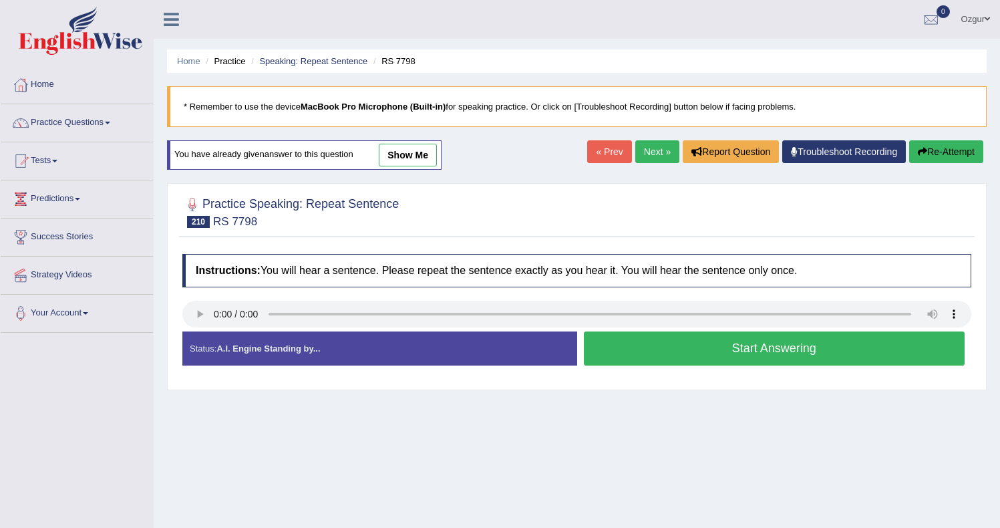
click at [683, 345] on button "Start Answering" at bounding box center [774, 348] width 381 height 34
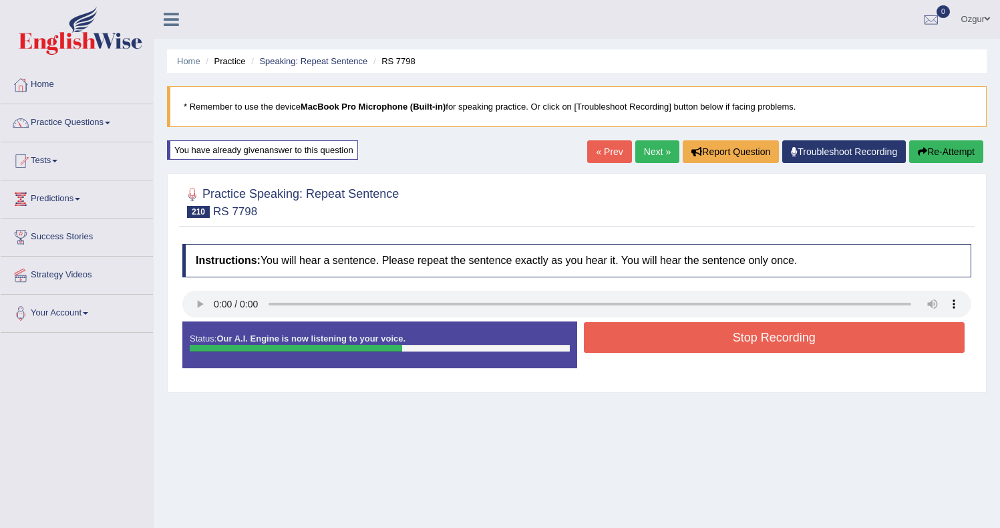
click at [634, 335] on button "Stop Recording" at bounding box center [774, 337] width 381 height 31
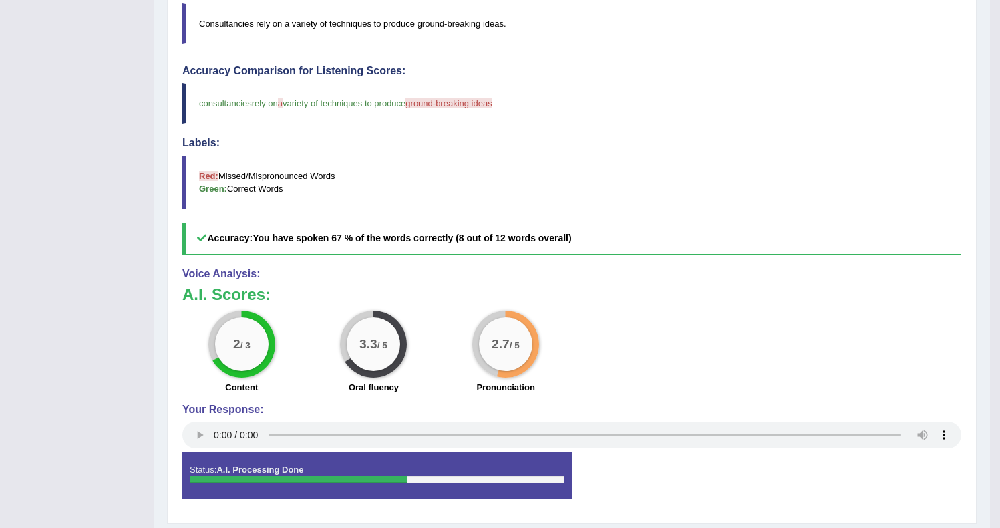
scroll to position [93, 0]
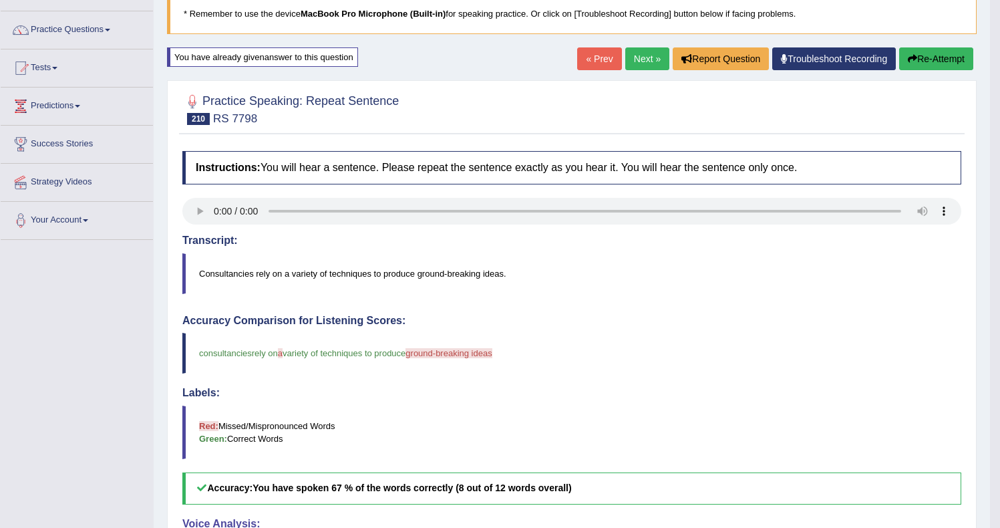
click at [928, 50] on button "Re-Attempt" at bounding box center [936, 58] width 74 height 23
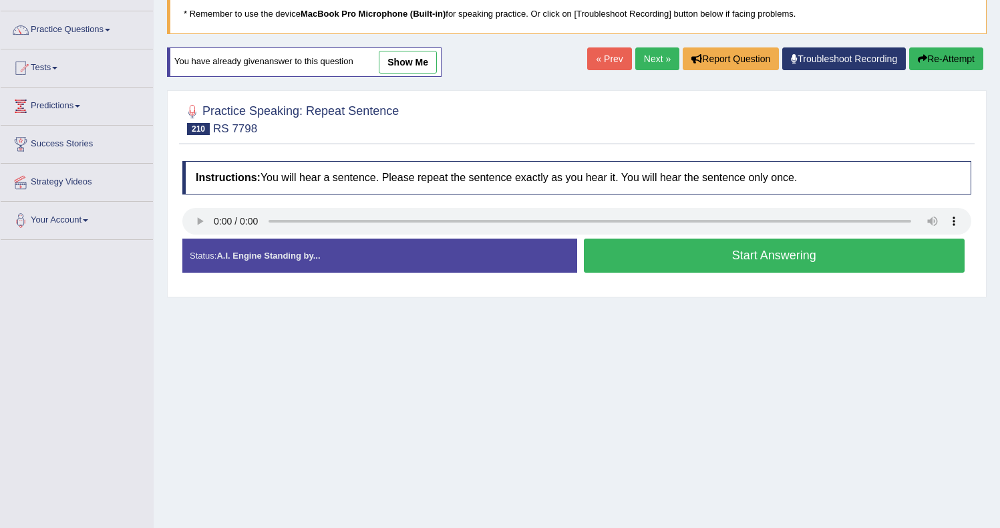
click at [651, 264] on button "Start Answering" at bounding box center [774, 255] width 381 height 34
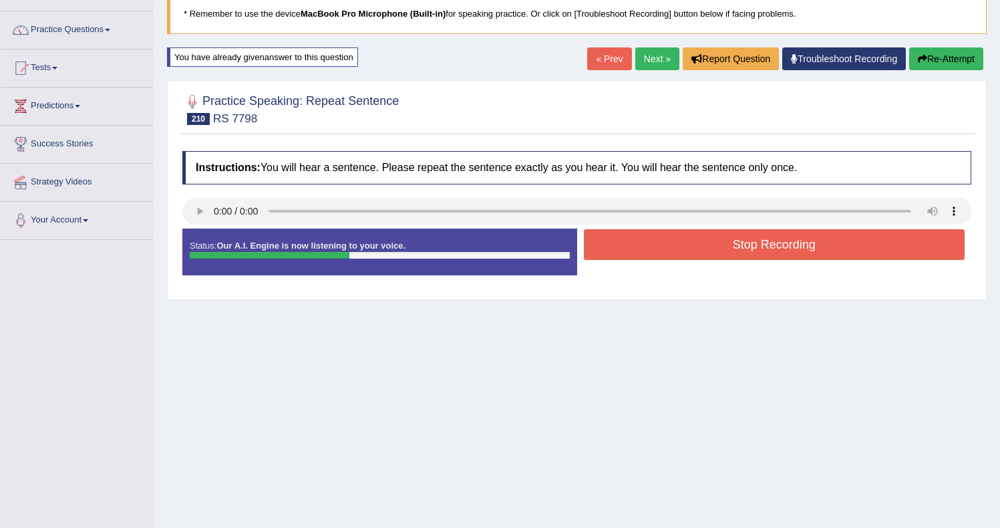
click at [698, 248] on button "Stop Recording" at bounding box center [774, 244] width 381 height 31
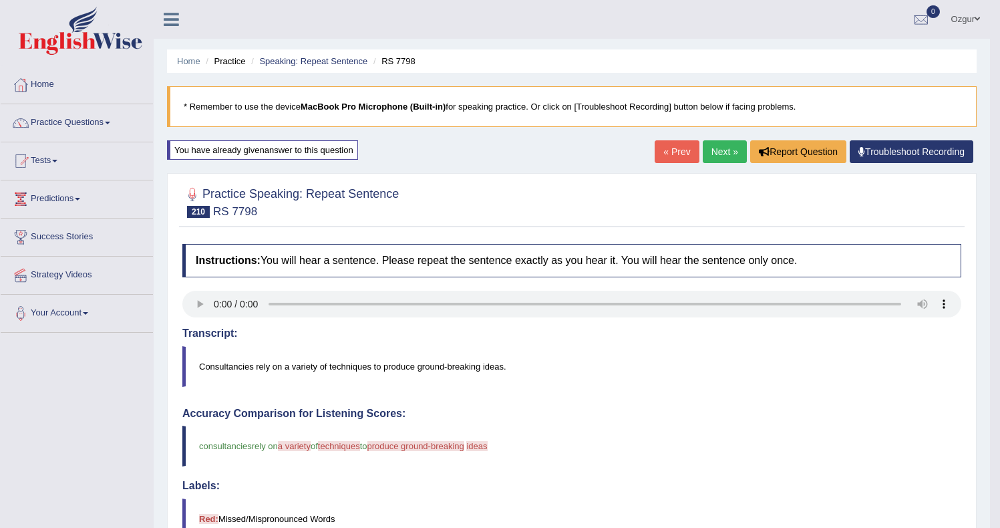
click at [731, 156] on link "Next »" at bounding box center [725, 151] width 44 height 23
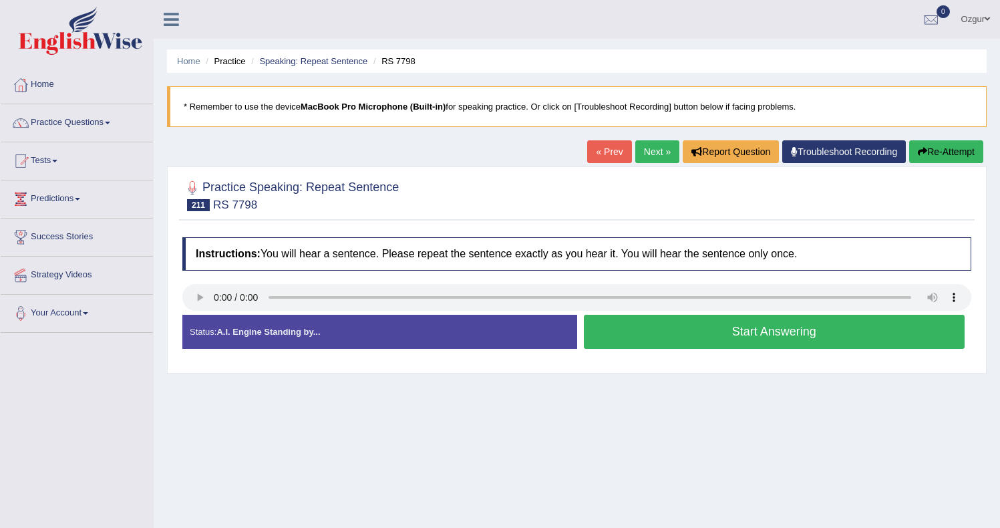
click at [601, 153] on link "« Prev" at bounding box center [609, 151] width 44 height 23
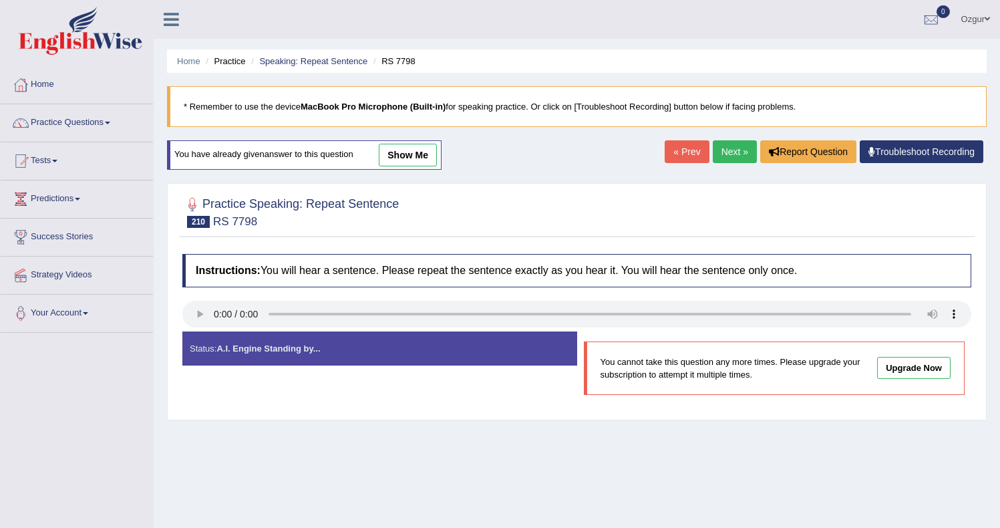
click at [733, 154] on link "Next »" at bounding box center [735, 151] width 44 height 23
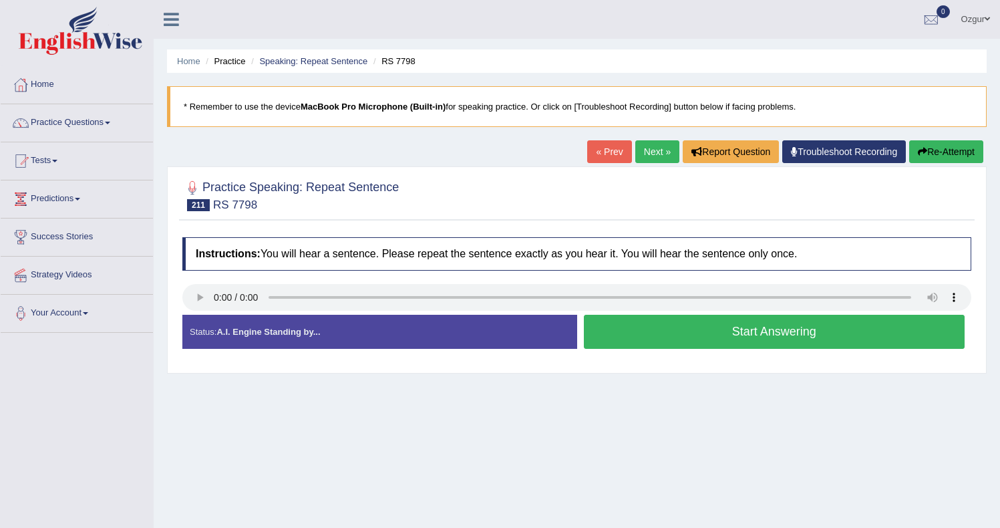
click at [661, 325] on button "Start Answering" at bounding box center [774, 332] width 381 height 34
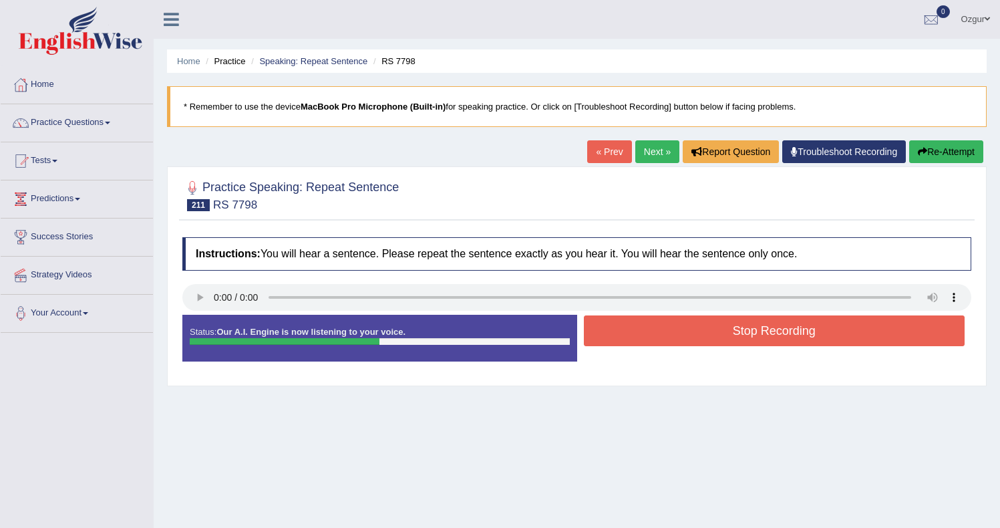
click at [655, 331] on button "Stop Recording" at bounding box center [774, 330] width 381 height 31
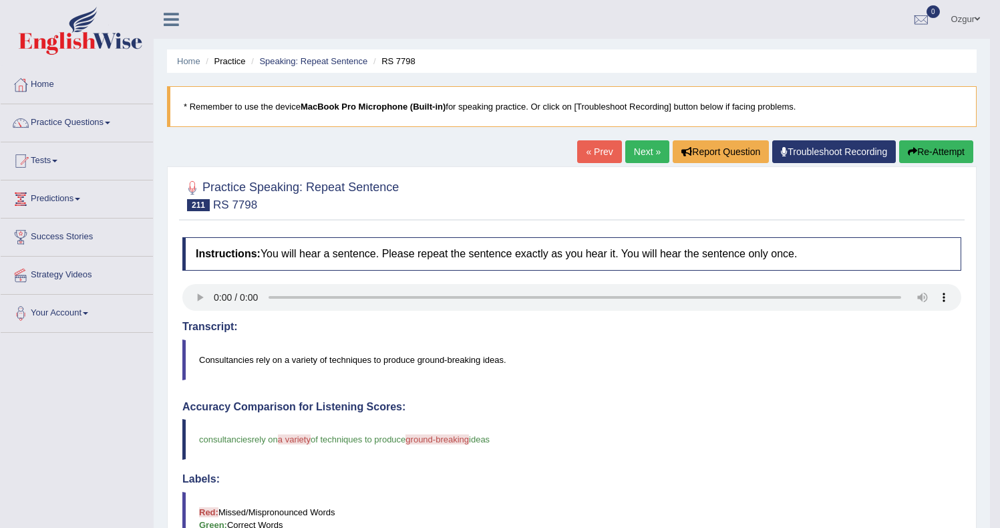
click at [633, 146] on link "Next »" at bounding box center [647, 151] width 44 height 23
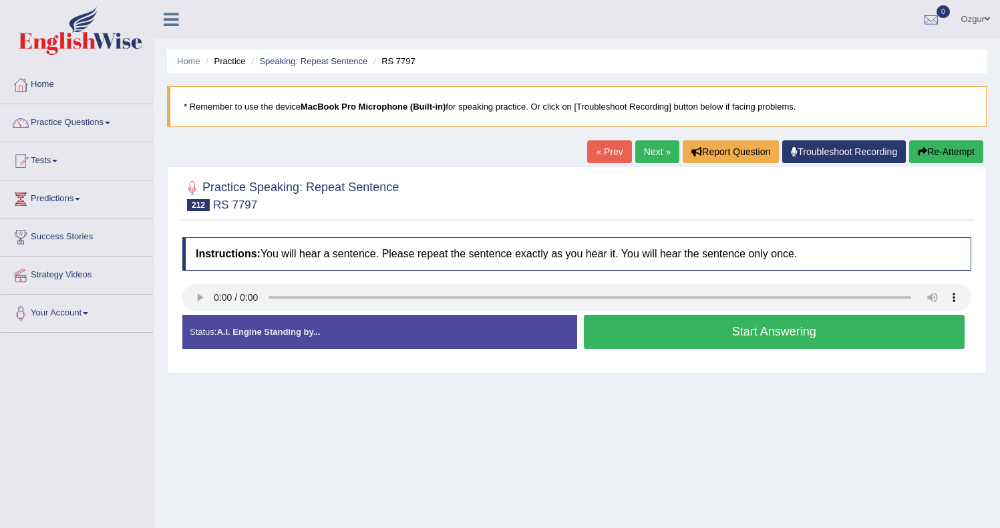
click at [661, 335] on button "Start Answering" at bounding box center [774, 332] width 381 height 34
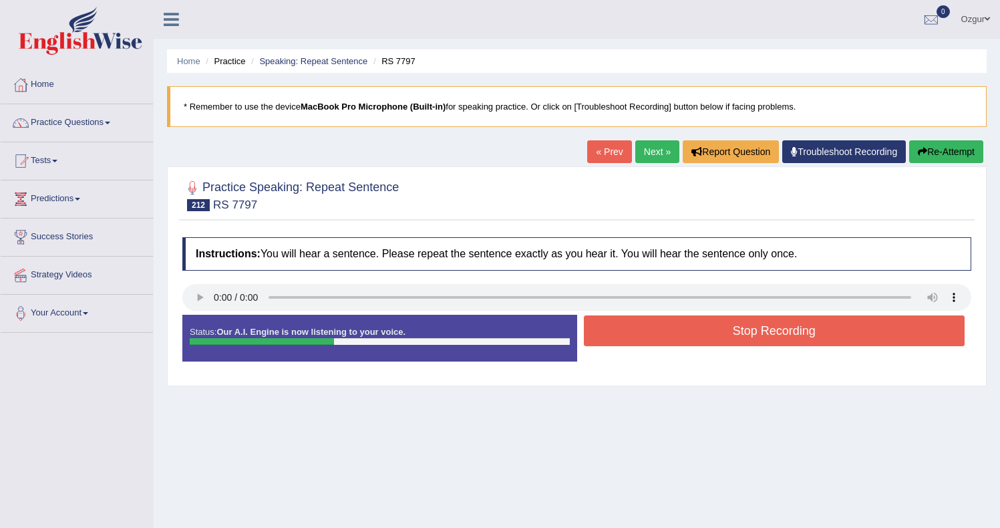
click at [624, 329] on button "Stop Recording" at bounding box center [774, 330] width 381 height 31
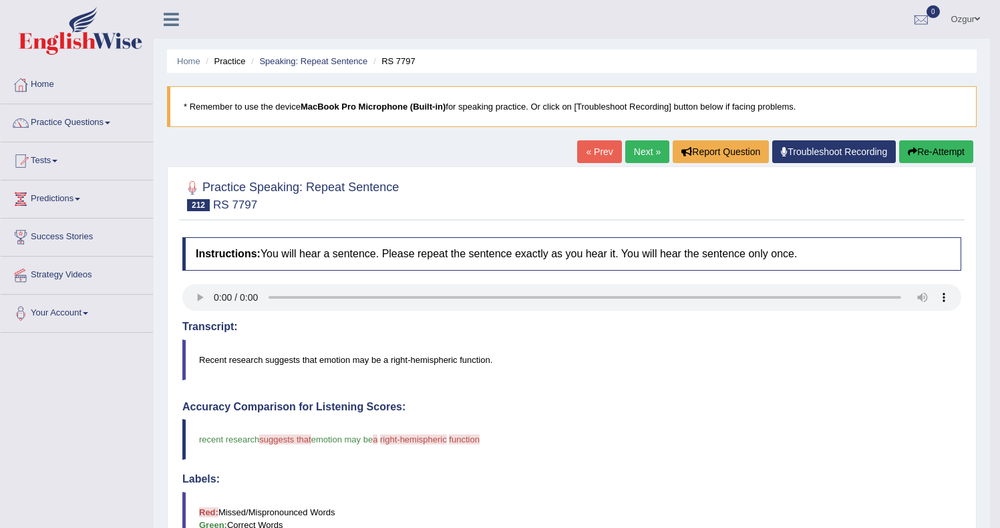
click at [947, 146] on button "Re-Attempt" at bounding box center [936, 151] width 74 height 23
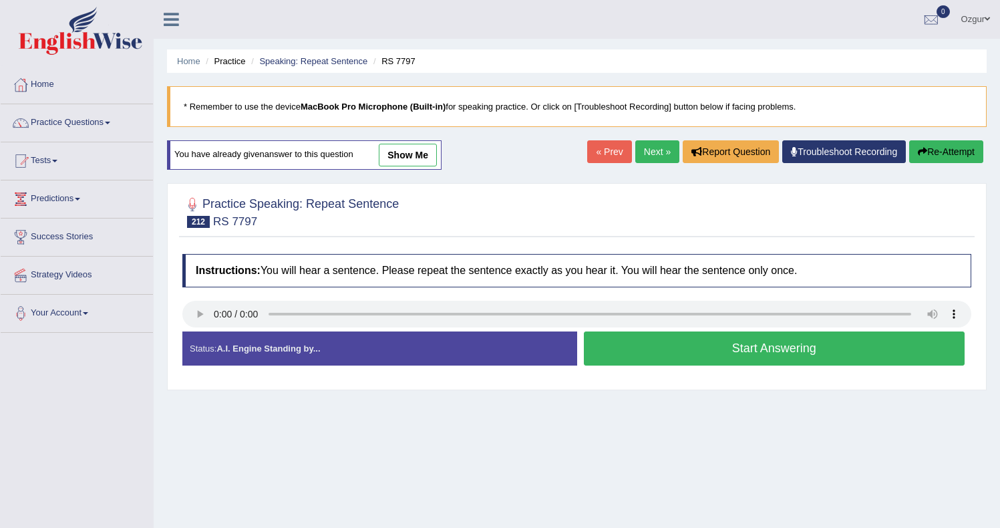
click at [683, 347] on button "Start Answering" at bounding box center [774, 348] width 381 height 34
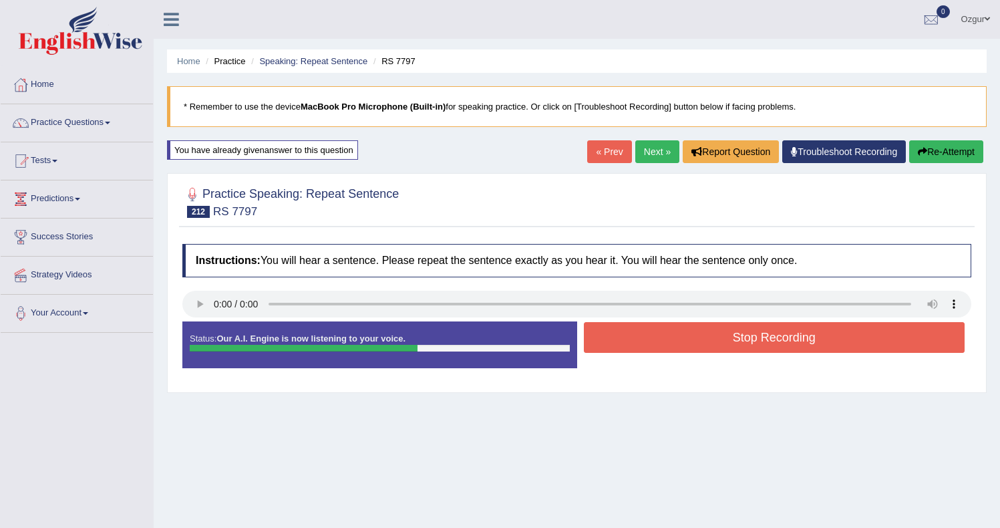
click at [644, 335] on button "Stop Recording" at bounding box center [774, 337] width 381 height 31
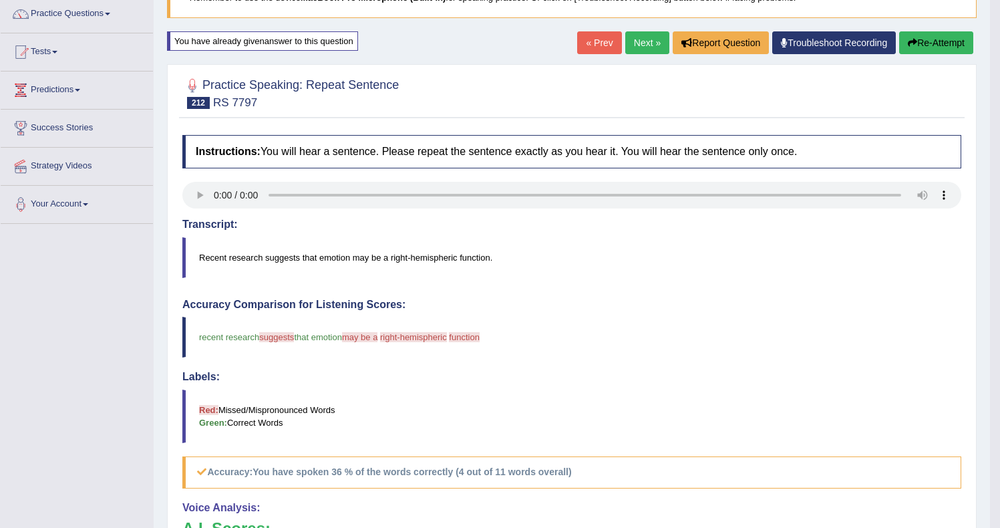
scroll to position [7, 0]
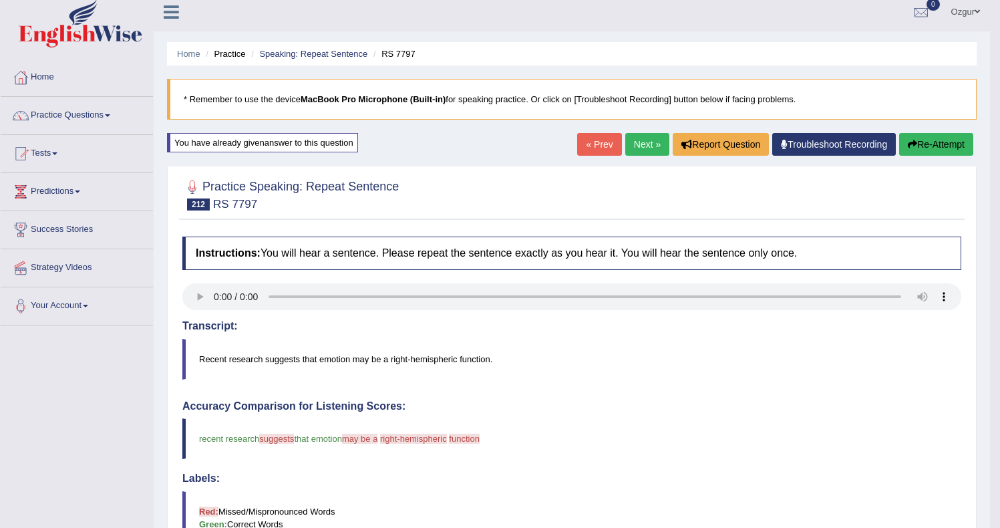
click at [932, 145] on button "Re-Attempt" at bounding box center [936, 144] width 74 height 23
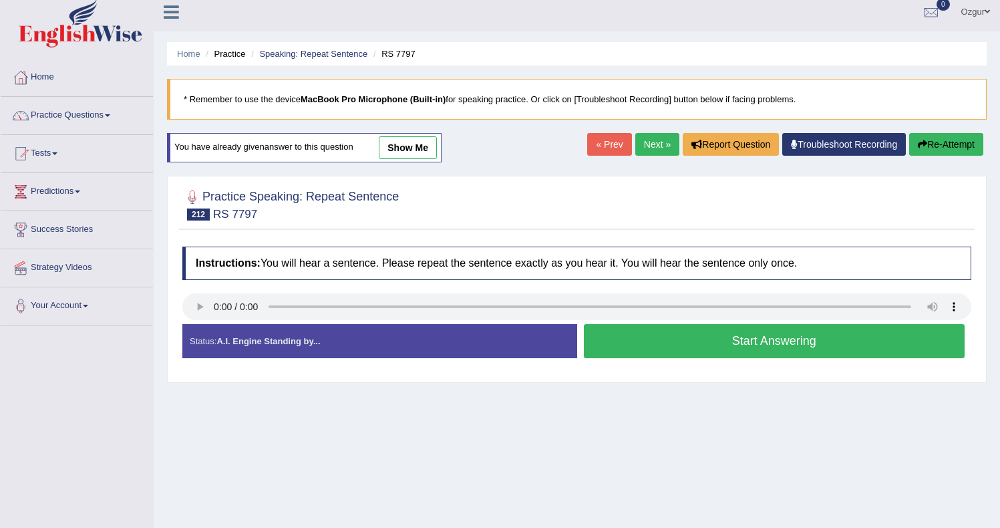
click at [670, 341] on button "Start Answering" at bounding box center [774, 341] width 381 height 34
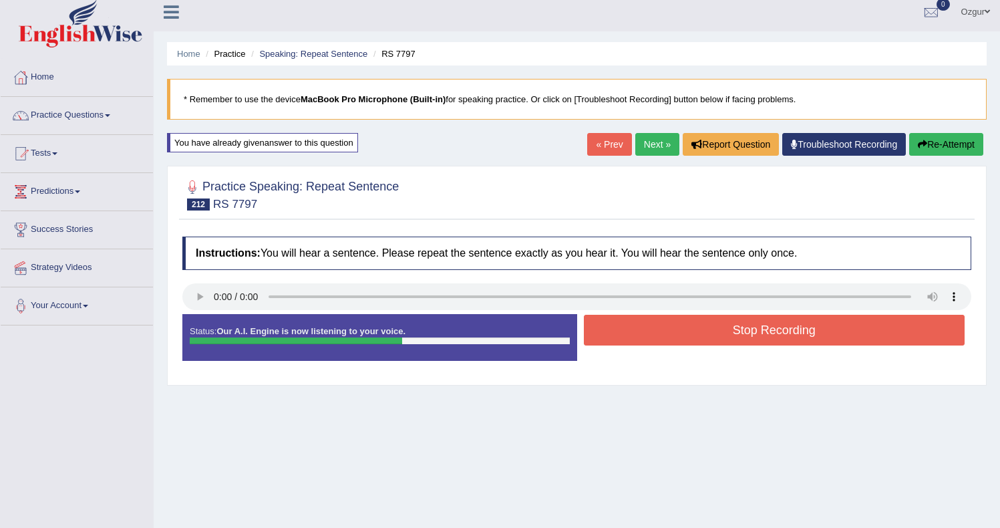
click at [749, 327] on button "Stop Recording" at bounding box center [774, 330] width 381 height 31
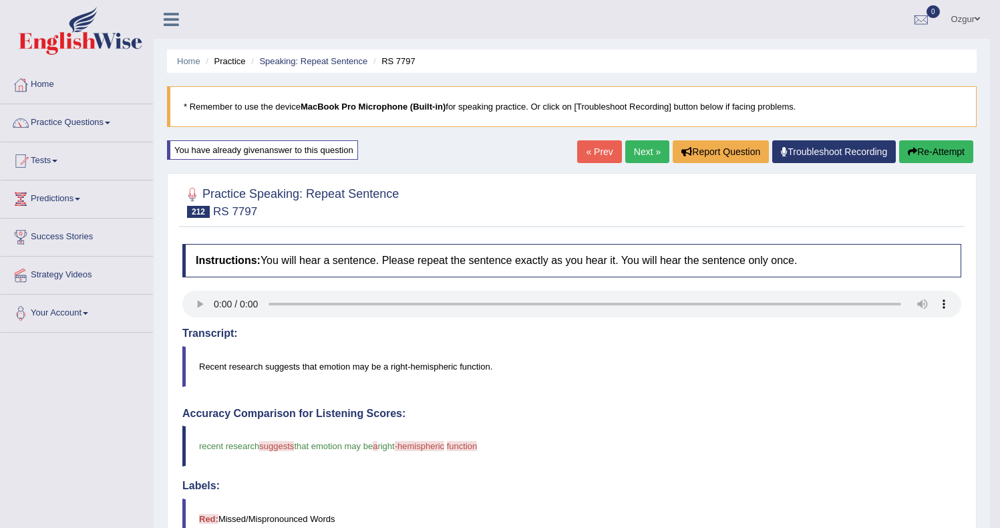
click at [959, 148] on button "Re-Attempt" at bounding box center [936, 151] width 74 height 23
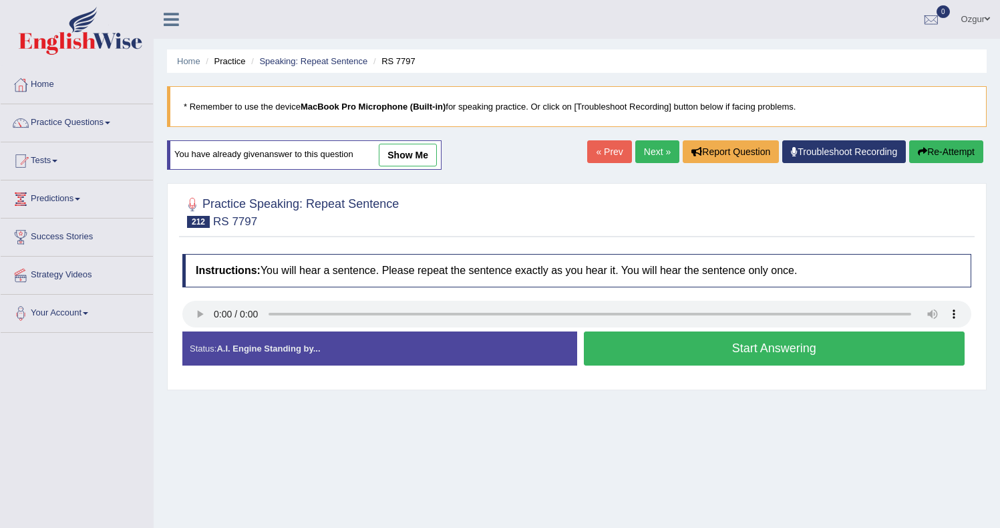
click at [705, 338] on button "Start Answering" at bounding box center [774, 348] width 381 height 34
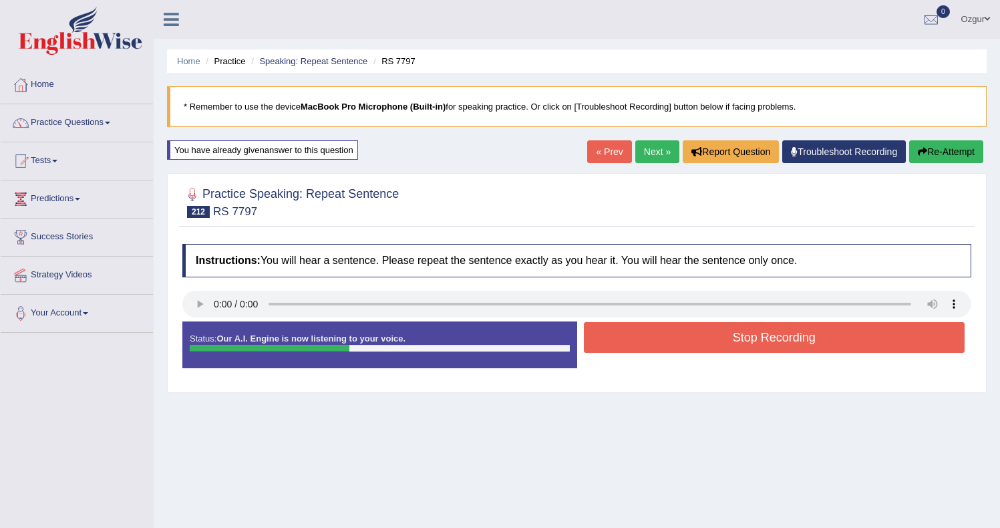
click at [699, 337] on button "Stop Recording" at bounding box center [774, 337] width 381 height 31
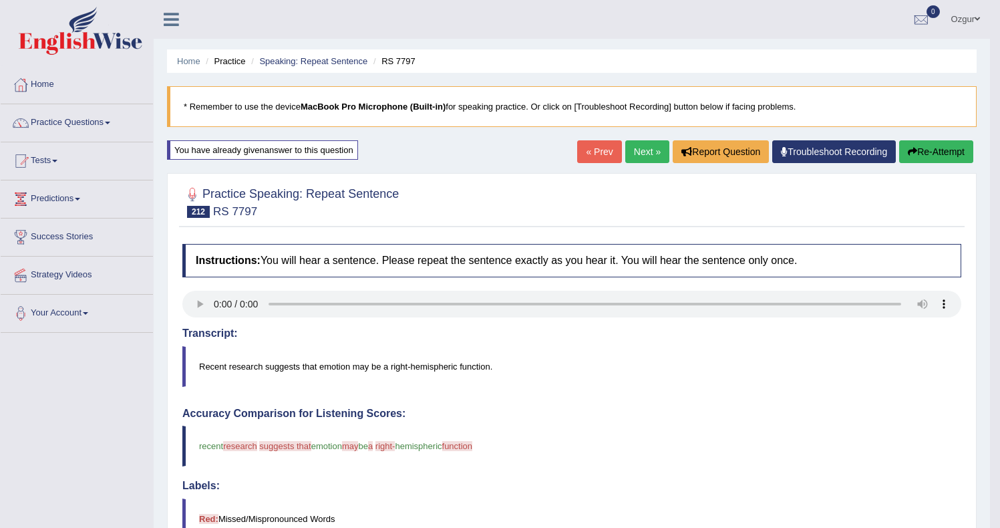
drag, startPoint x: 926, startPoint y: 156, endPoint x: 916, endPoint y: 163, distance: 12.0
click at [926, 156] on button "Re-Attempt" at bounding box center [936, 151] width 74 height 23
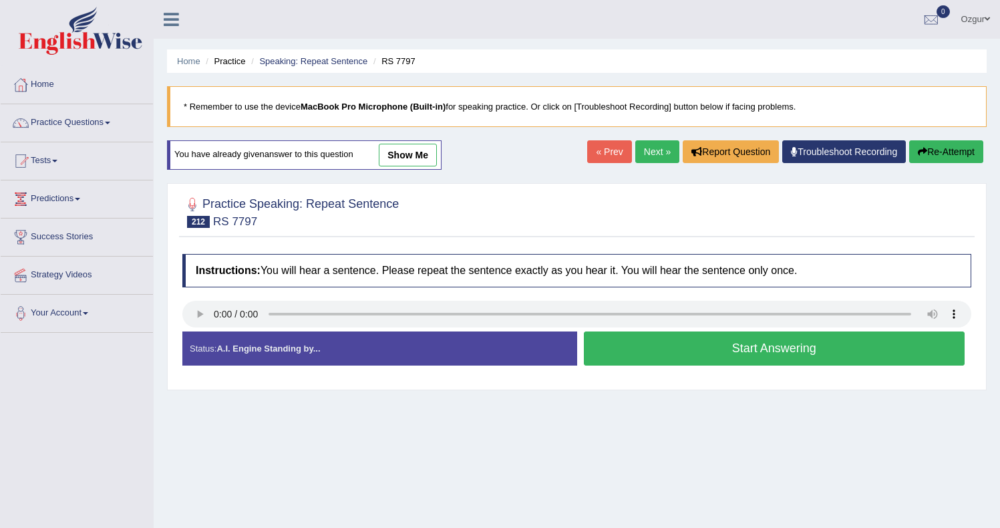
click at [651, 343] on button "Start Answering" at bounding box center [774, 348] width 381 height 34
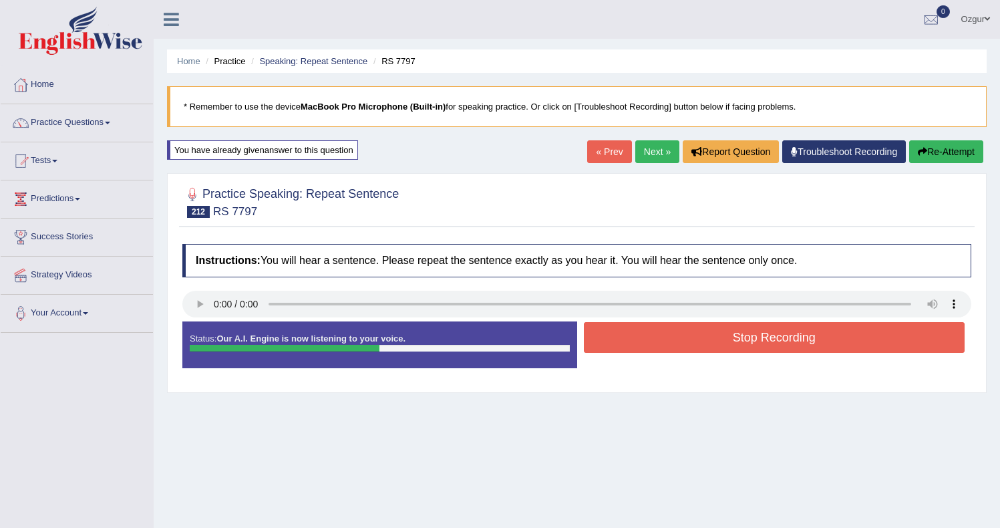
click at [688, 341] on button "Stop Recording" at bounding box center [774, 337] width 381 height 31
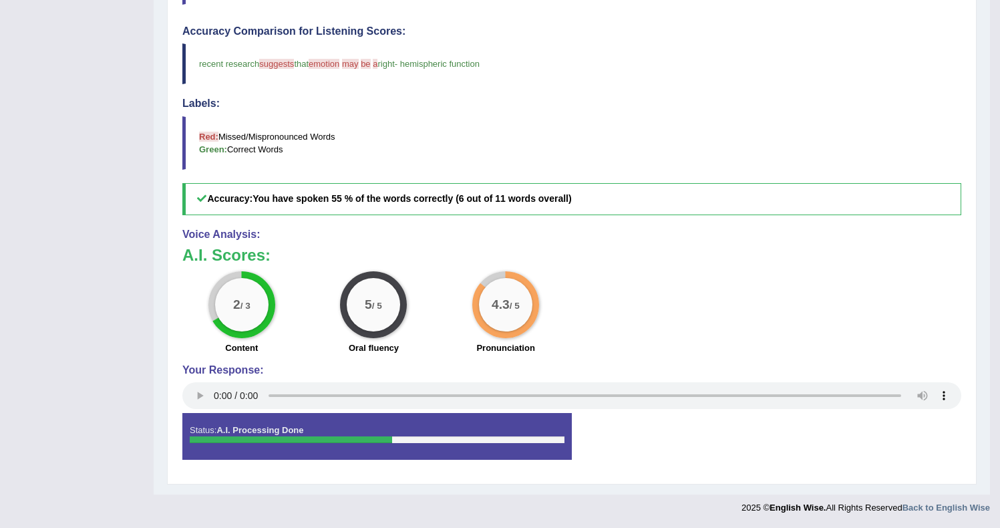
scroll to position [79, 0]
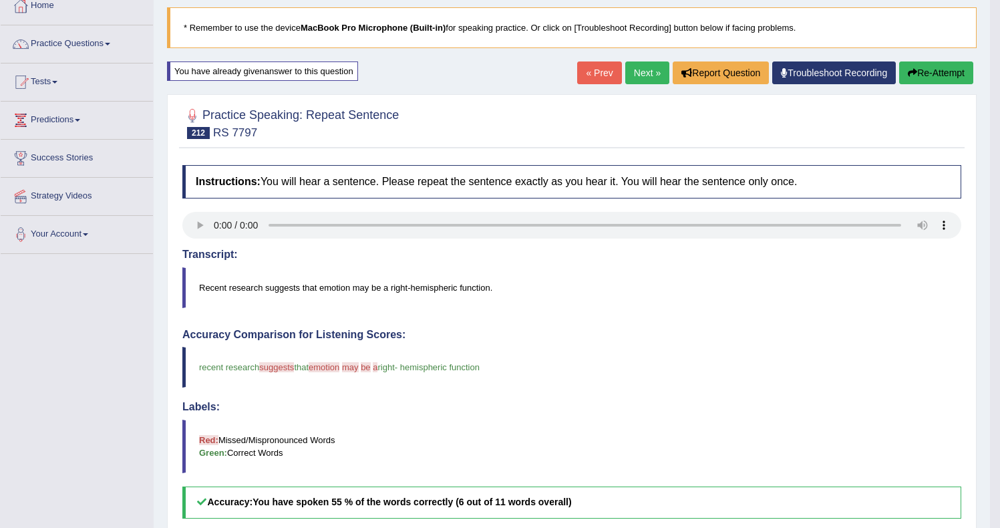
click at [965, 72] on button "Re-Attempt" at bounding box center [936, 72] width 74 height 23
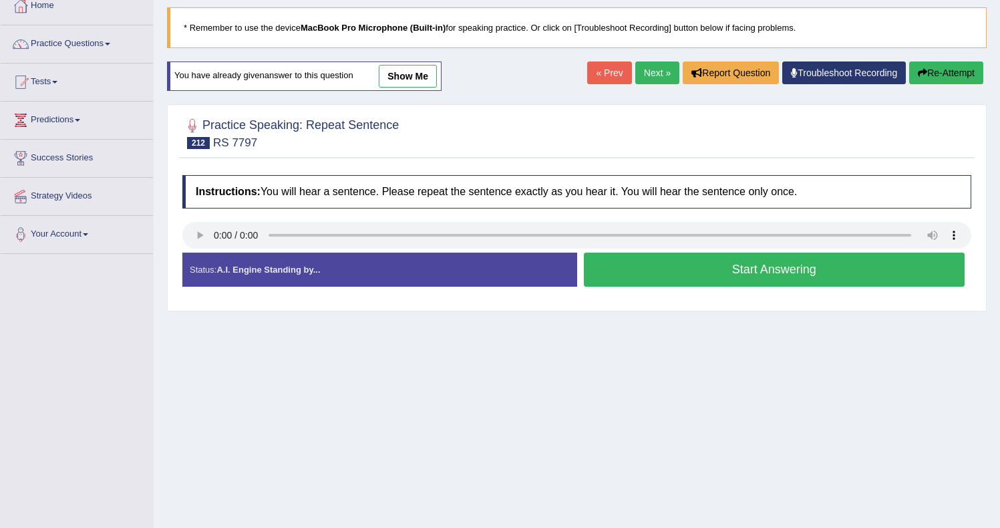
click at [627, 271] on button "Start Answering" at bounding box center [774, 269] width 381 height 34
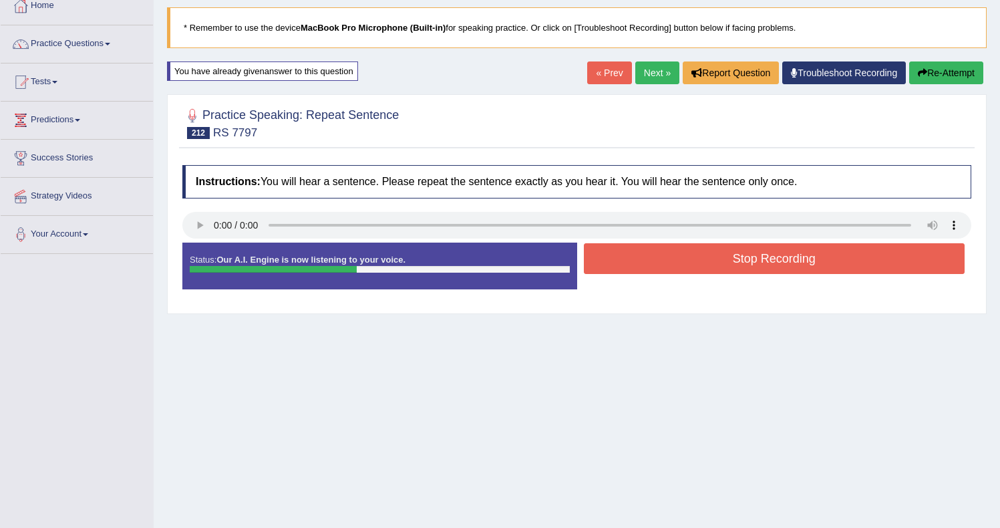
click at [626, 260] on button "Stop Recording" at bounding box center [774, 258] width 381 height 31
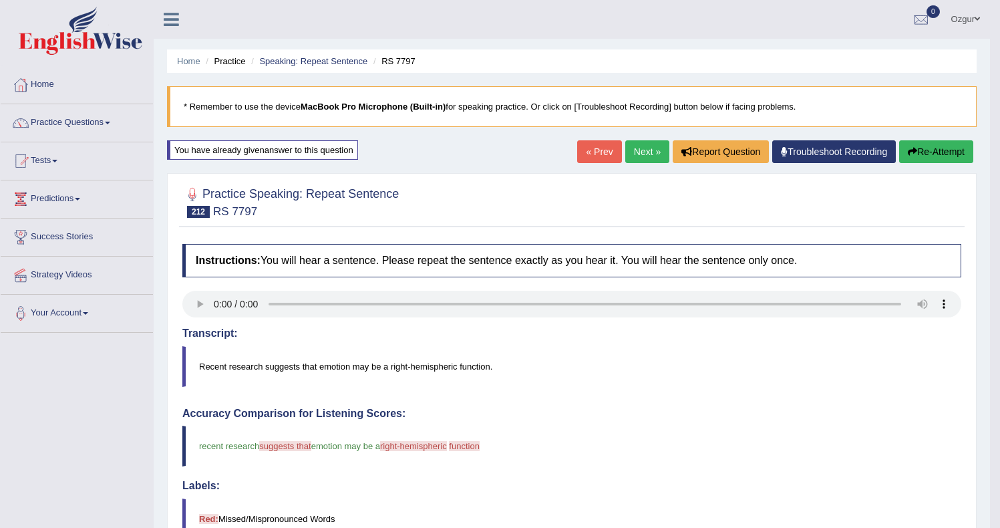
click at [645, 157] on link "Next »" at bounding box center [647, 151] width 44 height 23
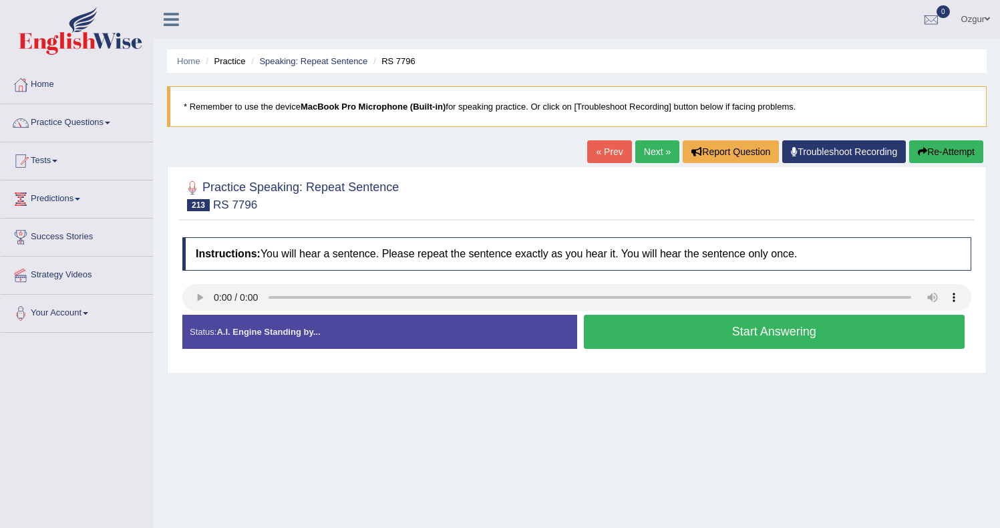
click at [649, 333] on button "Start Answering" at bounding box center [774, 332] width 381 height 34
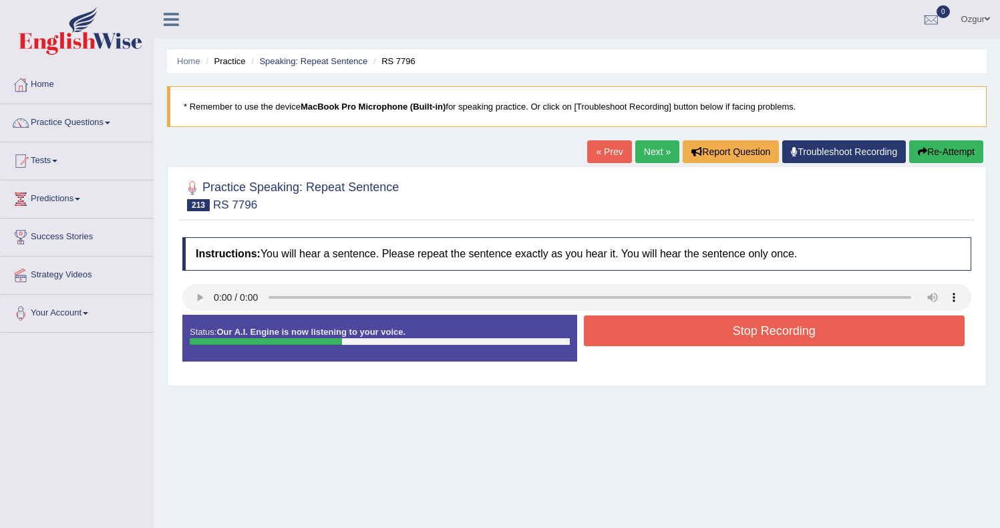
click at [654, 329] on button "Stop Recording" at bounding box center [774, 330] width 381 height 31
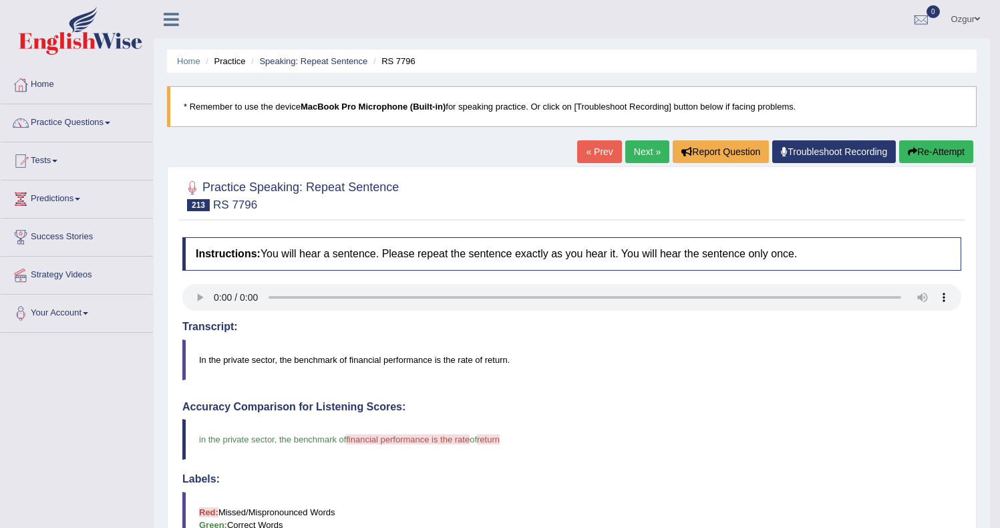
click at [932, 141] on button "Re-Attempt" at bounding box center [936, 151] width 74 height 23
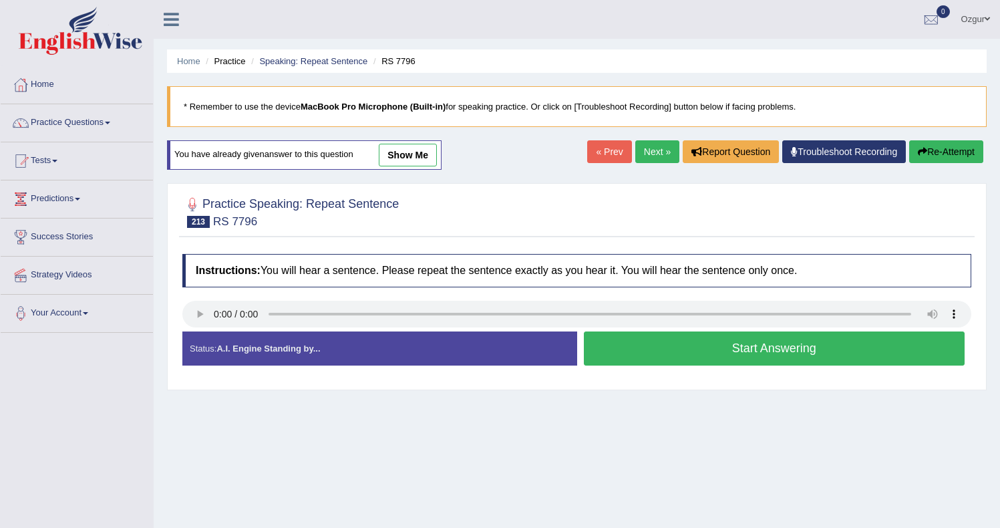
click at [703, 353] on button "Start Answering" at bounding box center [774, 348] width 381 height 34
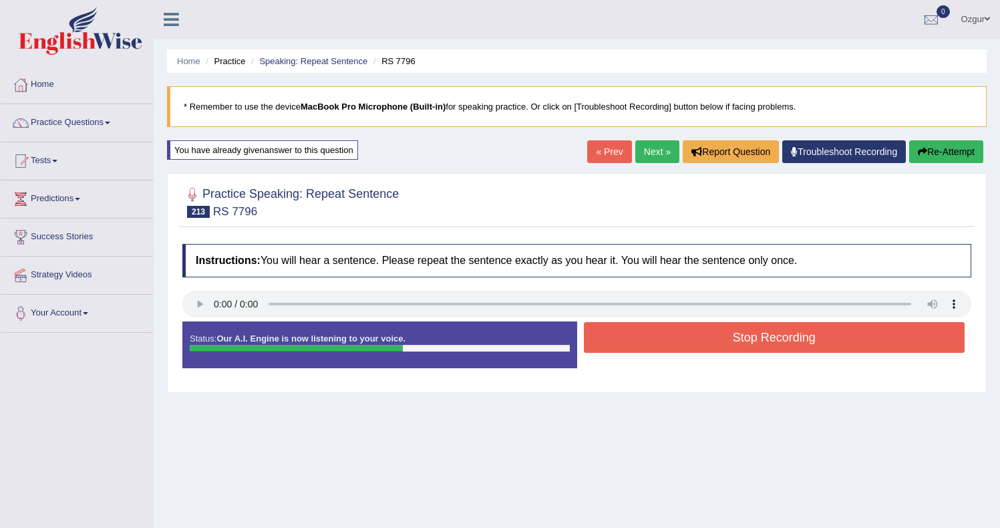
click at [820, 333] on button "Stop Recording" at bounding box center [774, 337] width 381 height 31
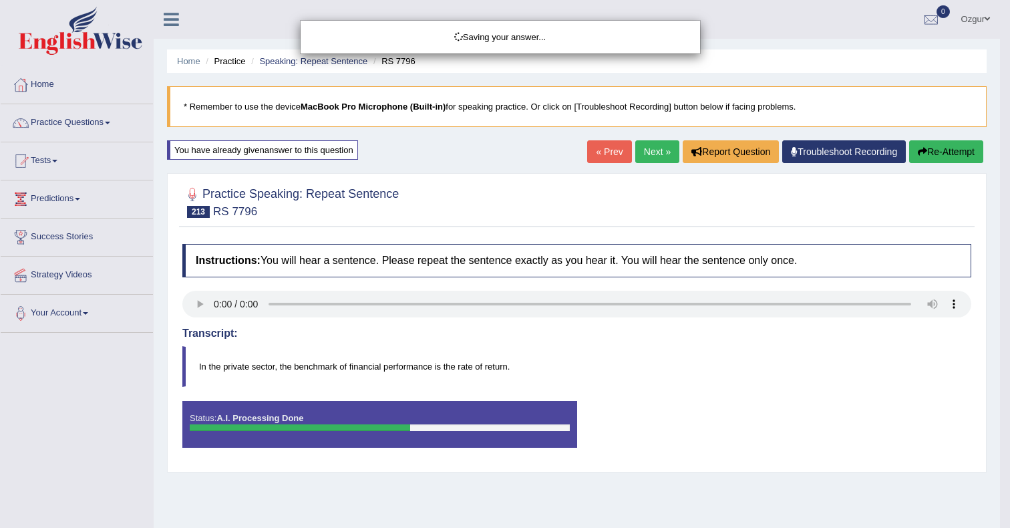
click at [942, 155] on div "Saving your answer..." at bounding box center [505, 264] width 1010 height 528
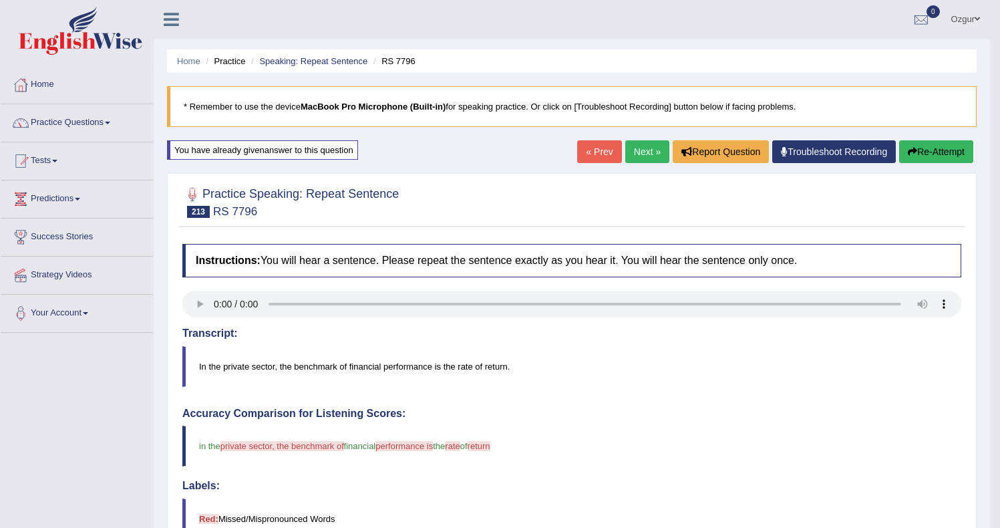
click at [936, 154] on body "Toggle navigation Home Practice Questions Speaking Practice Read Aloud Repeat S…" at bounding box center [500, 264] width 1000 height 528
click at [938, 157] on button "Re-Attempt" at bounding box center [936, 151] width 74 height 23
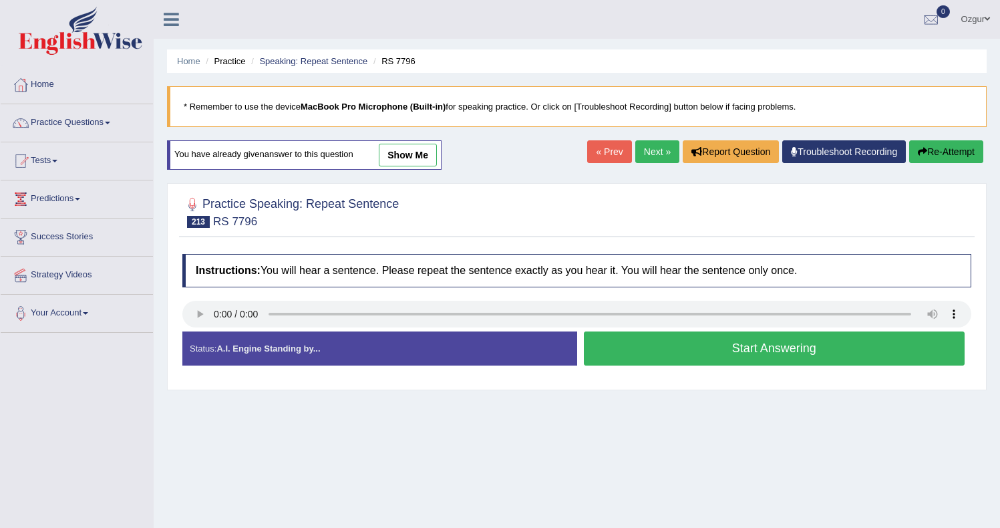
click at [180, 318] on div "Instructions: You will hear a sentence. Please repeat the sentence exactly as y…" at bounding box center [576, 315] width 795 height 136
click at [767, 355] on button "Start Answering" at bounding box center [774, 348] width 381 height 34
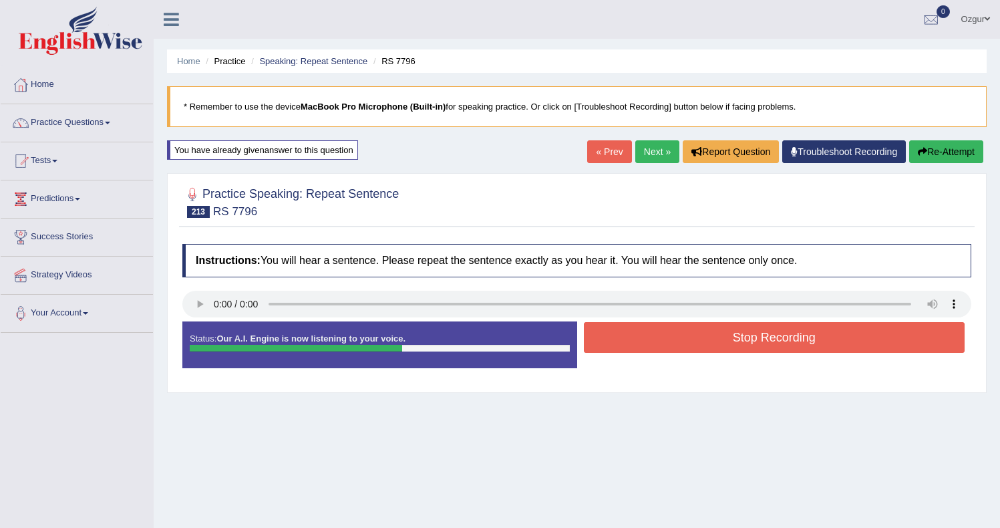
click at [758, 344] on button "Stop Recording" at bounding box center [774, 337] width 381 height 31
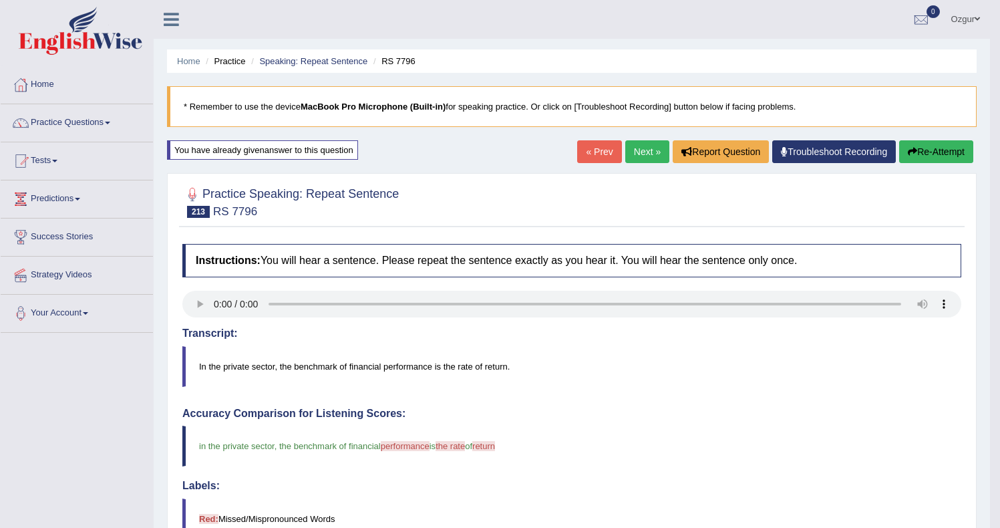
click at [962, 152] on button "Re-Attempt" at bounding box center [936, 151] width 74 height 23
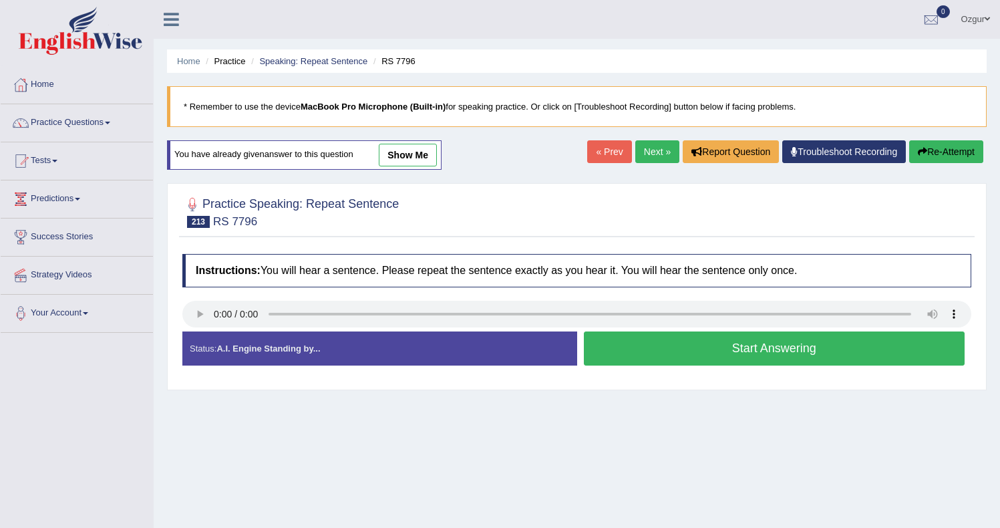
click at [650, 355] on button "Start Answering" at bounding box center [774, 348] width 381 height 34
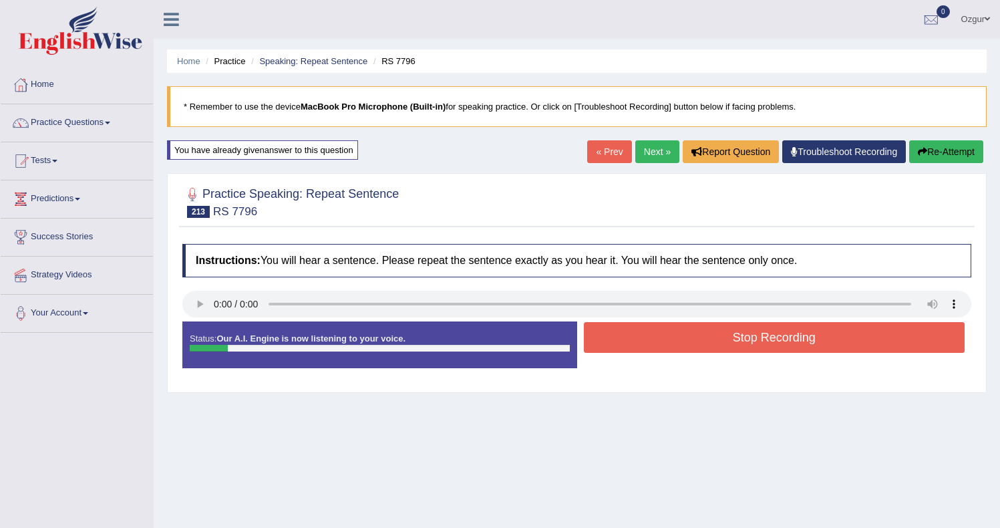
click at [628, 351] on button "Stop Recording" at bounding box center [774, 337] width 381 height 31
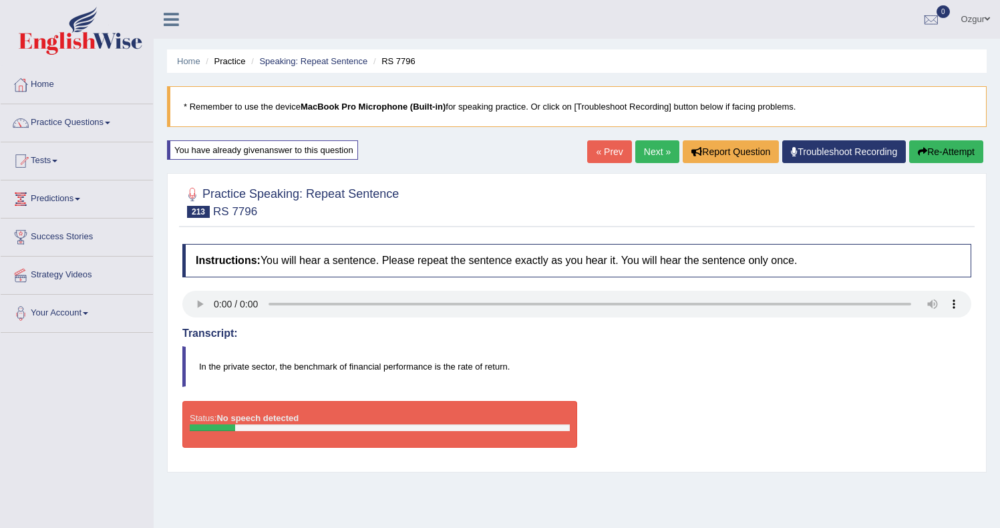
click at [943, 160] on button "Re-Attempt" at bounding box center [946, 151] width 74 height 23
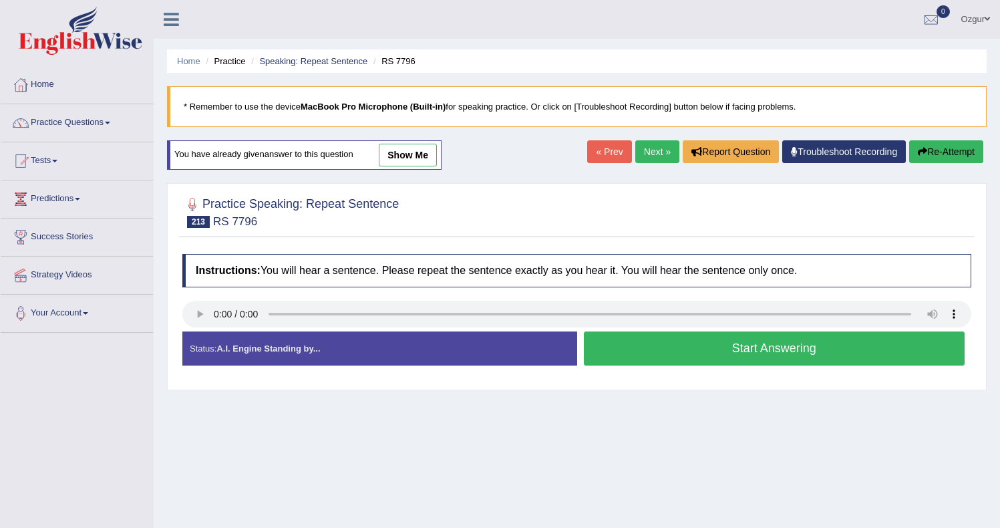
click at [651, 347] on button "Start Answering" at bounding box center [774, 348] width 381 height 34
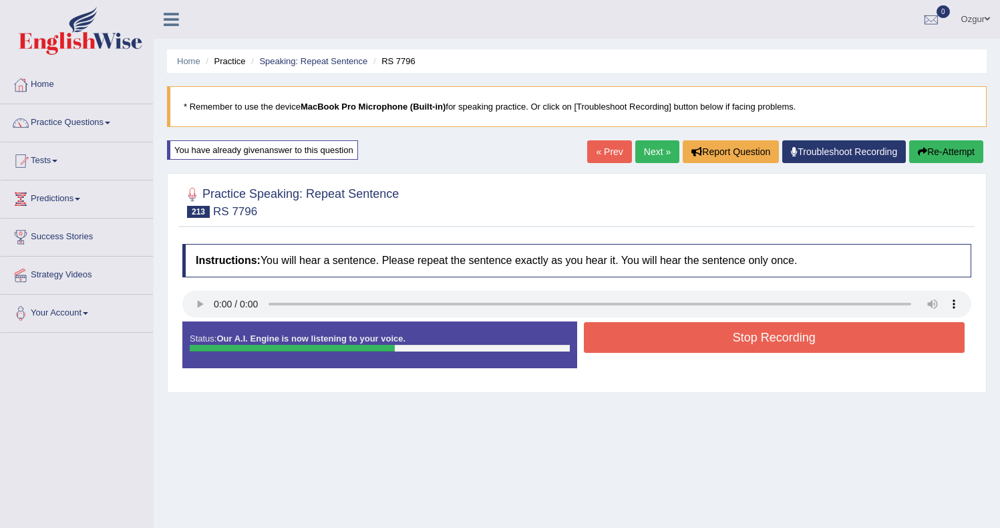
click at [653, 341] on button "Stop Recording" at bounding box center [774, 337] width 381 height 31
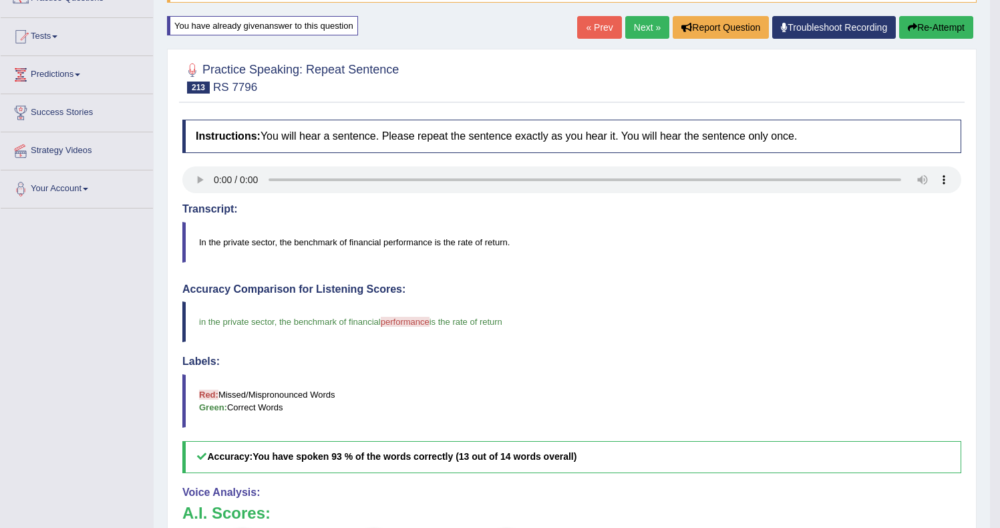
scroll to position [125, 0]
click at [938, 29] on button "Re-Attempt" at bounding box center [936, 26] width 74 height 23
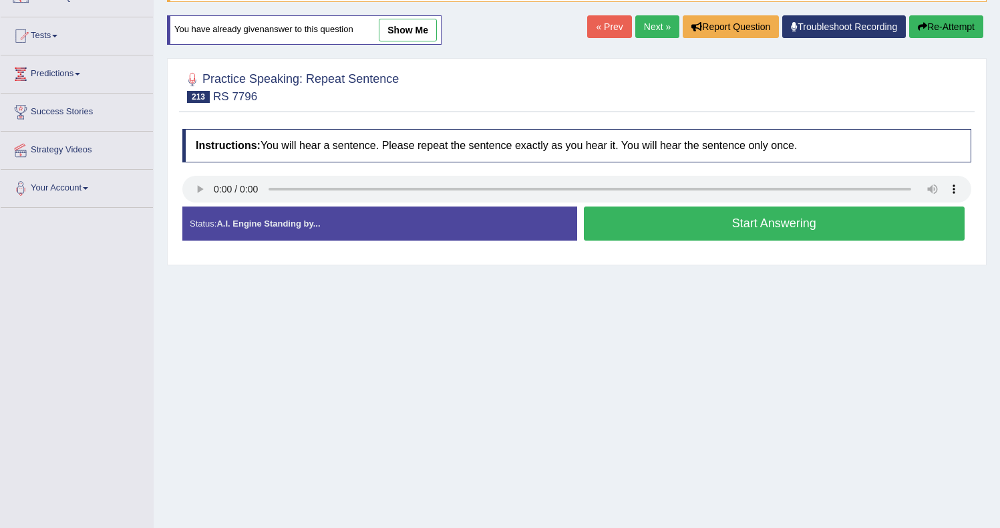
click at [770, 227] on button "Start Answering" at bounding box center [774, 223] width 381 height 34
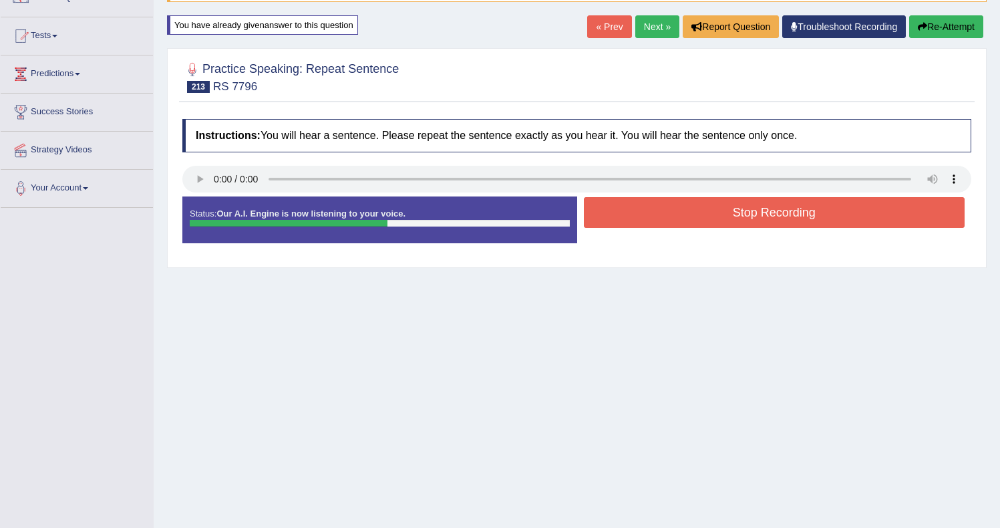
click at [750, 212] on button "Stop Recording" at bounding box center [774, 212] width 381 height 31
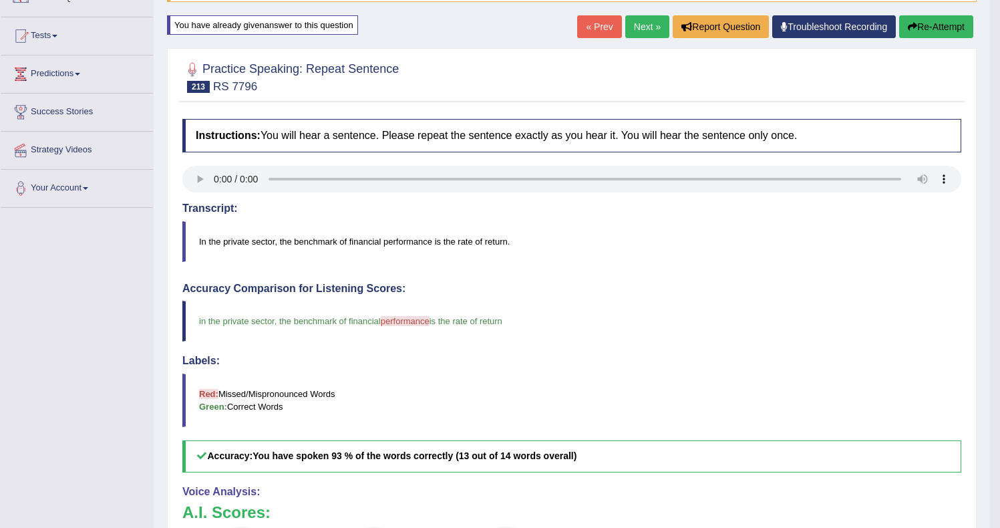
click at [926, 35] on button "Re-Attempt" at bounding box center [936, 26] width 74 height 23
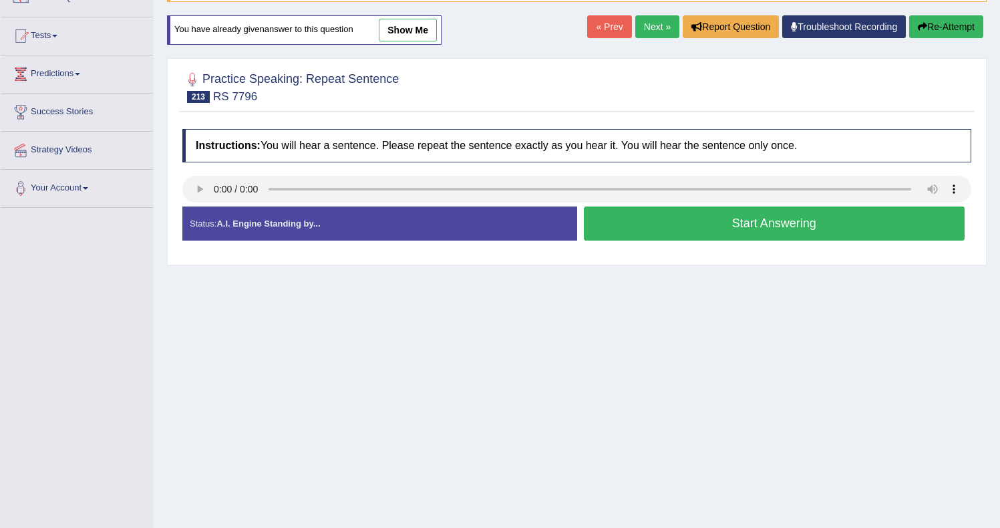
click at [774, 225] on button "Start Answering" at bounding box center [774, 223] width 381 height 34
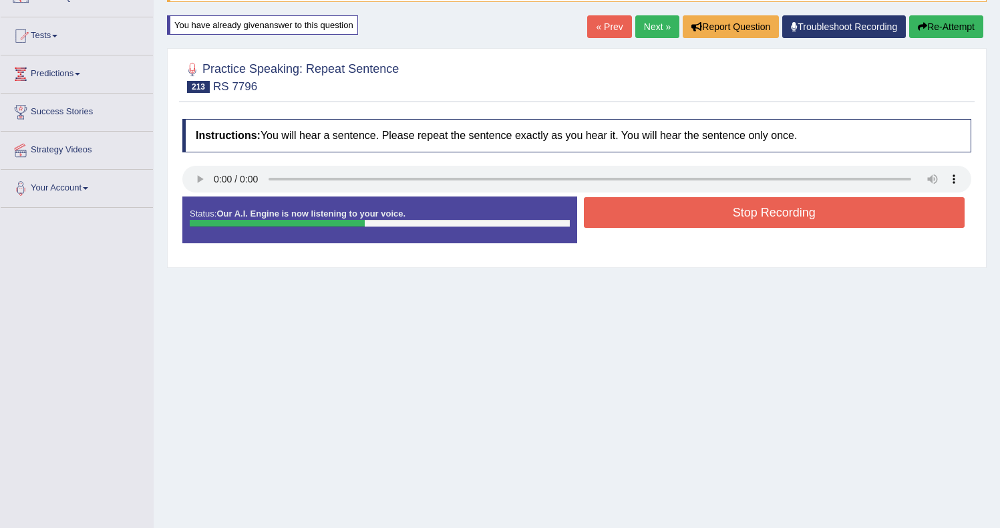
click at [731, 214] on button "Stop Recording" at bounding box center [774, 212] width 381 height 31
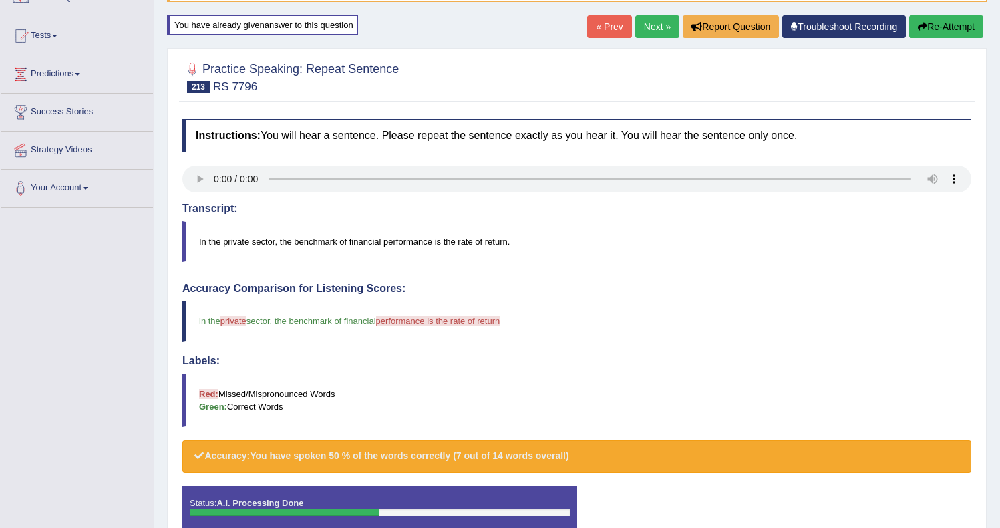
click at [960, 19] on button "Re-Attempt" at bounding box center [946, 26] width 74 height 23
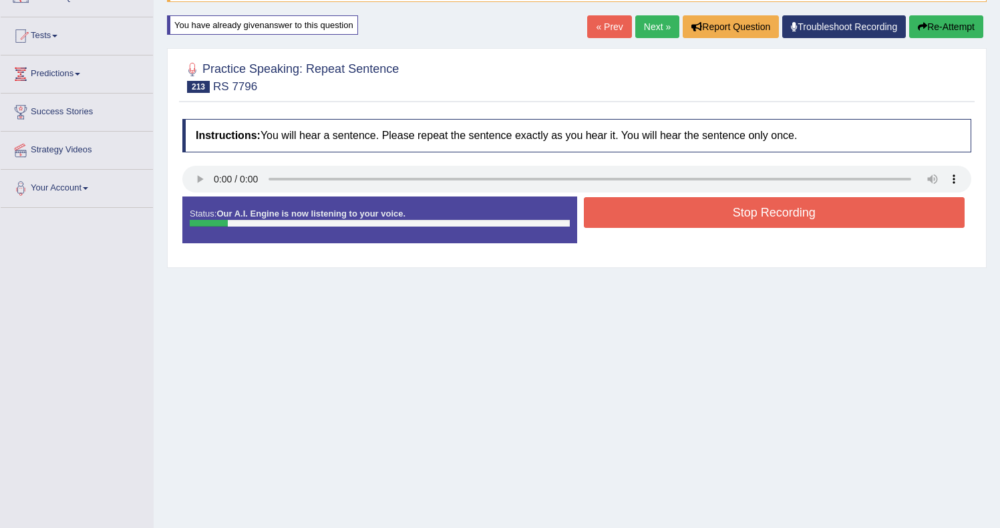
click at [737, 210] on button "Stop Recording" at bounding box center [774, 212] width 381 height 31
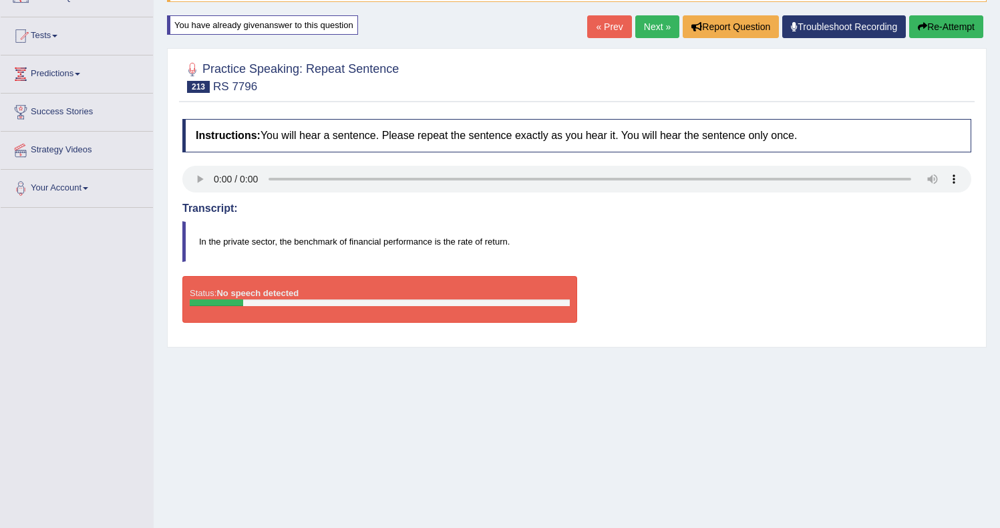
click at [946, 21] on button "Re-Attempt" at bounding box center [946, 26] width 74 height 23
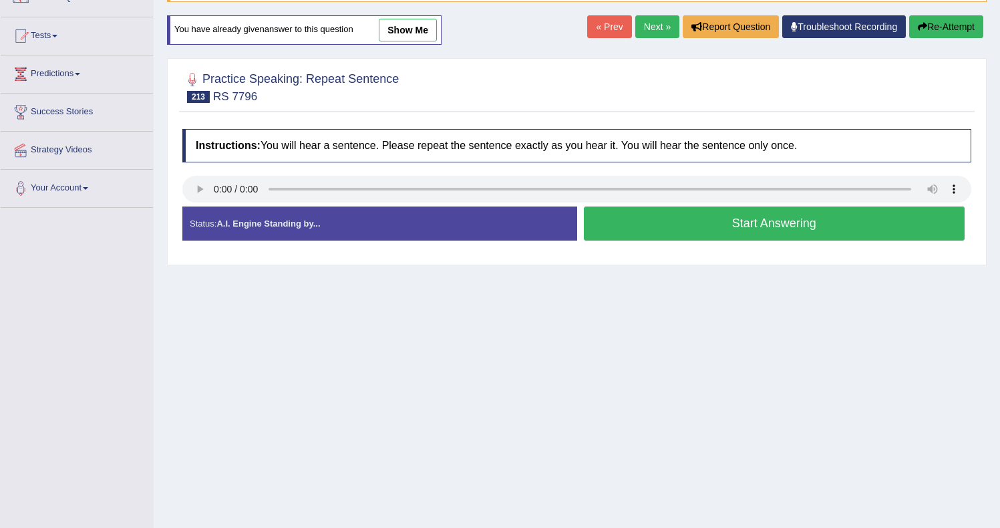
click at [657, 215] on button "Start Answering" at bounding box center [774, 223] width 381 height 34
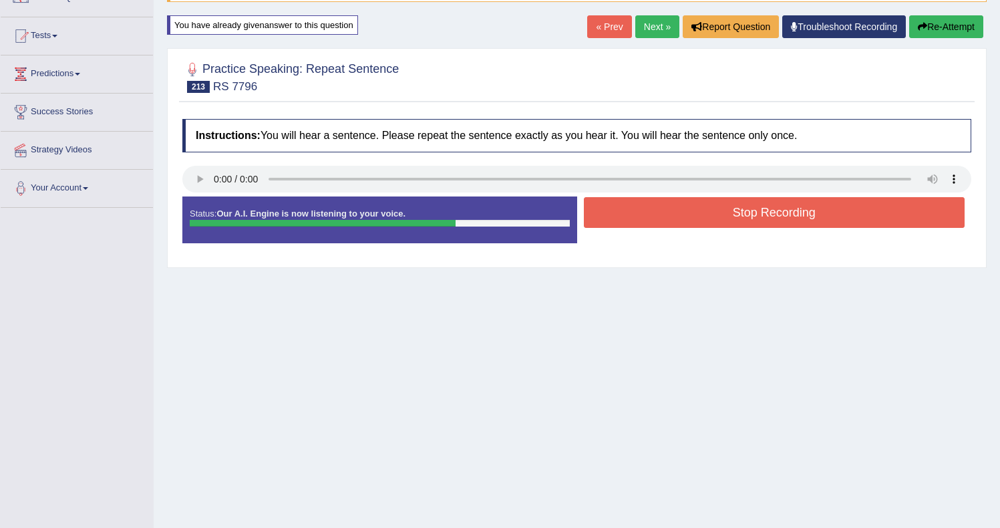
click at [957, 27] on button "Re-Attempt" at bounding box center [946, 26] width 74 height 23
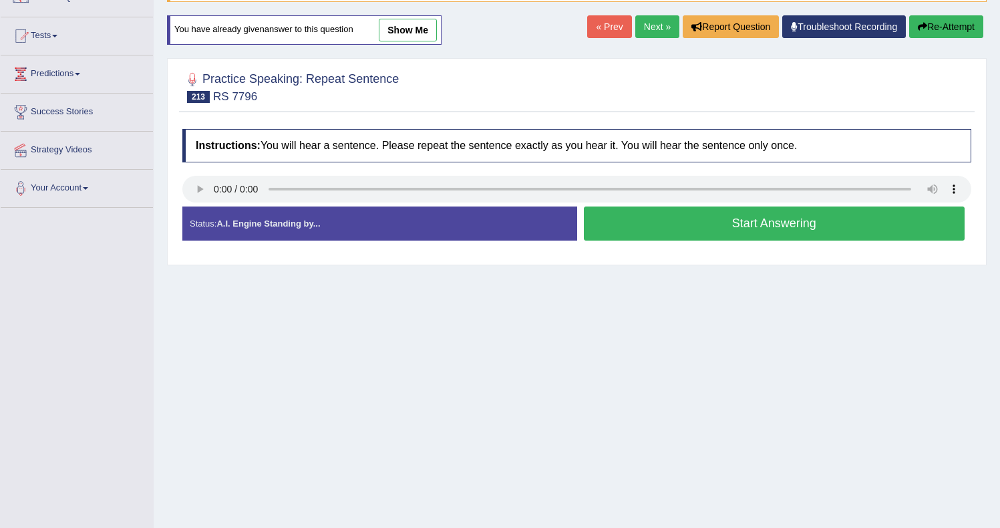
click at [735, 234] on button "Start Answering" at bounding box center [774, 223] width 381 height 34
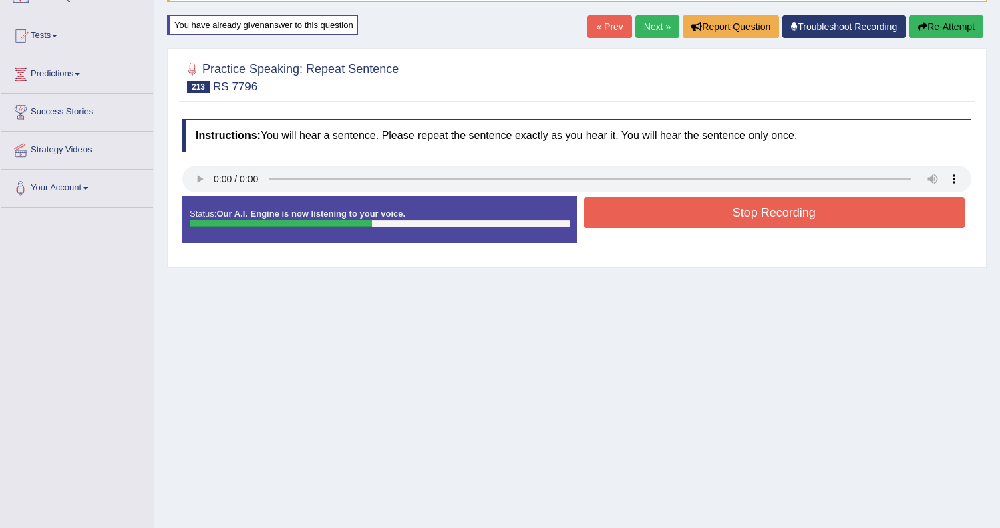
click at [697, 218] on button "Stop Recording" at bounding box center [774, 212] width 381 height 31
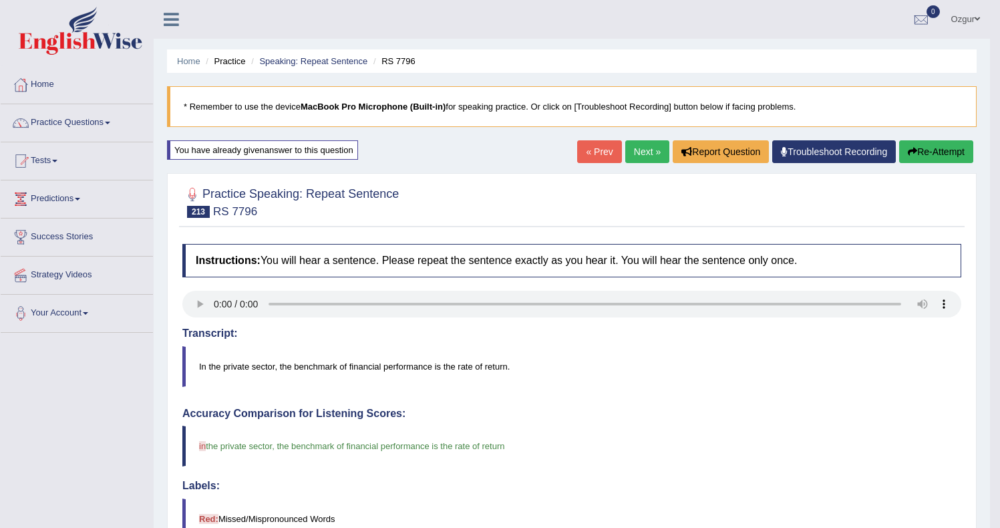
click at [635, 148] on link "Next »" at bounding box center [647, 151] width 44 height 23
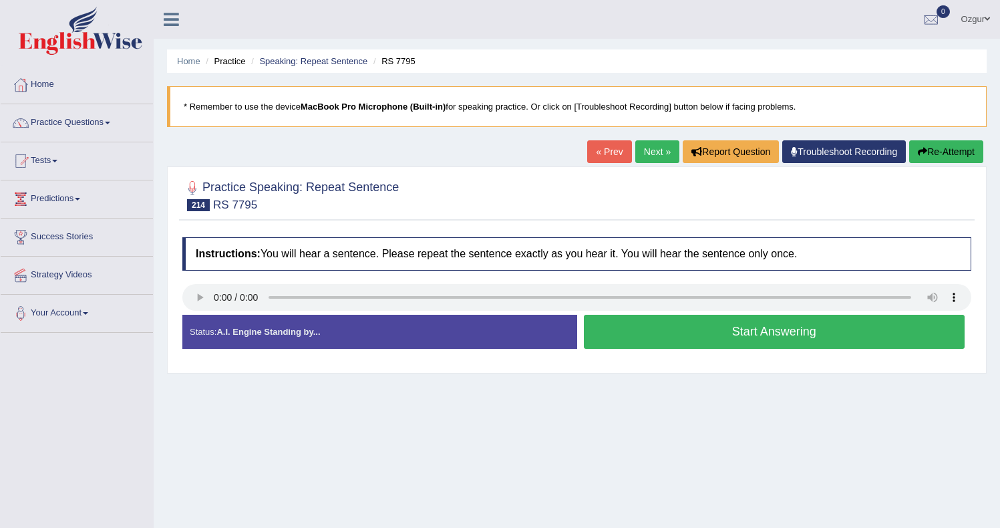
click at [696, 339] on button "Start Answering" at bounding box center [774, 332] width 381 height 34
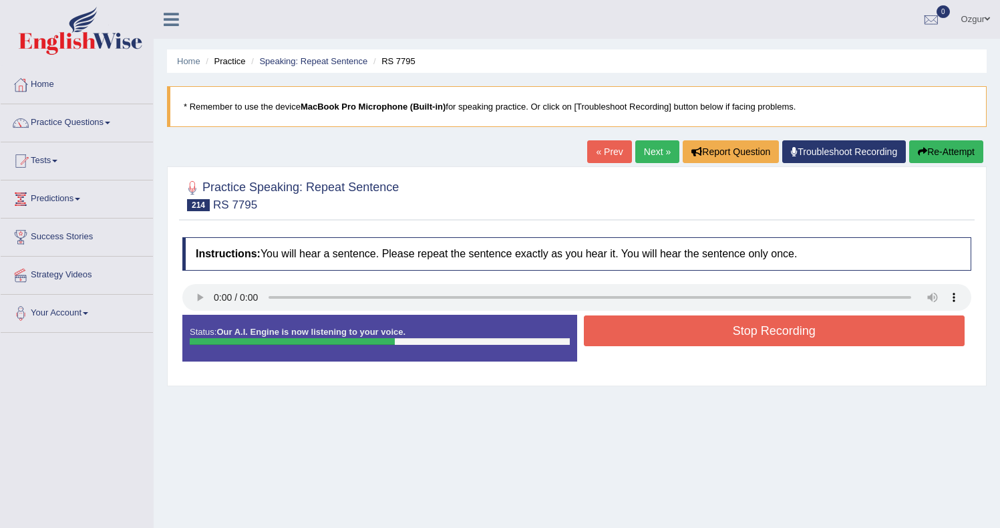
click at [638, 331] on button "Stop Recording" at bounding box center [774, 330] width 381 height 31
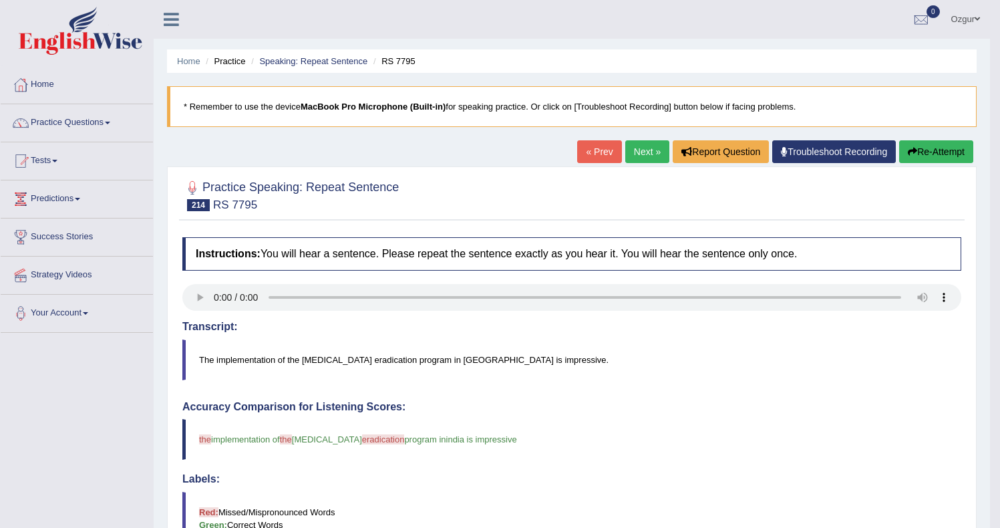
click at [929, 152] on button "Re-Attempt" at bounding box center [936, 151] width 74 height 23
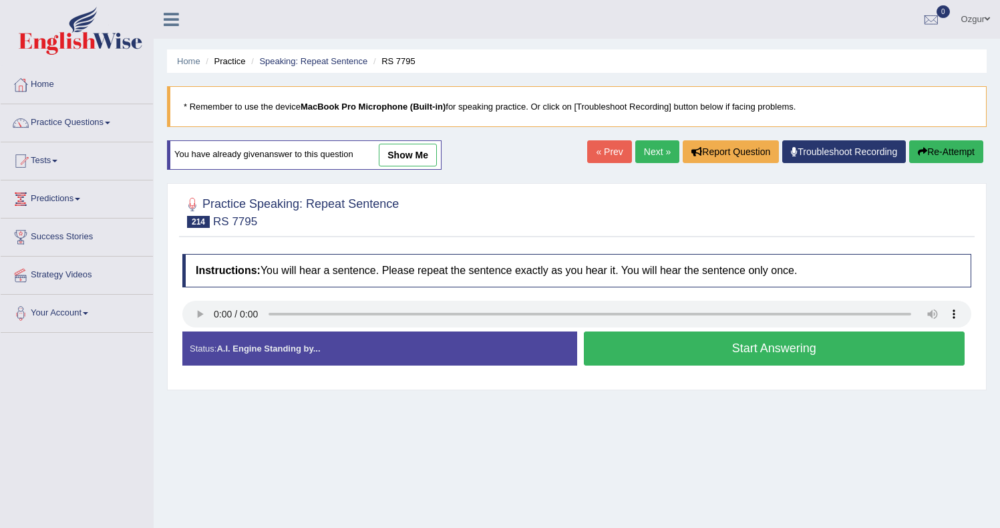
click at [642, 346] on button "Start Answering" at bounding box center [774, 348] width 381 height 34
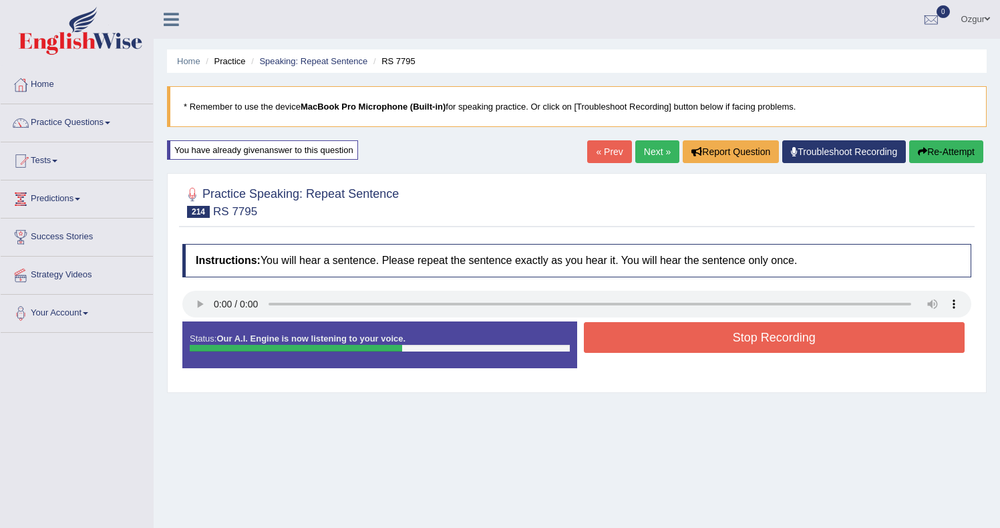
click at [653, 333] on button "Stop Recording" at bounding box center [774, 337] width 381 height 31
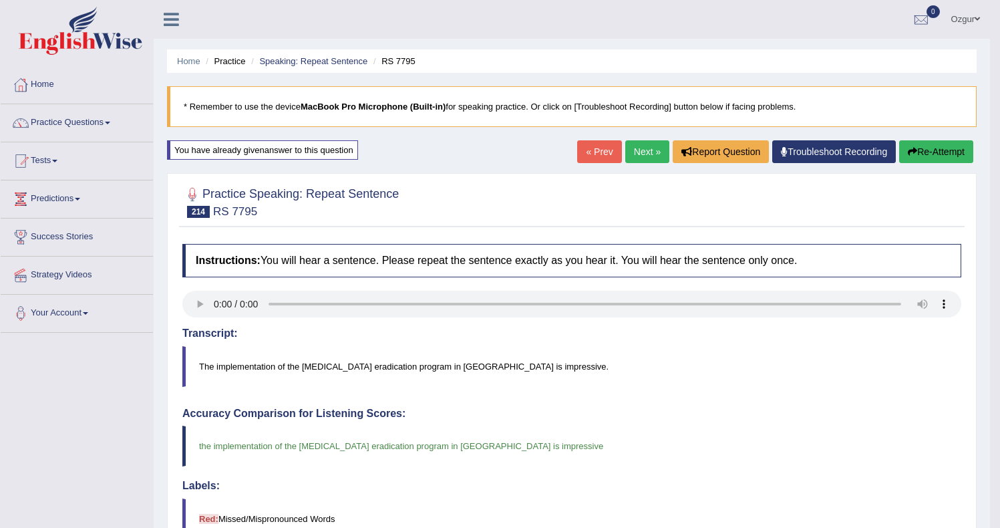
click at [940, 155] on button "Re-Attempt" at bounding box center [936, 151] width 74 height 23
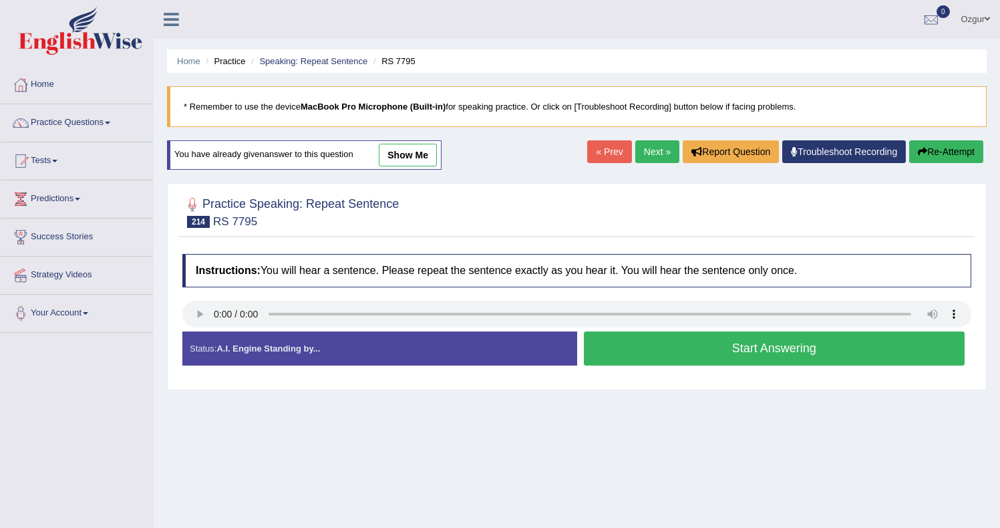
click at [651, 331] on button "Start Answering" at bounding box center [774, 348] width 381 height 34
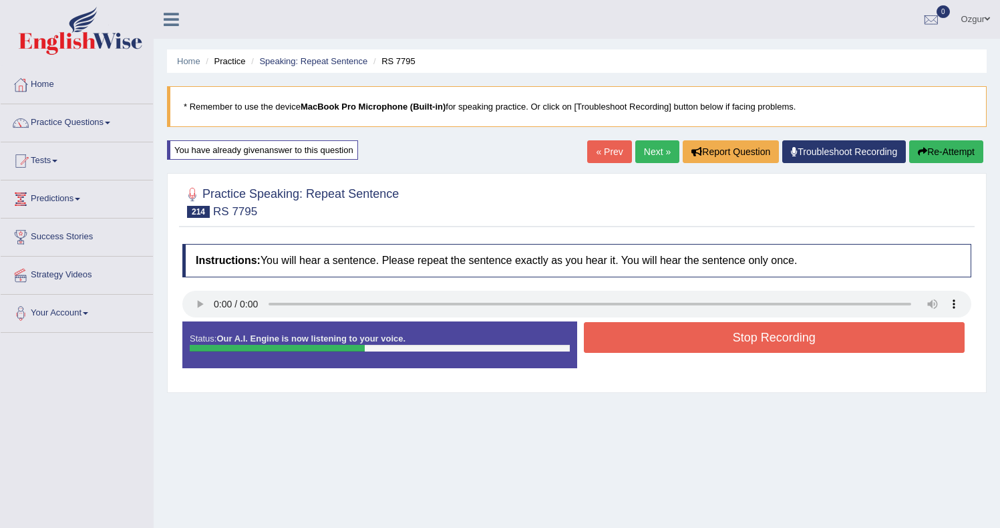
click at [647, 337] on button "Stop Recording" at bounding box center [774, 337] width 381 height 31
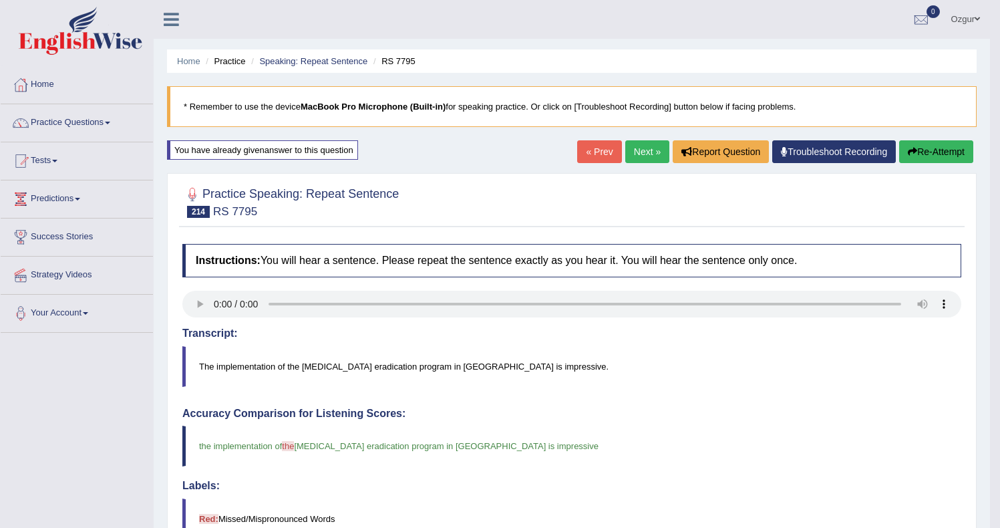
click at [649, 151] on link "Next »" at bounding box center [647, 151] width 44 height 23
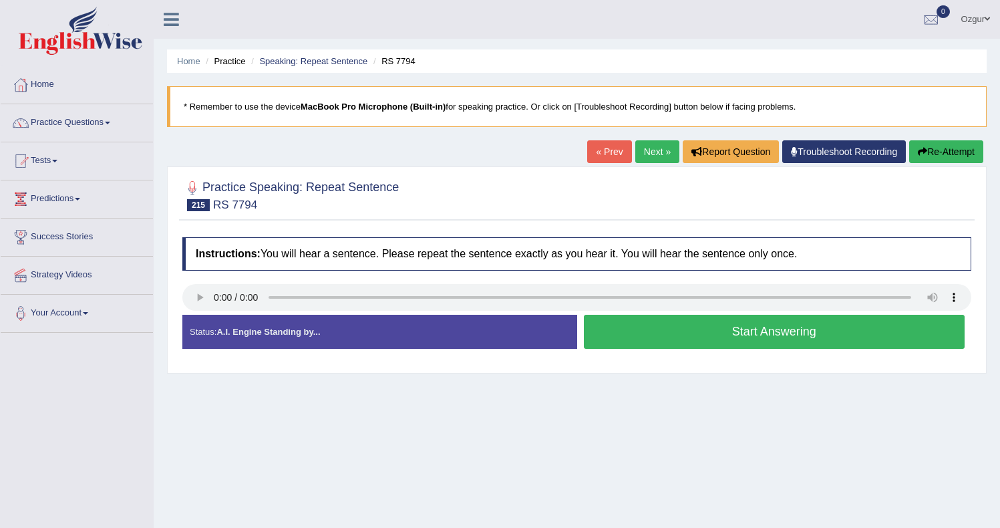
click at [633, 329] on button "Start Answering" at bounding box center [774, 332] width 381 height 34
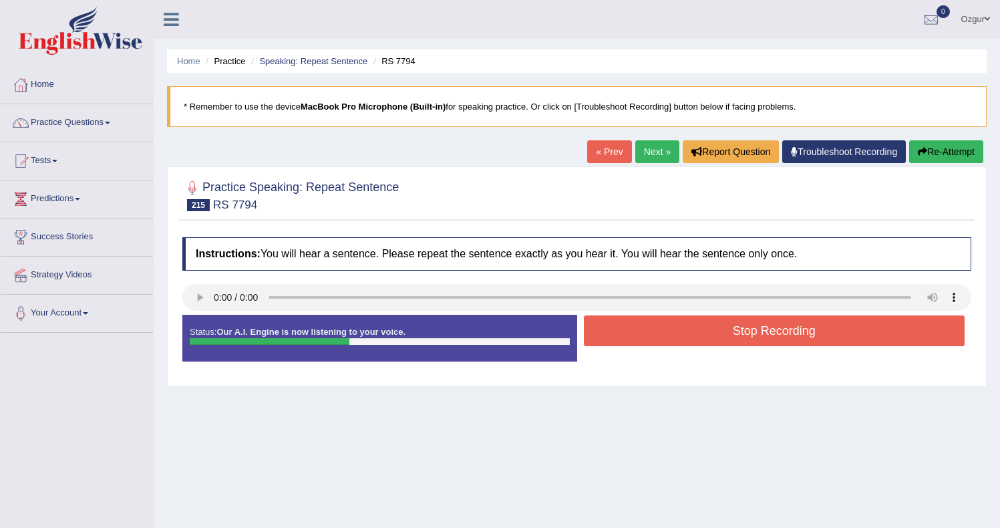
click at [635, 326] on button "Stop Recording" at bounding box center [774, 330] width 381 height 31
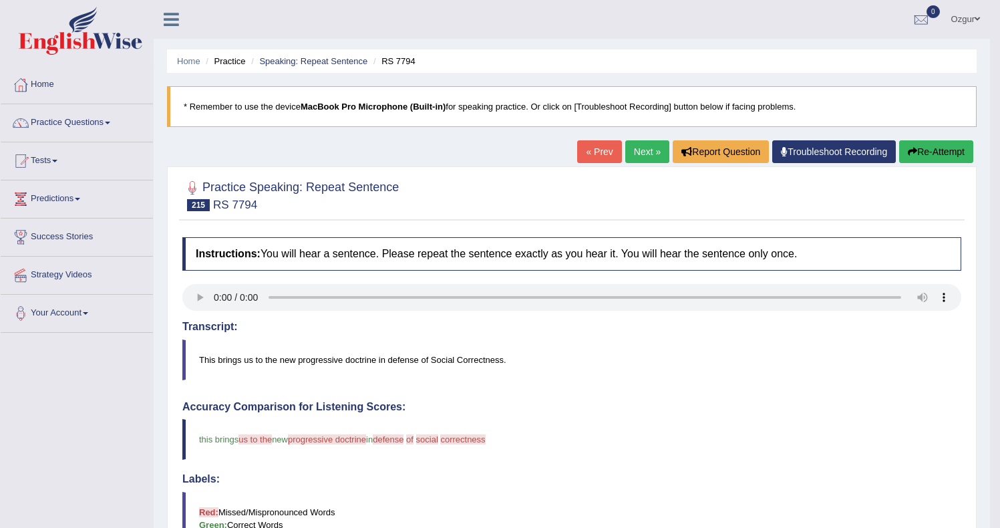
click at [916, 155] on button "Re-Attempt" at bounding box center [936, 151] width 74 height 23
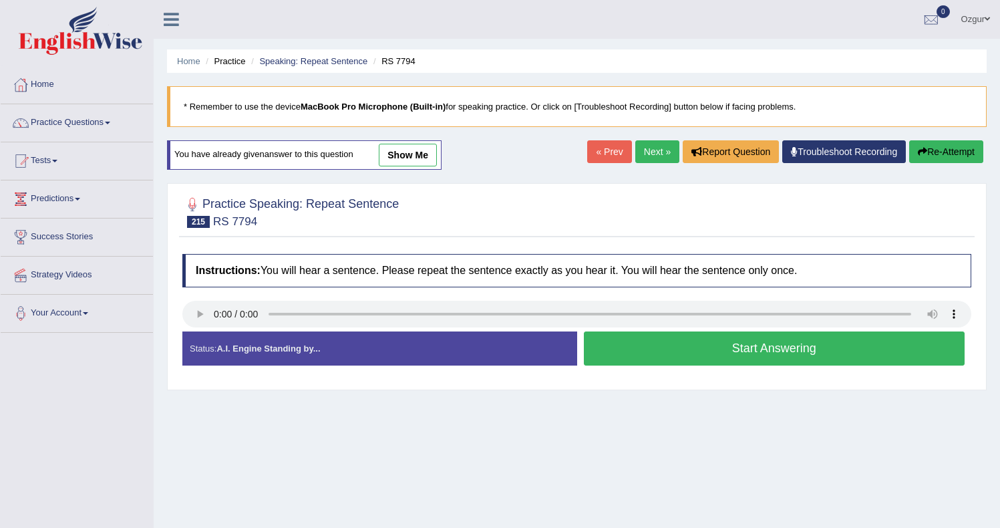
click at [630, 348] on button "Start Answering" at bounding box center [774, 348] width 381 height 34
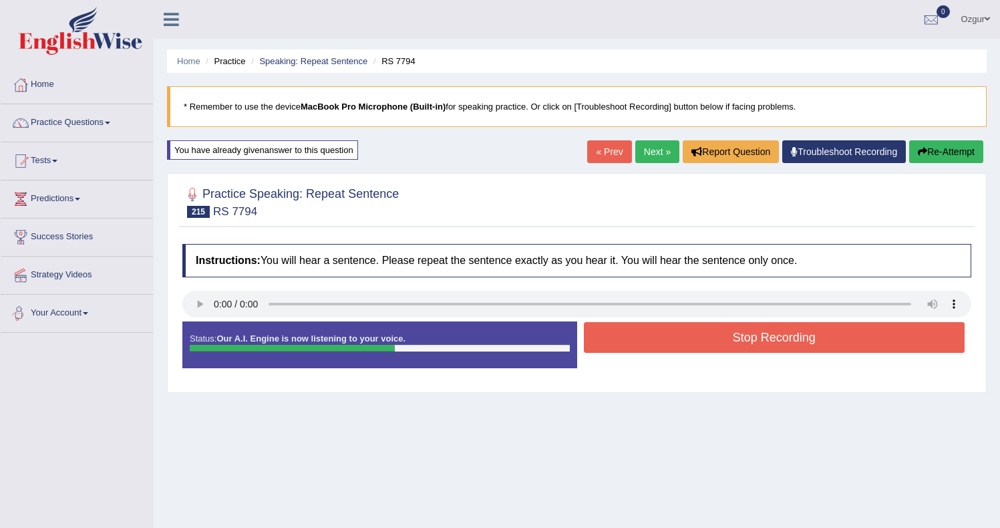
click at [742, 349] on button "Stop Recording" at bounding box center [774, 337] width 381 height 31
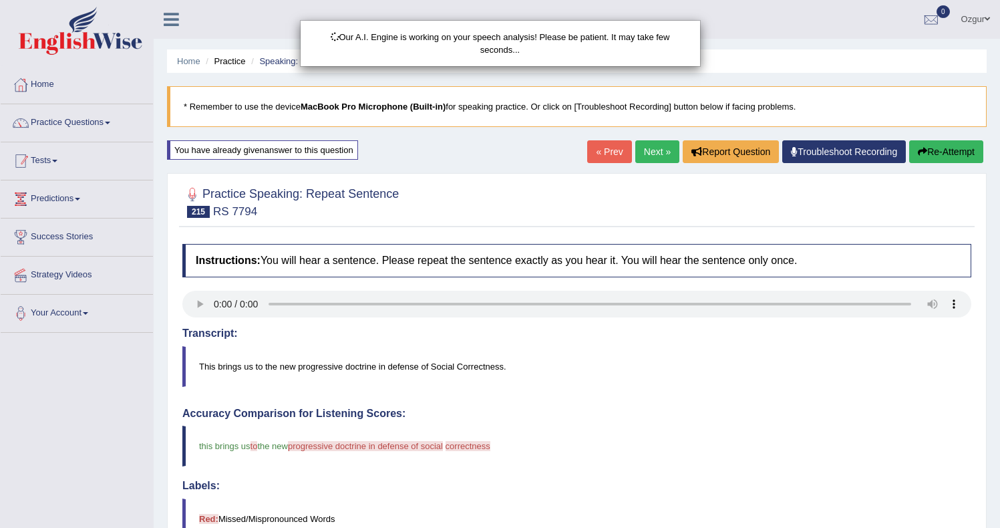
click at [68, 122] on div "Our A.I. Engine is working on your speech analysis! Please be patient. It may t…" at bounding box center [500, 264] width 1000 height 528
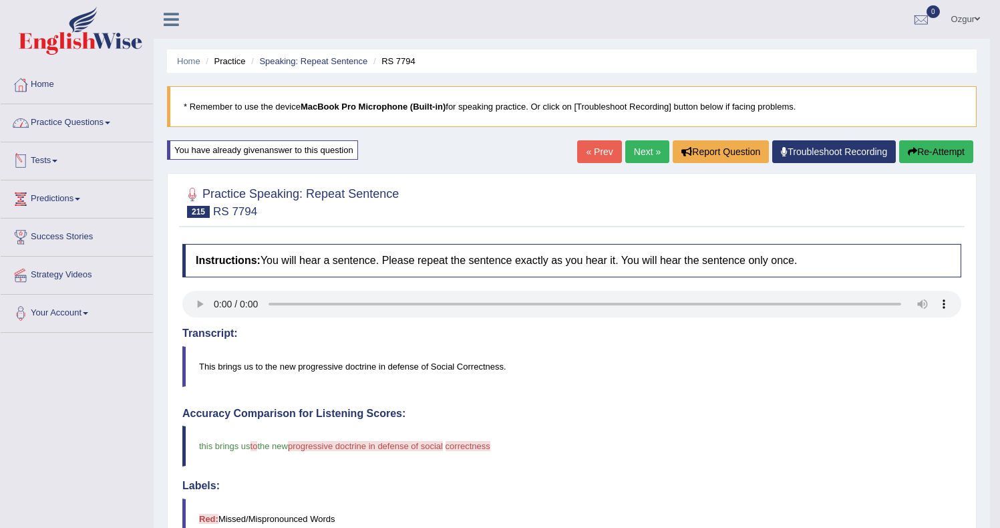
click at [106, 124] on link "Practice Questions" at bounding box center [77, 120] width 152 height 33
